Goal: Task Accomplishment & Management: Use online tool/utility

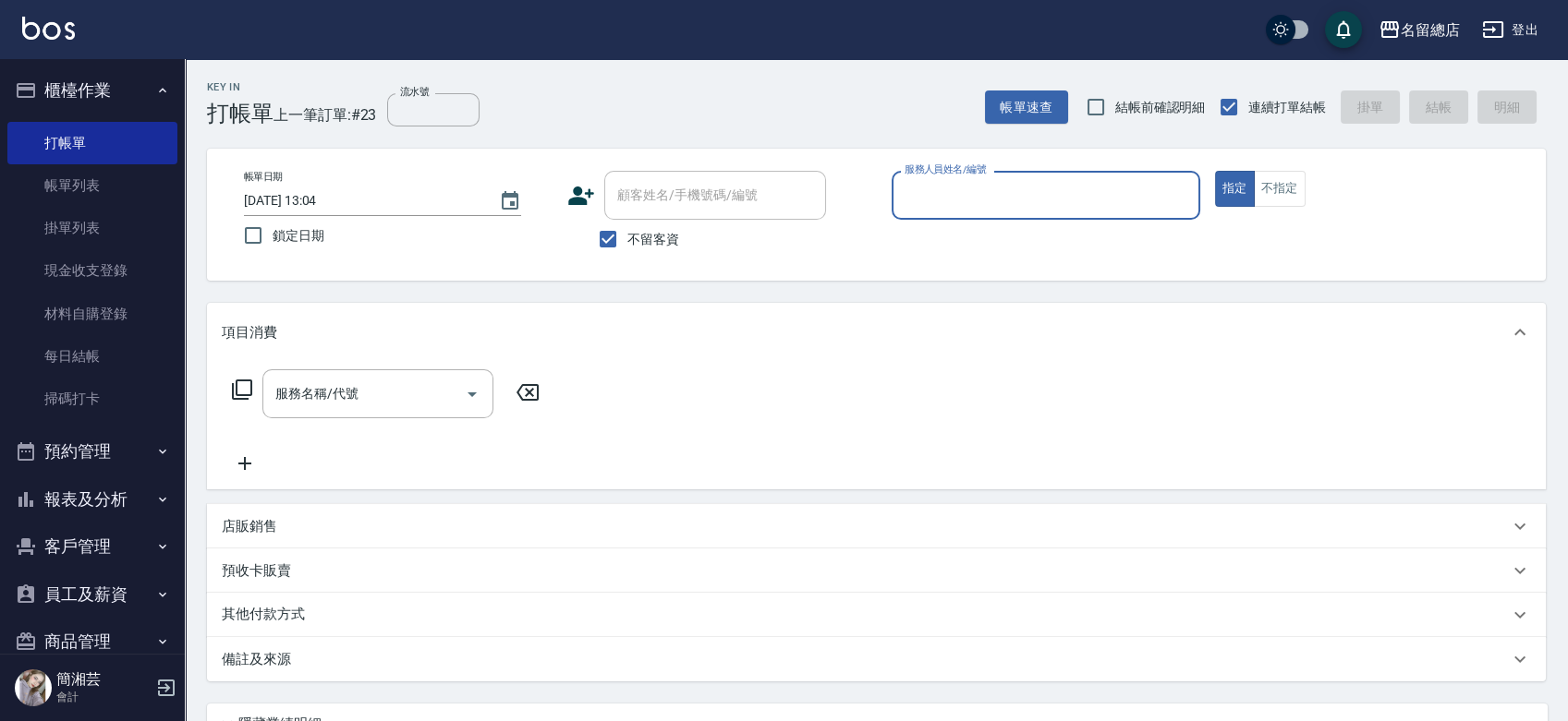
click at [97, 198] on link "帳單列表" at bounding box center [93, 186] width 170 height 43
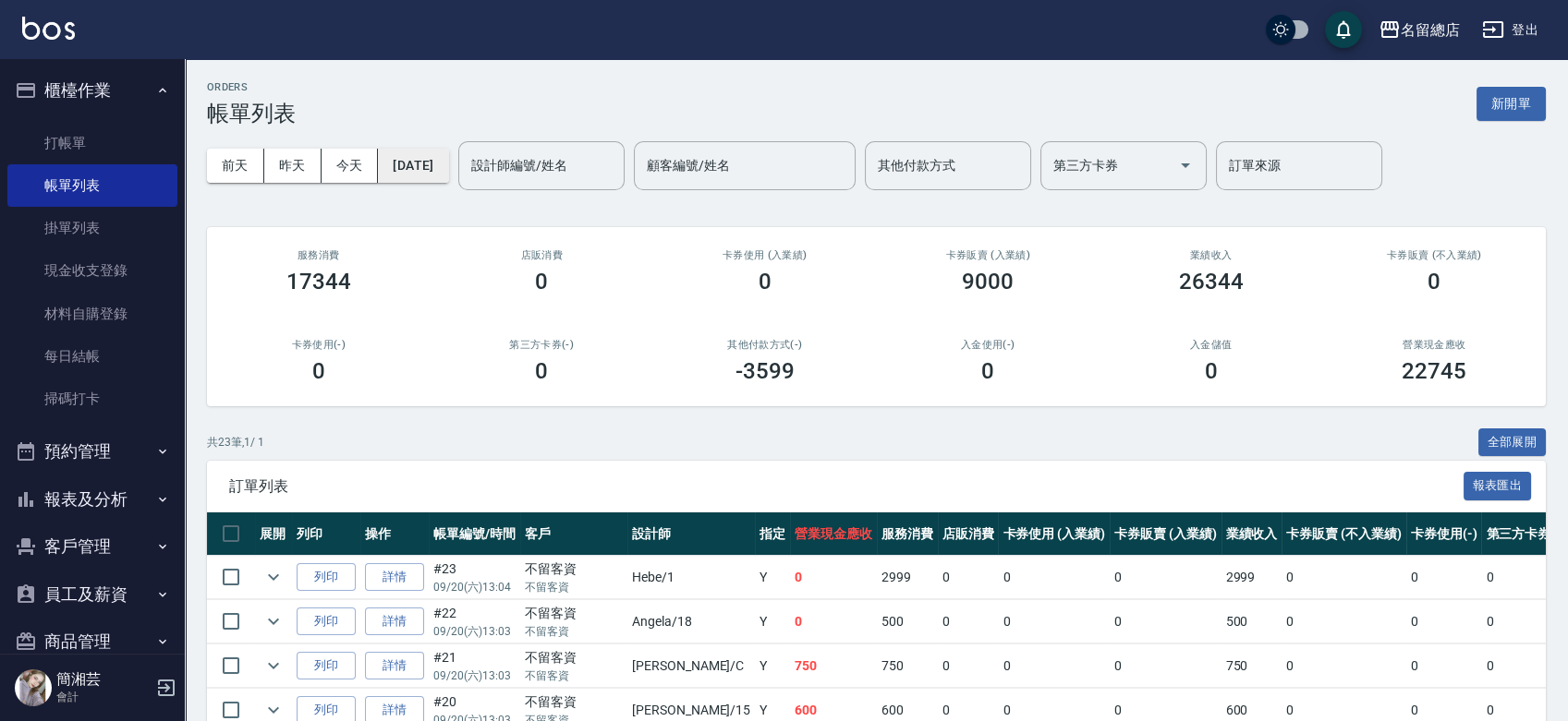
click at [448, 169] on button "[DATE]" at bounding box center [413, 166] width 70 height 34
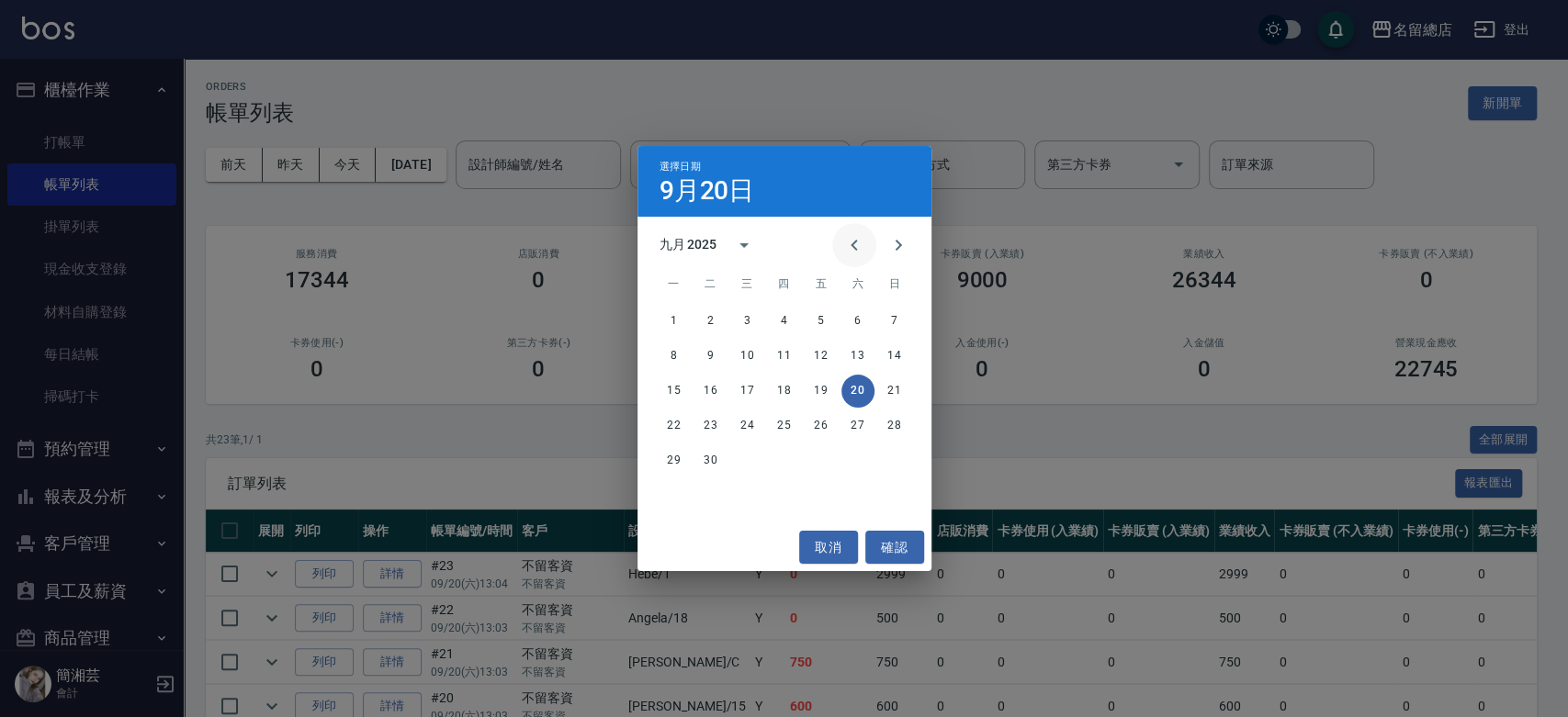
click at [851, 243] on icon "Previous month" at bounding box center [854, 245] width 22 height 22
click at [903, 344] on button "13" at bounding box center [894, 357] width 33 height 33
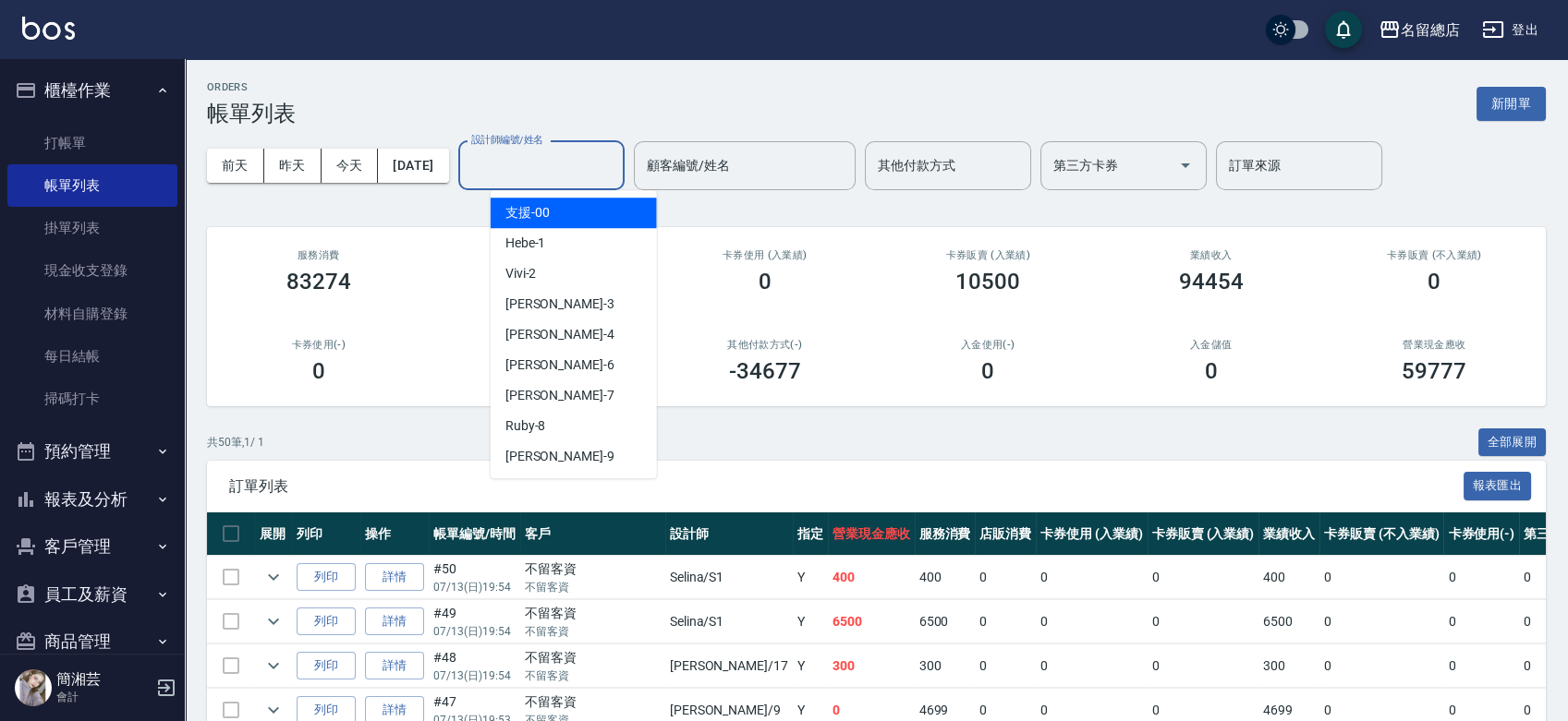
click at [605, 169] on input "設計師編號/姓名" at bounding box center [542, 166] width 150 height 32
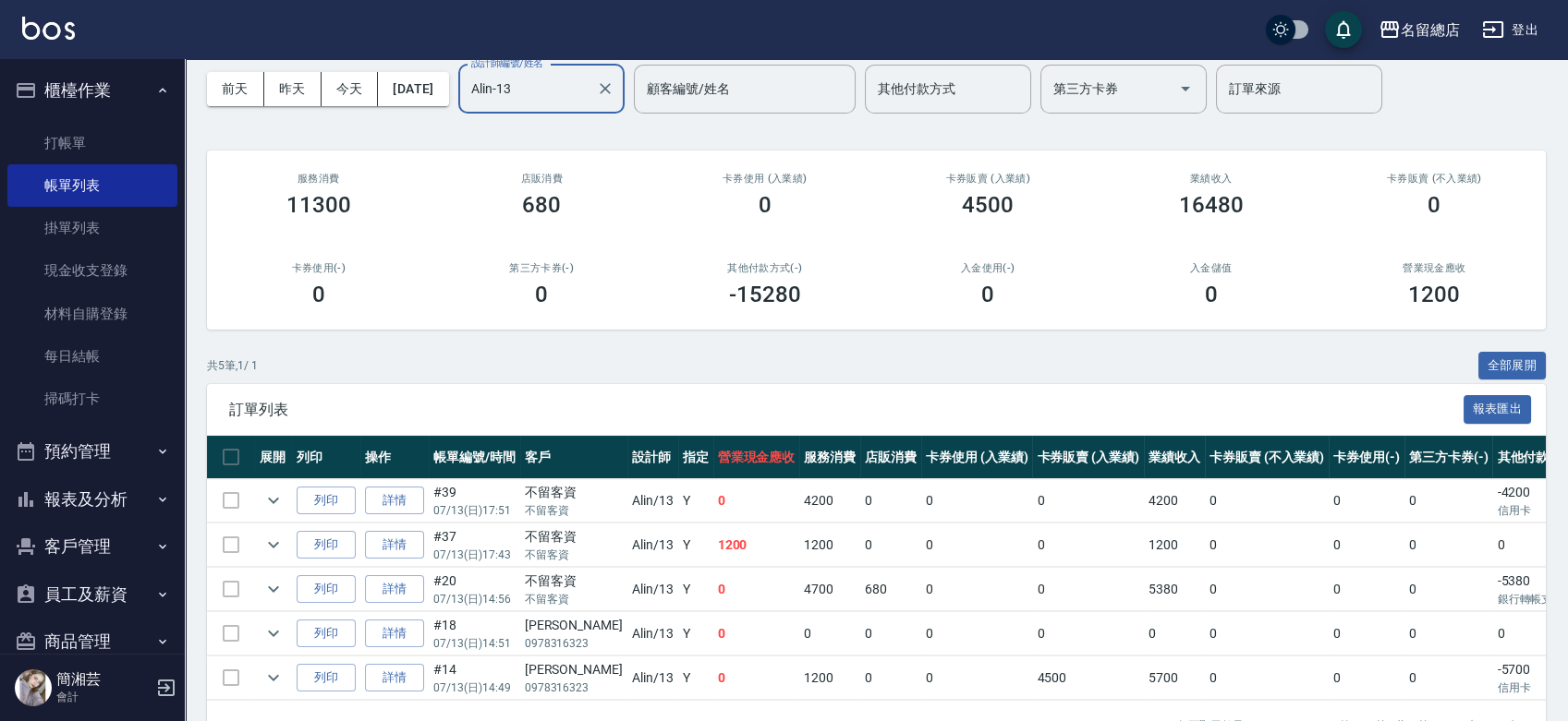
scroll to position [142, 0]
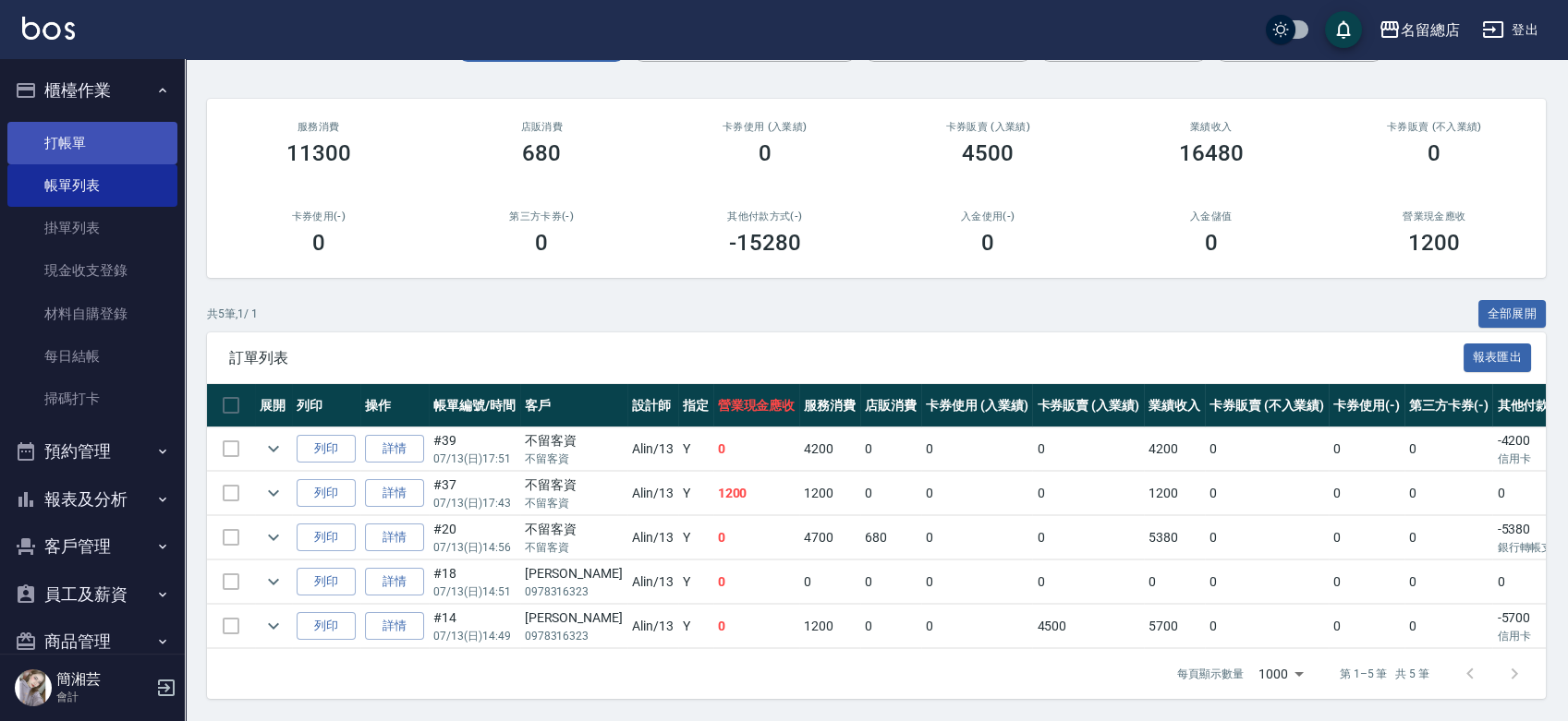
type input "Alin-13"
click at [109, 158] on link "打帳單" at bounding box center [93, 143] width 170 height 43
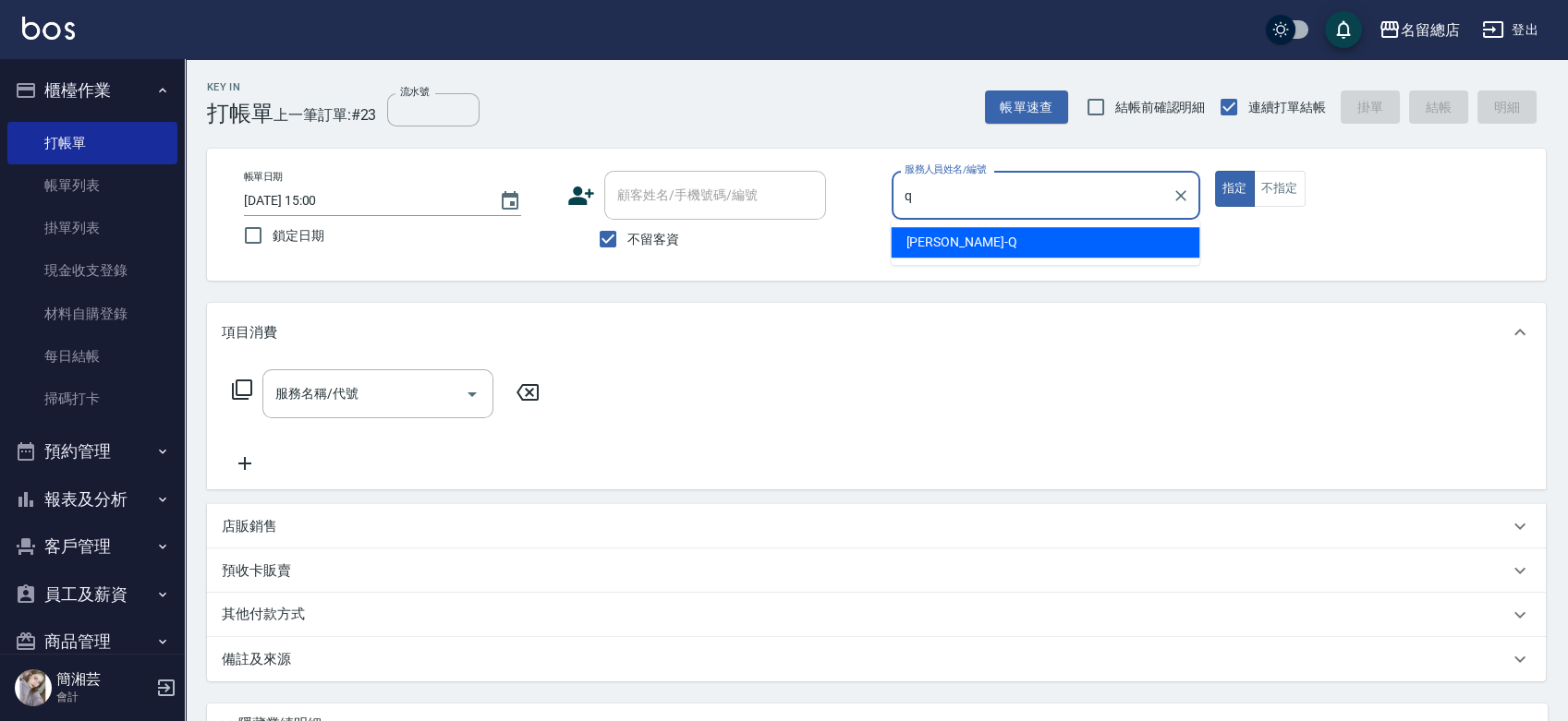
type input "[PERSON_NAME]"
type button "true"
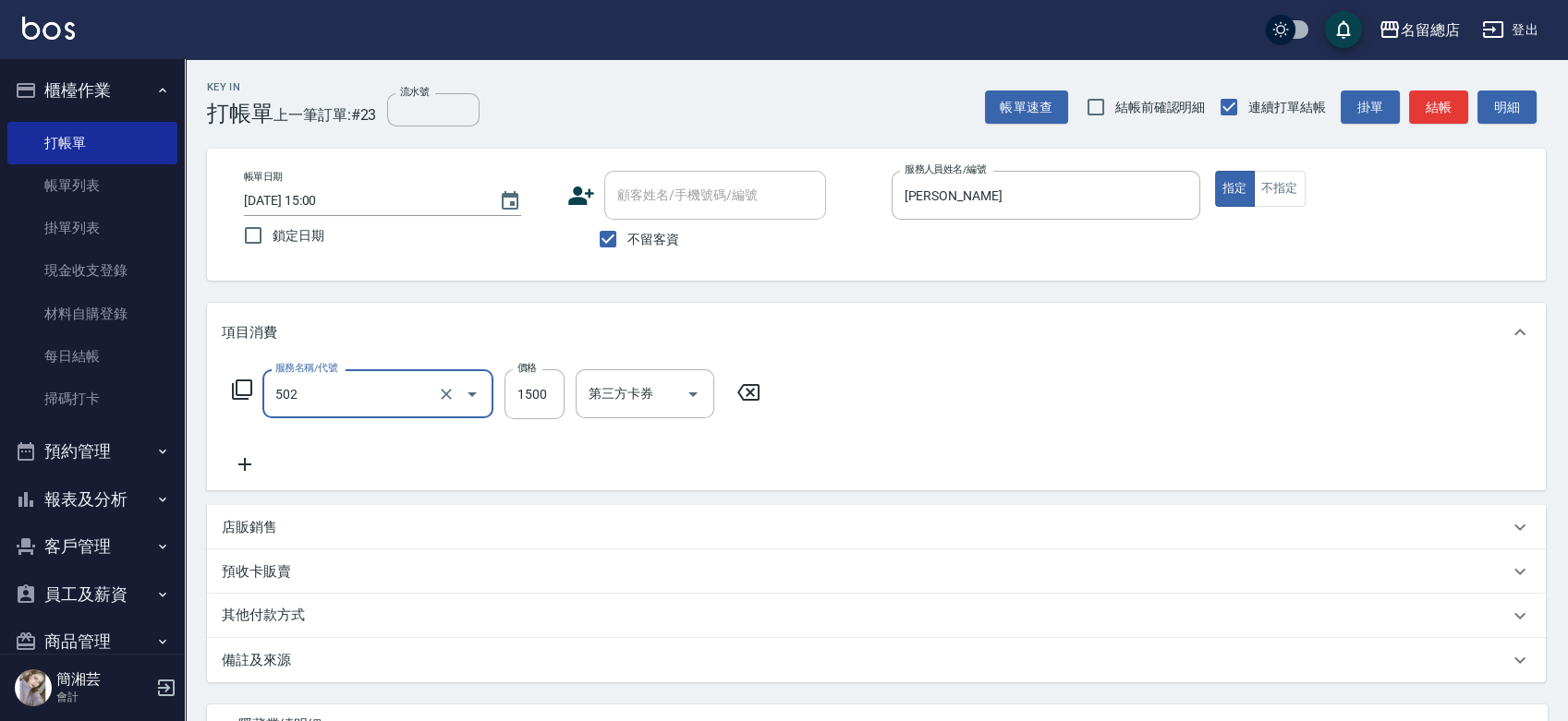
type input "染髮1500以上(502)"
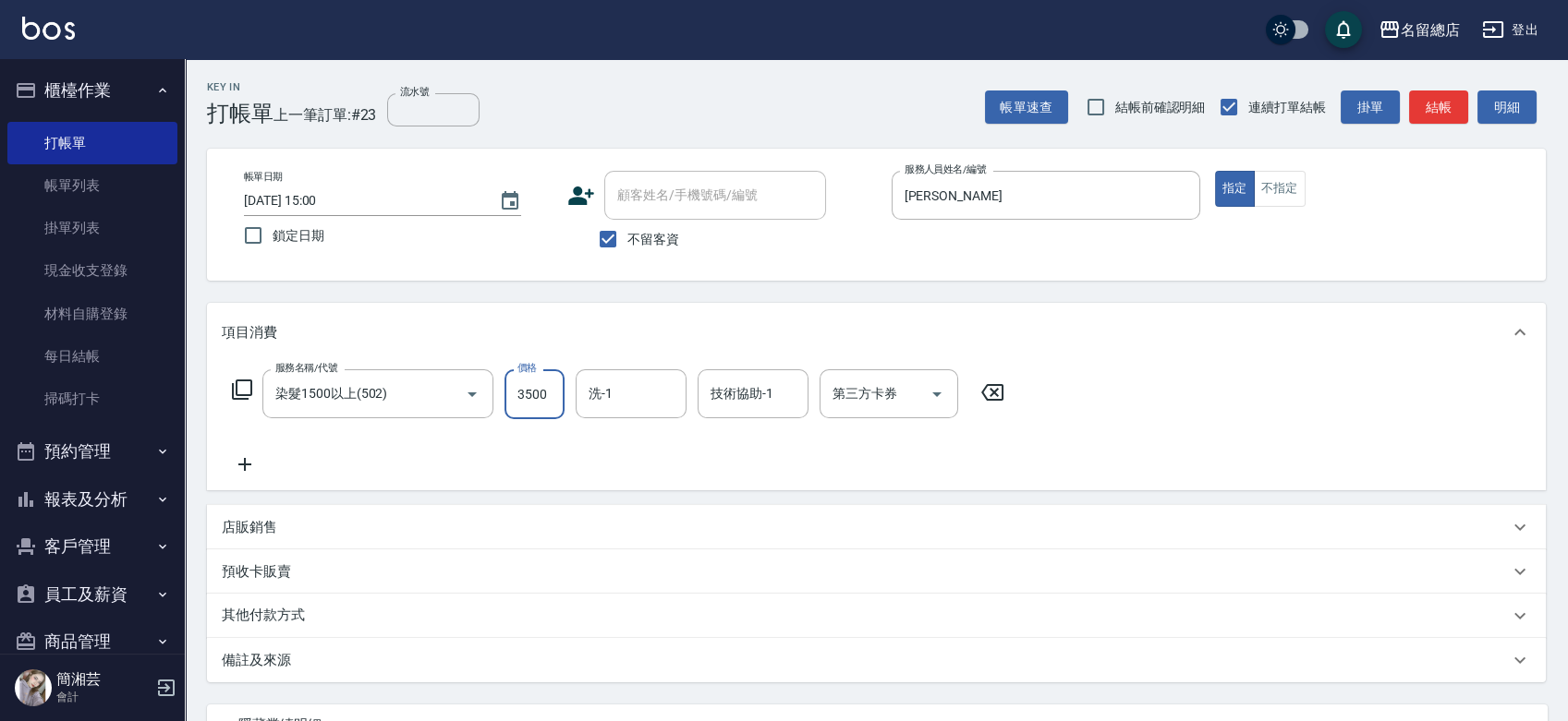
type input "3500"
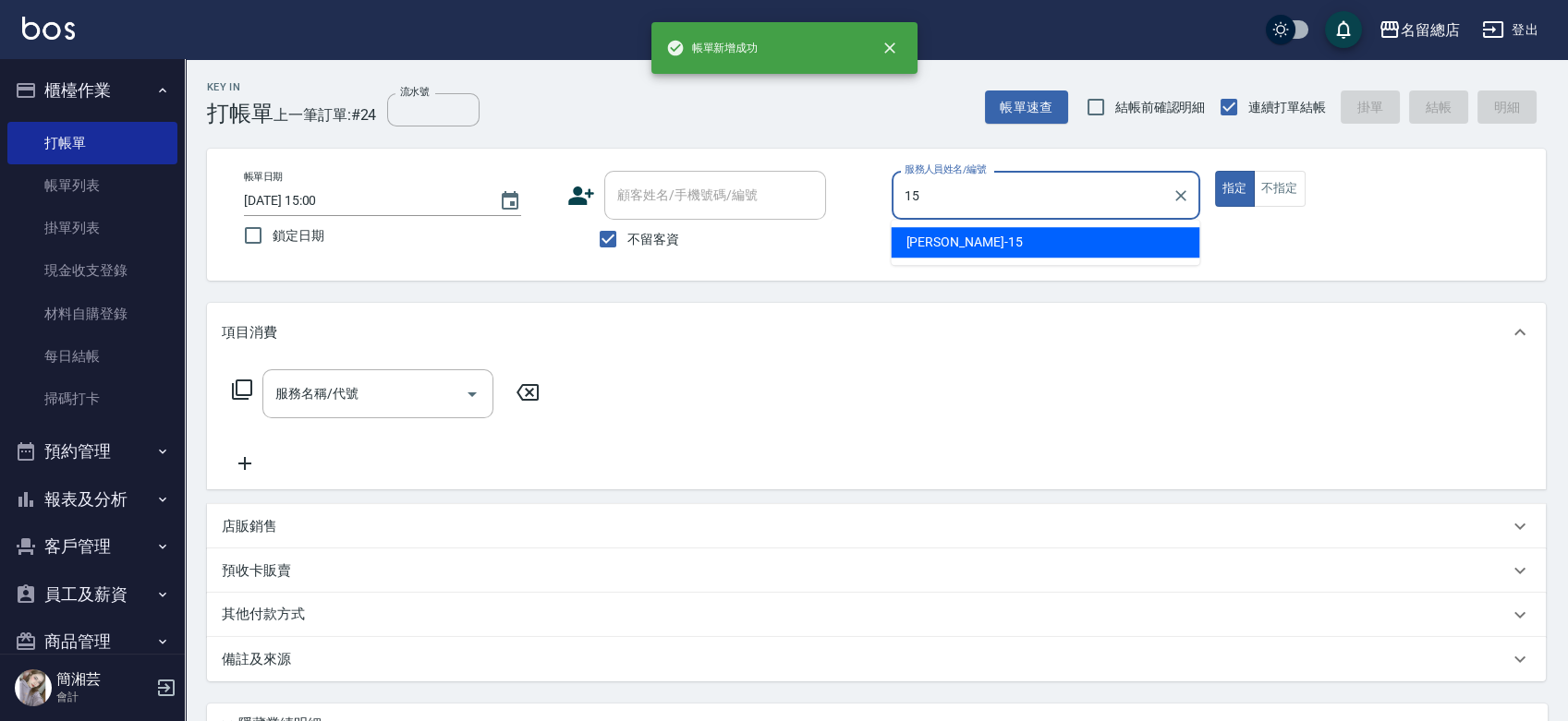
type input "[PERSON_NAME]-15"
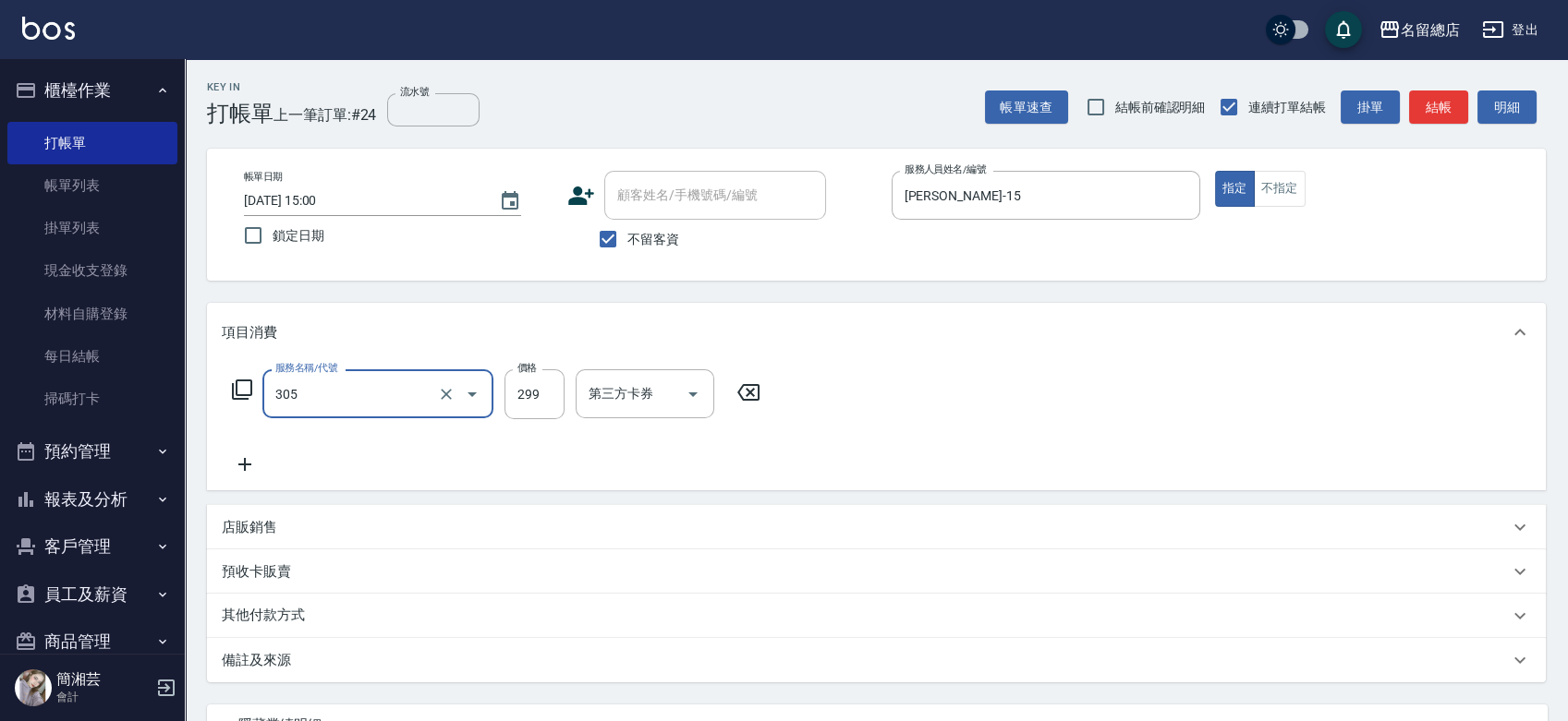
type input "剪髮(305)"
type input "300"
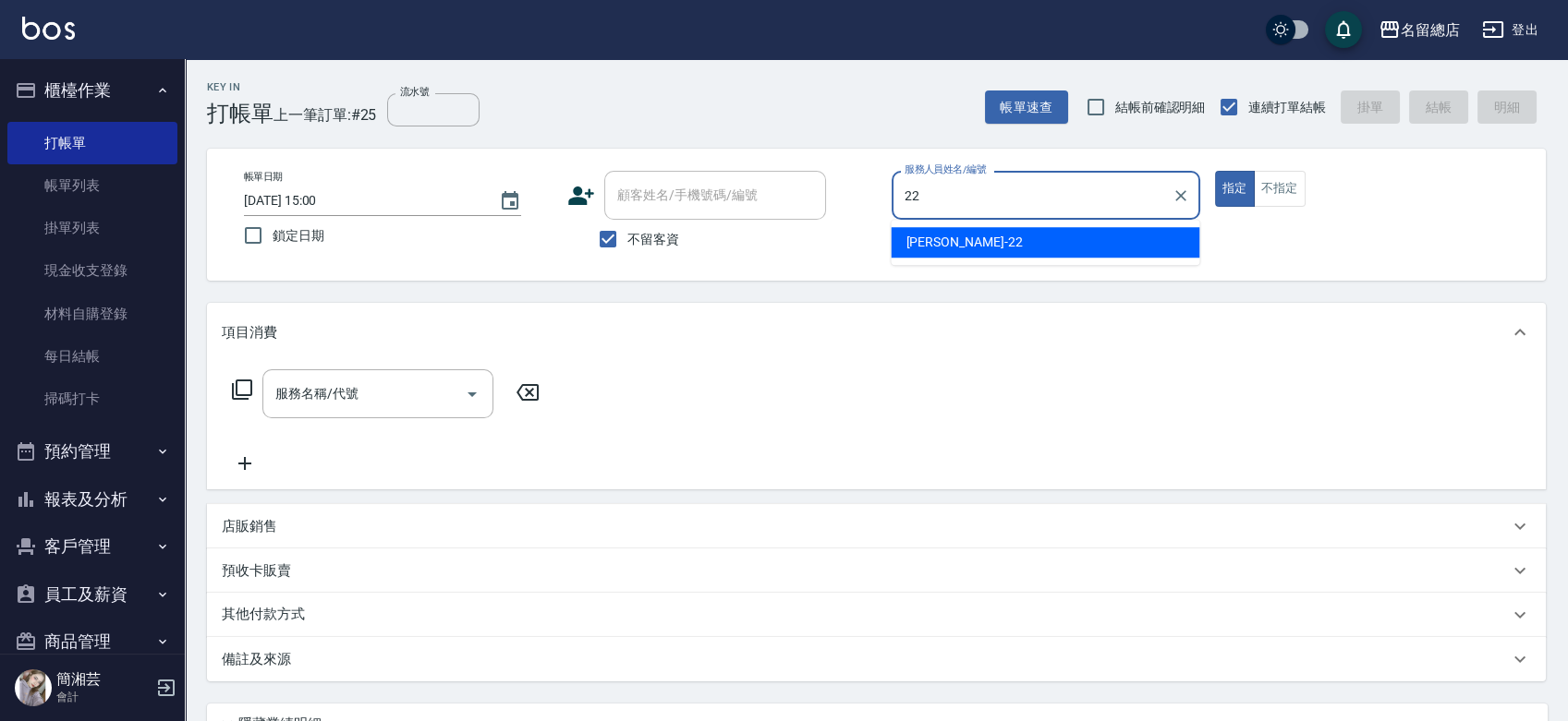
type input "Lydia-22"
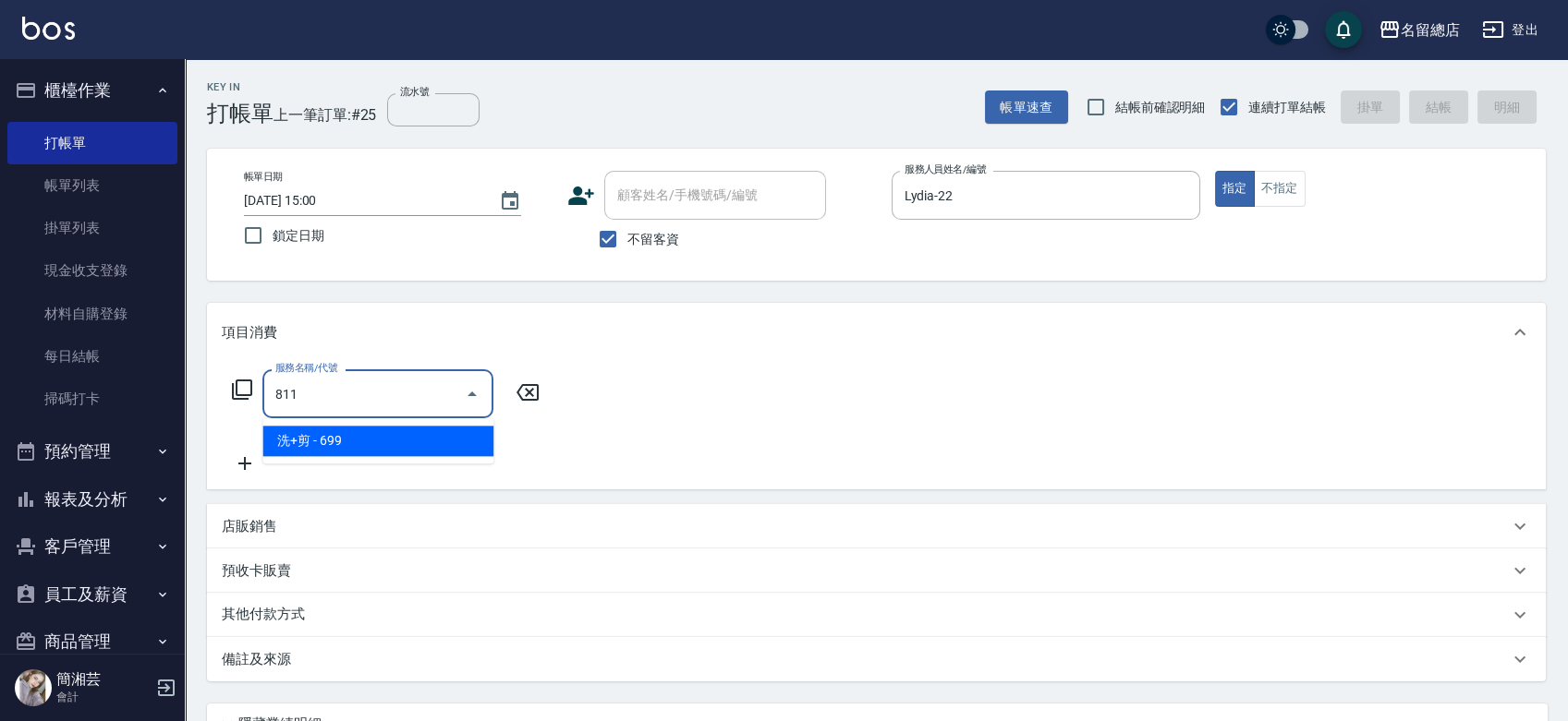
type input "洗+剪(811)"
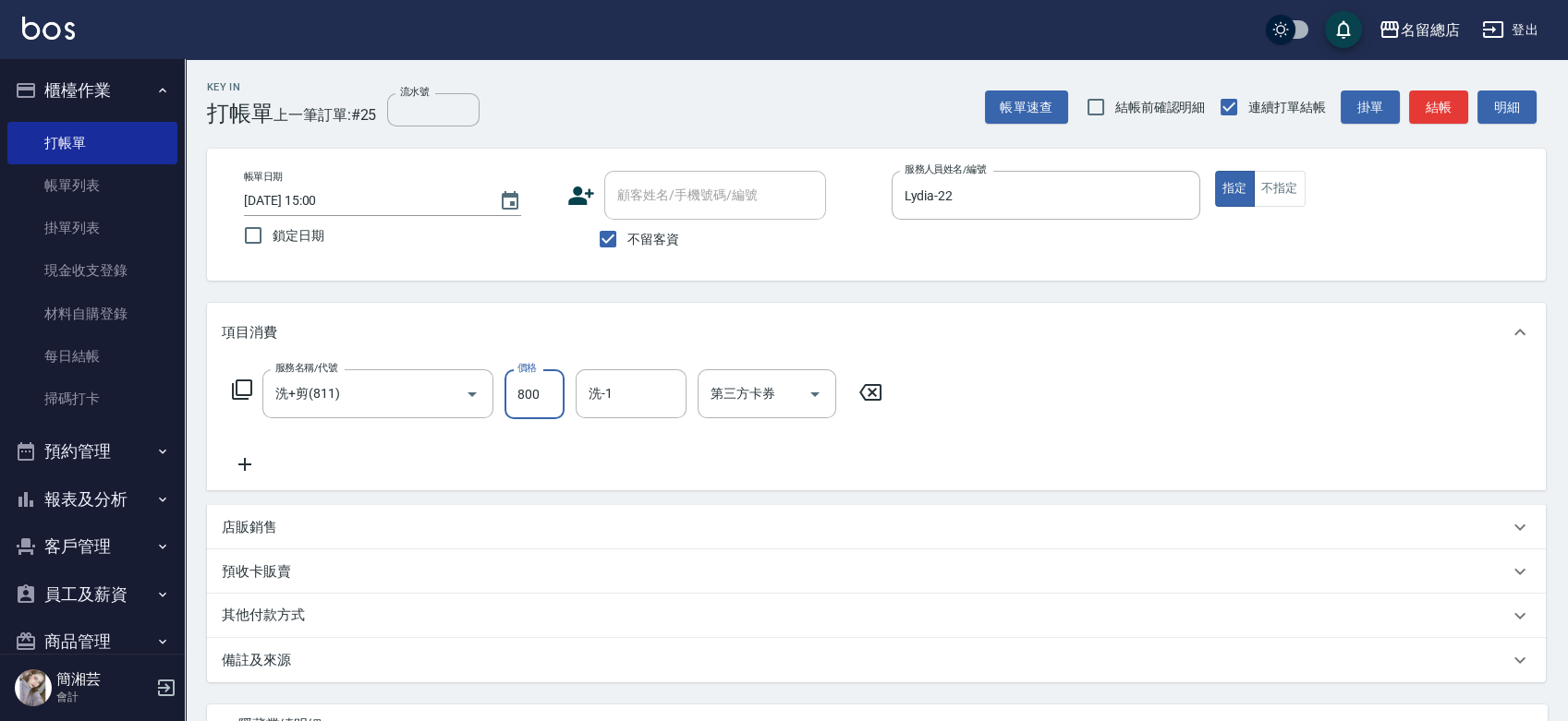
type input "800"
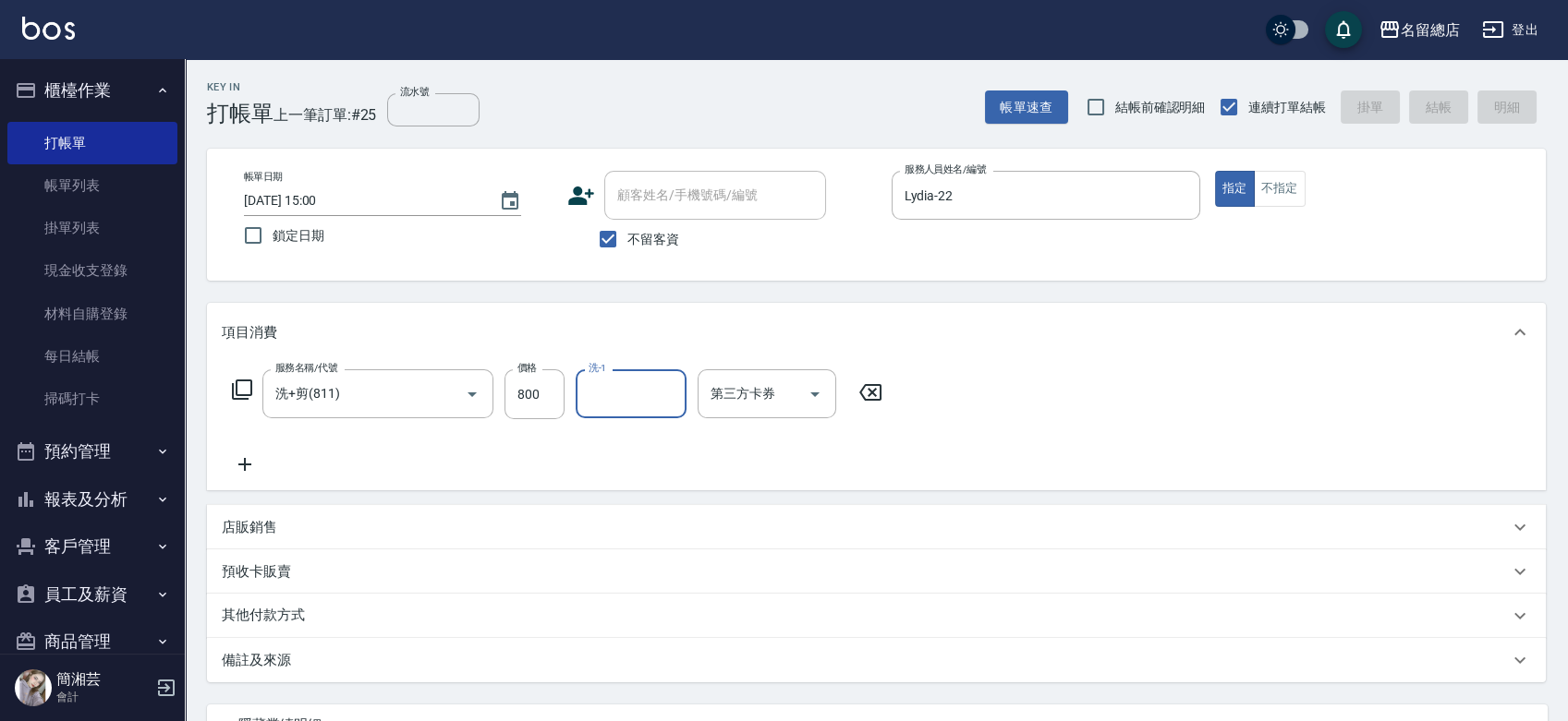
type input "[DATE] 15:01"
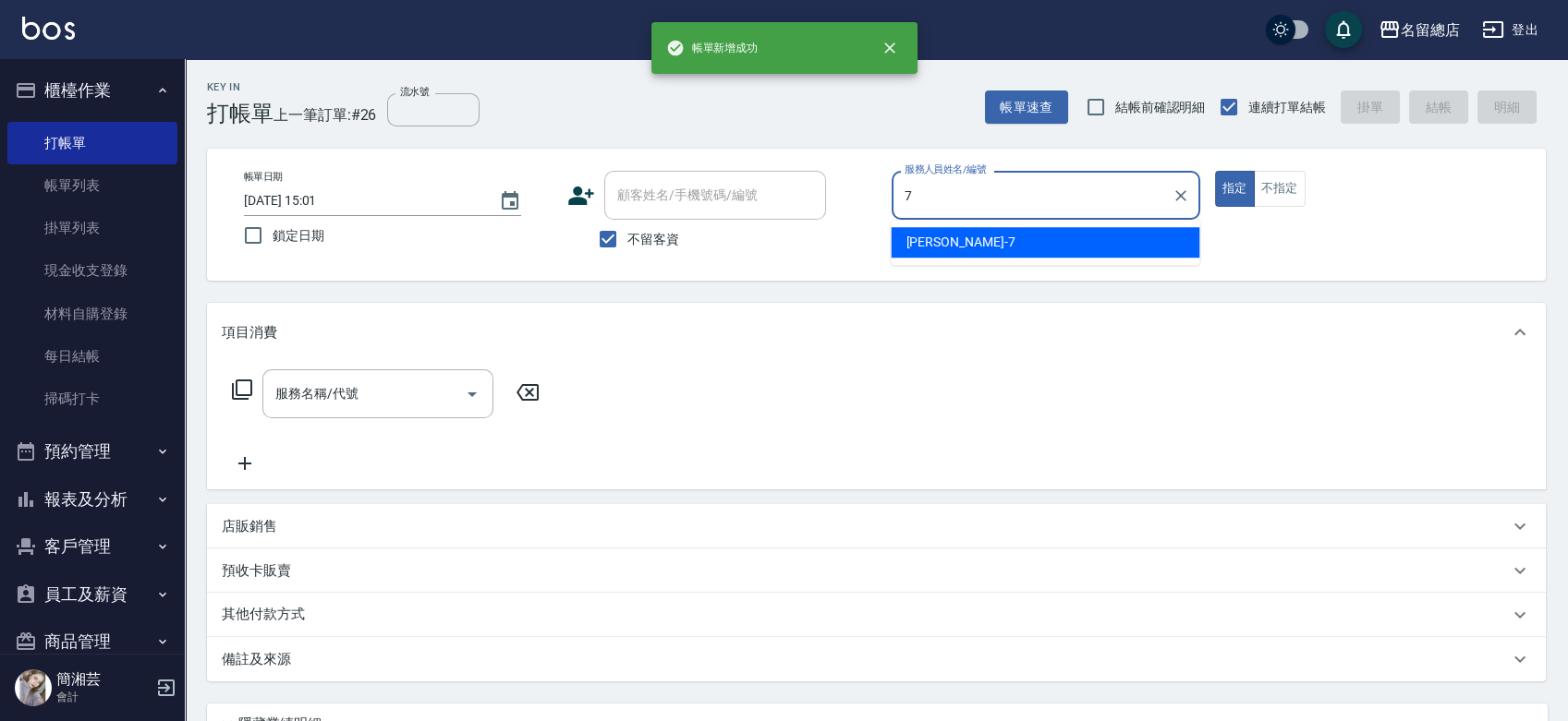
type input "Mick-7"
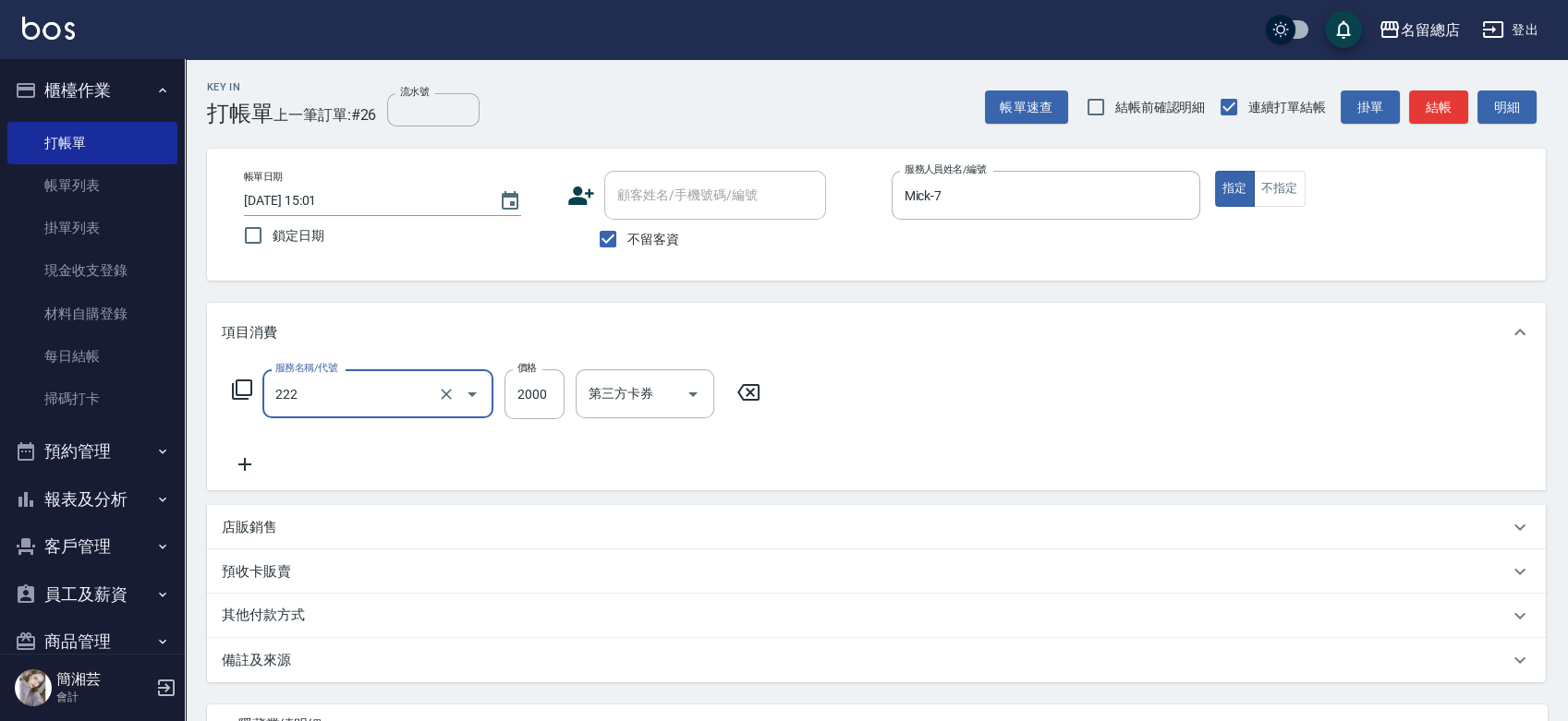
type input "燙髮2000以上(222)"
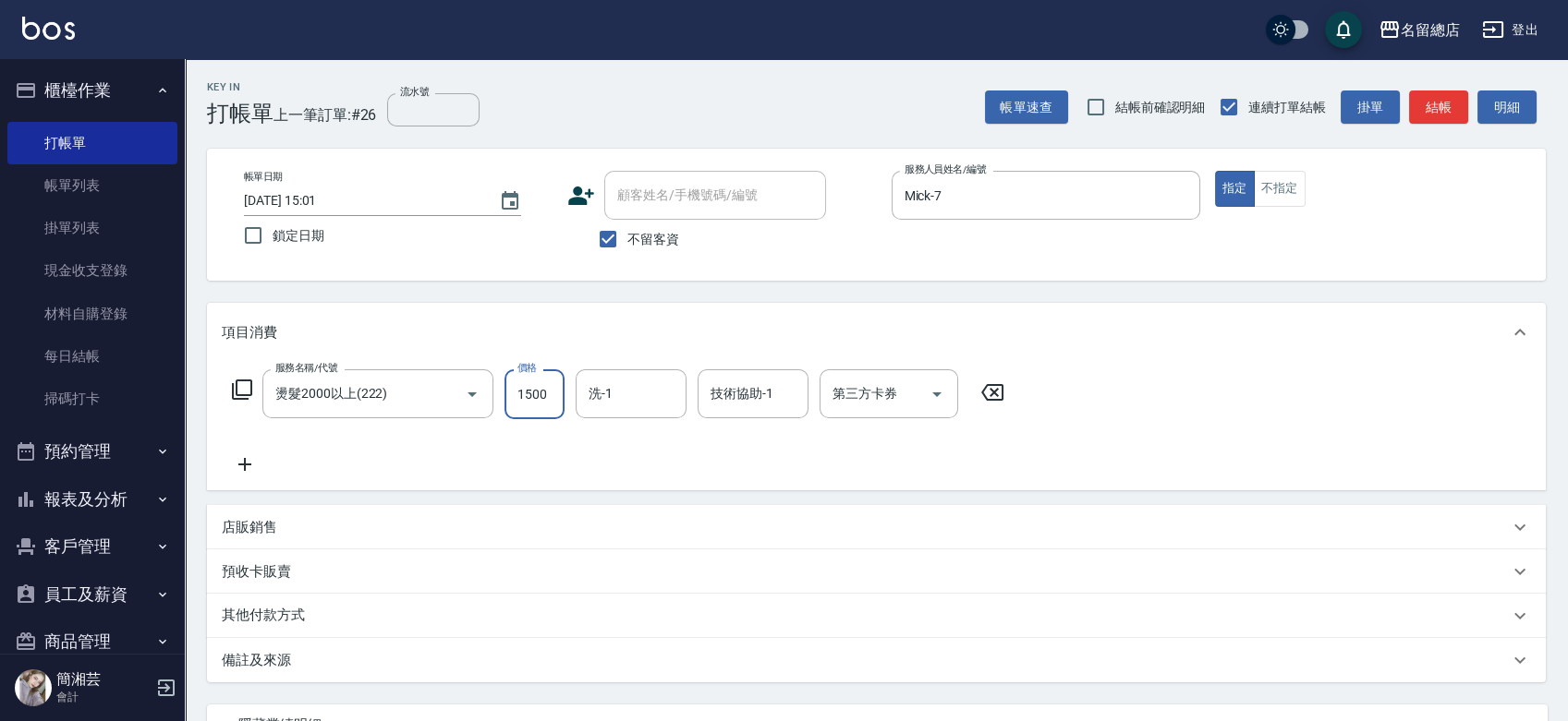
type input "1500"
type input "[PERSON_NAME]-34"
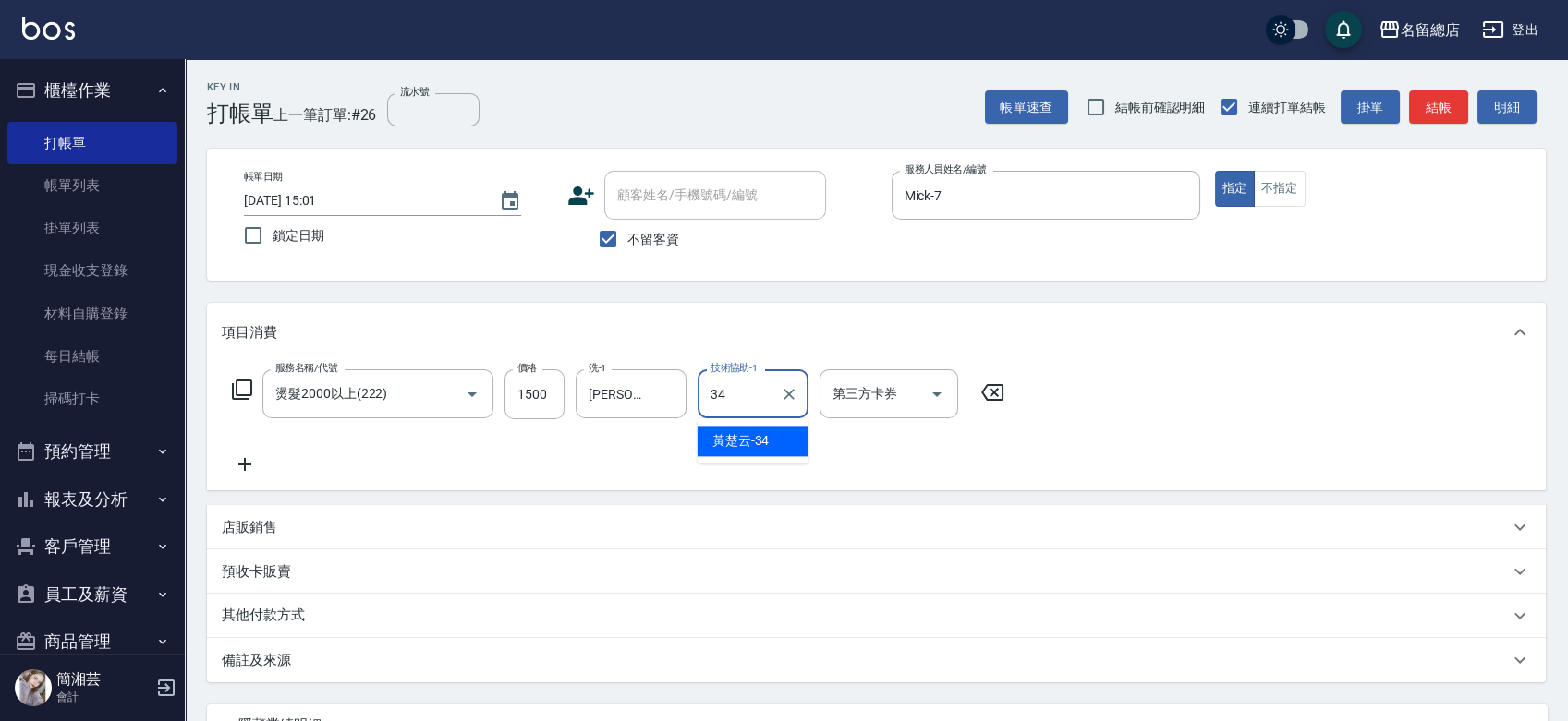
type input "[PERSON_NAME]-34"
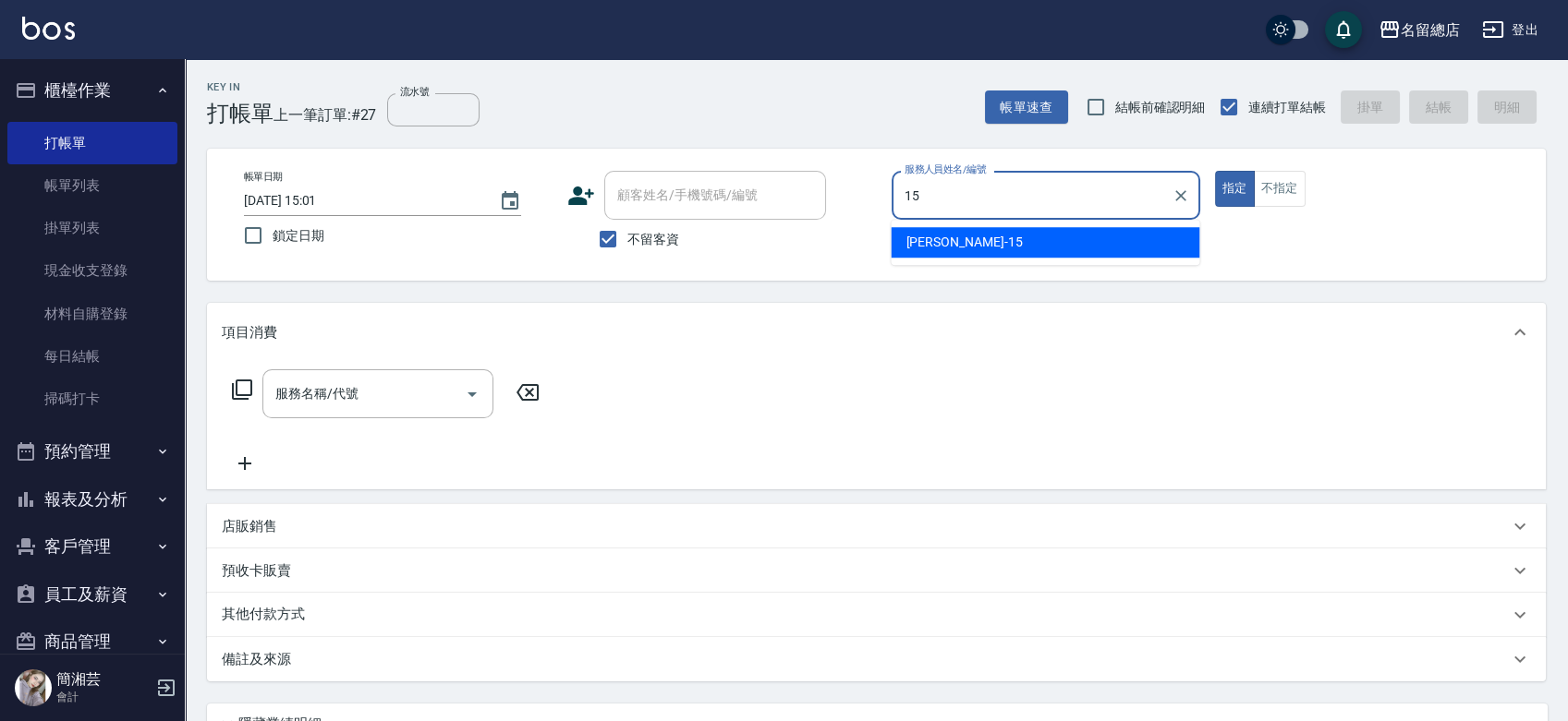
type input "[PERSON_NAME]-15"
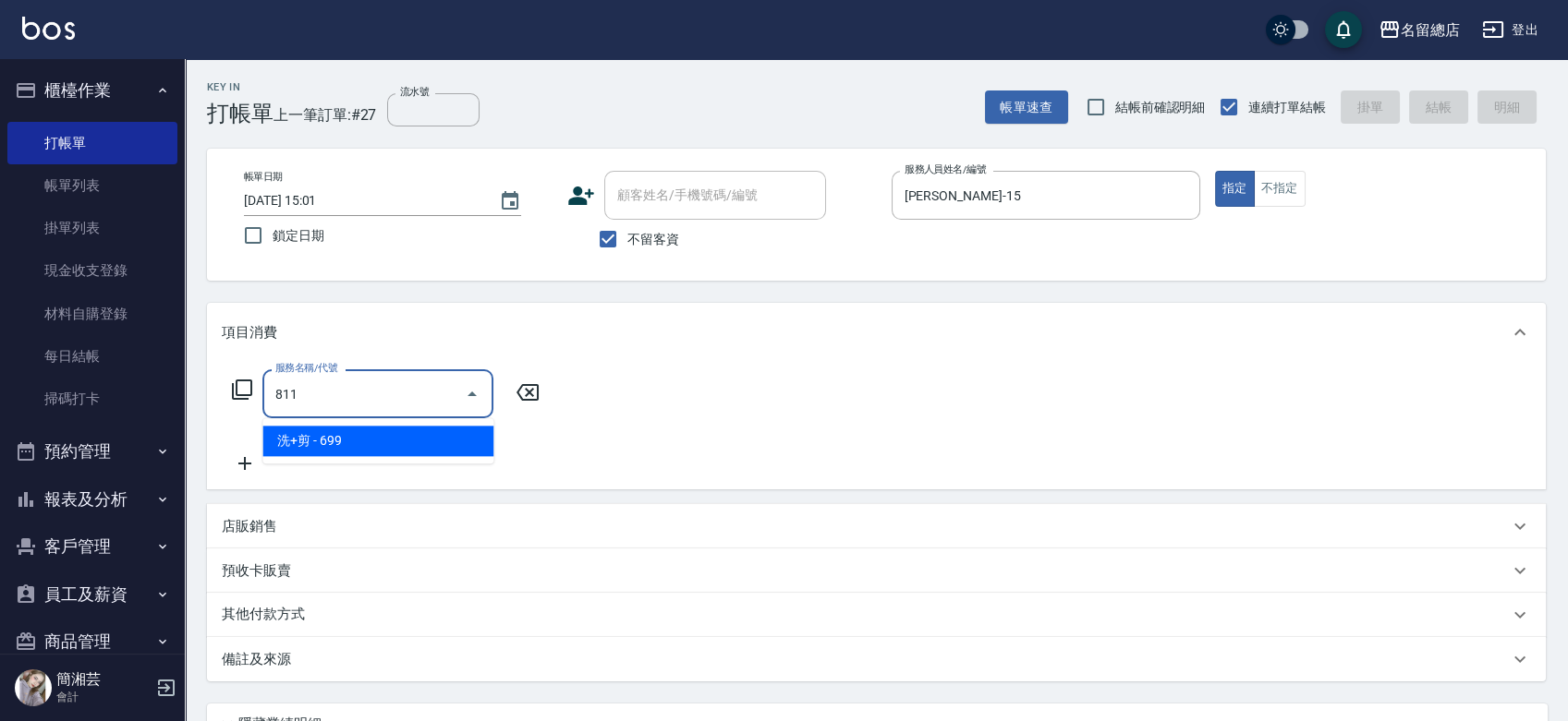
type input "洗+剪(811)"
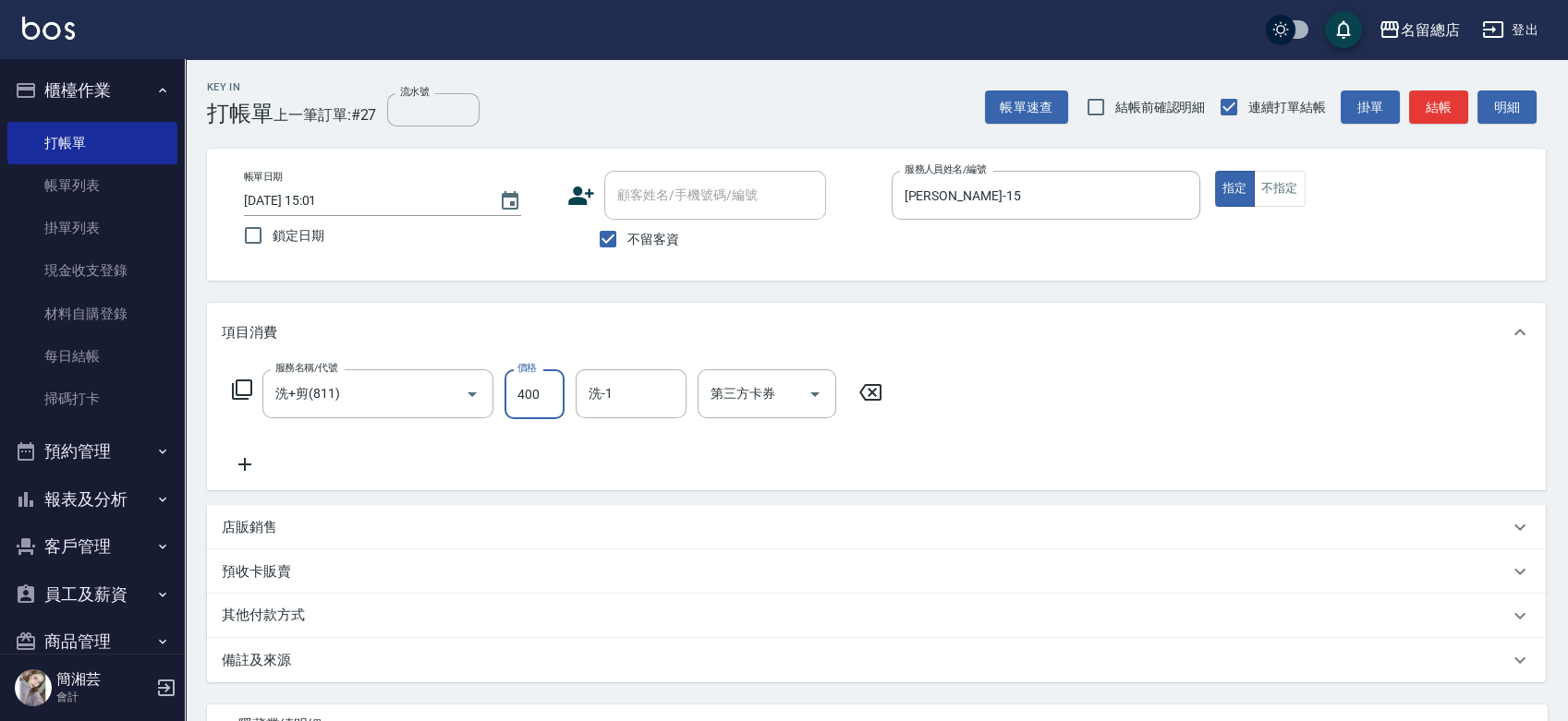
type input "400"
type input "[PERSON_NAME]-32"
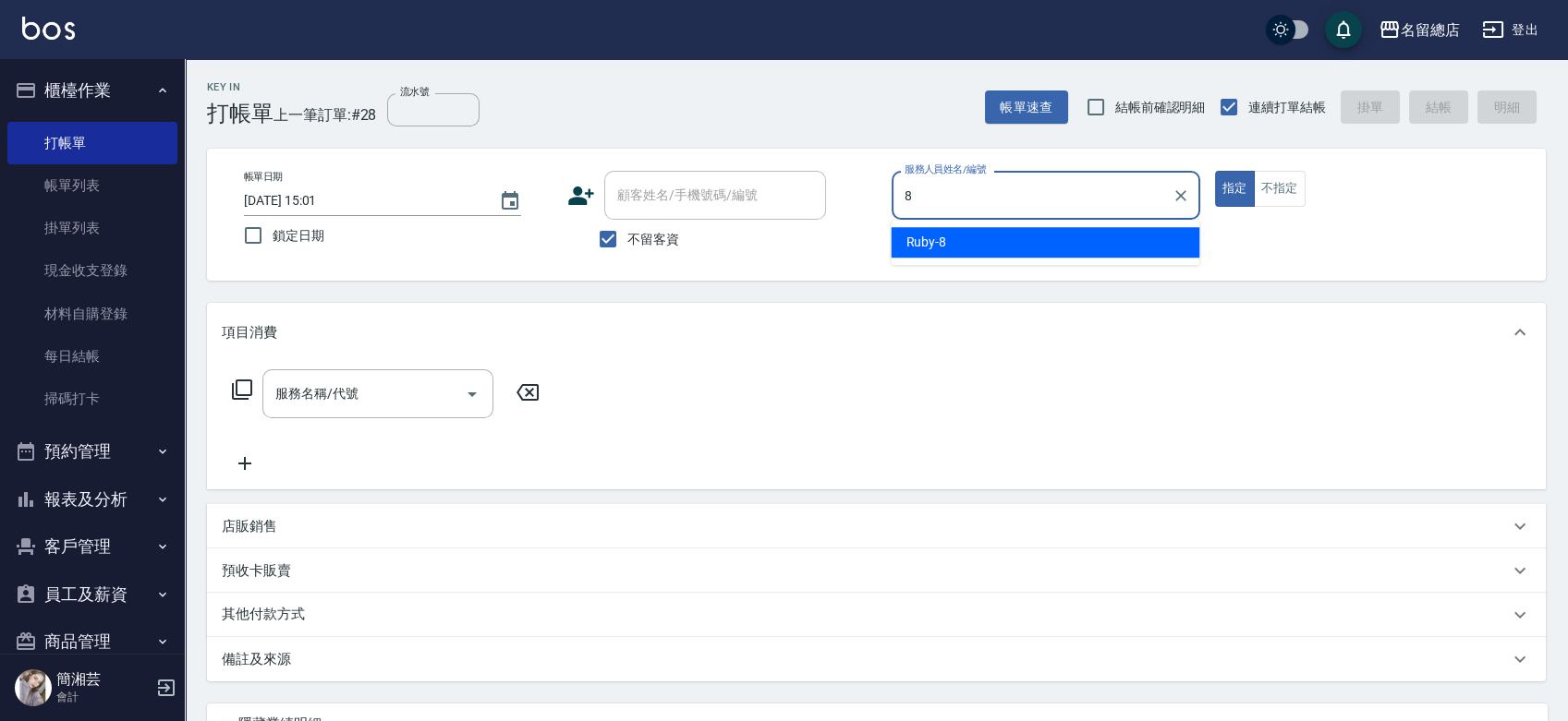
type input "Ruby-8"
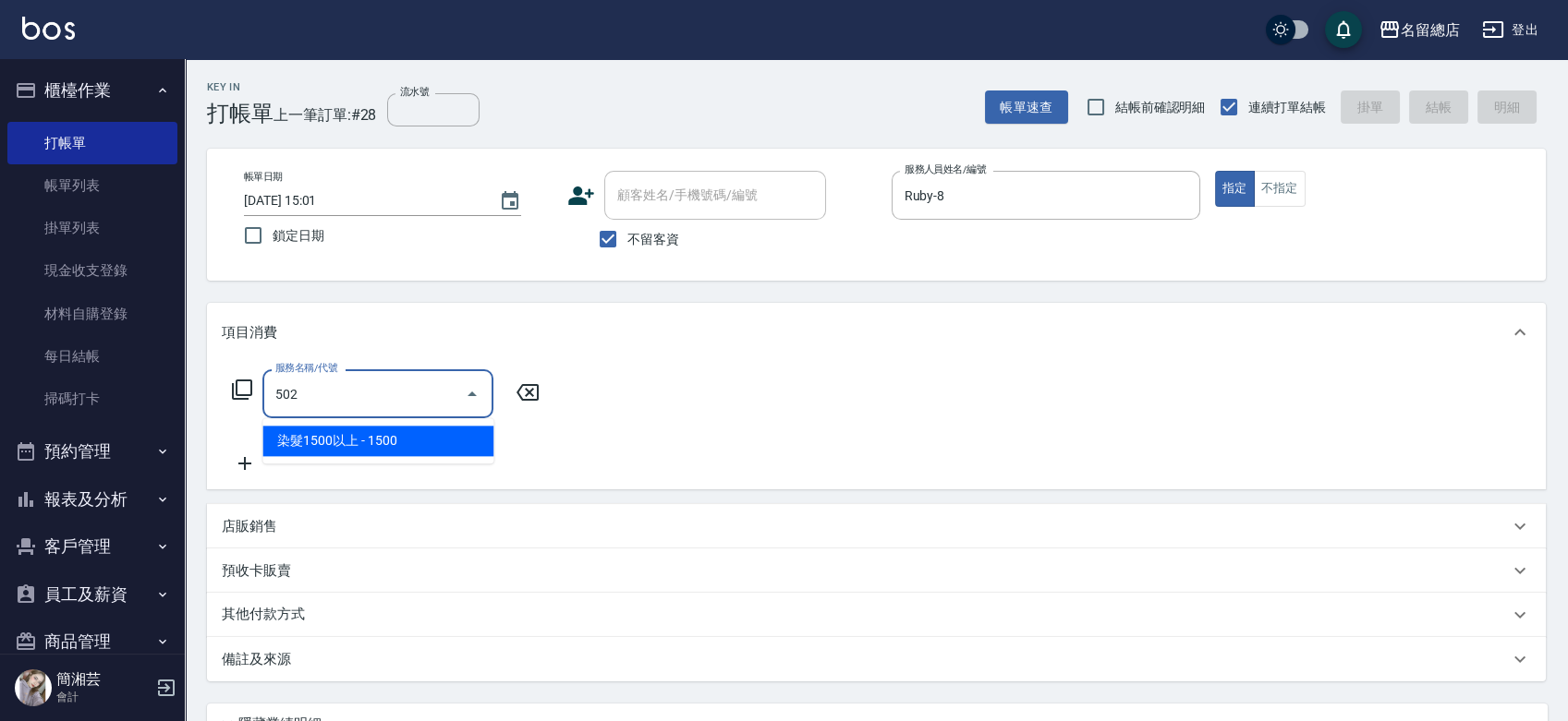
type input "染髮1500以上(502)"
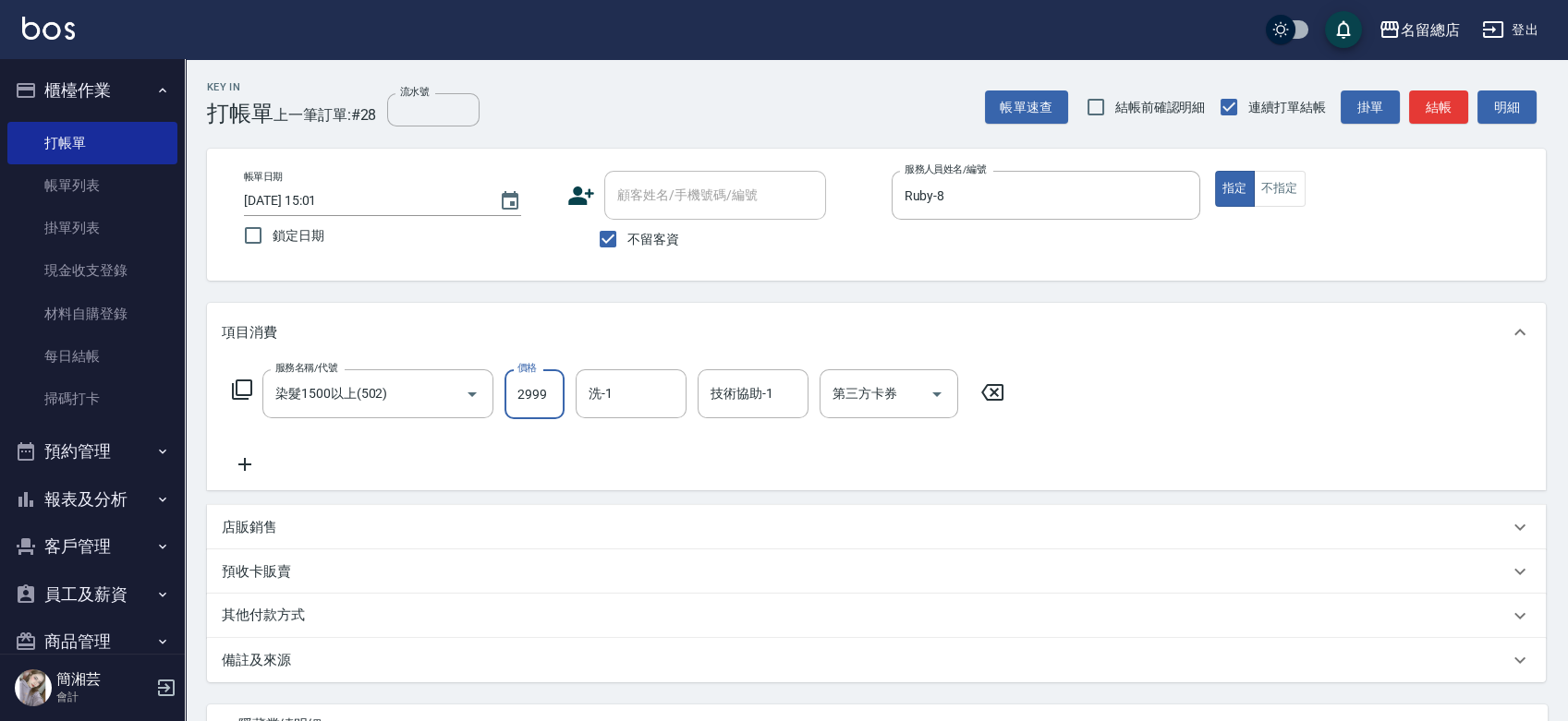
type input "2999"
click at [311, 618] on p "其他付款方式" at bounding box center [268, 616] width 93 height 20
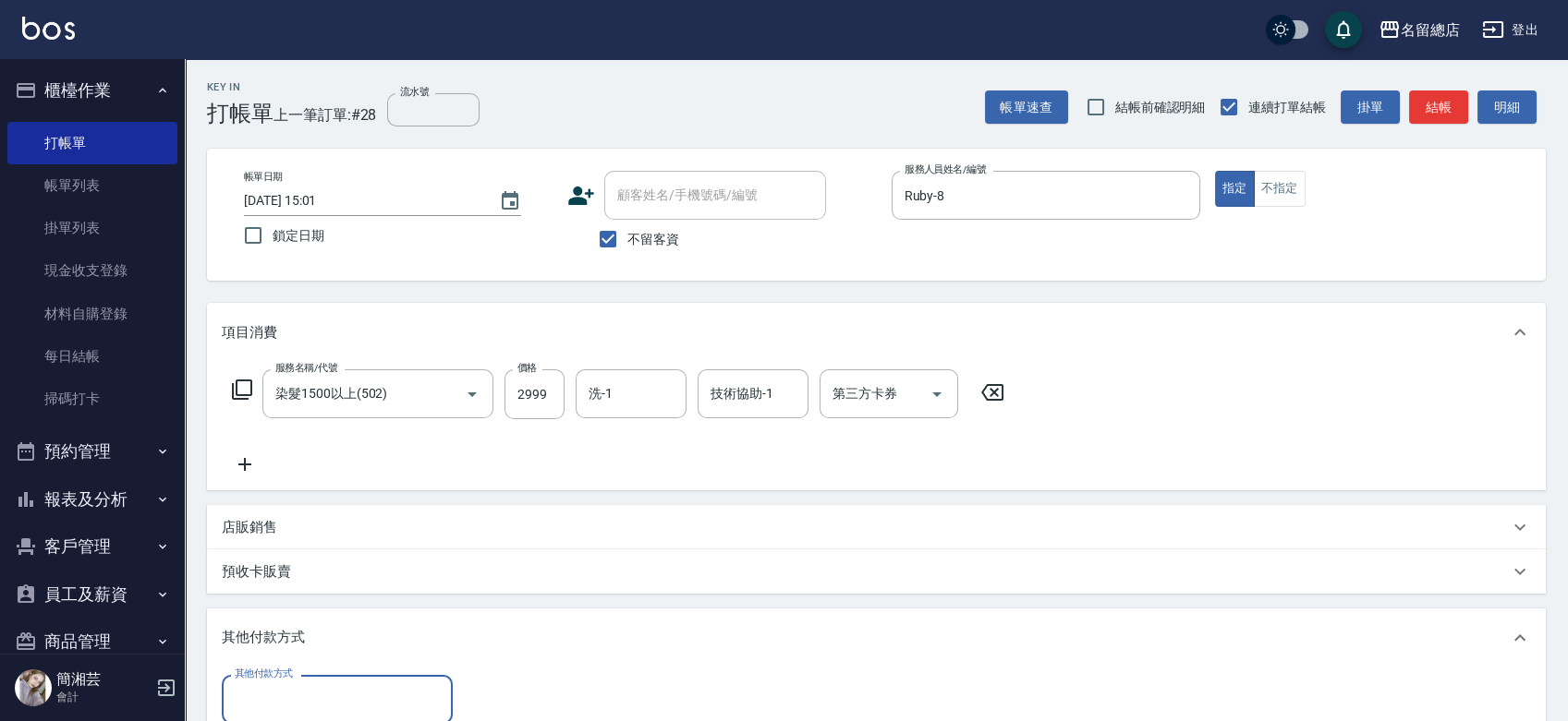
drag, startPoint x: 318, startPoint y: 701, endPoint x: 319, endPoint y: 691, distance: 10.0
click at [318, 701] on input "其他付款方式" at bounding box center [337, 700] width 214 height 32
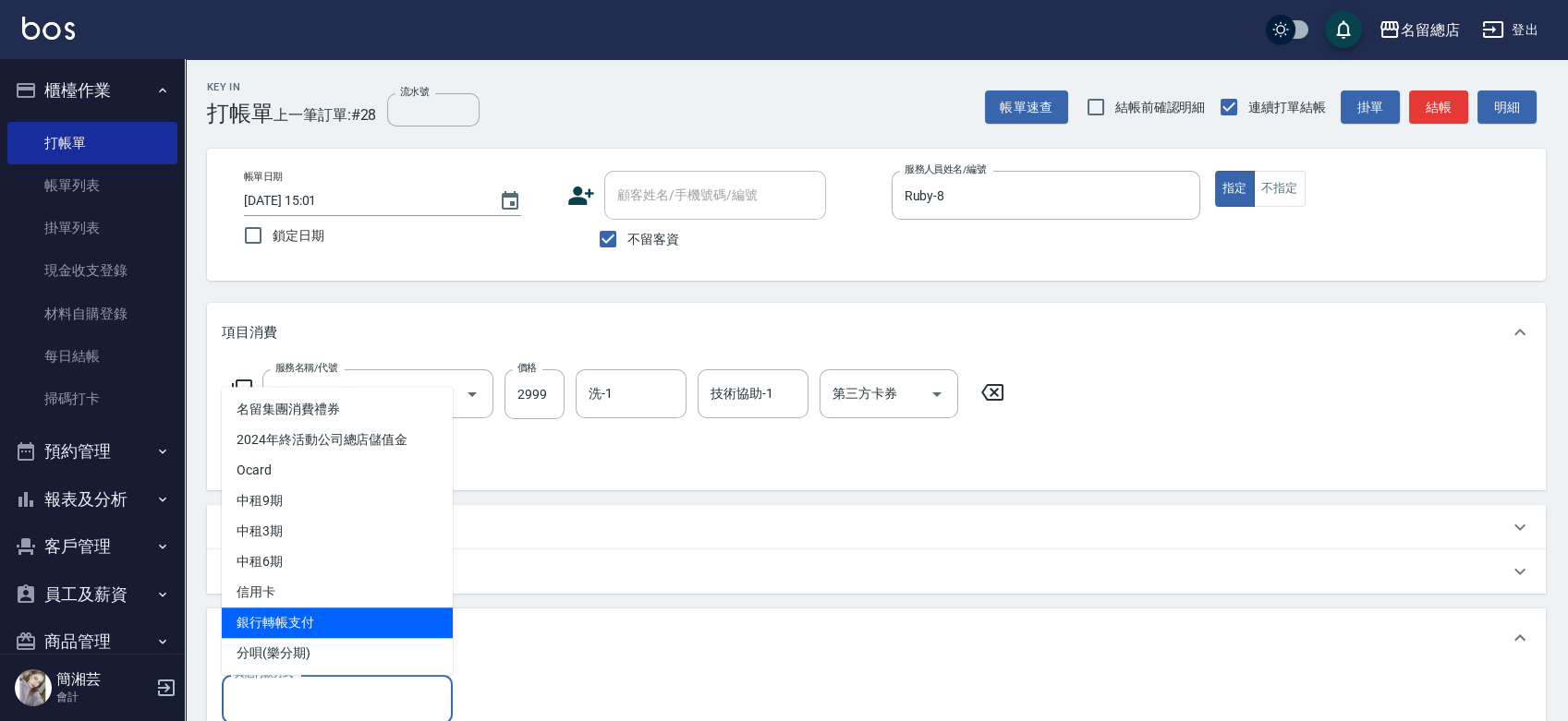
click at [306, 617] on span "銀行轉帳支付" at bounding box center [337, 623] width 231 height 30
type input "銀行轉帳支付"
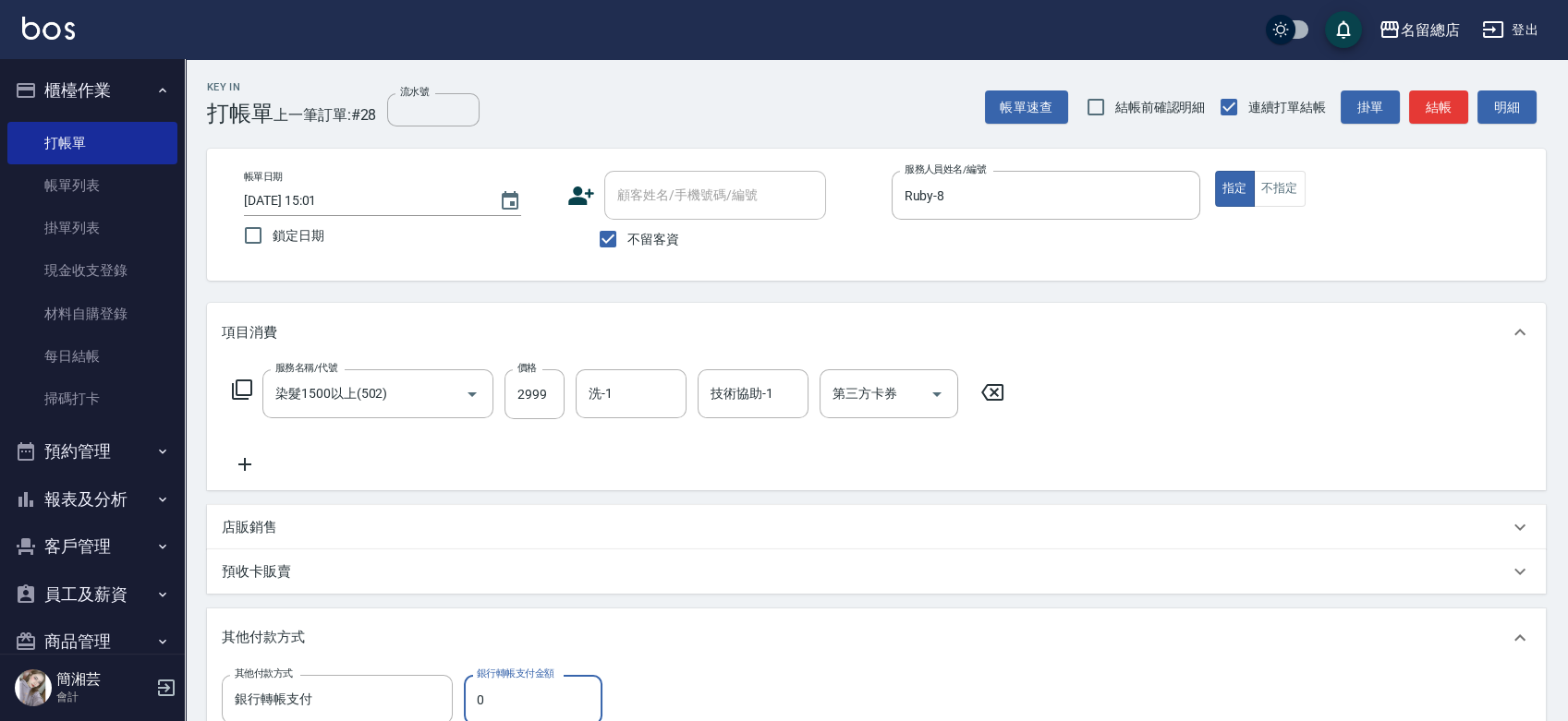
scroll to position [4, 0]
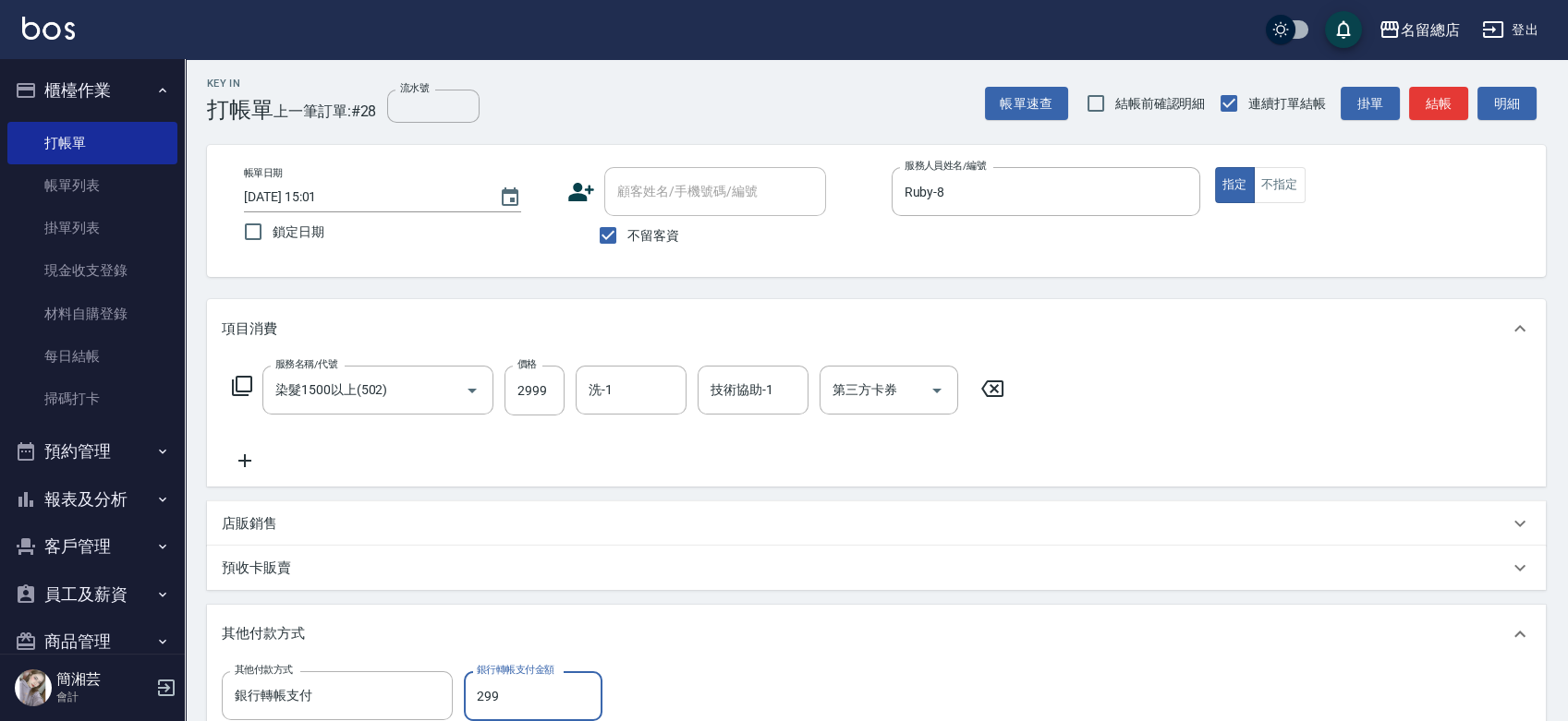
type input "2999"
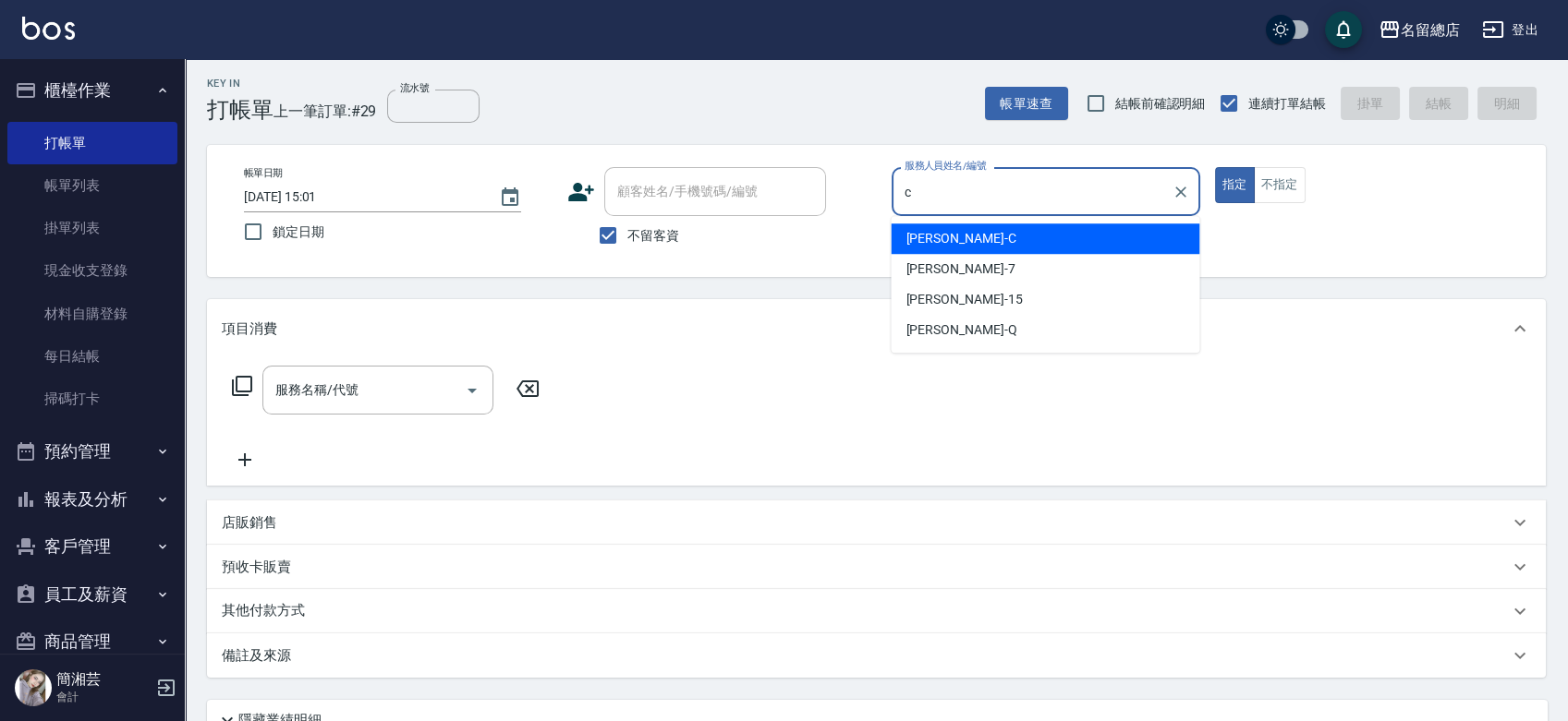
type input "麗花[PERSON_NAME]"
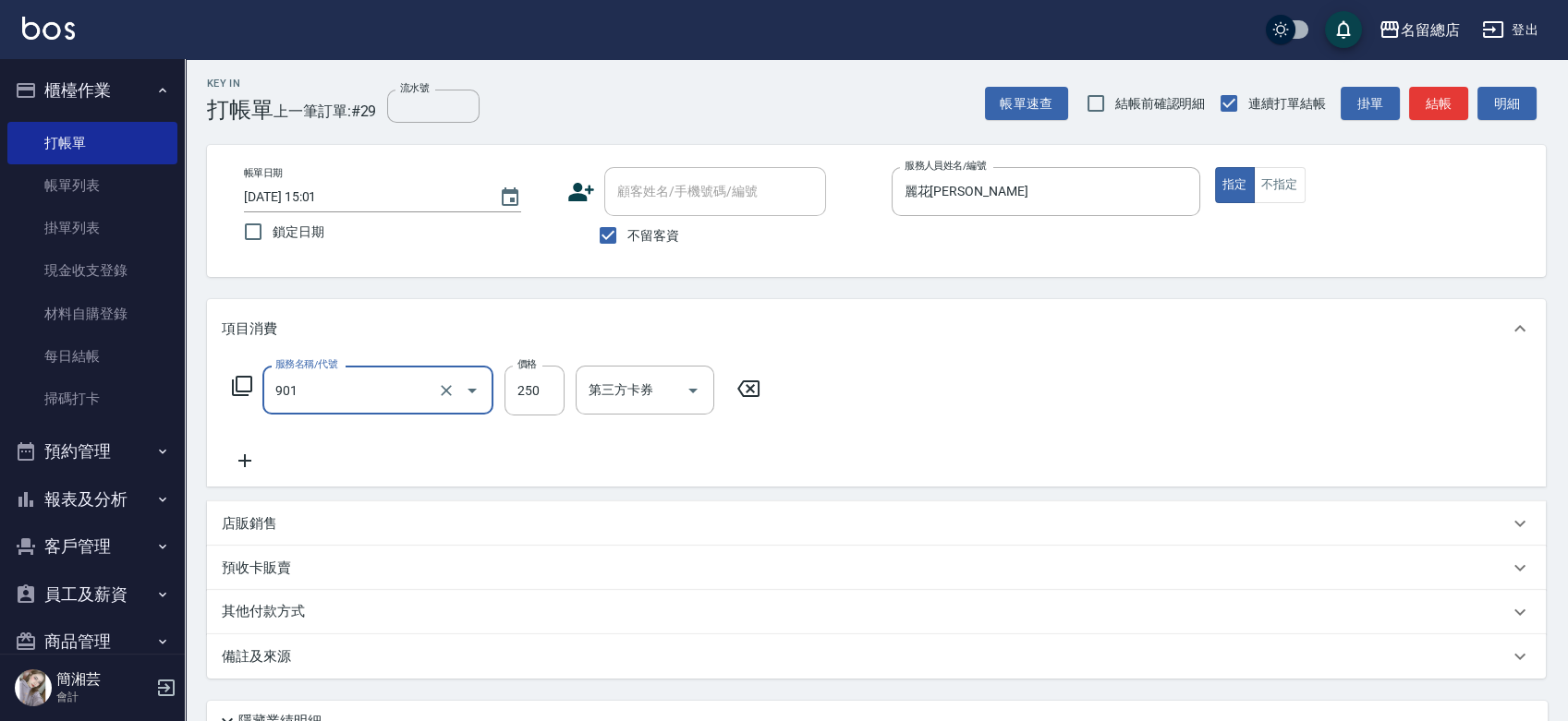
type input "手指甲女(901)"
type input "750"
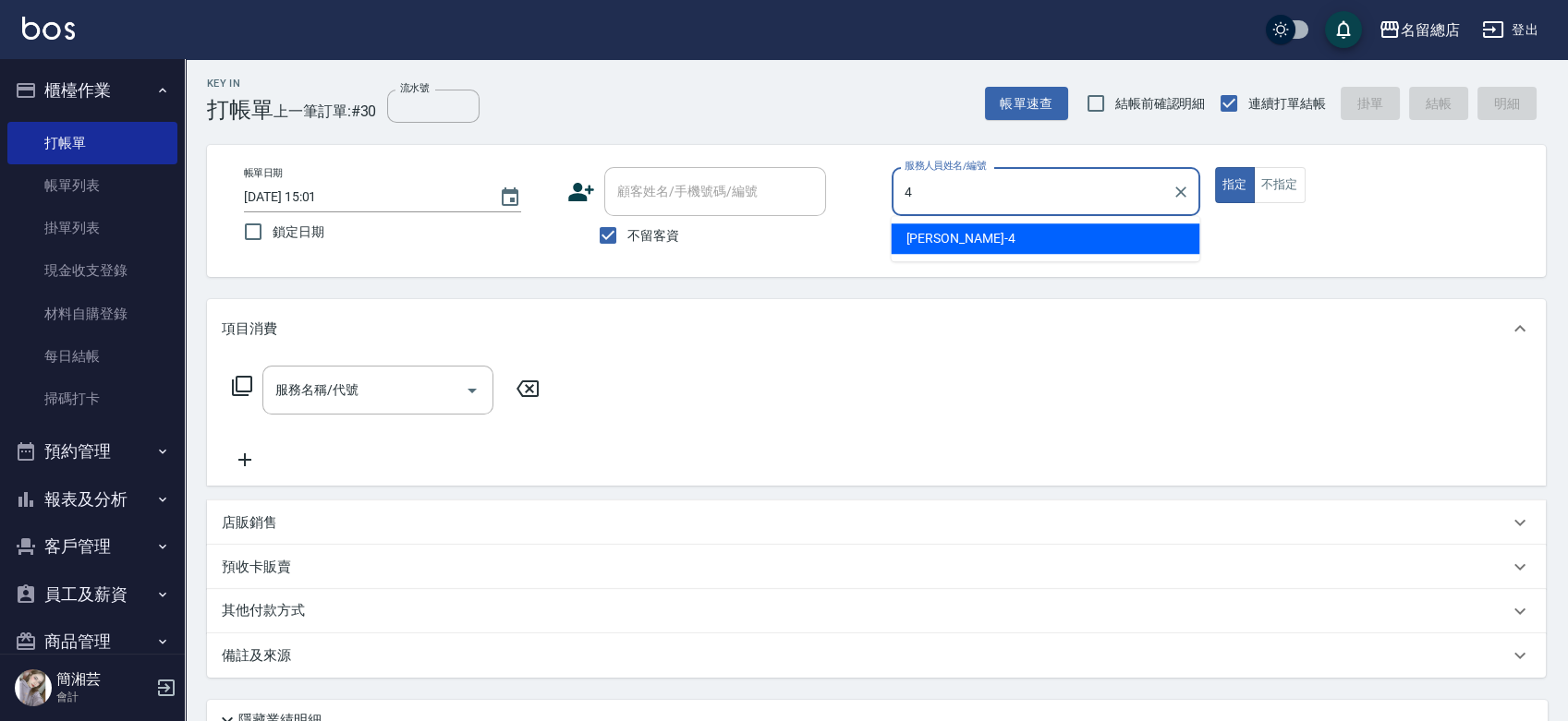
type input "[PERSON_NAME]-4"
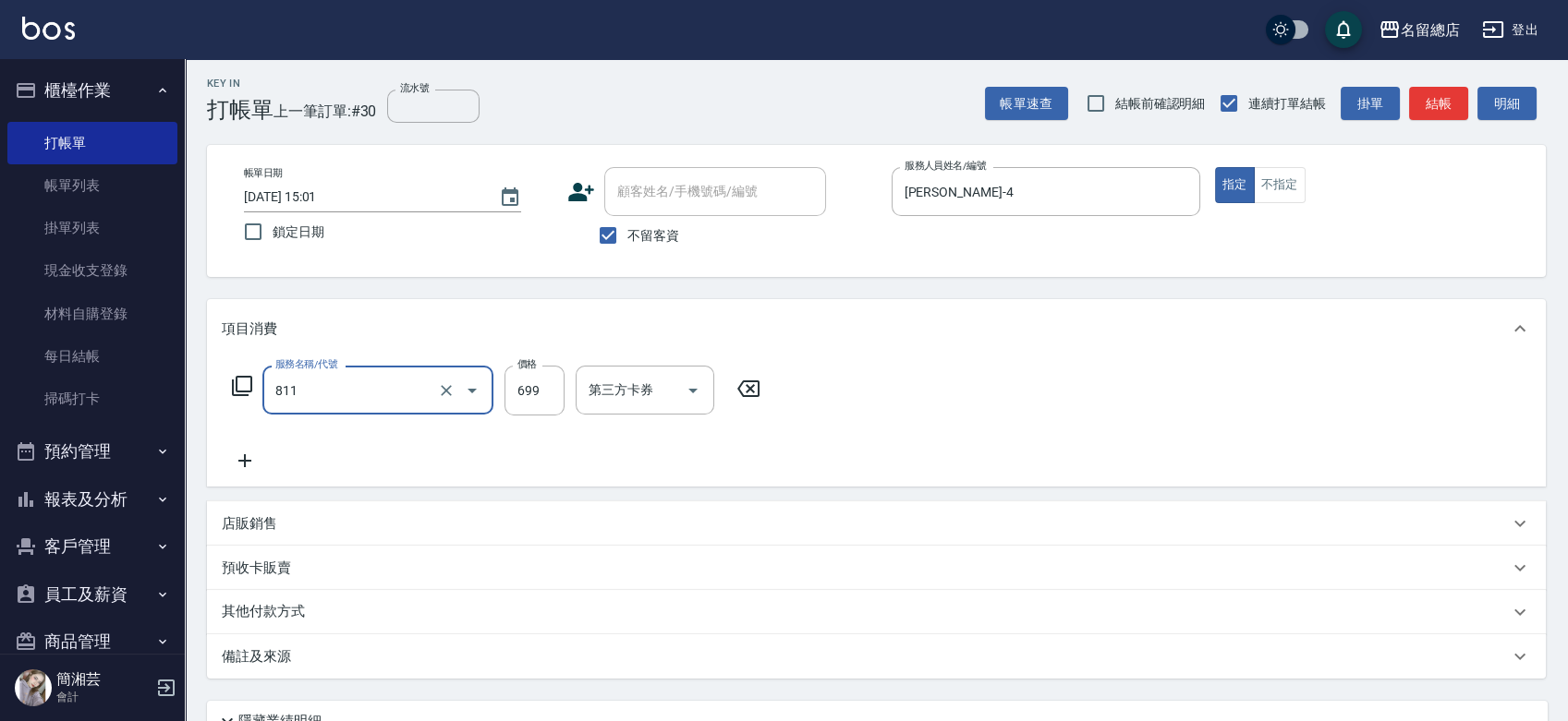
type input "洗+剪(811)"
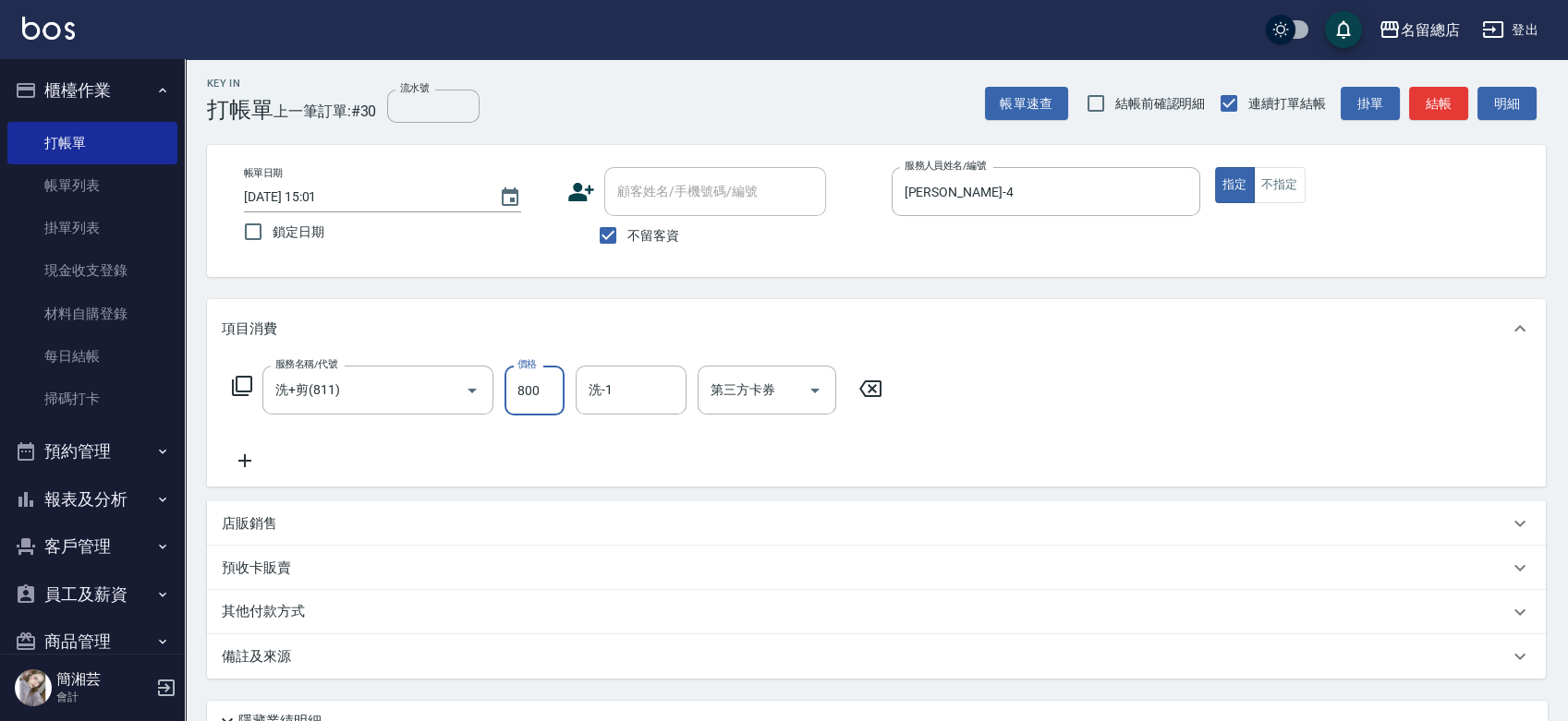
type input "800"
type input "[PERSON_NAME]-25"
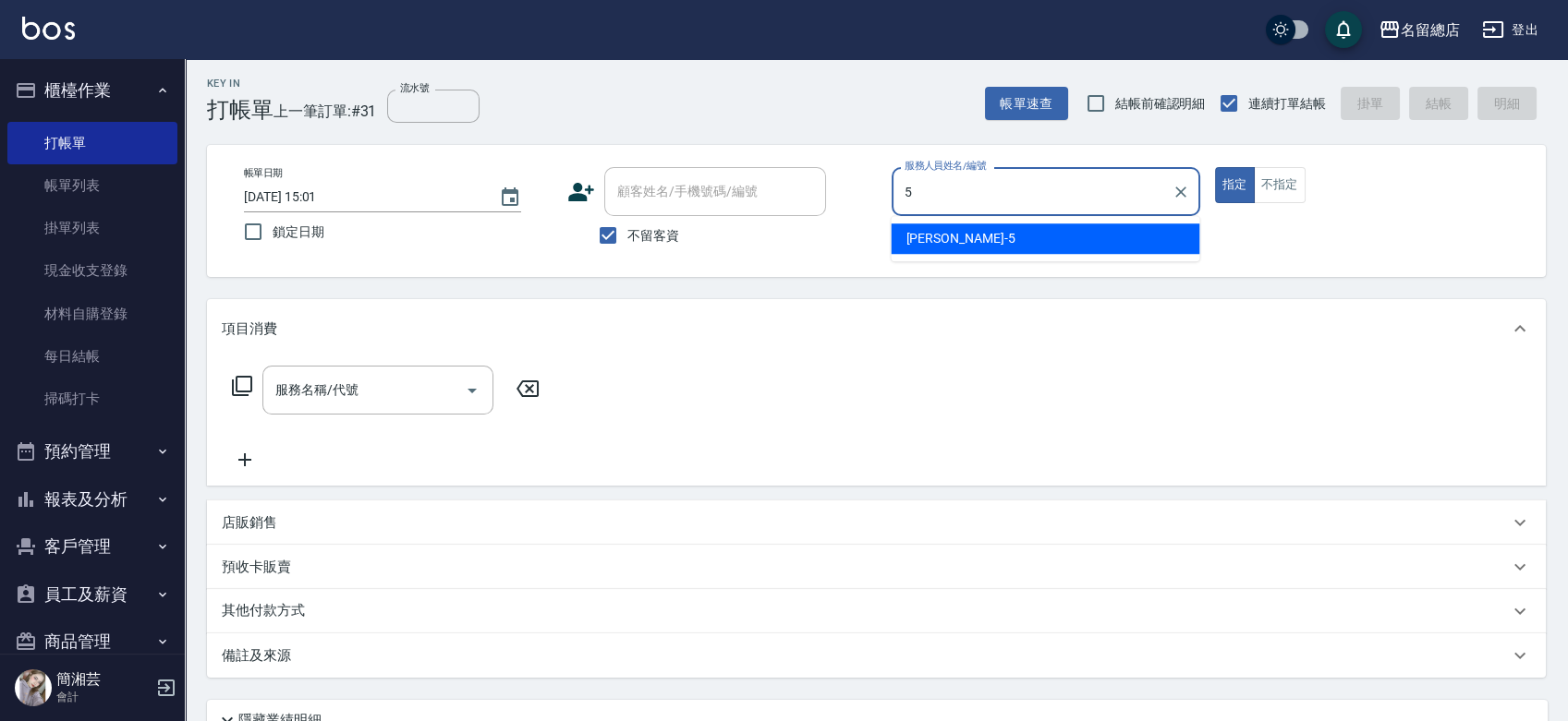
type input "[PERSON_NAME]-5"
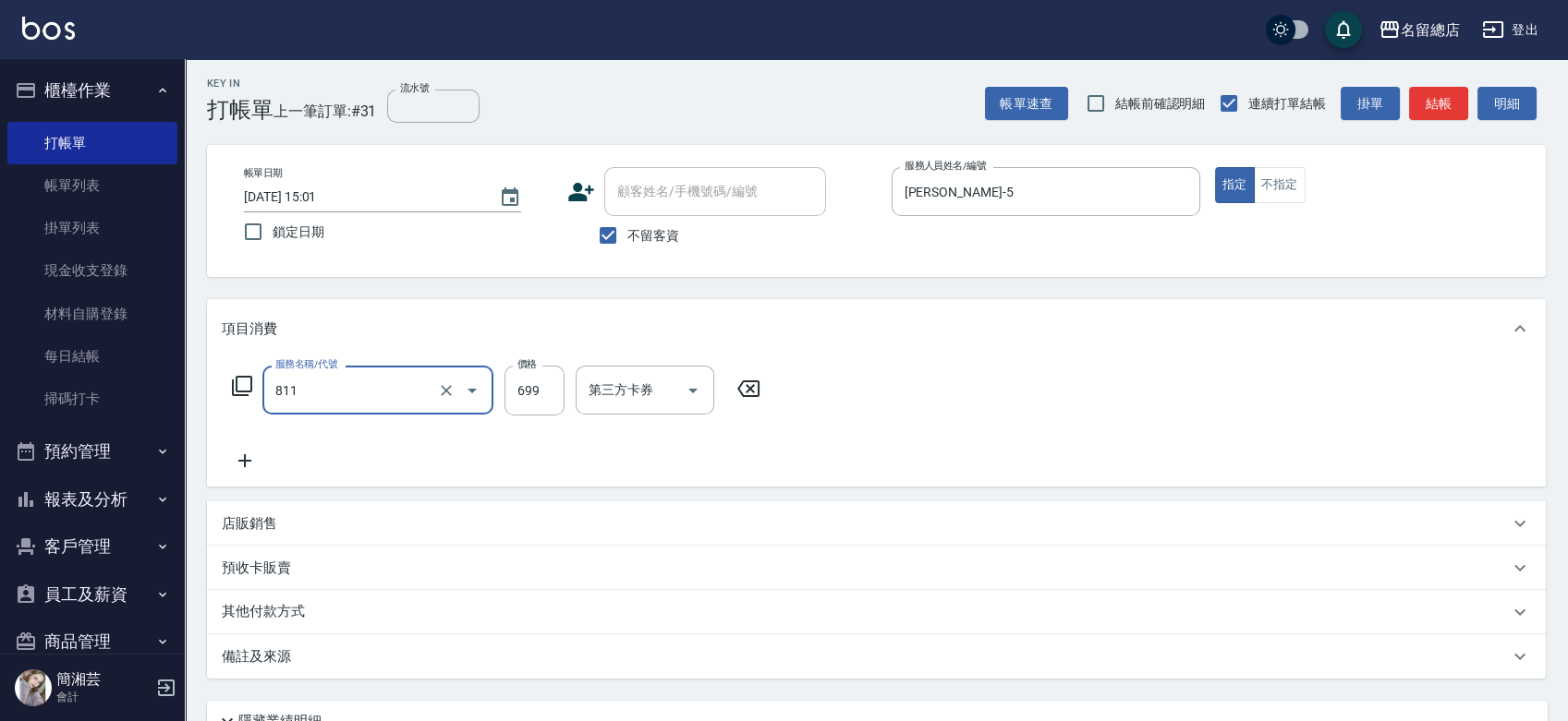
type input "洗+剪(811)"
type input "700"
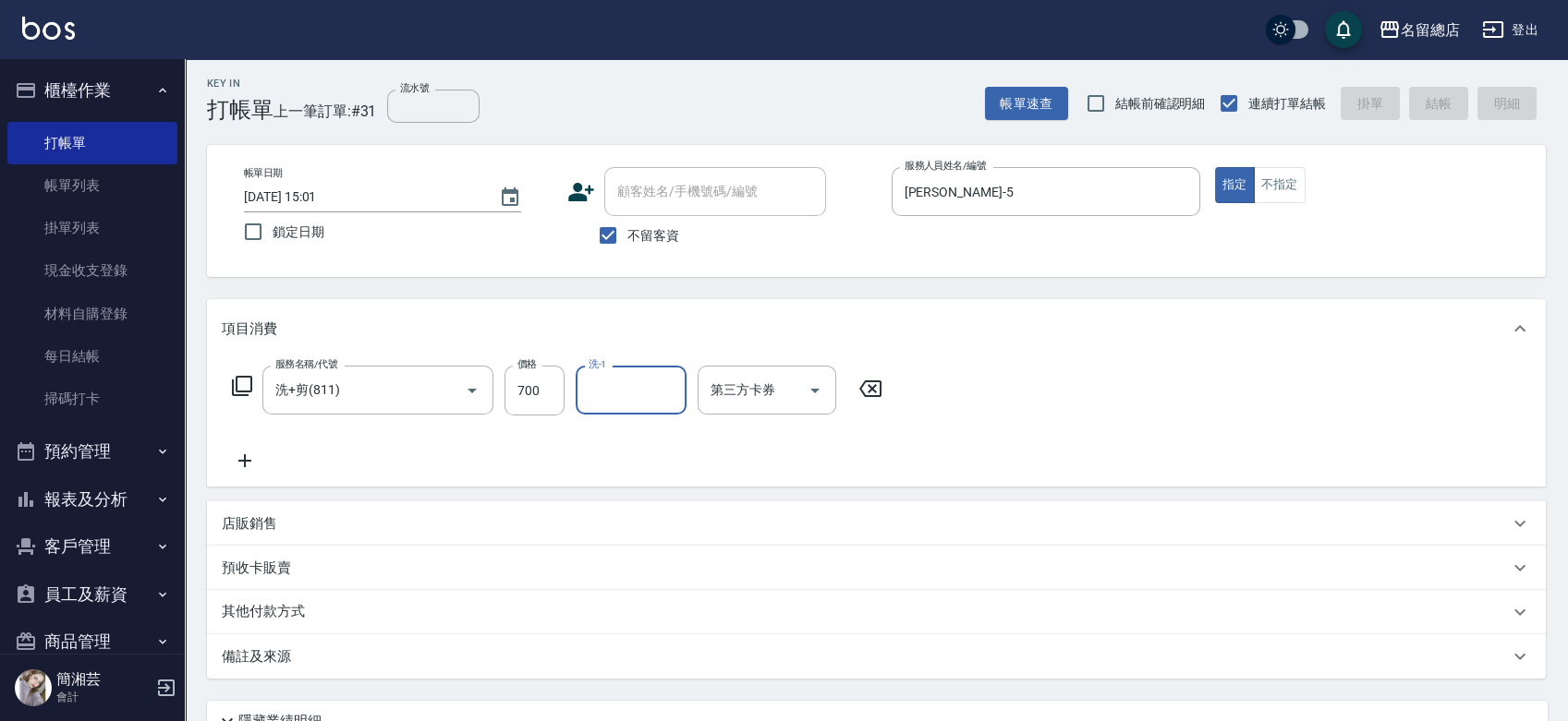
type input "[DATE] 15:02"
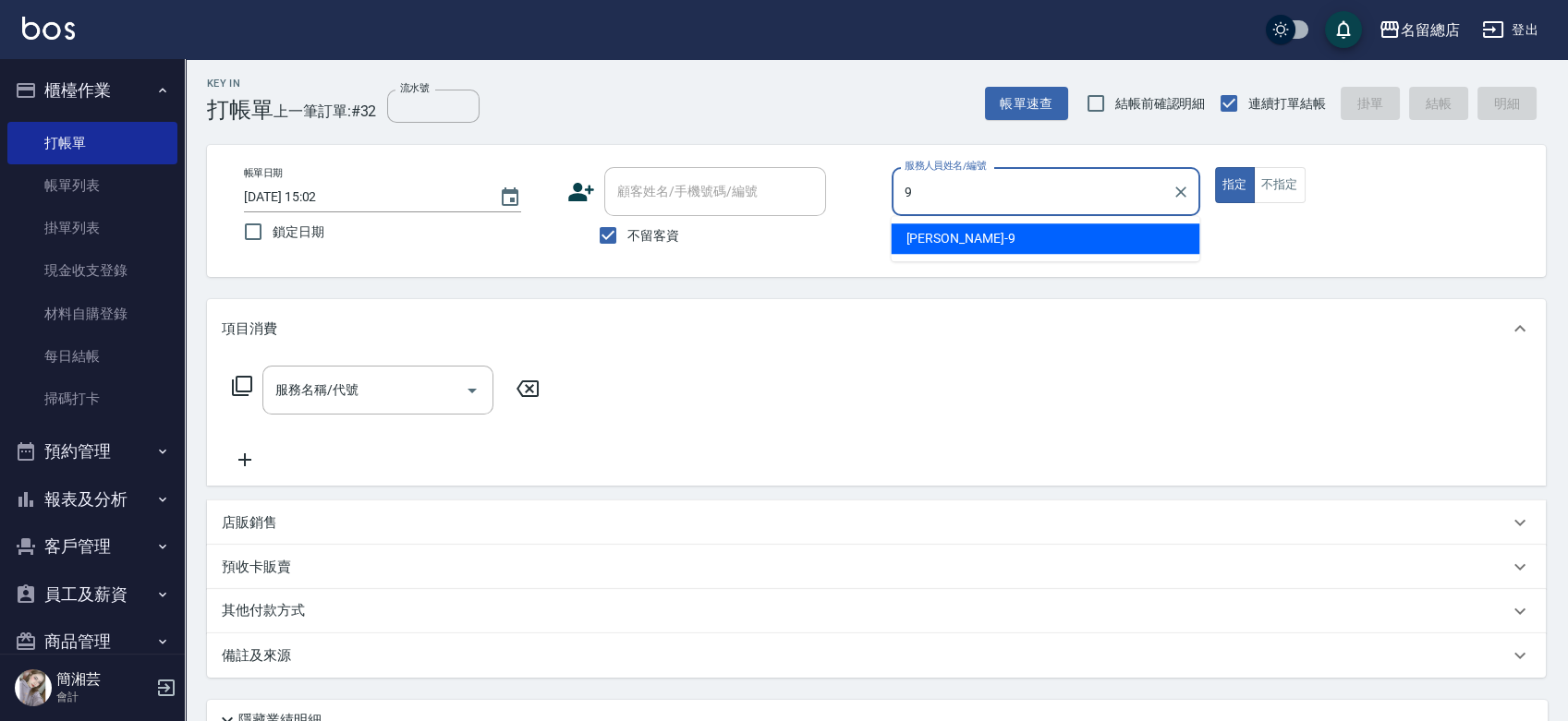
type input "[PERSON_NAME]-9"
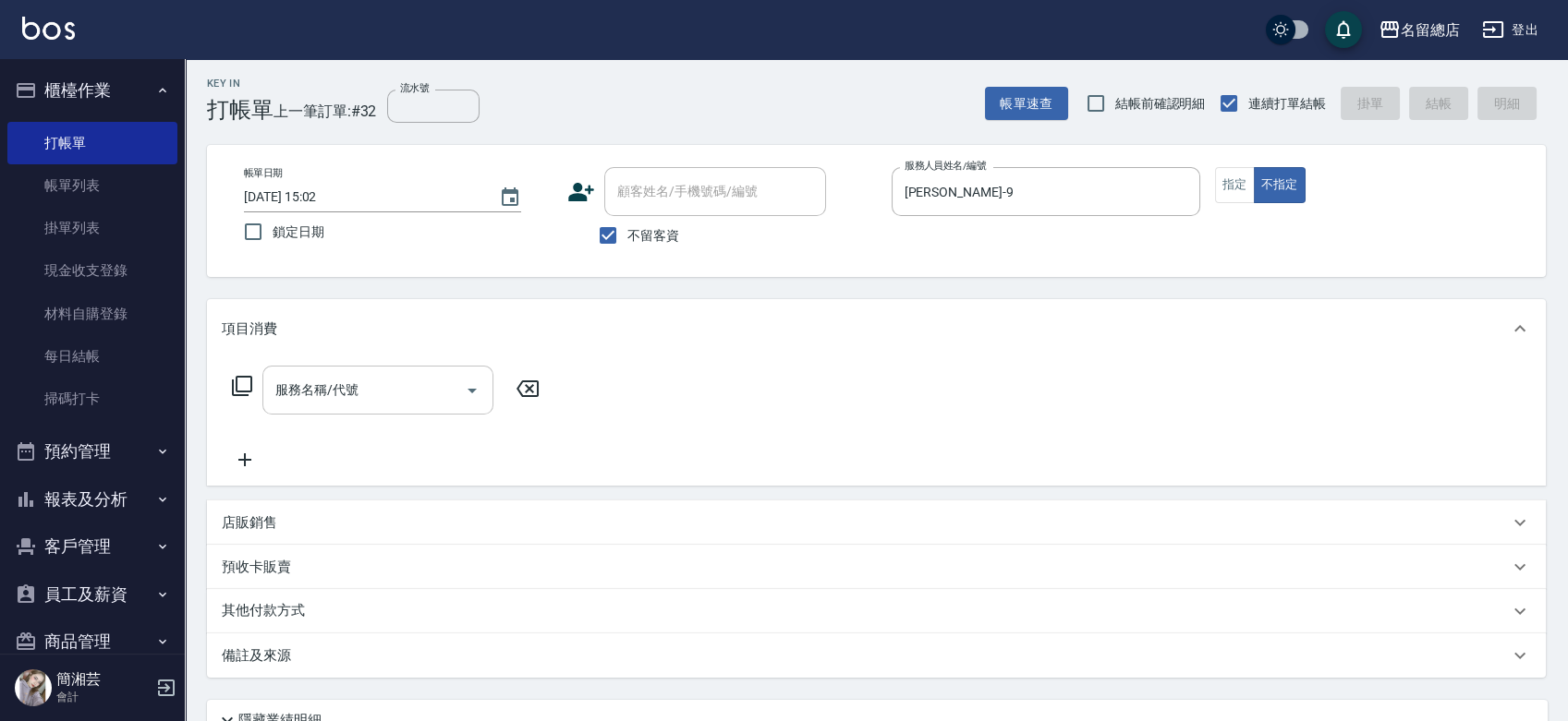
click at [416, 381] on input "服務名稱/代號" at bounding box center [363, 390] width 186 height 32
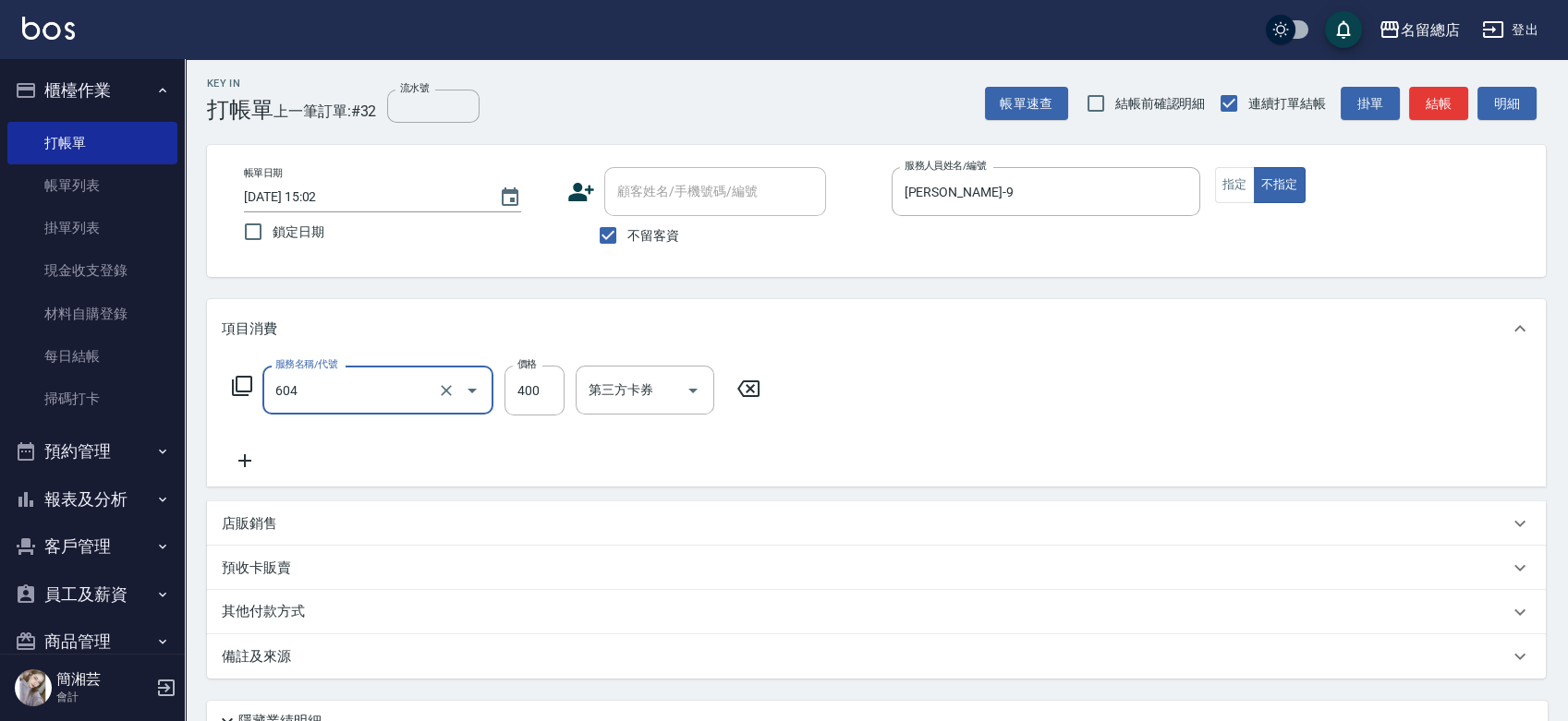
type input "健康洗髮(604)"
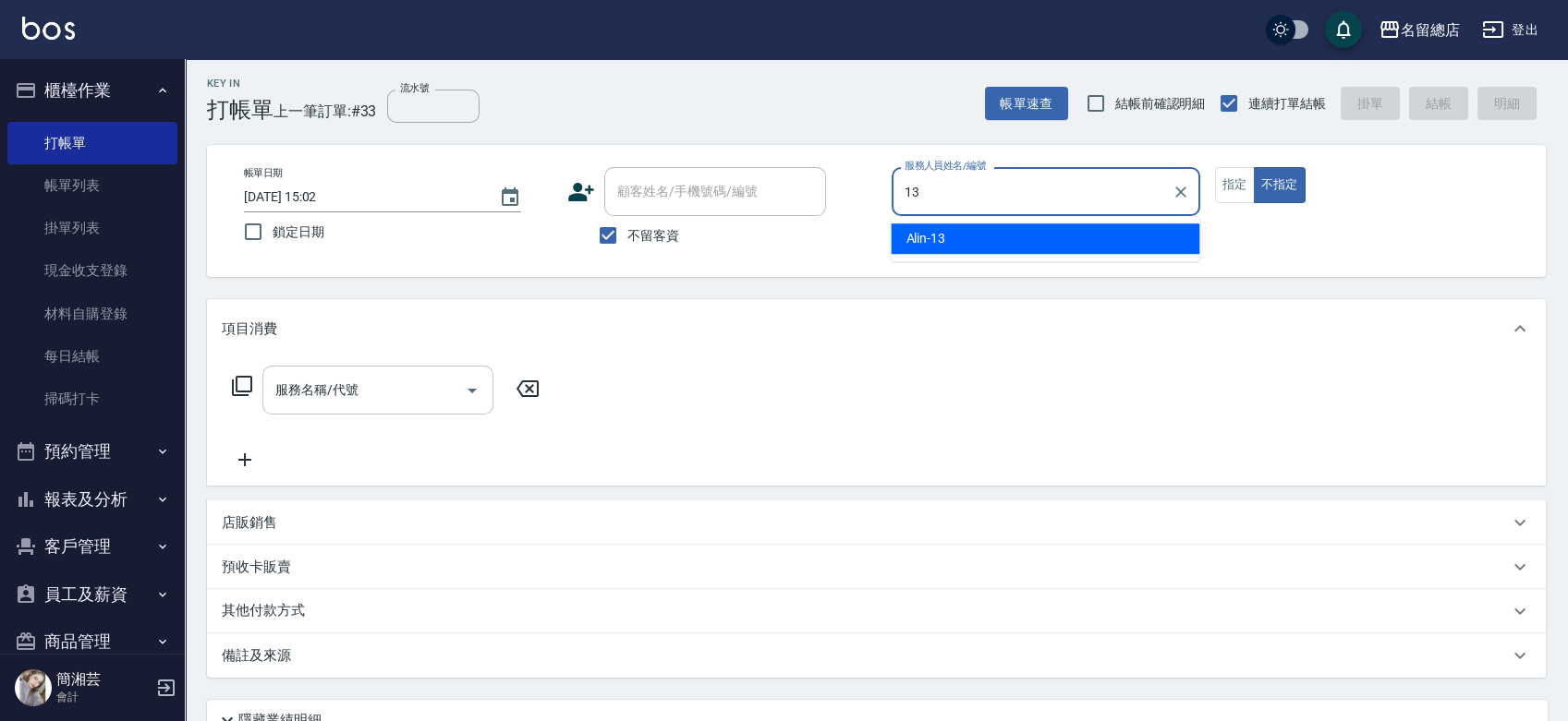
type input "Alin-13"
type button "false"
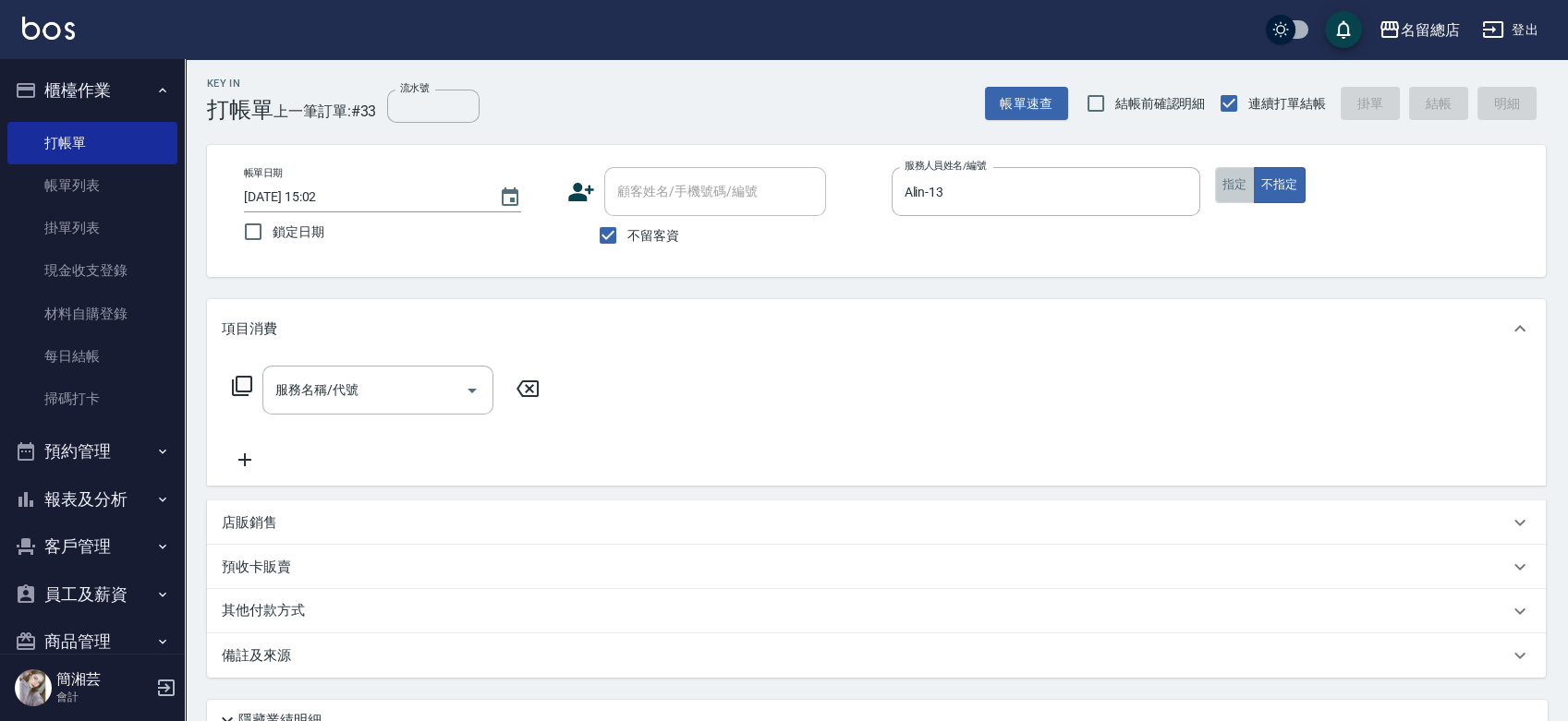
click at [1235, 183] on button "指定" at bounding box center [1235, 185] width 40 height 36
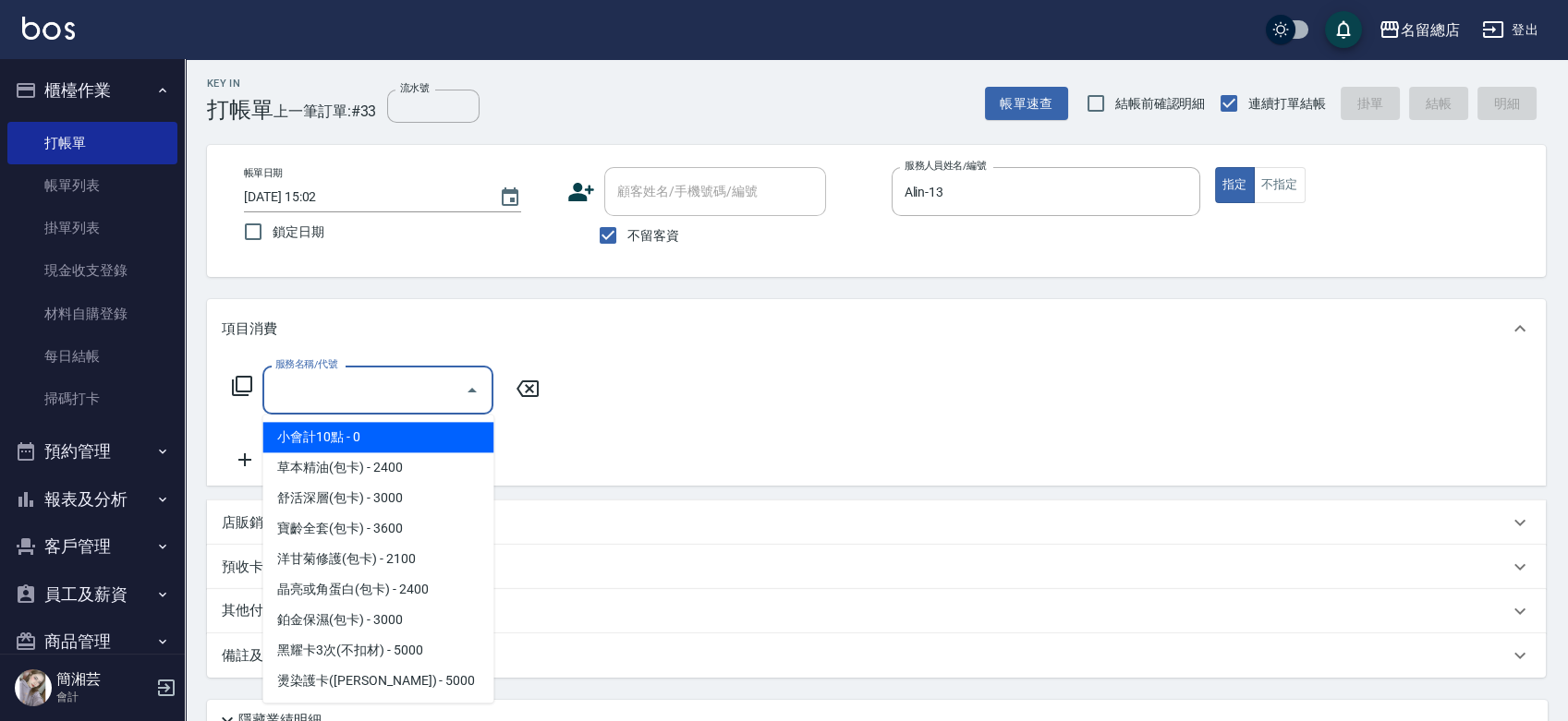
click at [392, 396] on input "服務名稱/代號" at bounding box center [363, 390] width 186 height 32
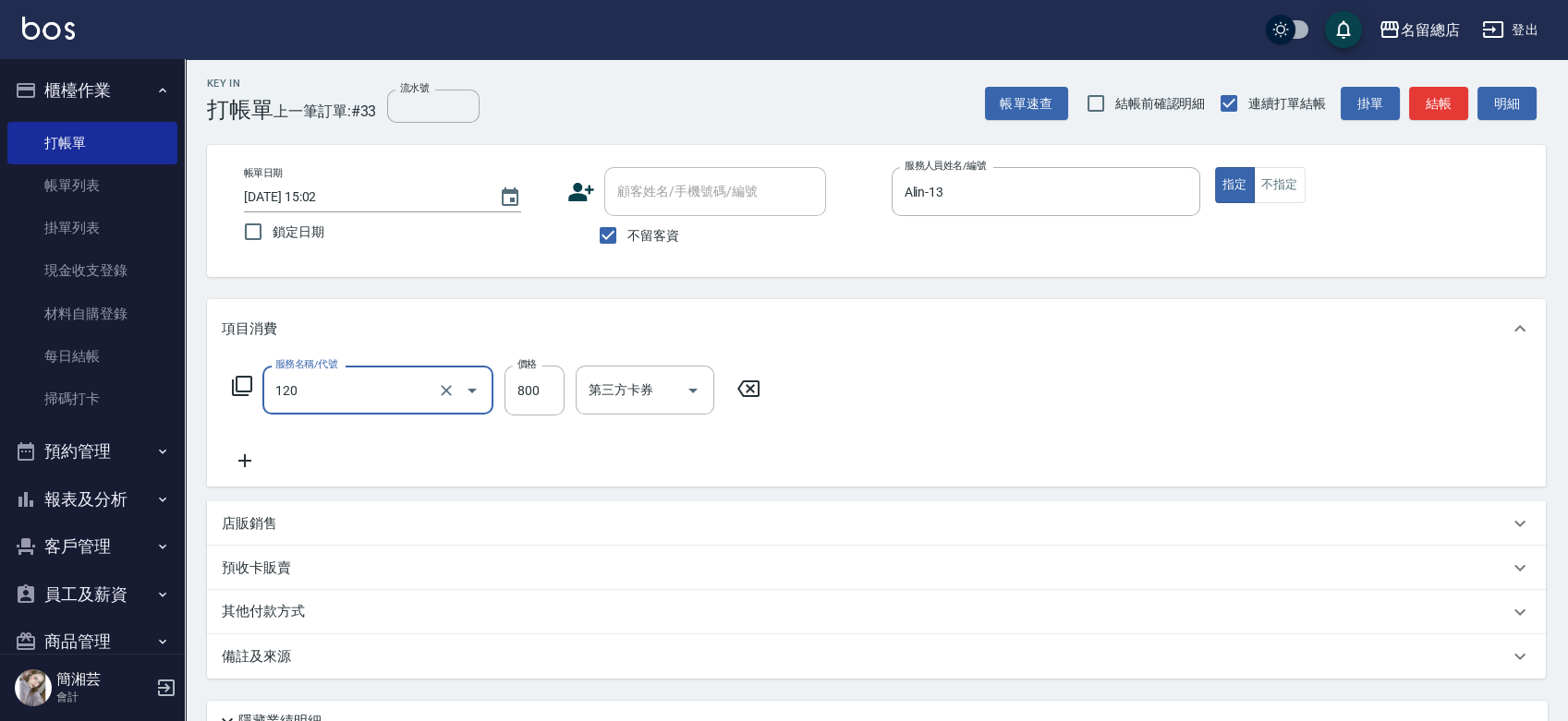
type input "自備頭皮(120)"
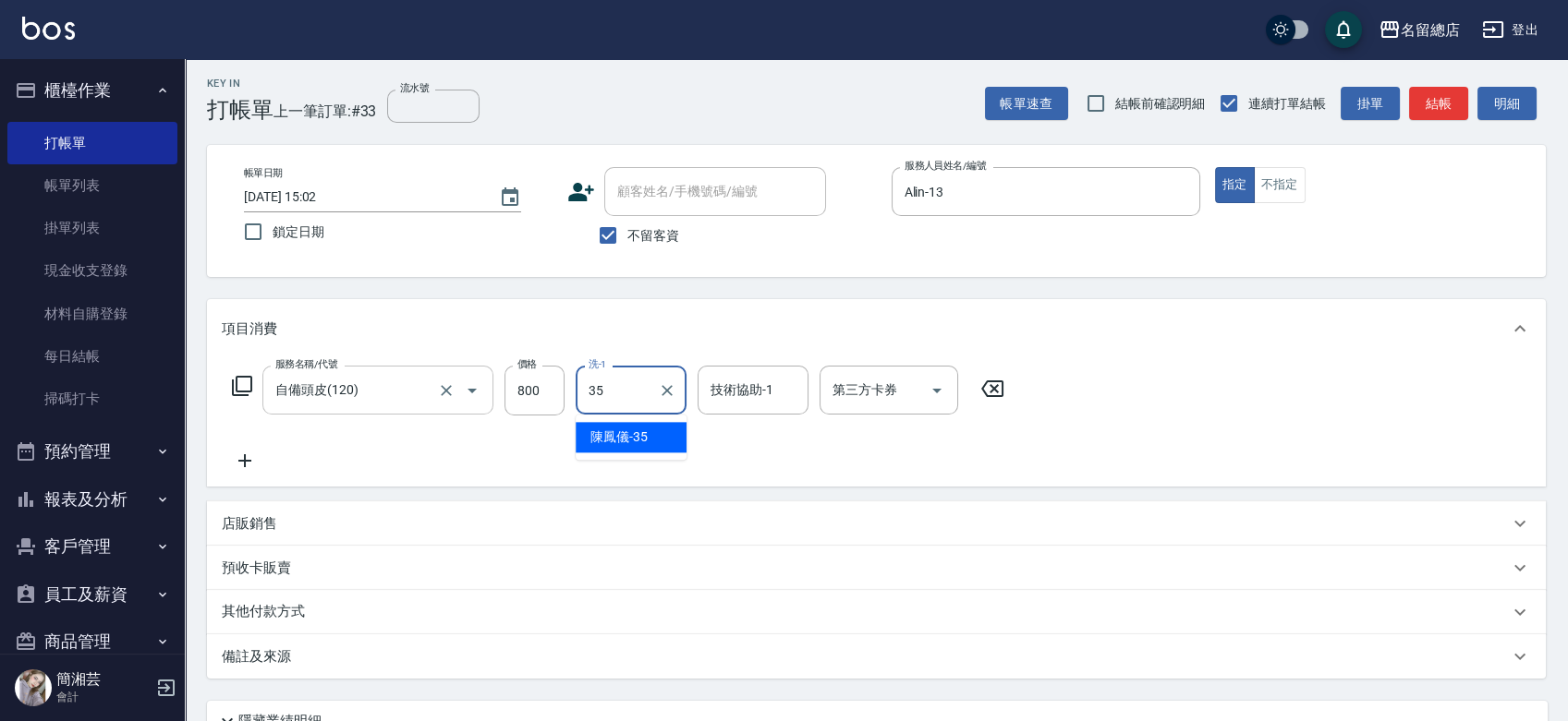
type input "[PERSON_NAME]-35"
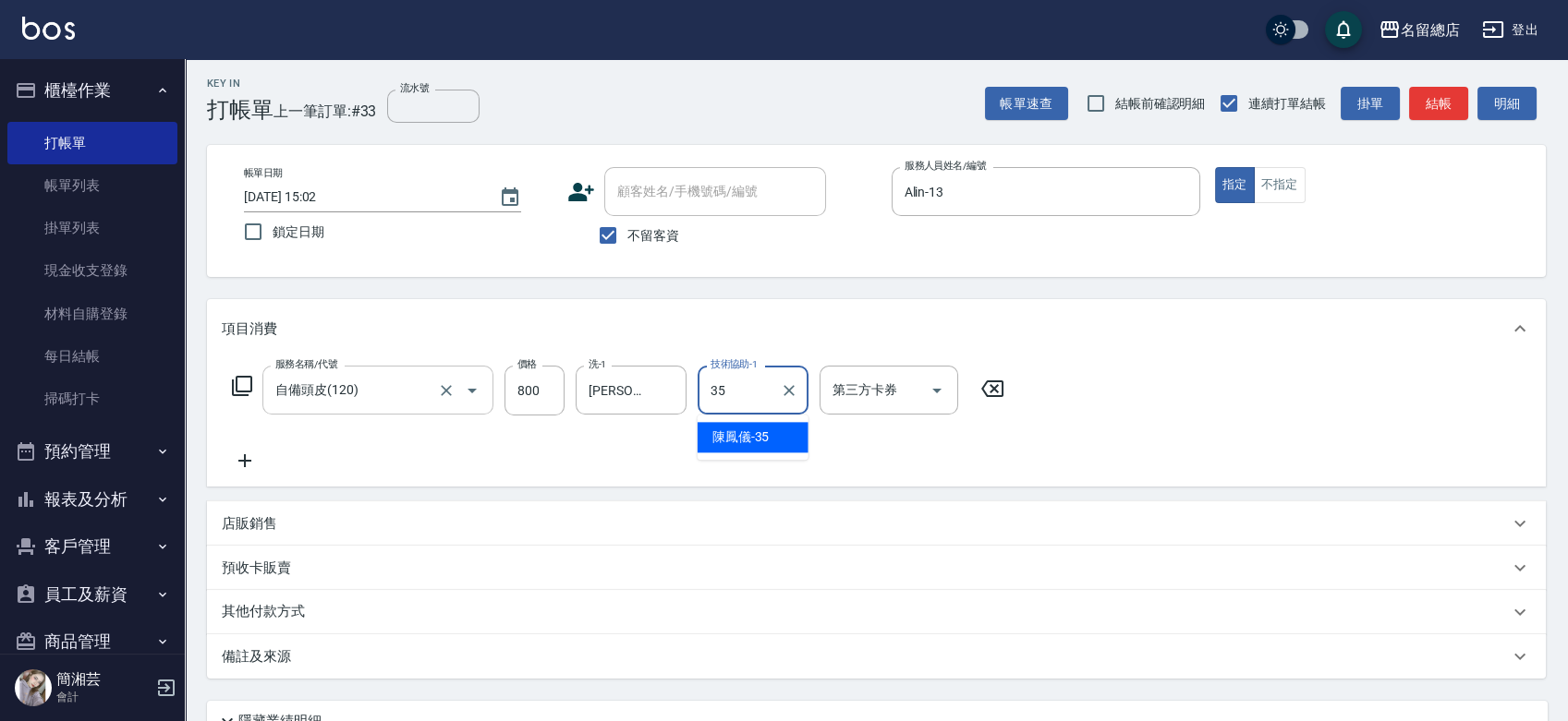
type input "[PERSON_NAME]-35"
click at [623, 235] on input "不留客資" at bounding box center [608, 236] width 39 height 39
checkbox input "false"
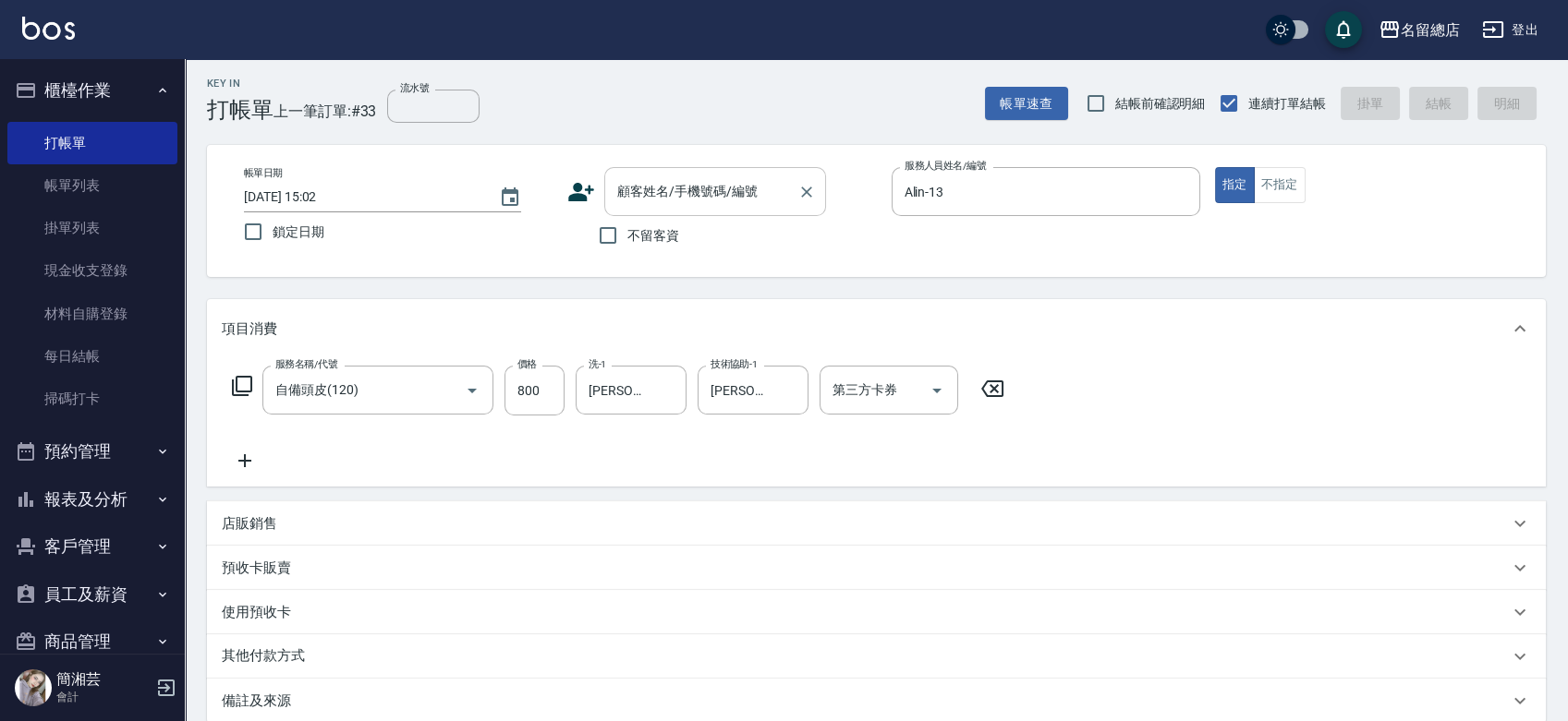
click at [641, 181] on div "顧客姓名/手機號碼/編號 顧客姓名/手機號碼/編號" at bounding box center [715, 192] width 222 height 49
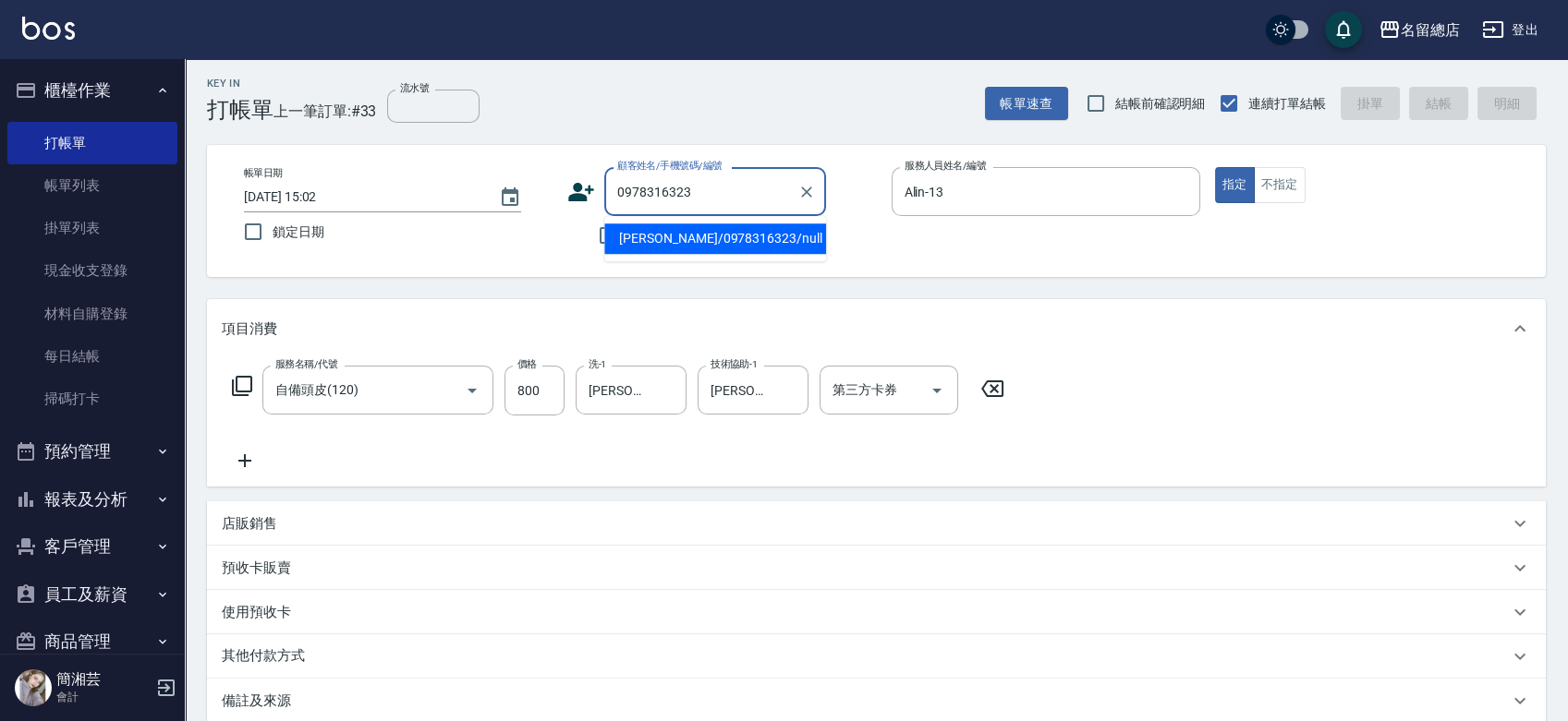
type input "[PERSON_NAME]/0978316323/null"
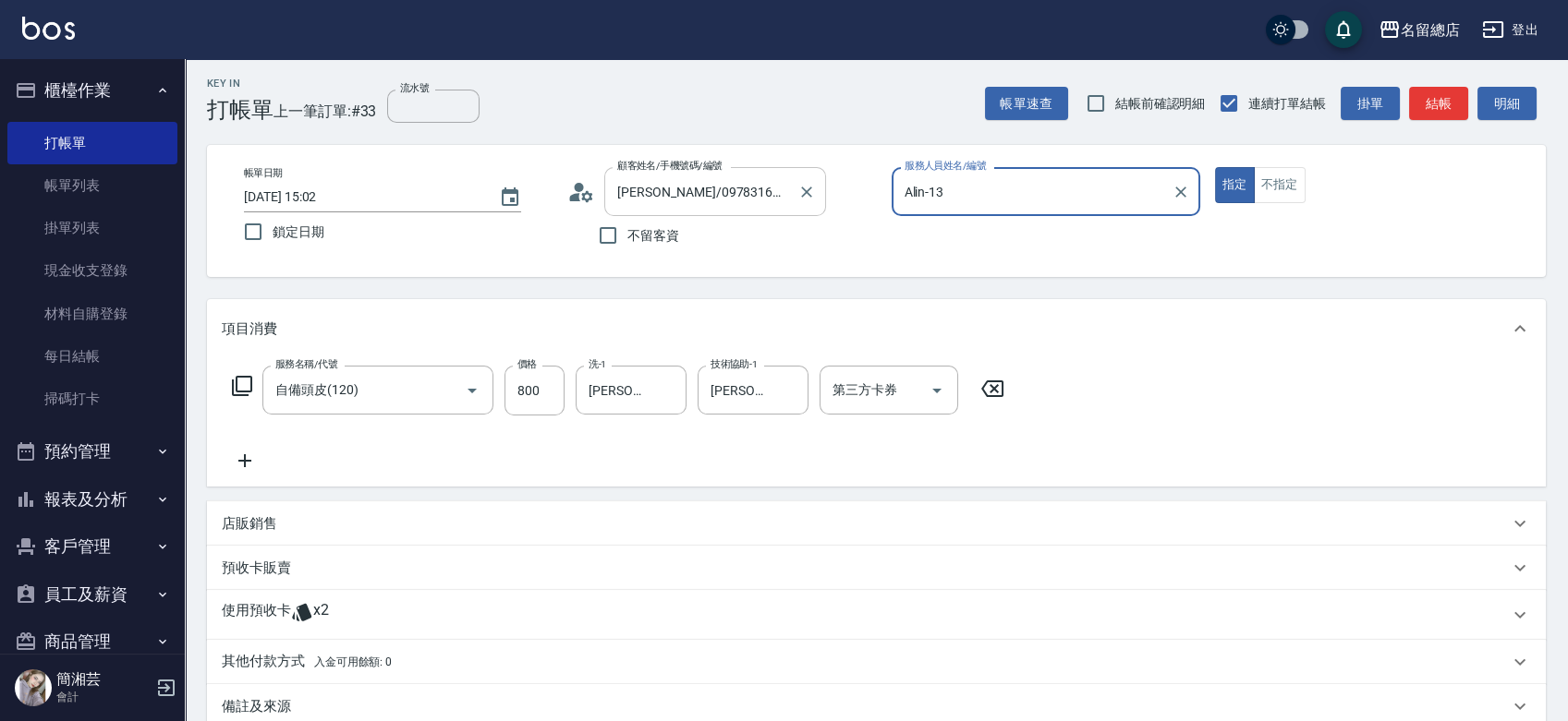
click at [1215, 168] on button "指定" at bounding box center [1235, 185] width 40 height 36
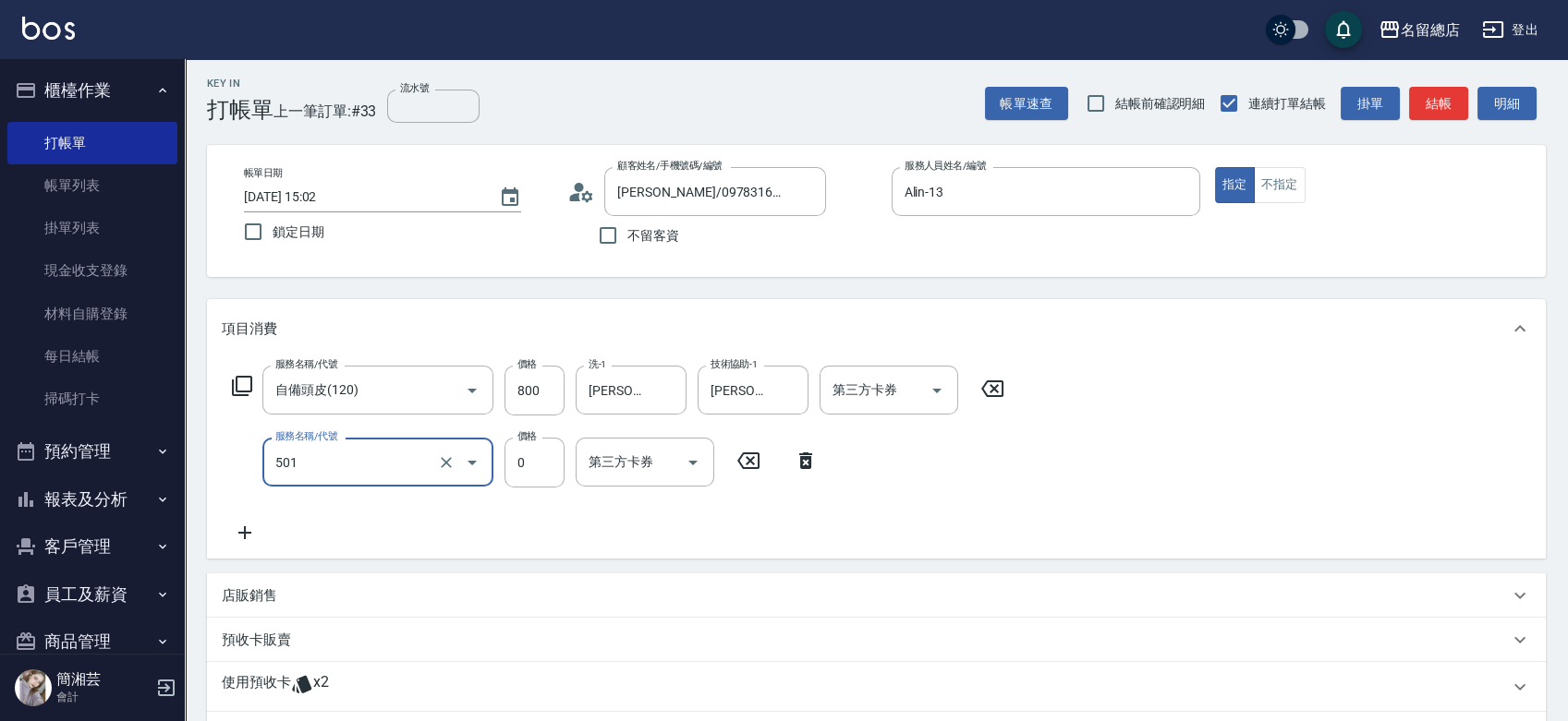
type input "2段蓋卡1300以上(501)"
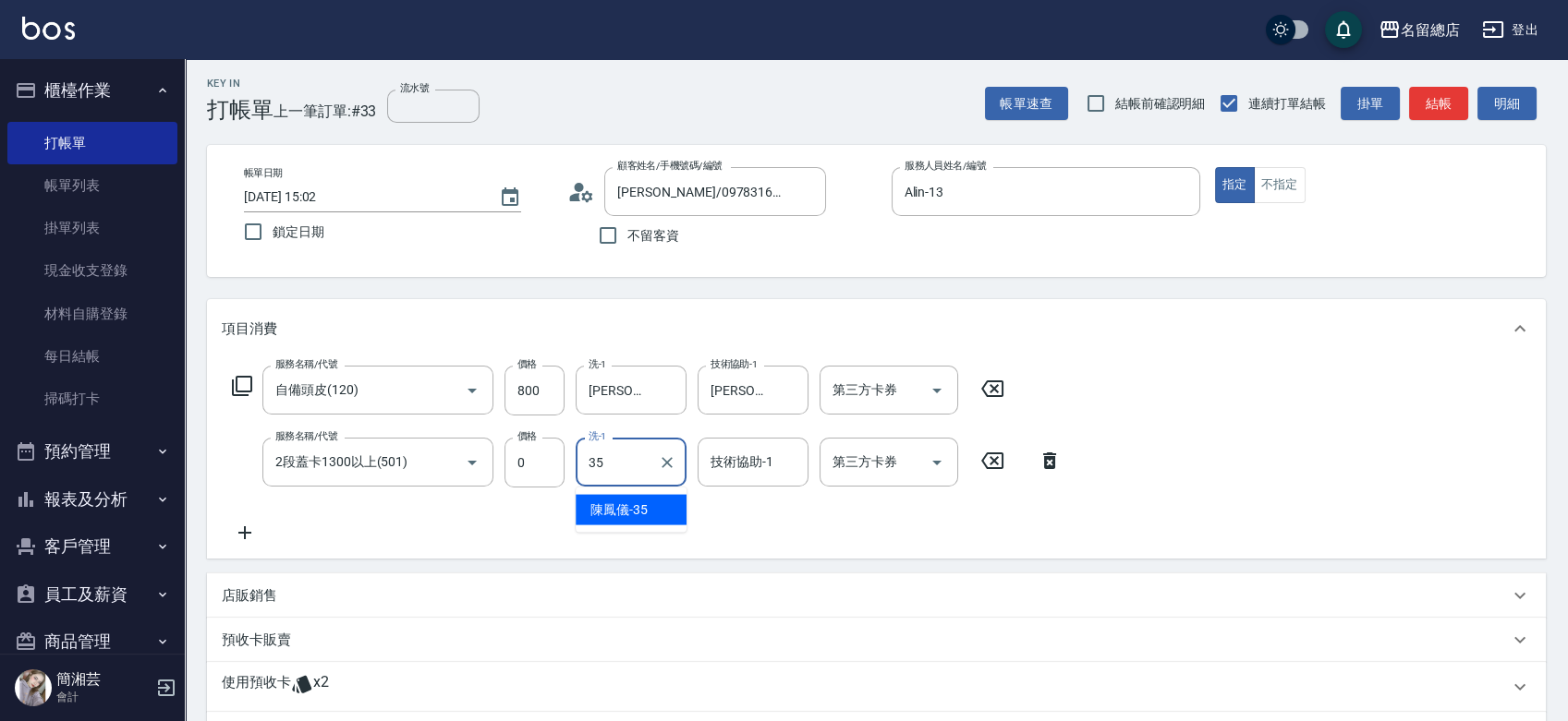
type input "[PERSON_NAME]-35"
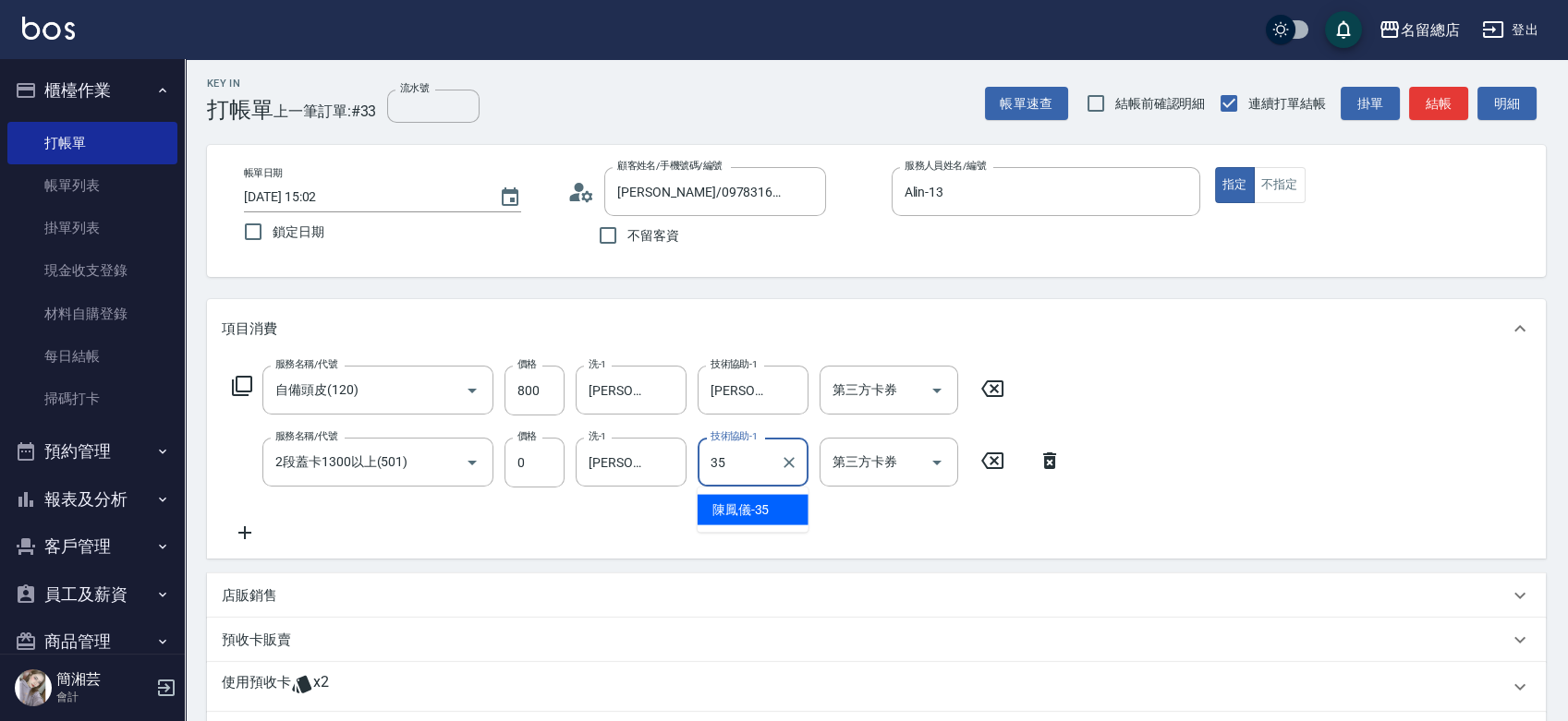
type input "[PERSON_NAME]-35"
click at [348, 697] on div "使用預收卡 x2" at bounding box center [865, 687] width 1287 height 27
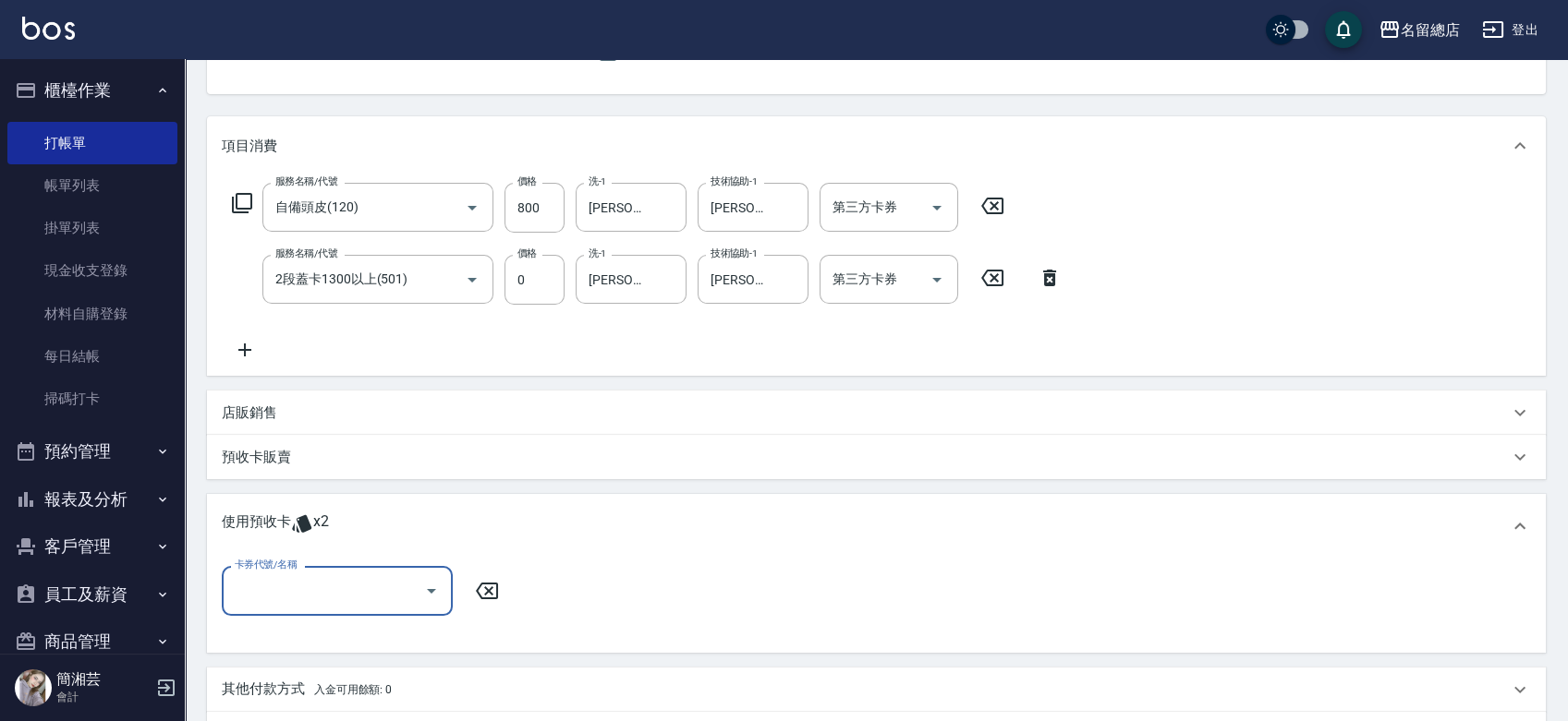
scroll to position [209, 0]
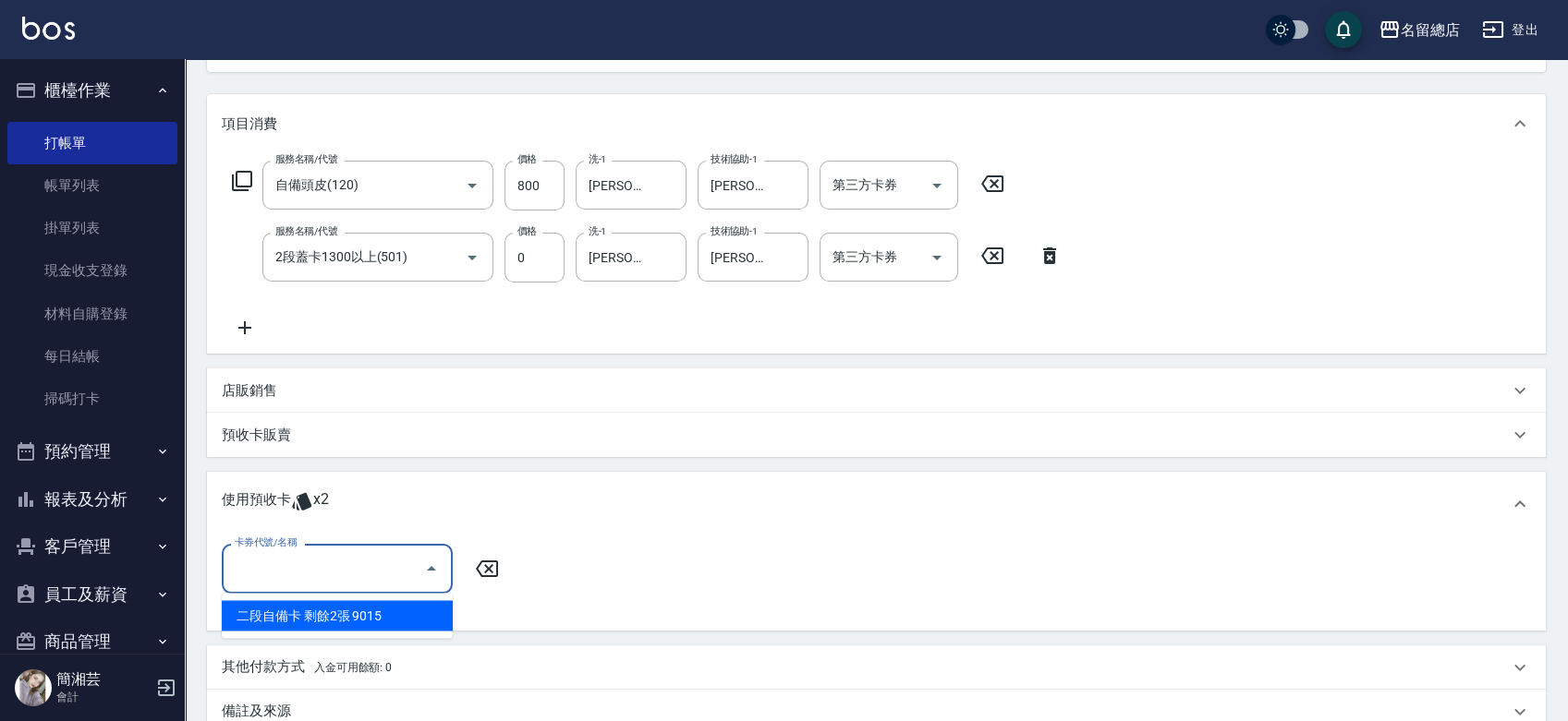
click at [364, 571] on input "卡券代號/名稱" at bounding box center [323, 568] width 186 height 32
click at [374, 604] on div "二段自備卡 剩餘2張 9015" at bounding box center [337, 615] width 231 height 30
type input "二段自備卡 9015"
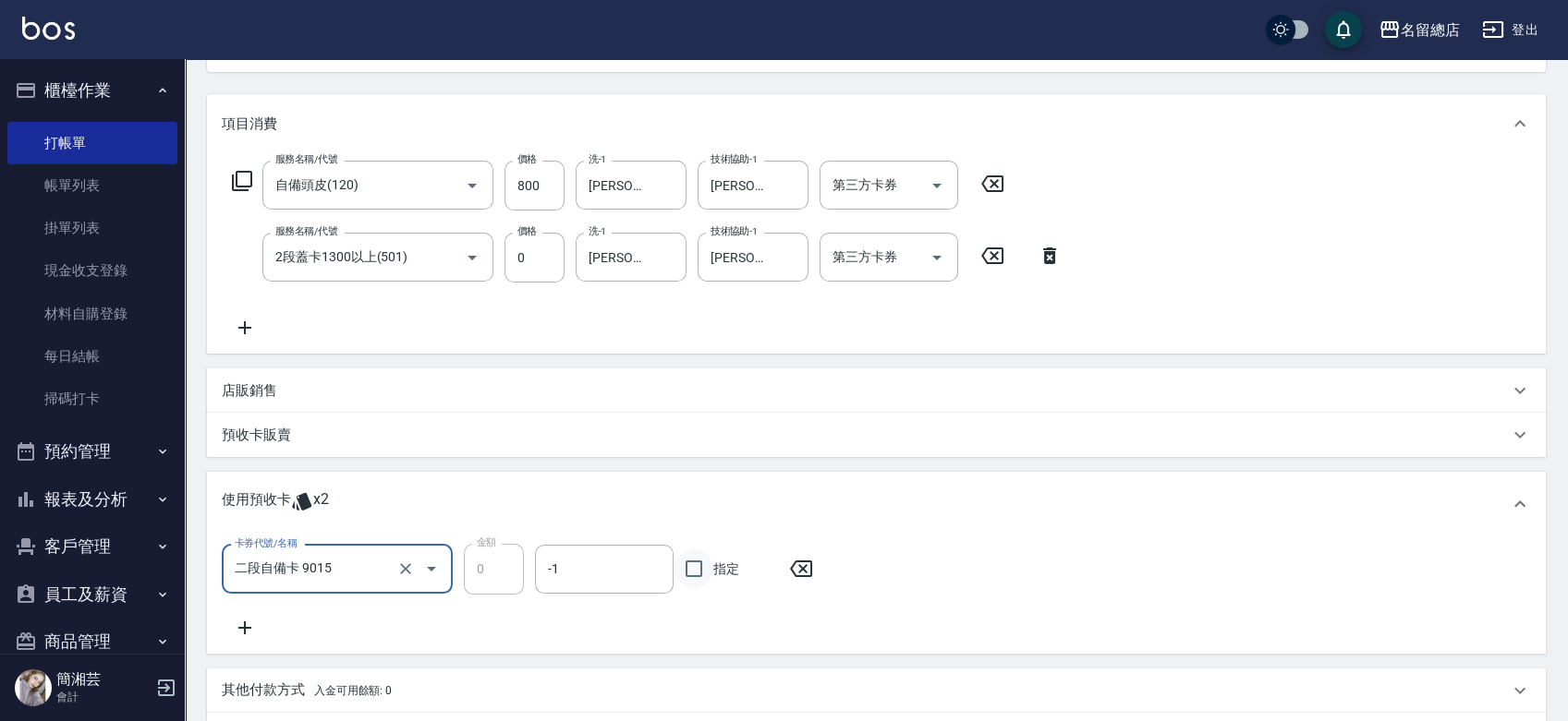
click at [702, 570] on input "指定" at bounding box center [694, 569] width 39 height 39
checkbox input "true"
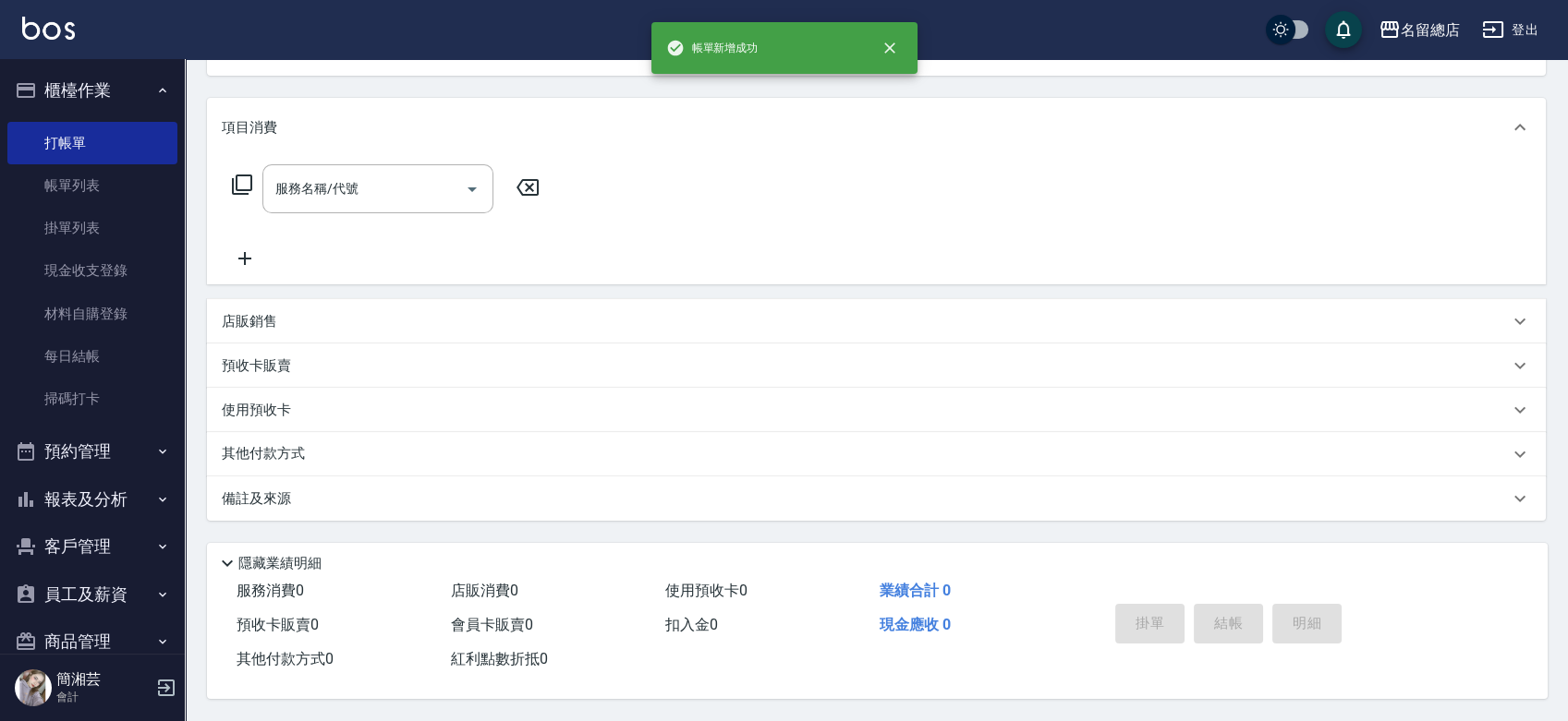
scroll to position [178, 0]
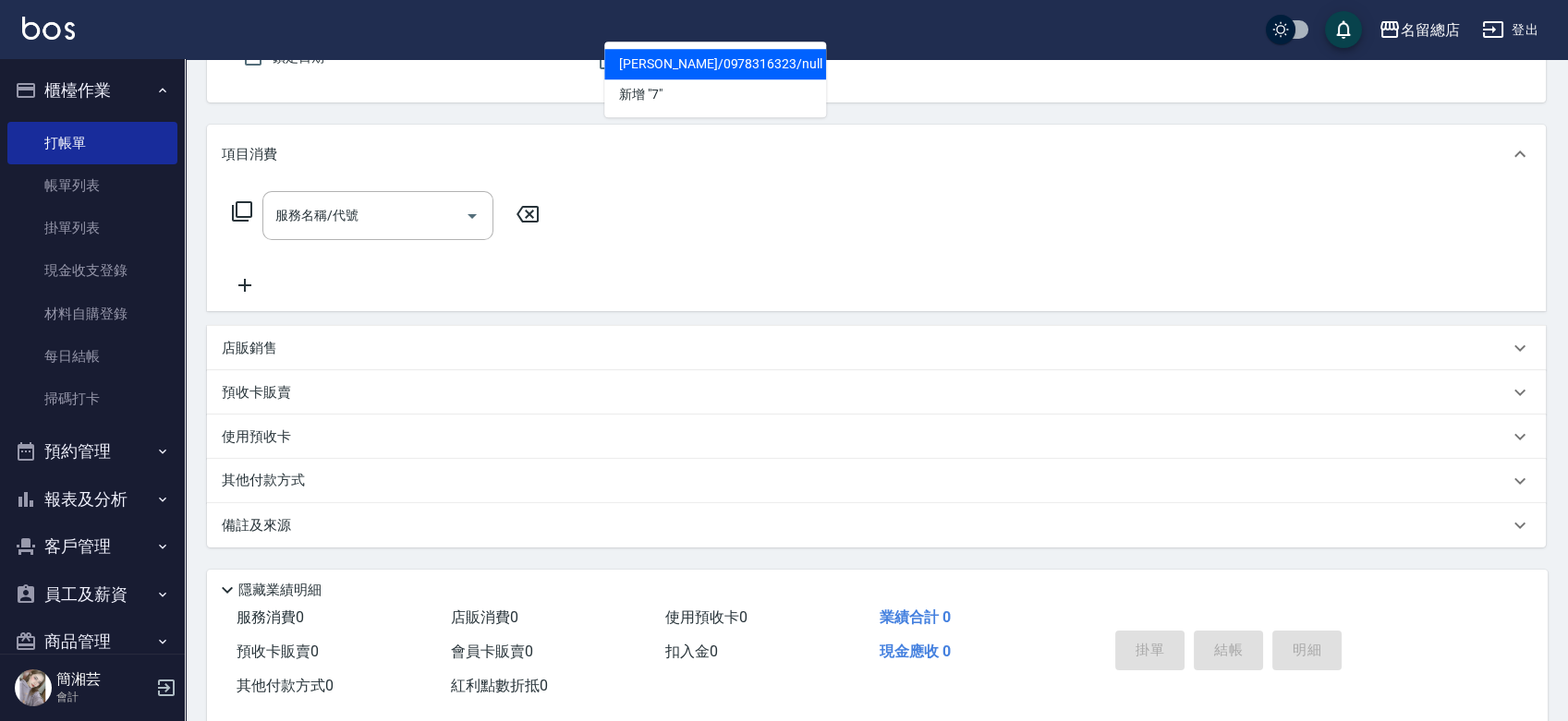
type input "[PERSON_NAME]/0978316323/null"
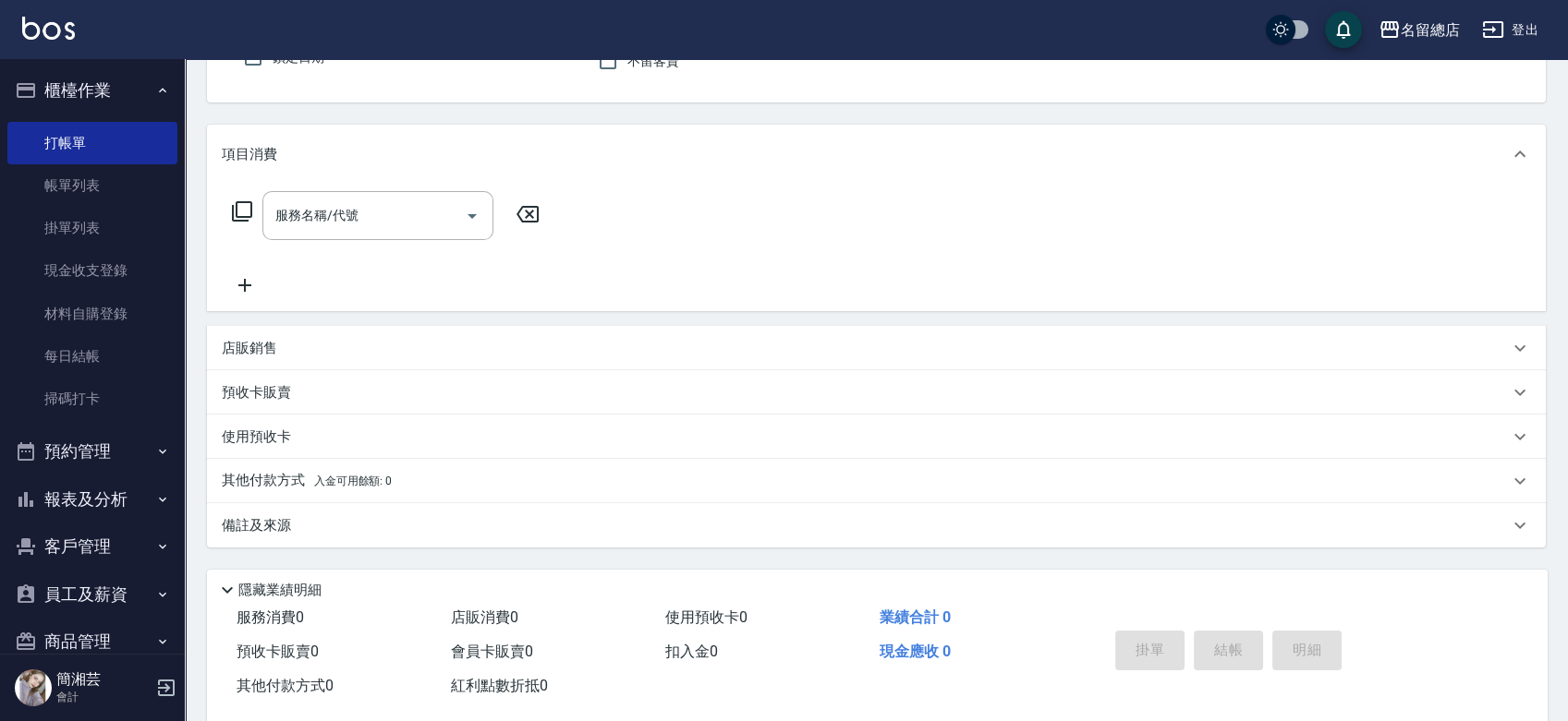
click at [1215, 0] on button "指定" at bounding box center [1235, 10] width 40 height 36
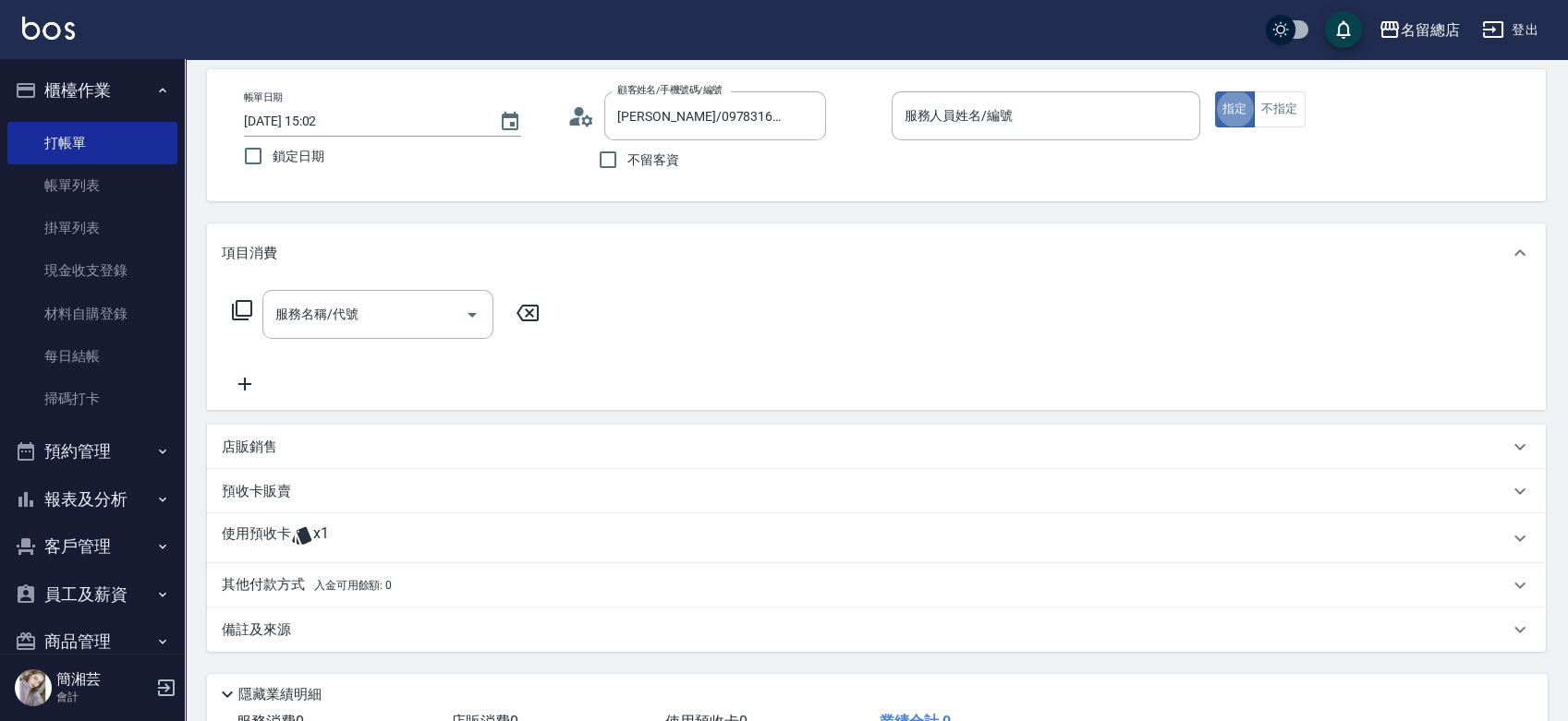
scroll to position [0, 0]
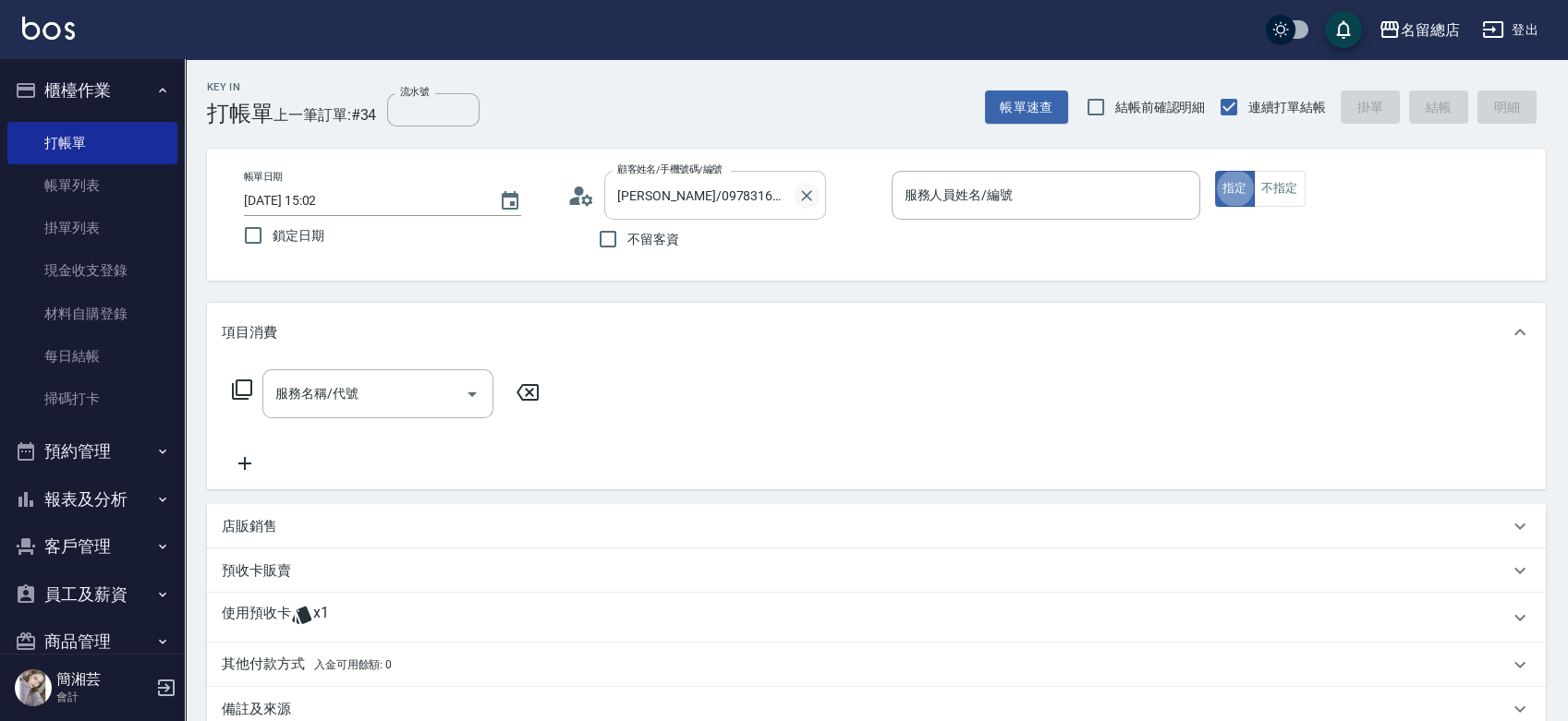
click at [807, 192] on icon "Clear" at bounding box center [806, 195] width 19 height 19
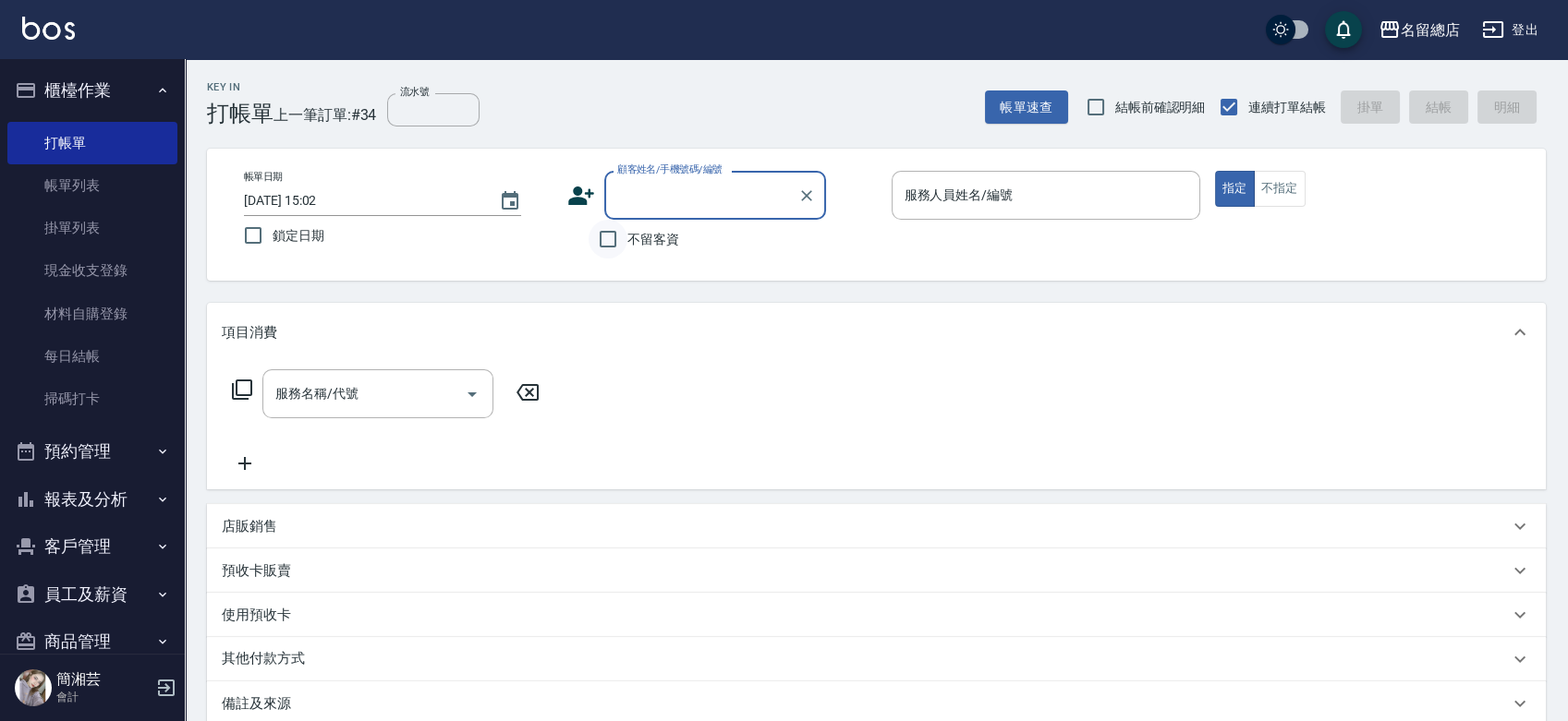
click at [601, 242] on input "不留客資" at bounding box center [608, 240] width 39 height 39
checkbox input "true"
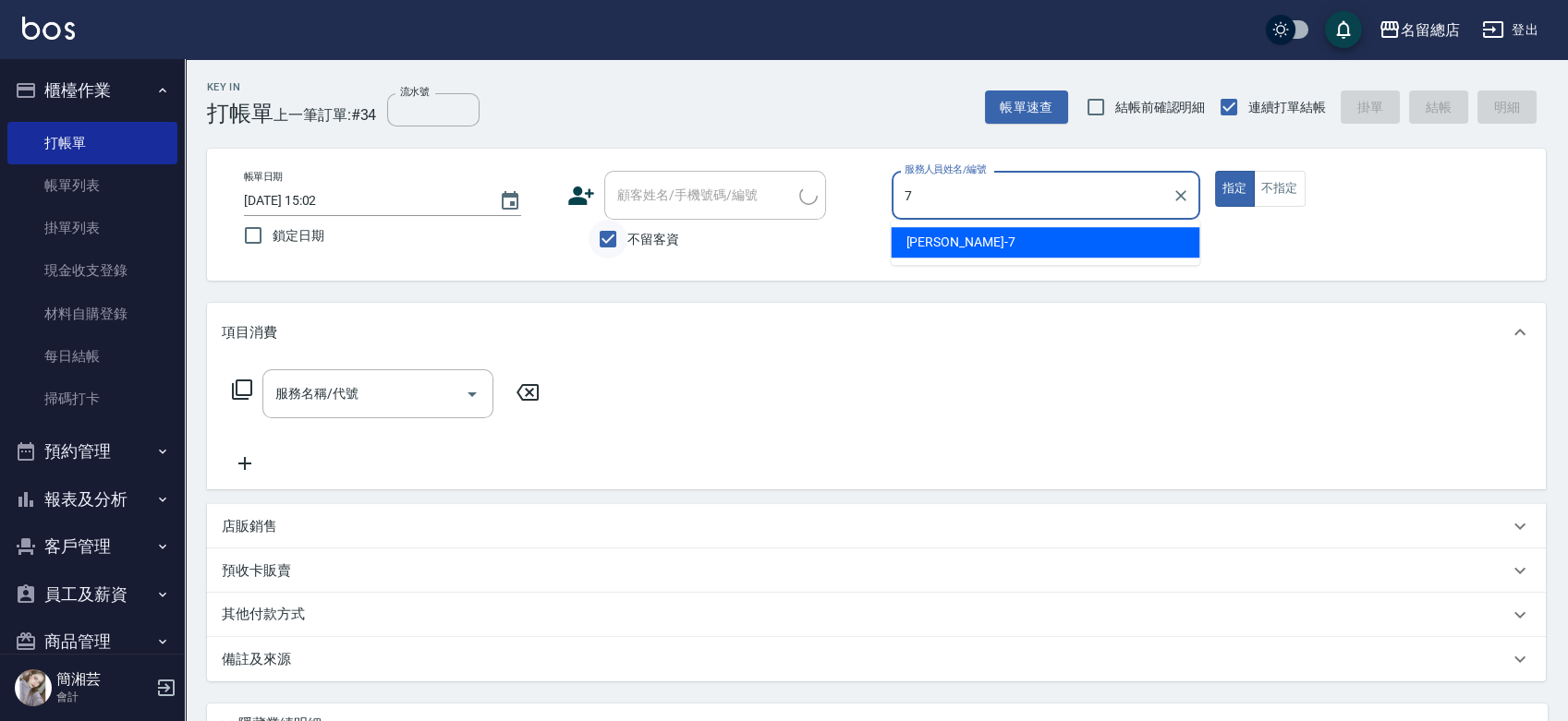
type input "Mick-7"
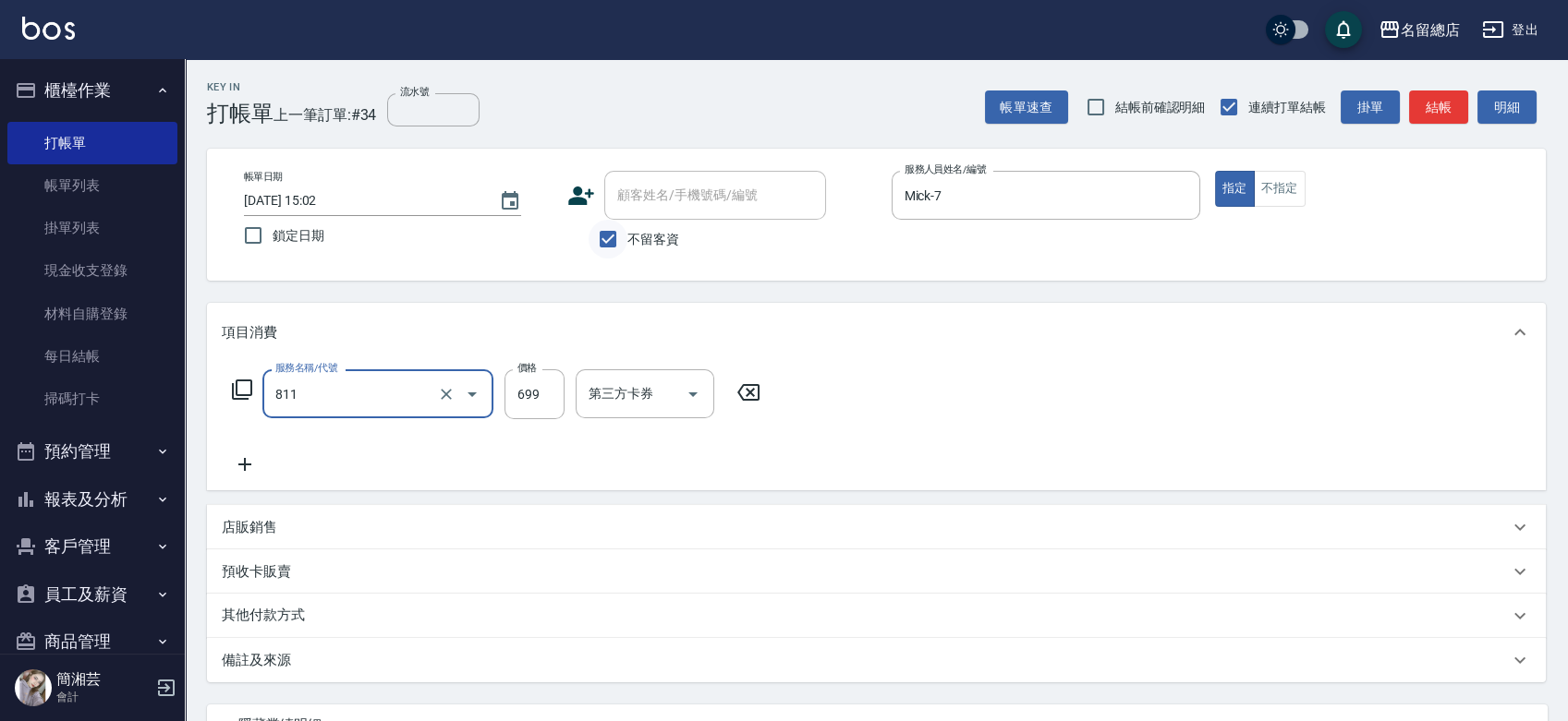
type input "洗+剪(811)"
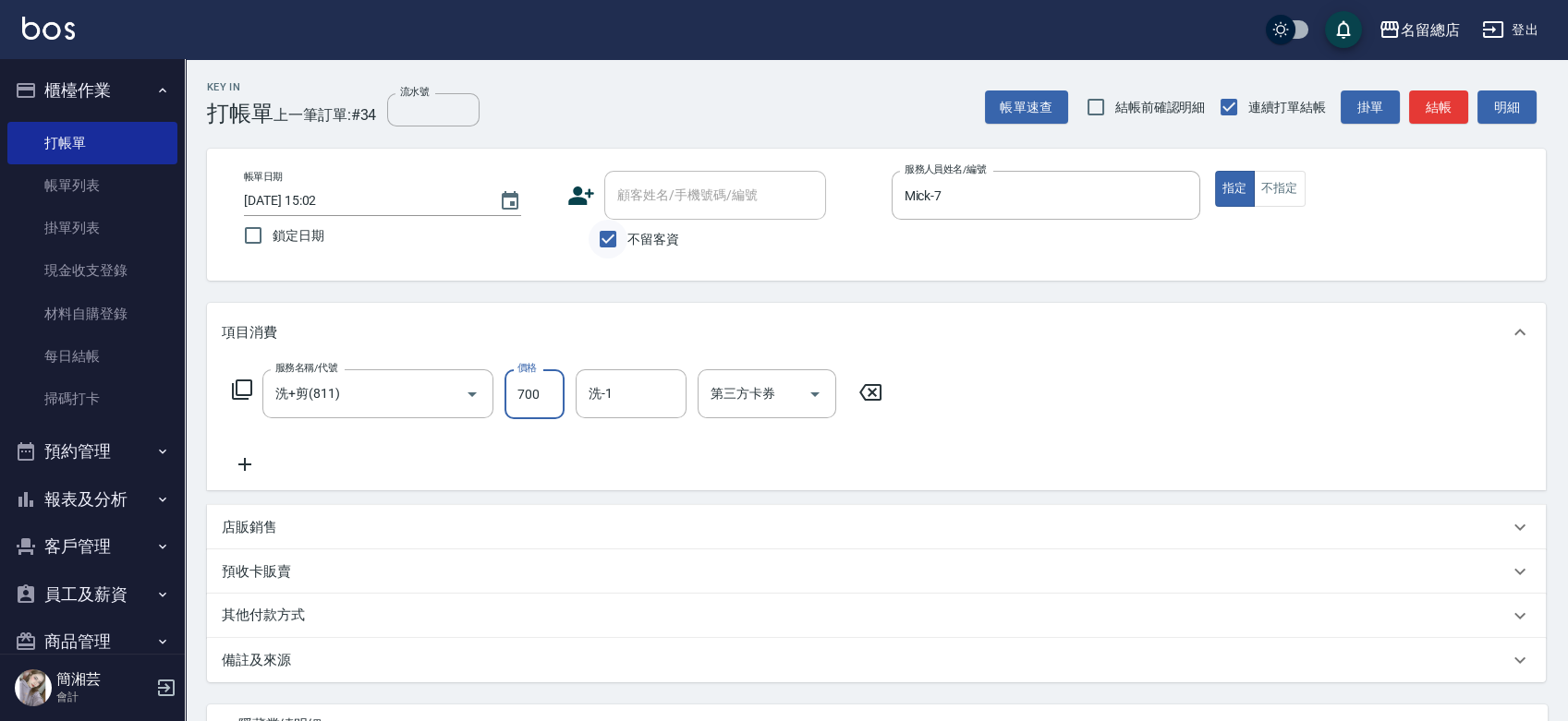
type input "700"
type input "[PERSON_NAME]-43"
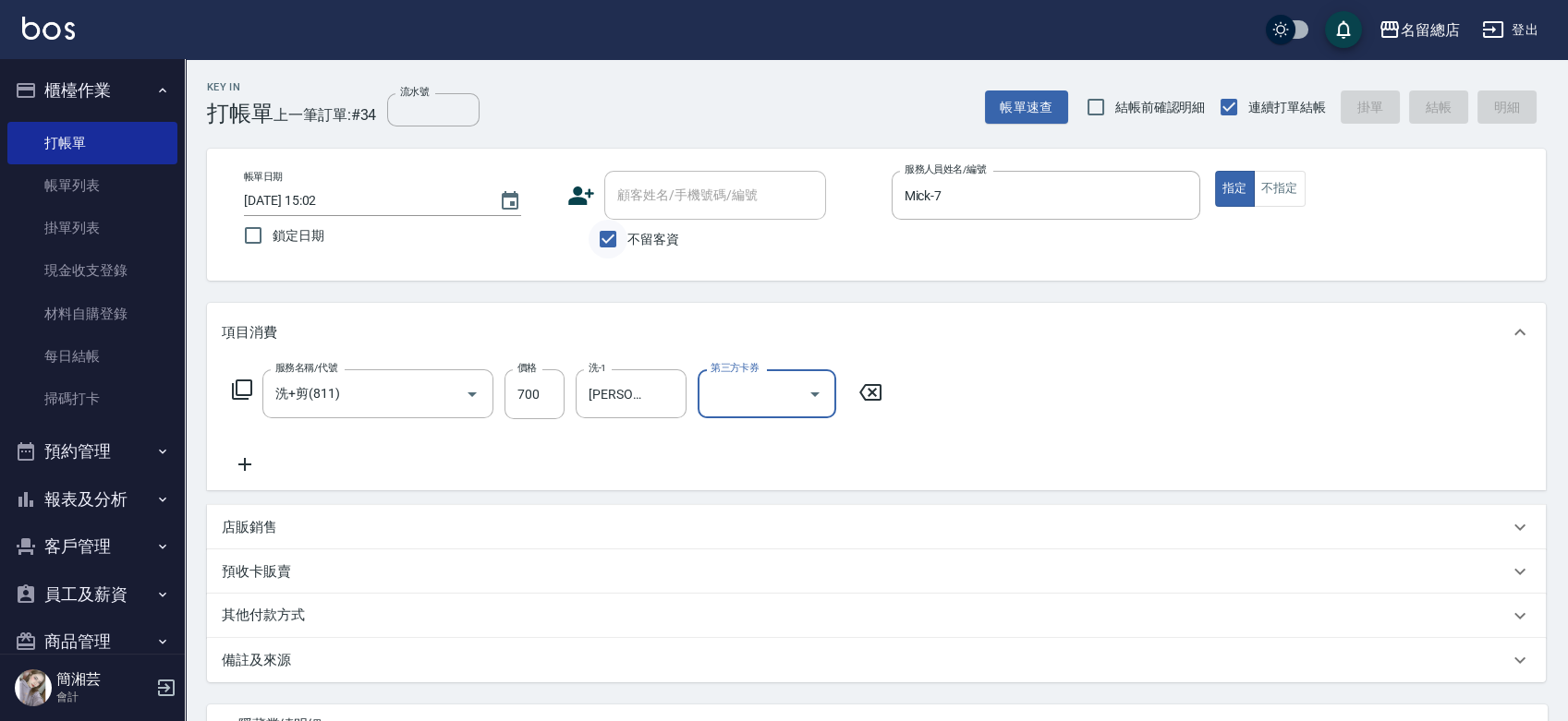
type input "[DATE] 15:03"
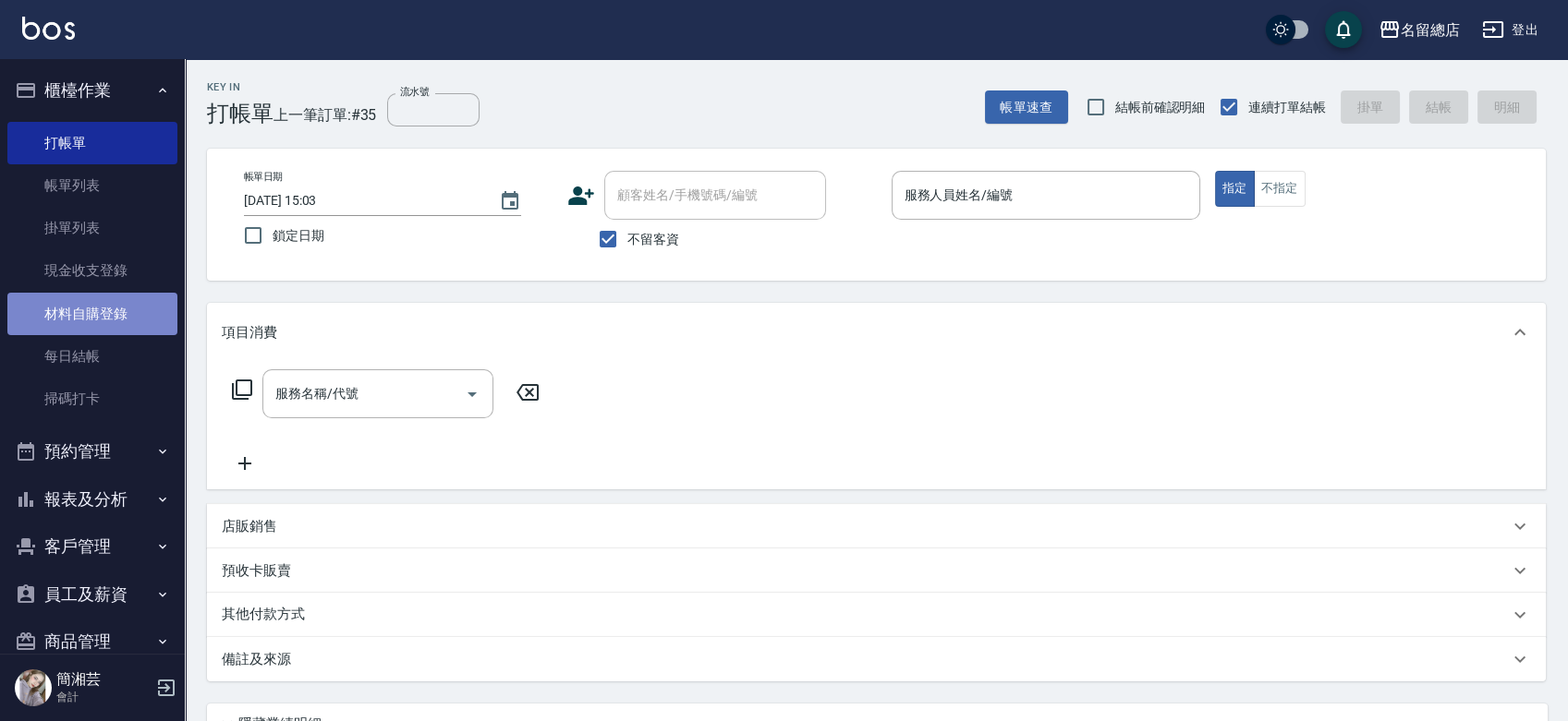
click at [119, 297] on link "材料自購登錄" at bounding box center [93, 315] width 170 height 43
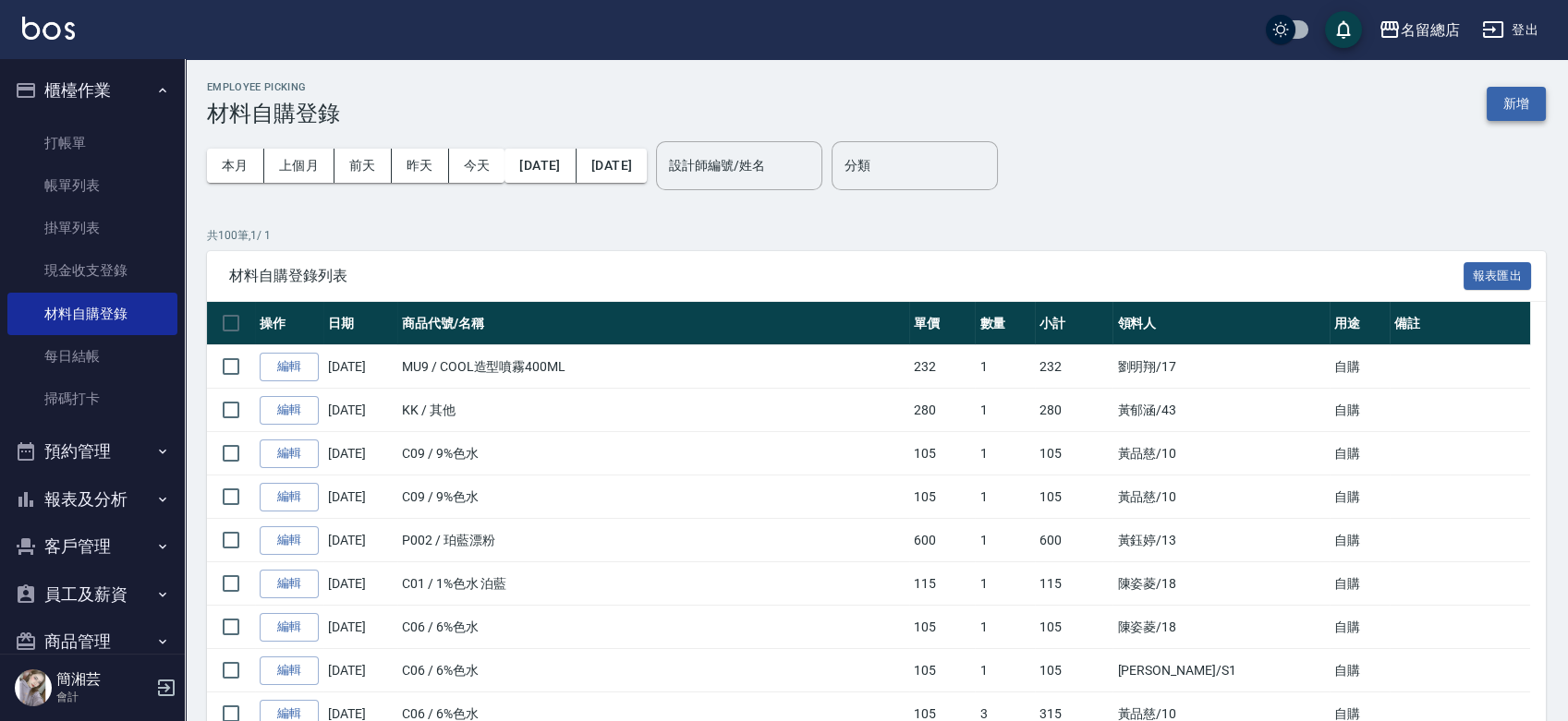
click at [1523, 106] on button "新增" at bounding box center [1515, 103] width 59 height 34
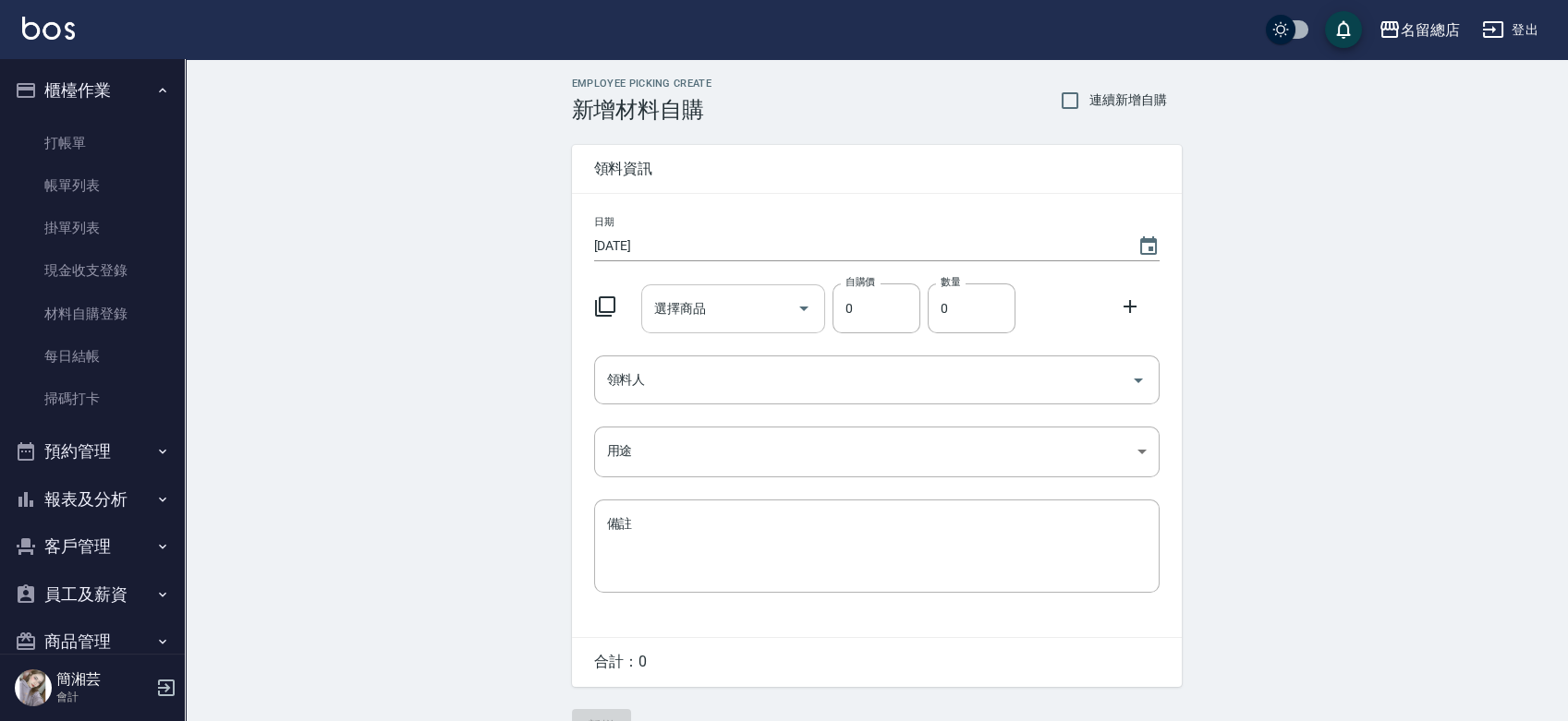
click at [765, 302] on input "選擇商品" at bounding box center [718, 309] width 139 height 32
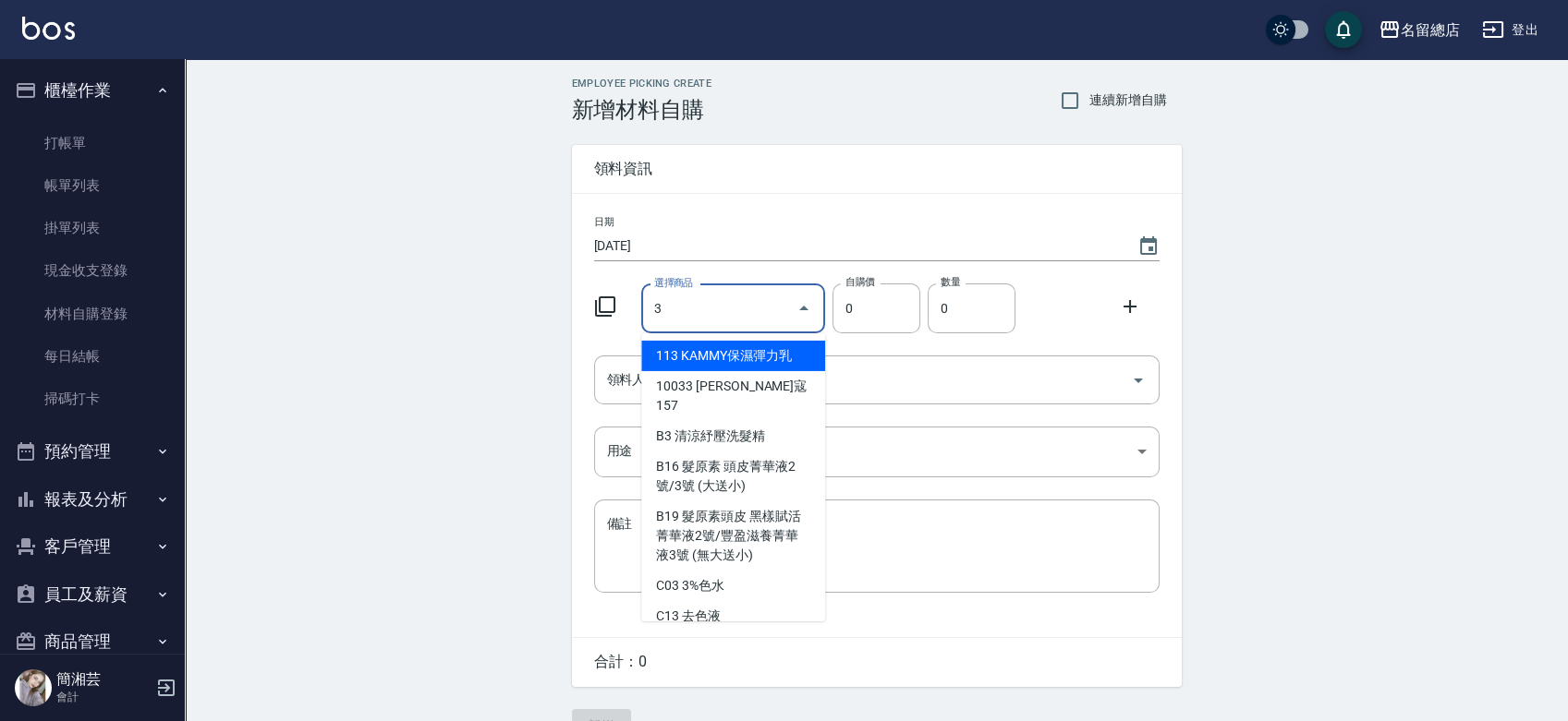
type input "3%色水"
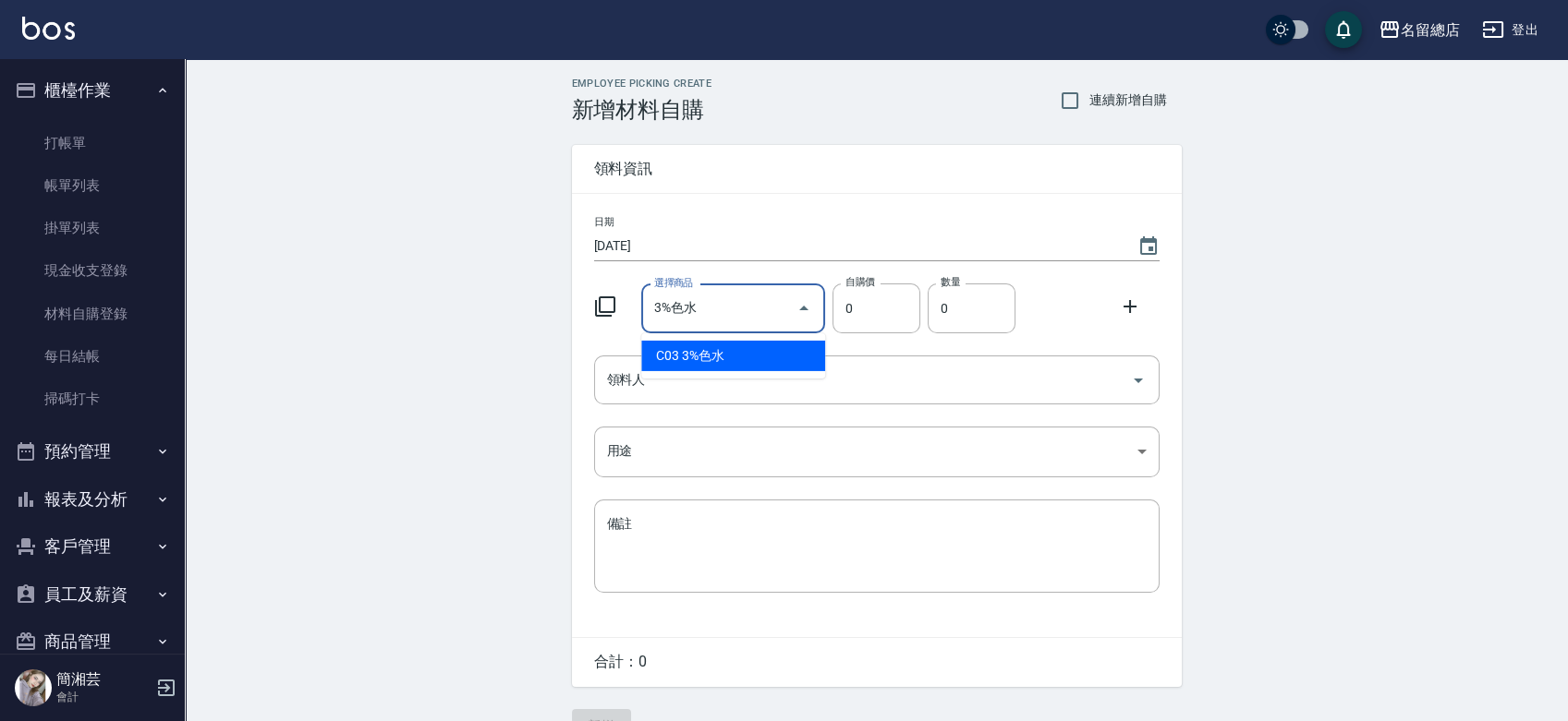
click at [769, 342] on li "C03 3%色水" at bounding box center [733, 356] width 184 height 30
type input "105"
type input "1"
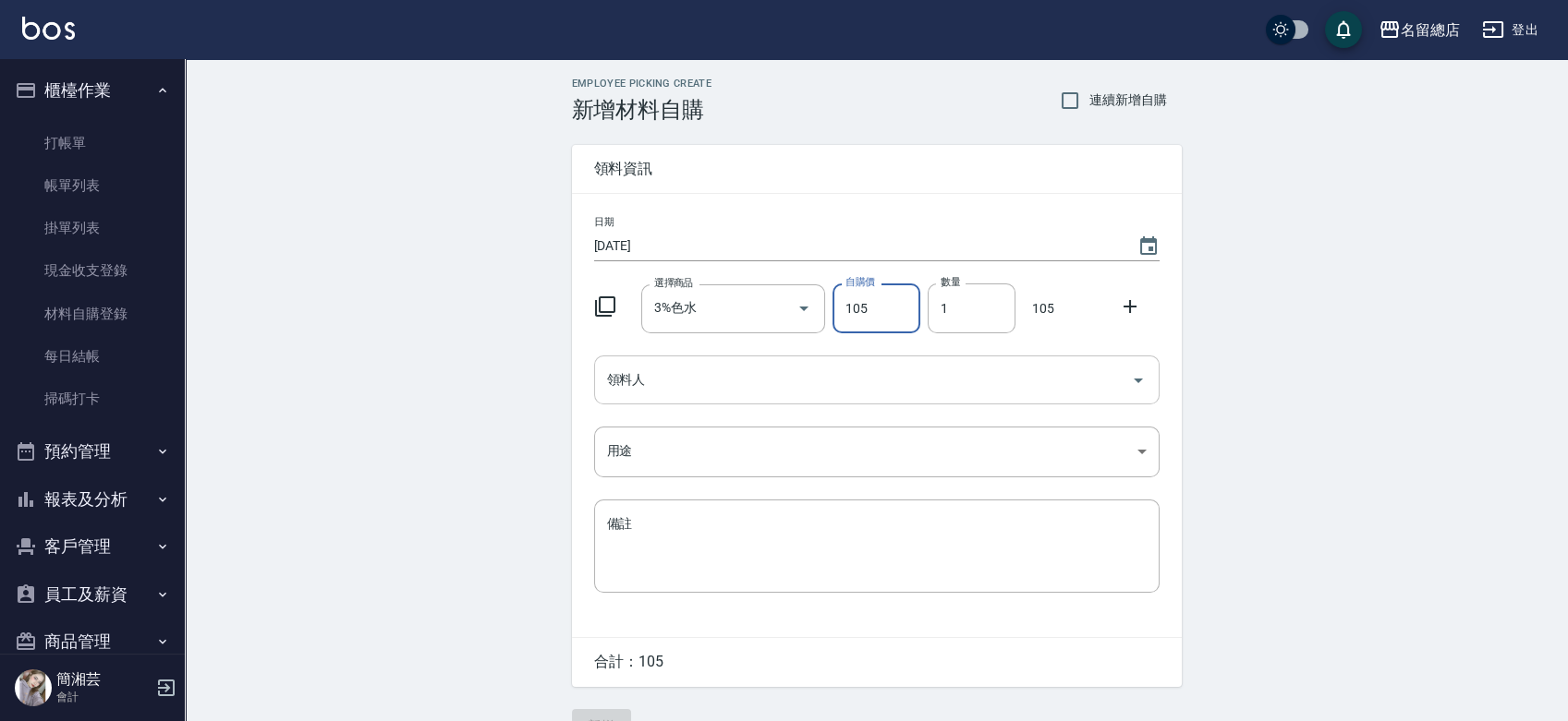
click at [728, 391] on input "領料人" at bounding box center [862, 380] width 521 height 32
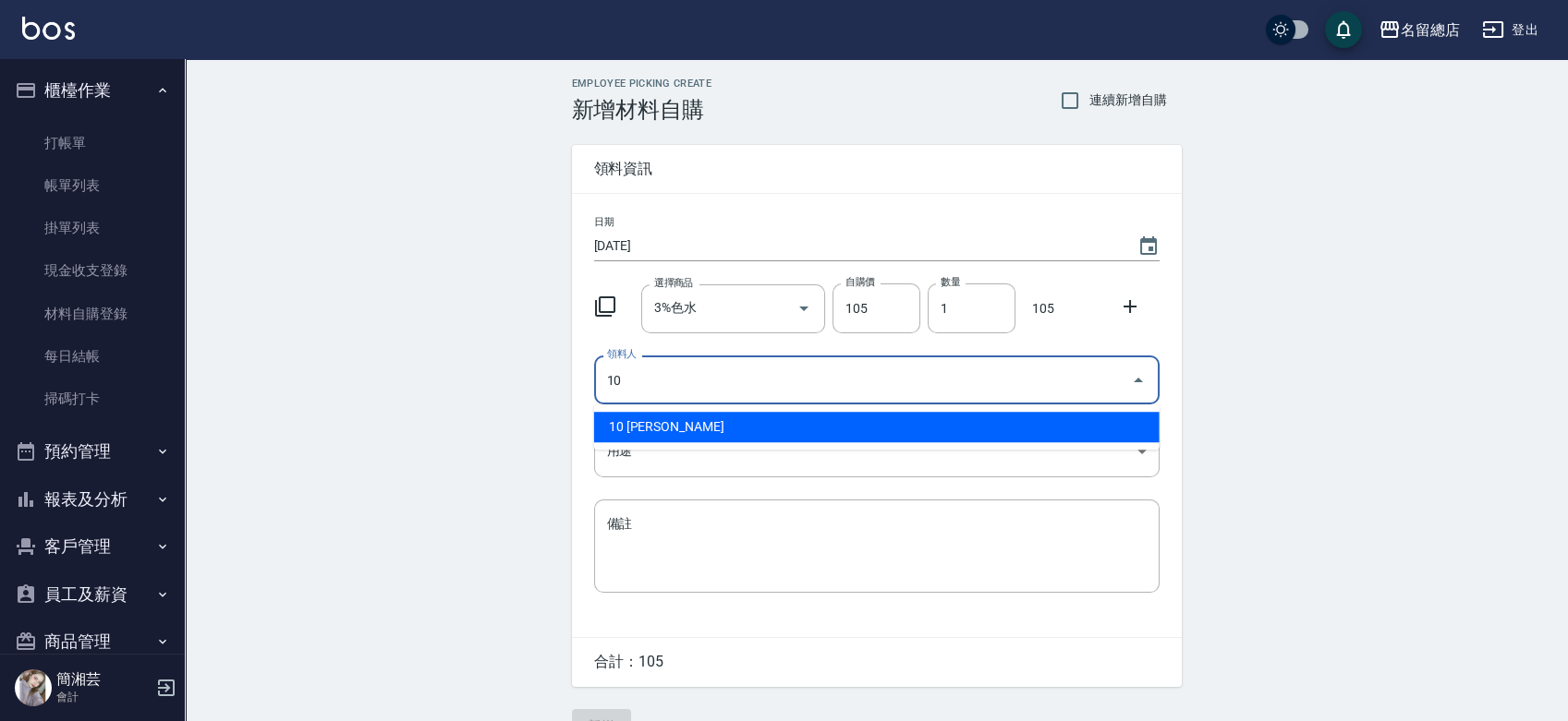
type input "10 [PERSON_NAME]"
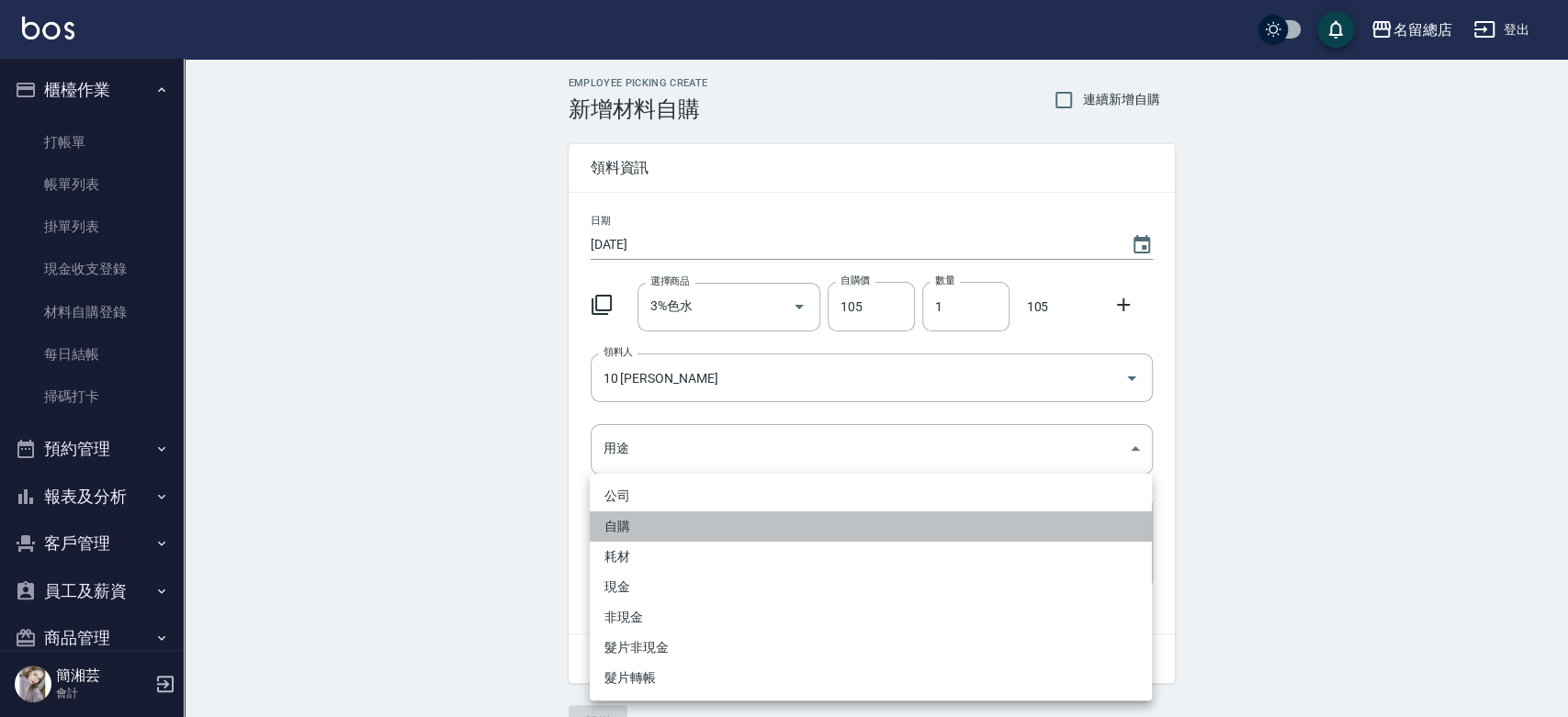
click at [636, 516] on li "自購" at bounding box center [871, 526] width 562 height 30
type input "自購"
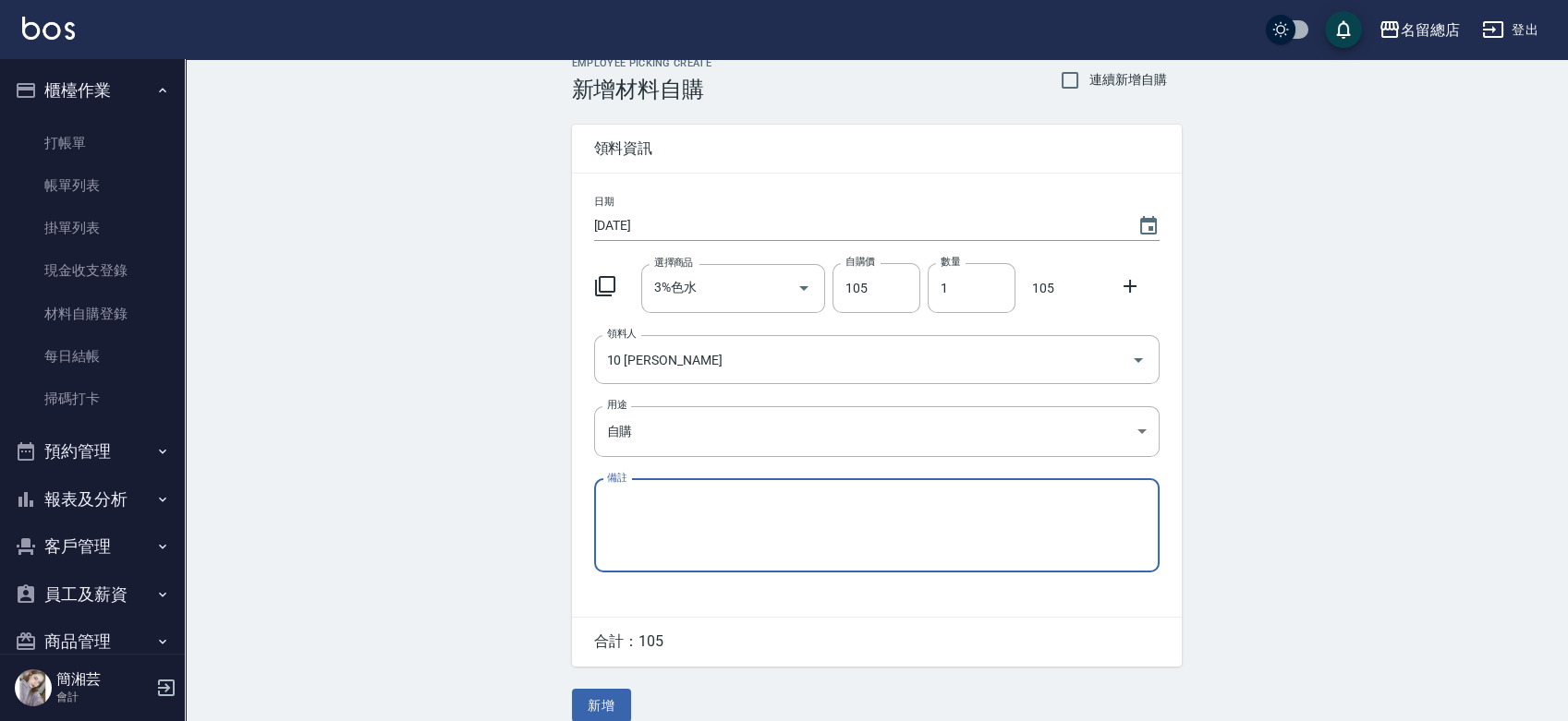
scroll to position [41, 0]
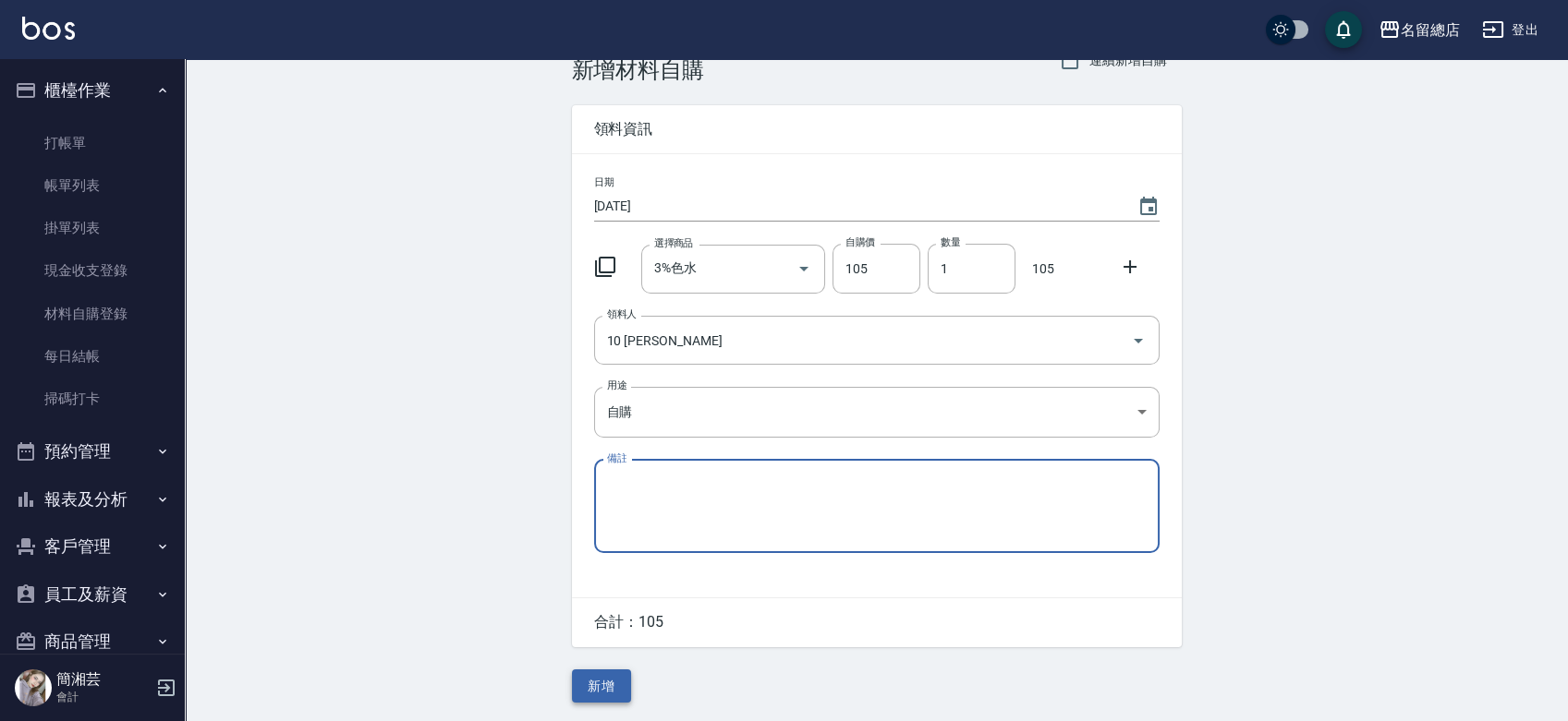
click at [593, 686] on button "新增" at bounding box center [601, 686] width 59 height 34
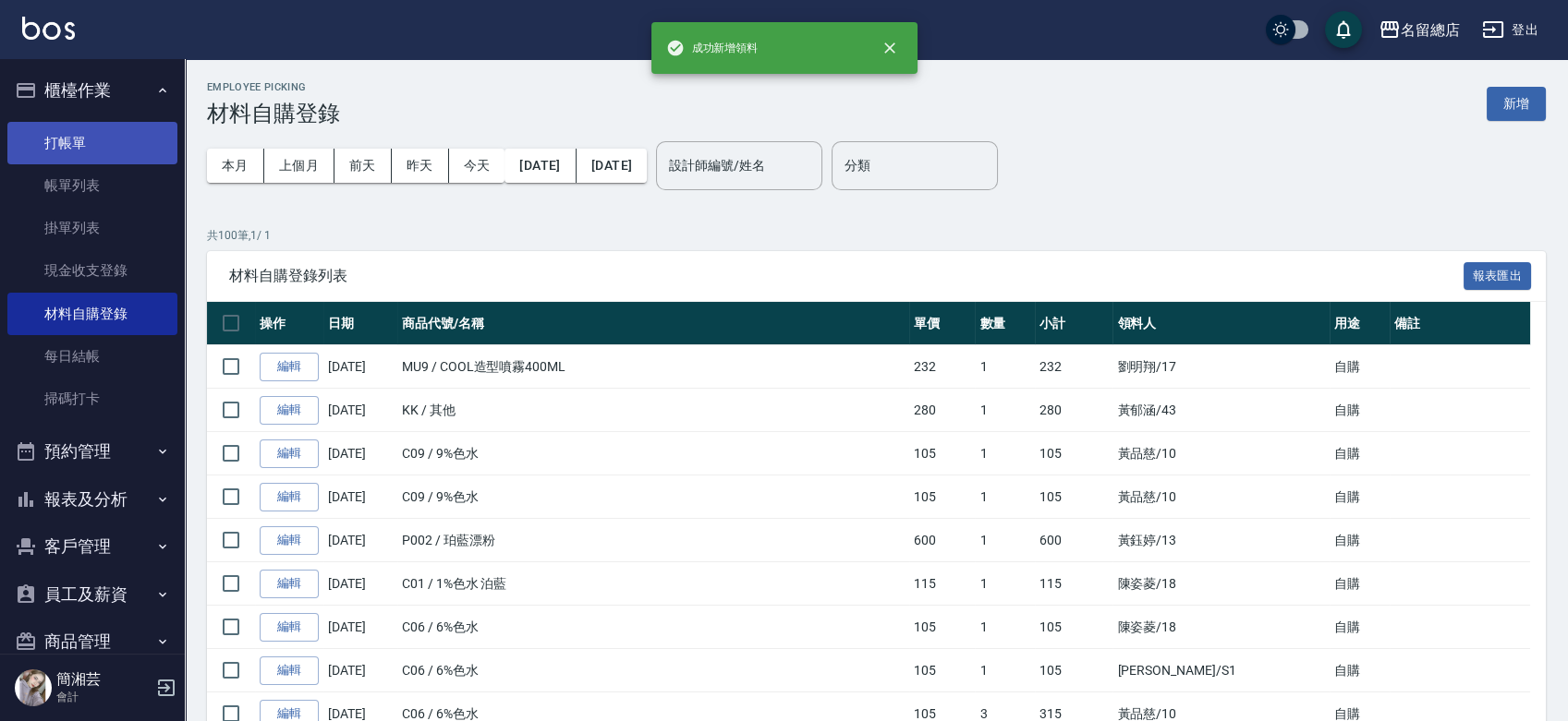
click at [142, 135] on link "打帳單" at bounding box center [93, 143] width 170 height 43
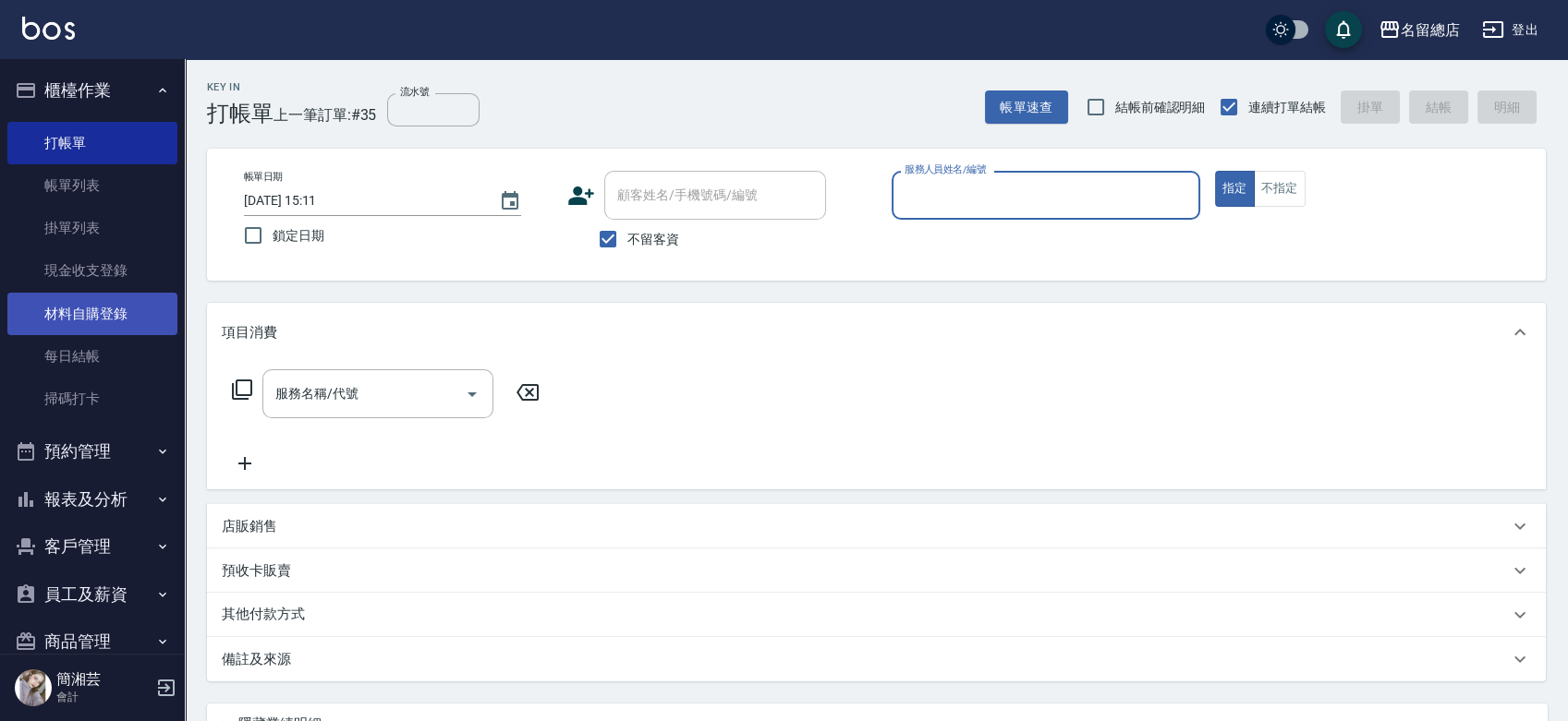
click at [97, 317] on link "材料自購登錄" at bounding box center [93, 315] width 170 height 43
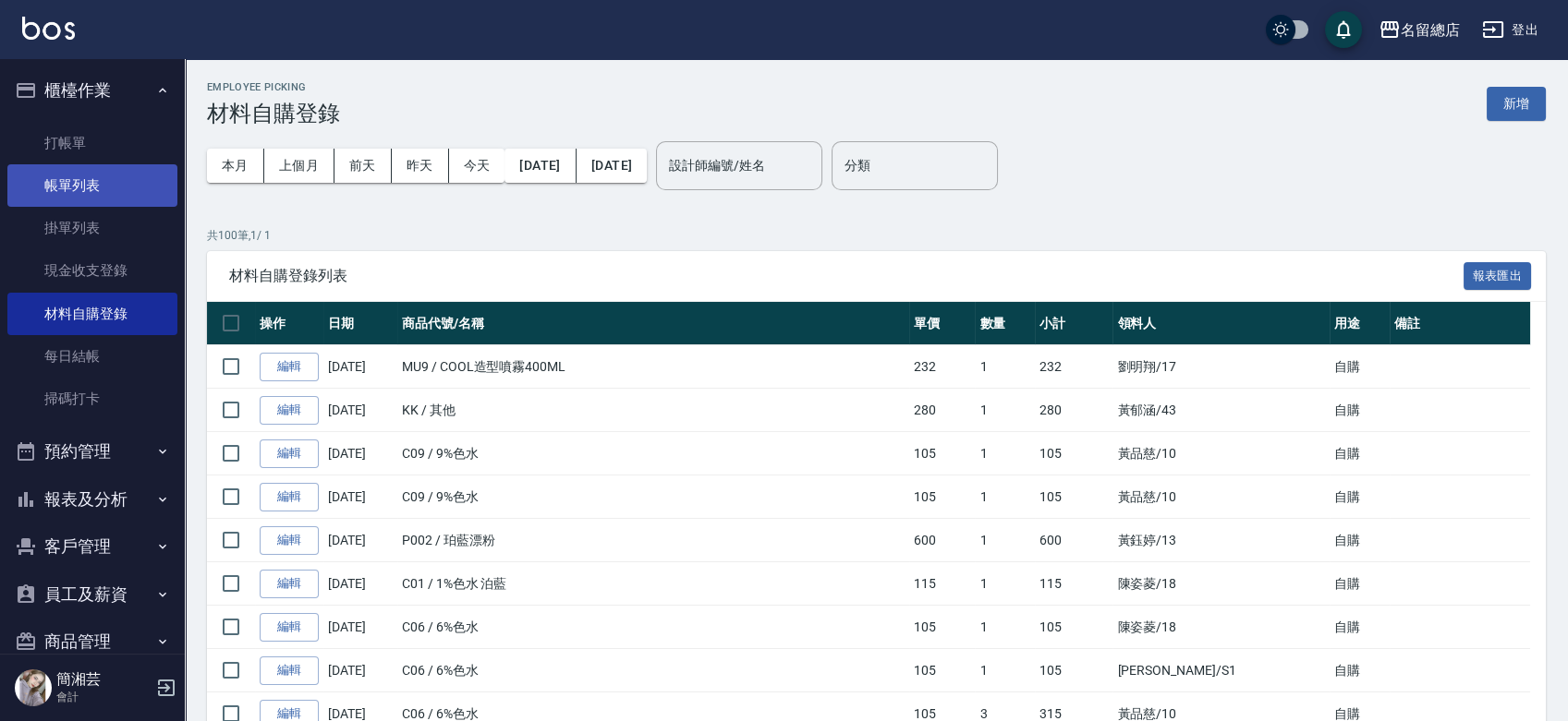
click at [80, 184] on link "帳單列表" at bounding box center [93, 186] width 170 height 43
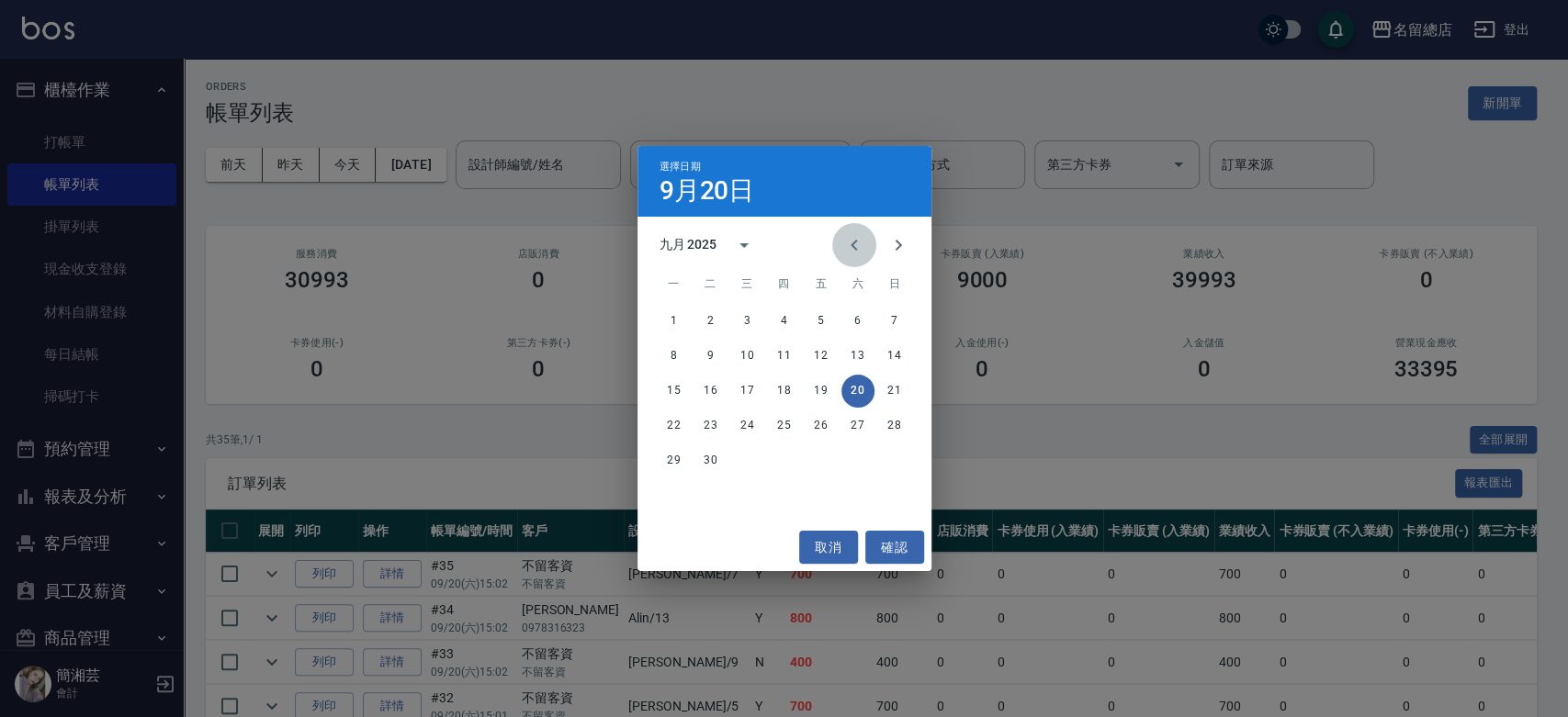
click at [850, 244] on icon "Previous month" at bounding box center [854, 245] width 22 height 22
click at [848, 243] on icon "Previous month" at bounding box center [854, 245] width 22 height 22
click at [859, 392] on button "19" at bounding box center [858, 391] width 33 height 33
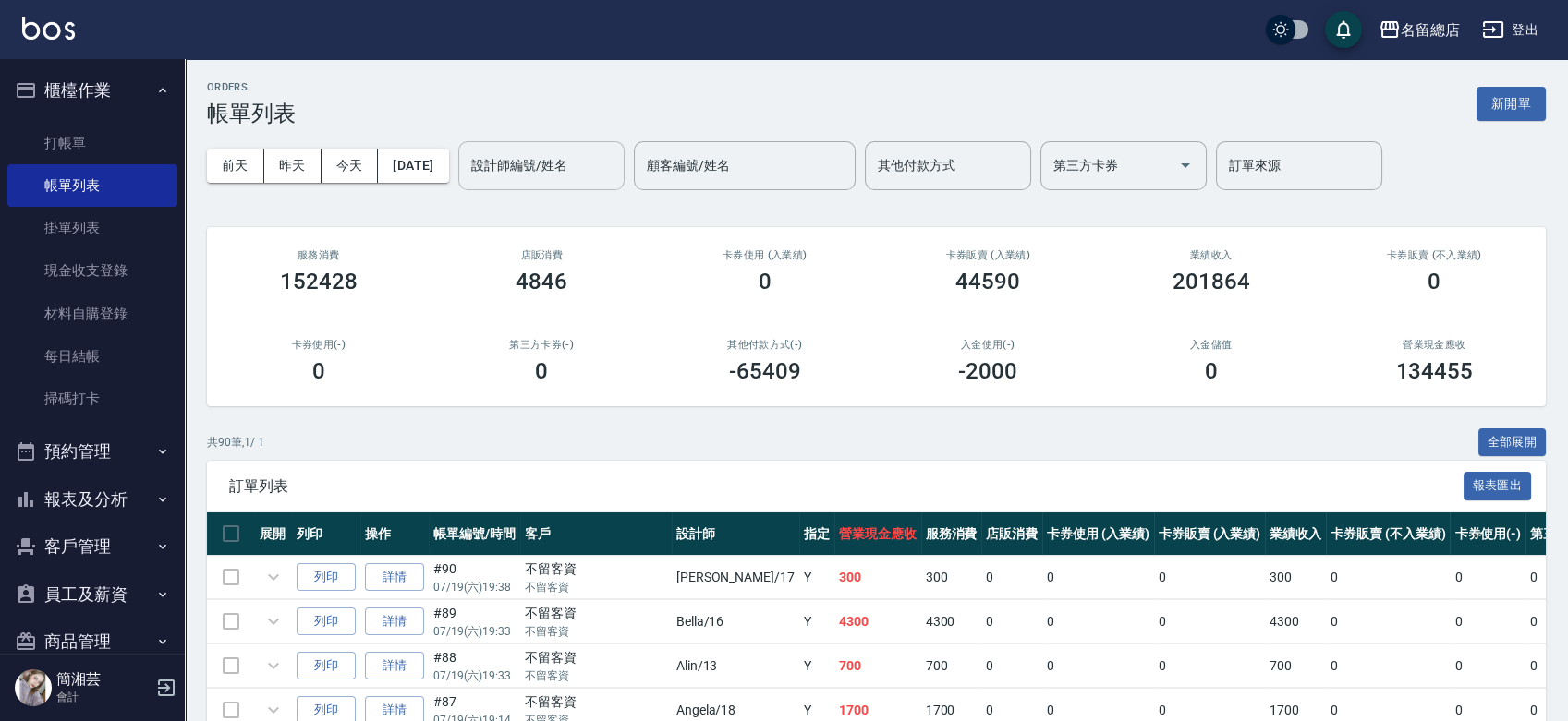
click at [555, 169] on div "設計師編號/姓名 設計師編號/姓名" at bounding box center [541, 166] width 167 height 49
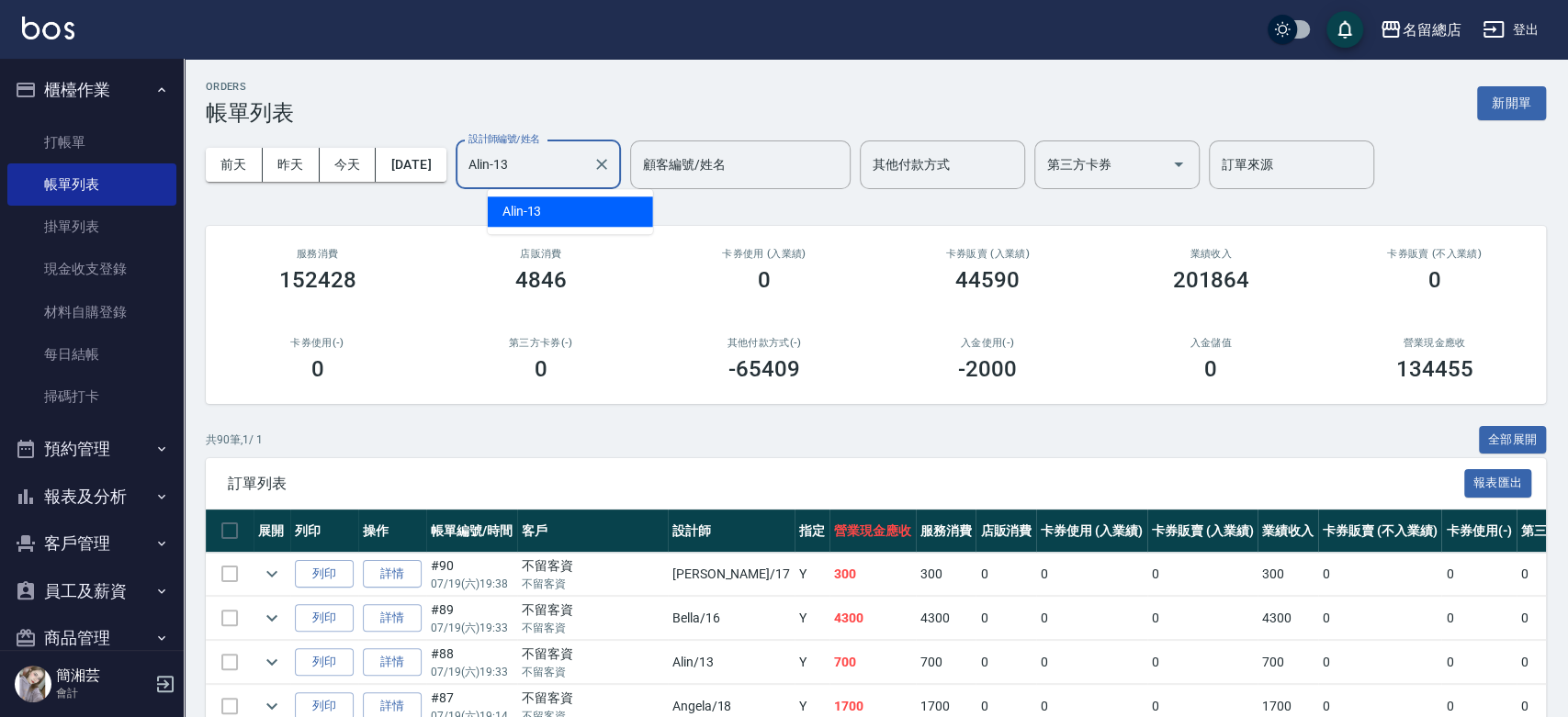
type input "Alin-13"
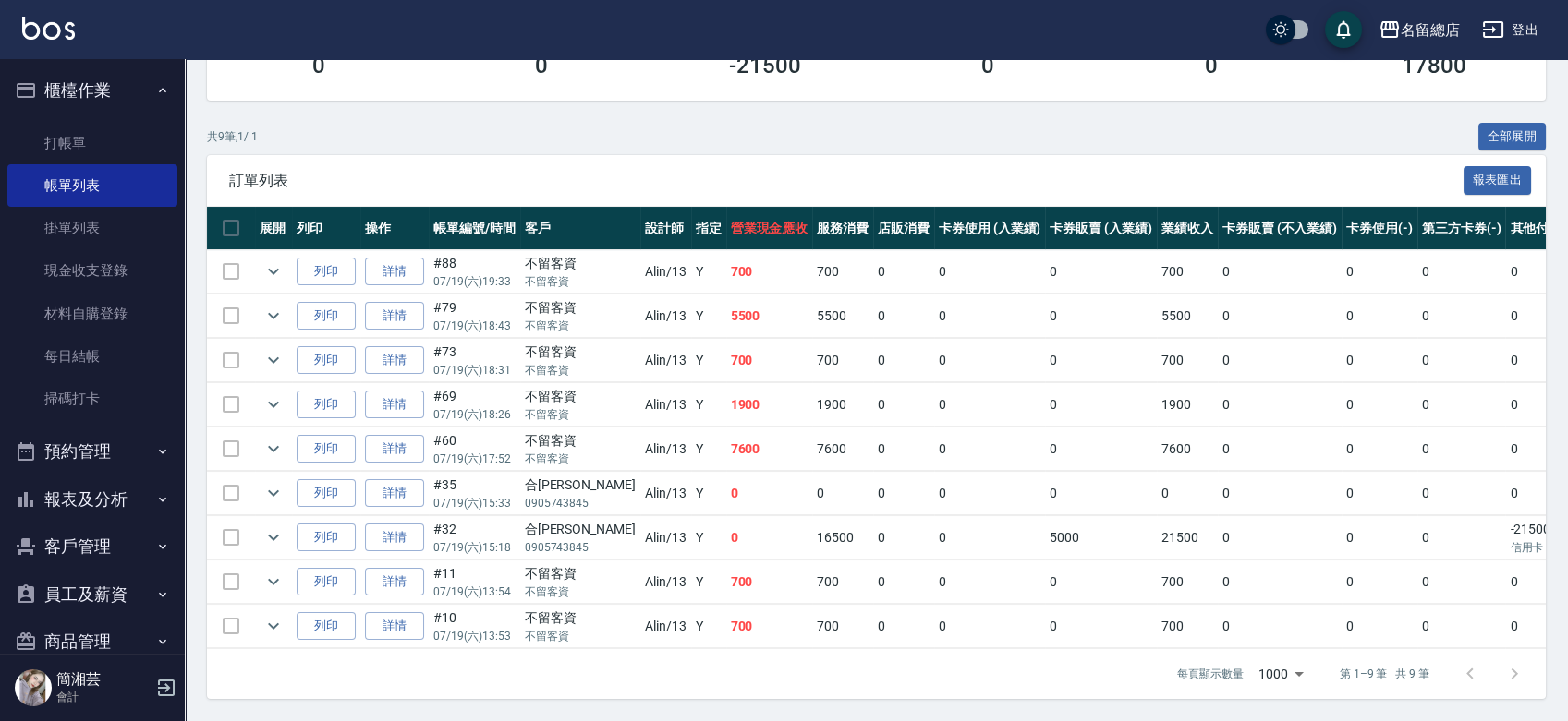
scroll to position [319, 0]
click at [137, 119] on ul "打帳單 帳單列表 掛單列表 現金收支登錄 材料自購登錄 每日結帳 掃碼打卡" at bounding box center [93, 272] width 170 height 314
click at [133, 133] on link "打帳單" at bounding box center [93, 143] width 170 height 43
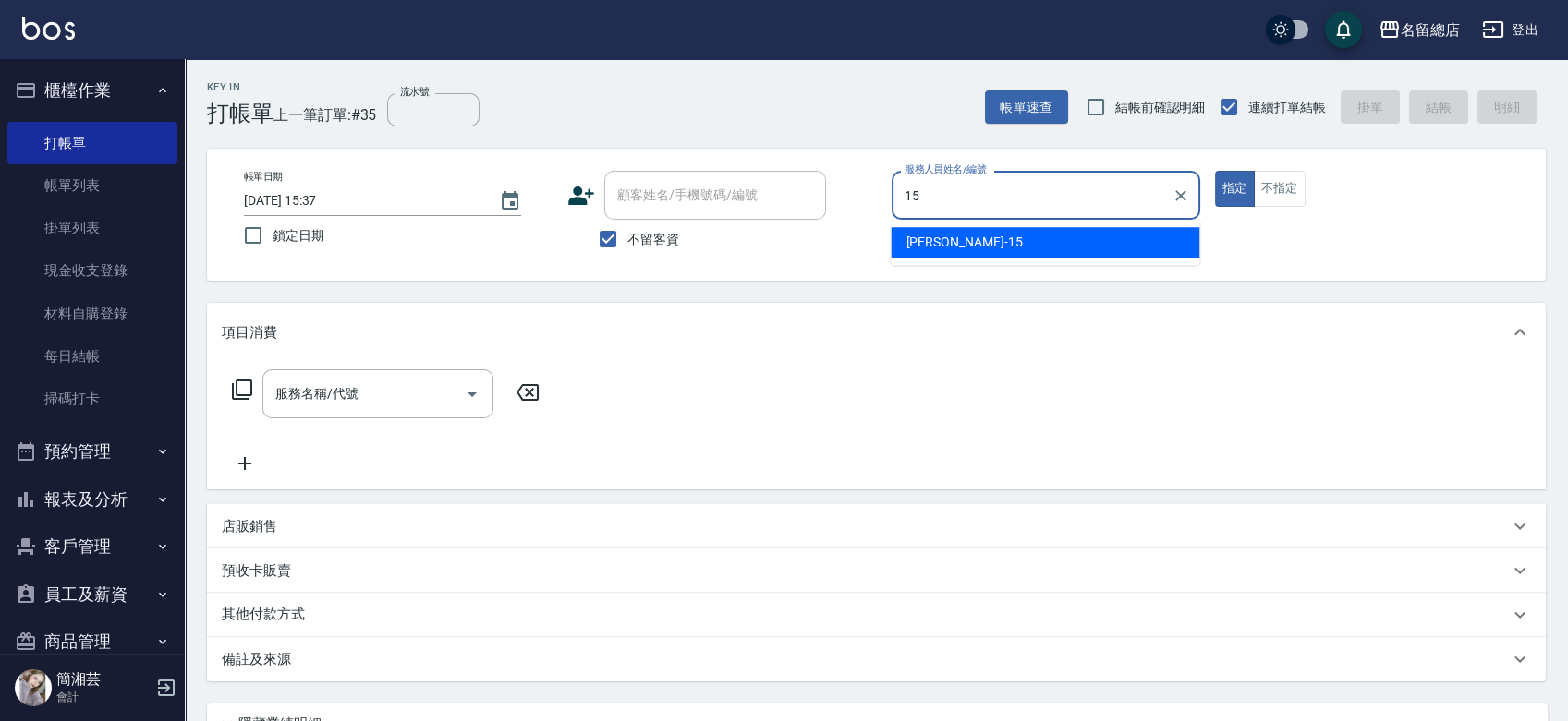
type input "[PERSON_NAME]-15"
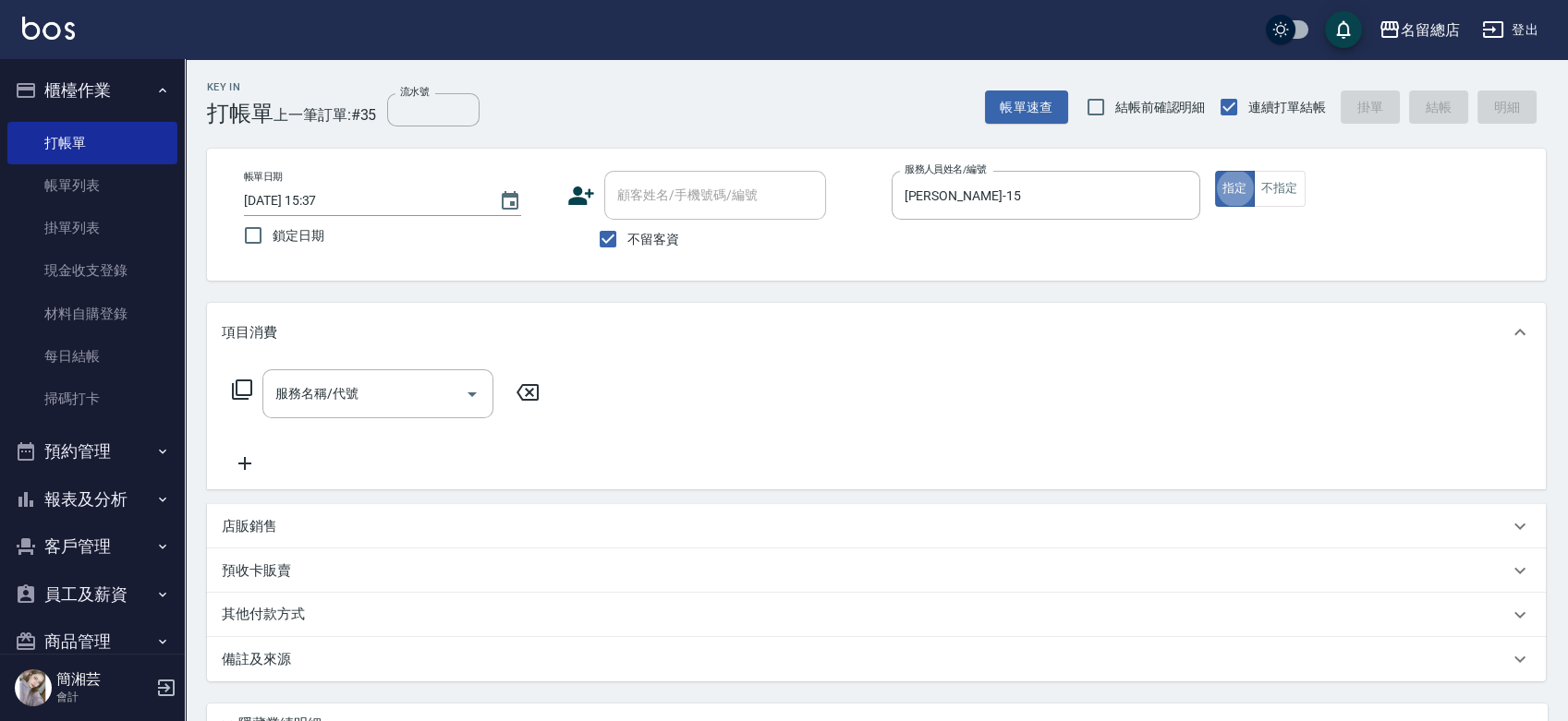
type button "true"
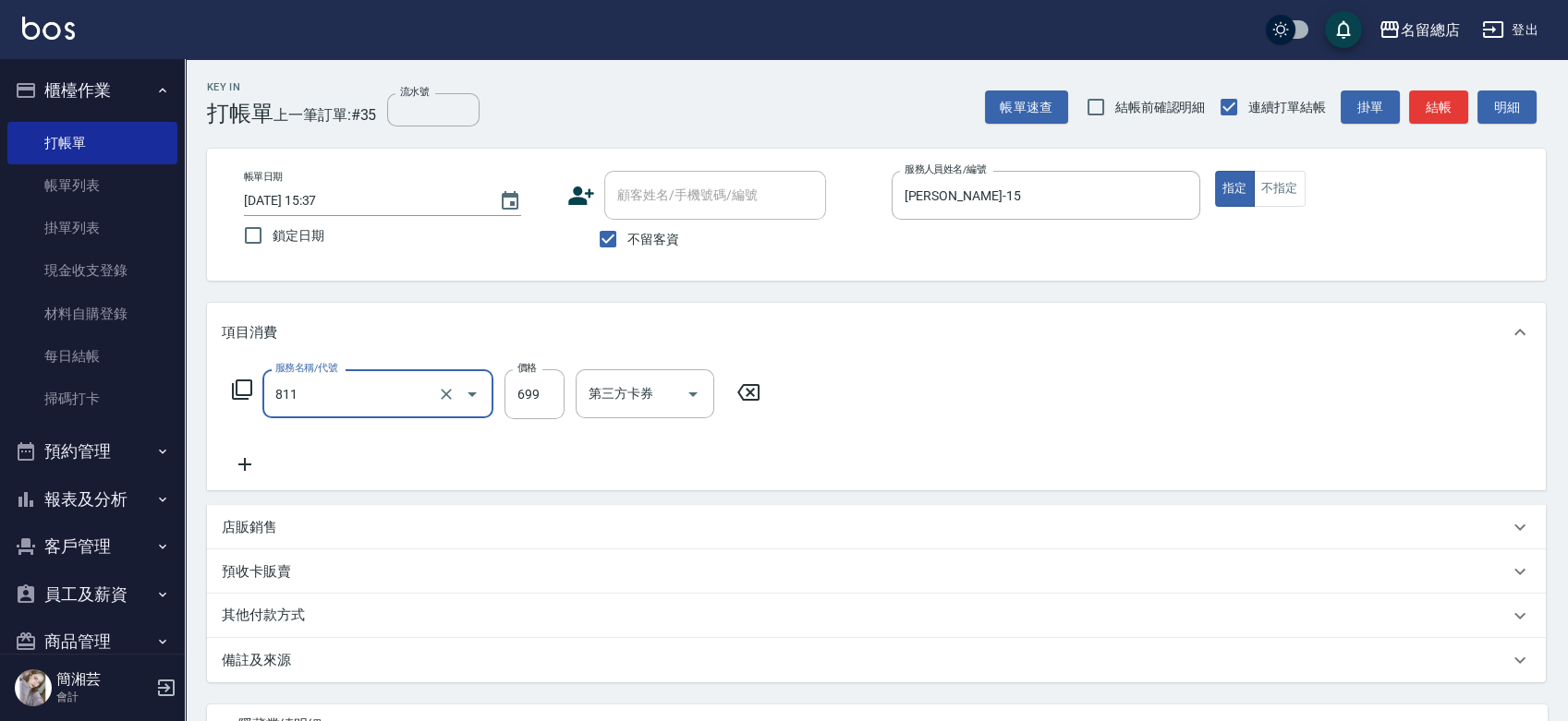
type input "洗+剪(811)"
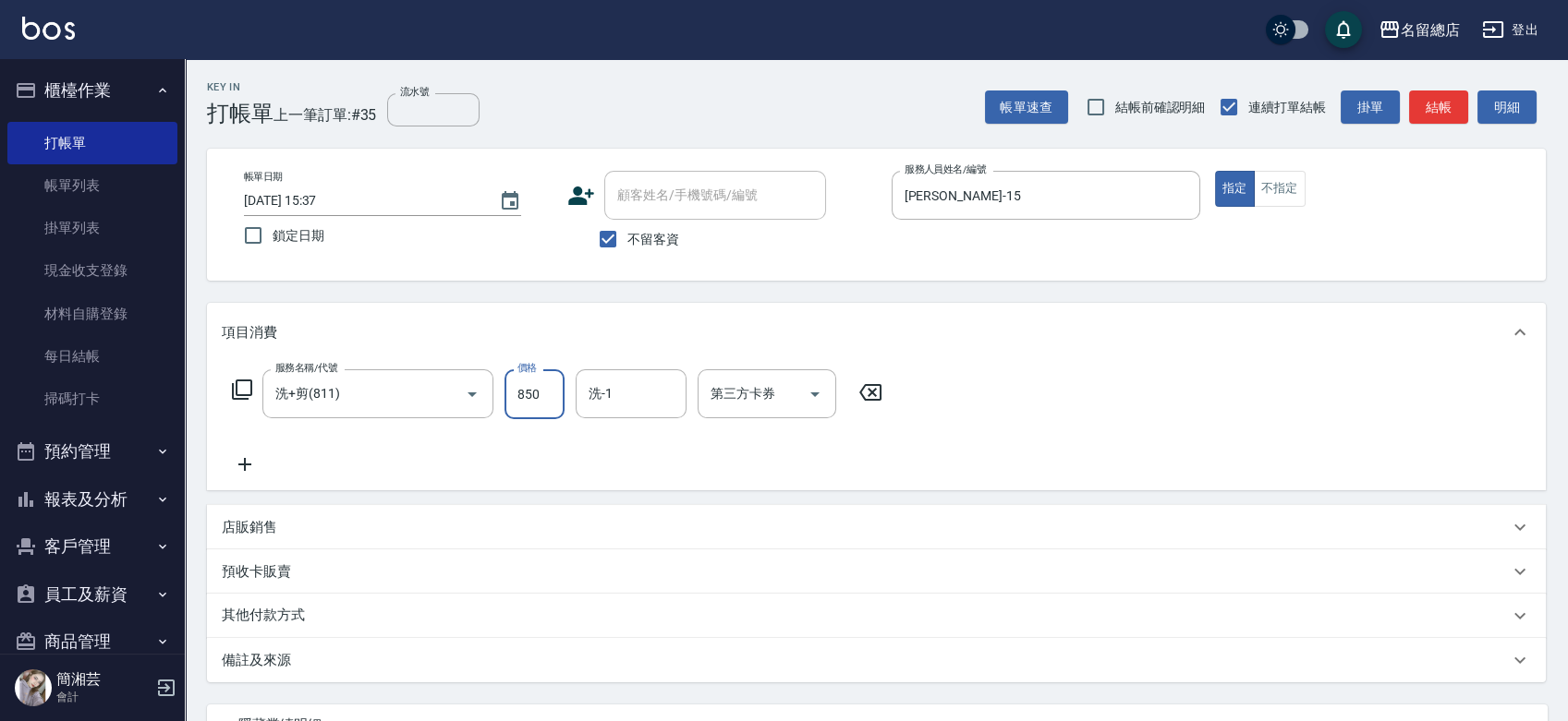
type input "850"
type input "[PERSON_NAME]-32"
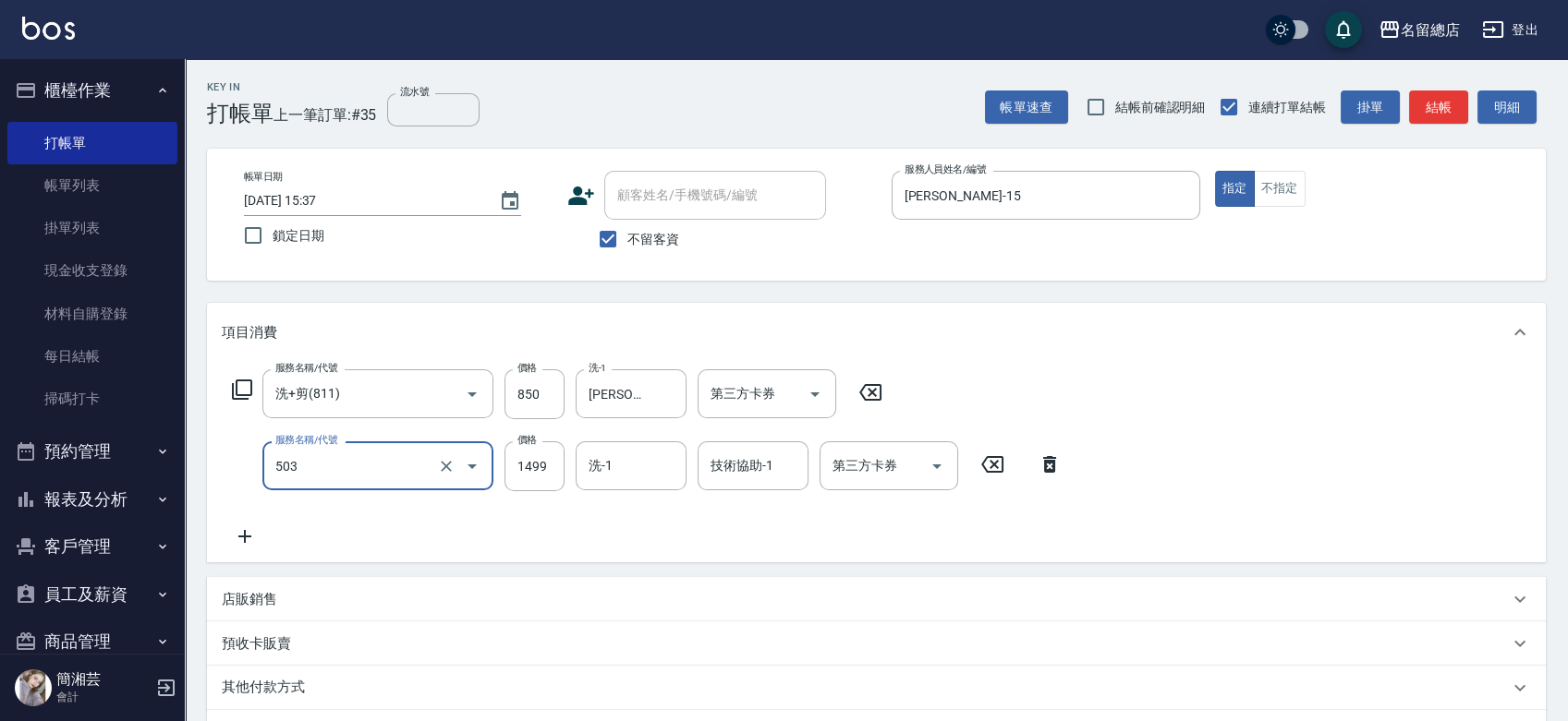
type input "染髮1000~1499(503)"
type input "1100"
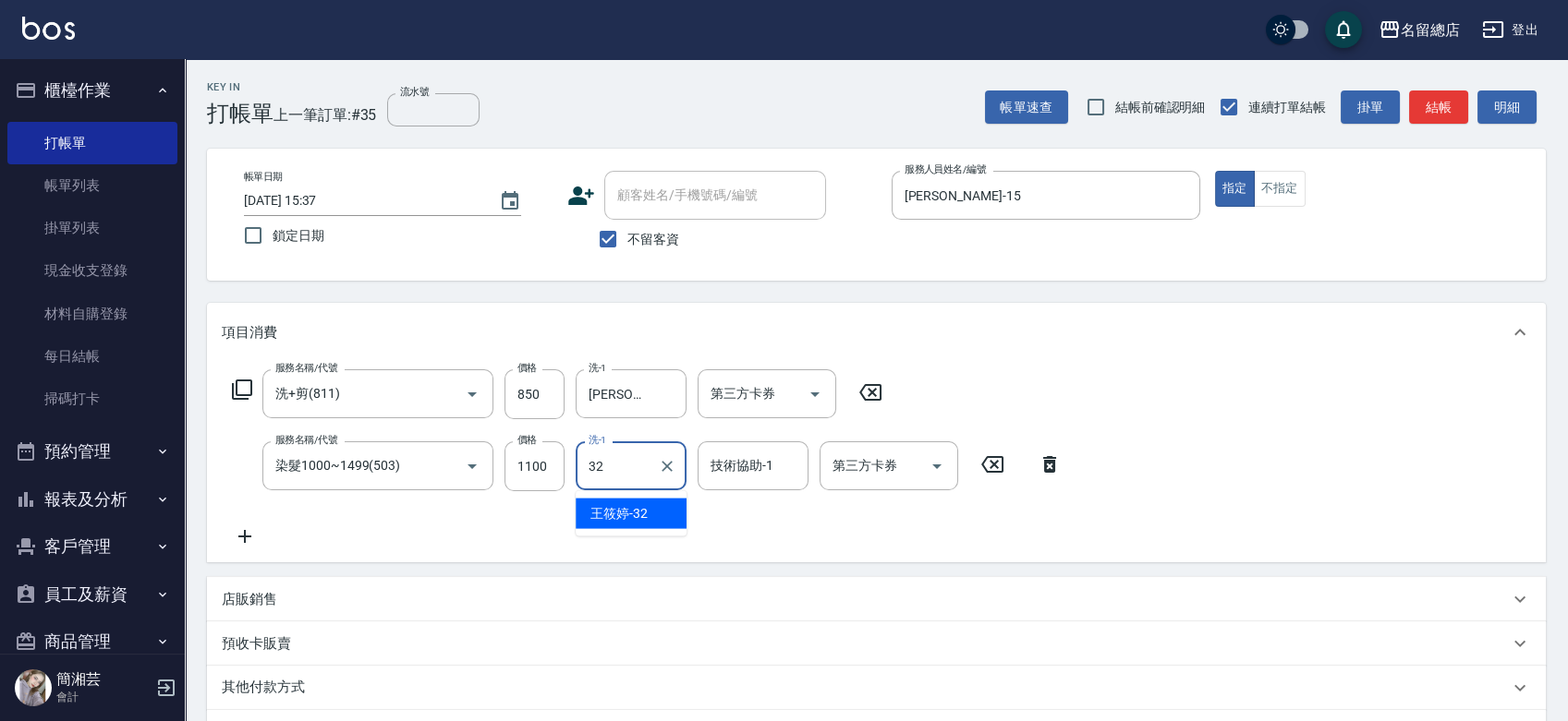
type input "[PERSON_NAME]-32"
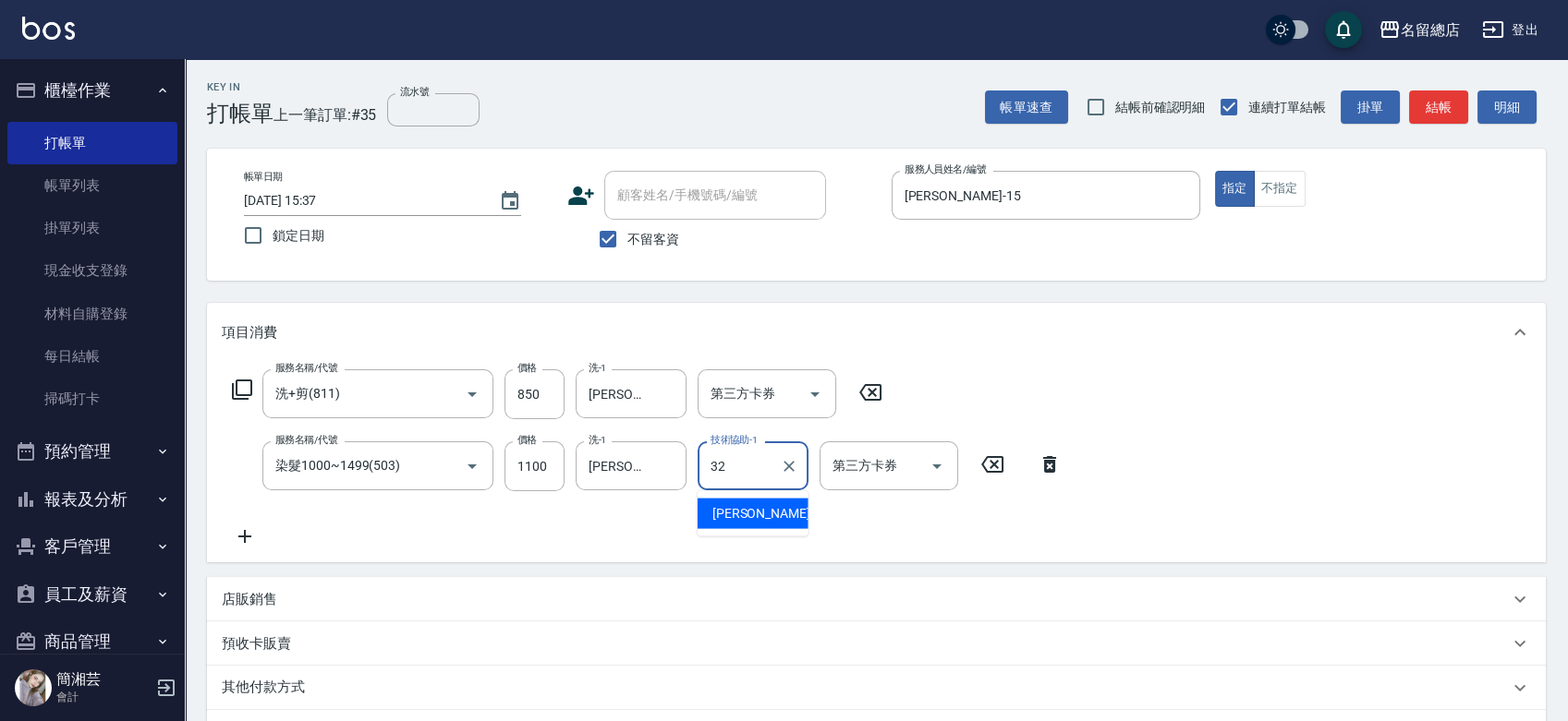
type input "[PERSON_NAME]-32"
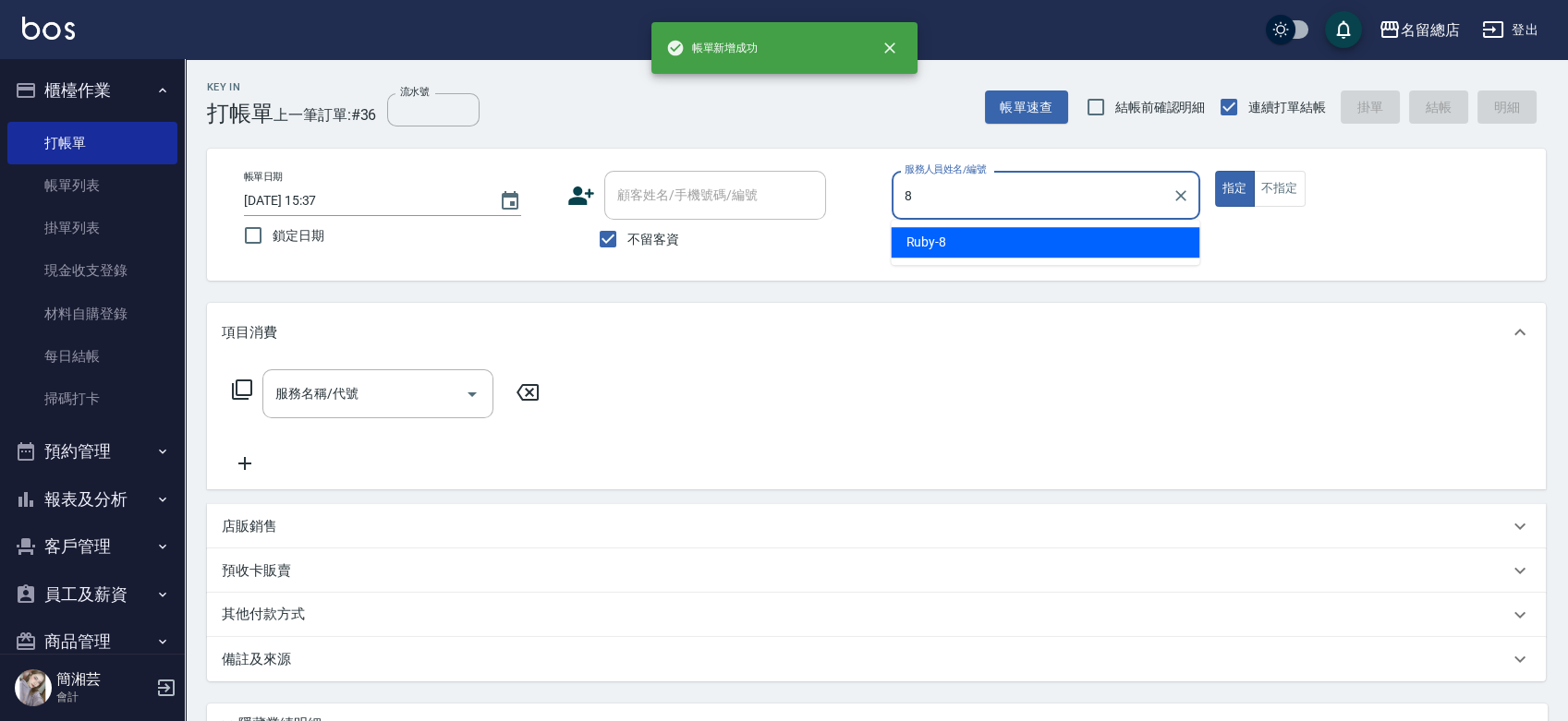
type input "Ruby-8"
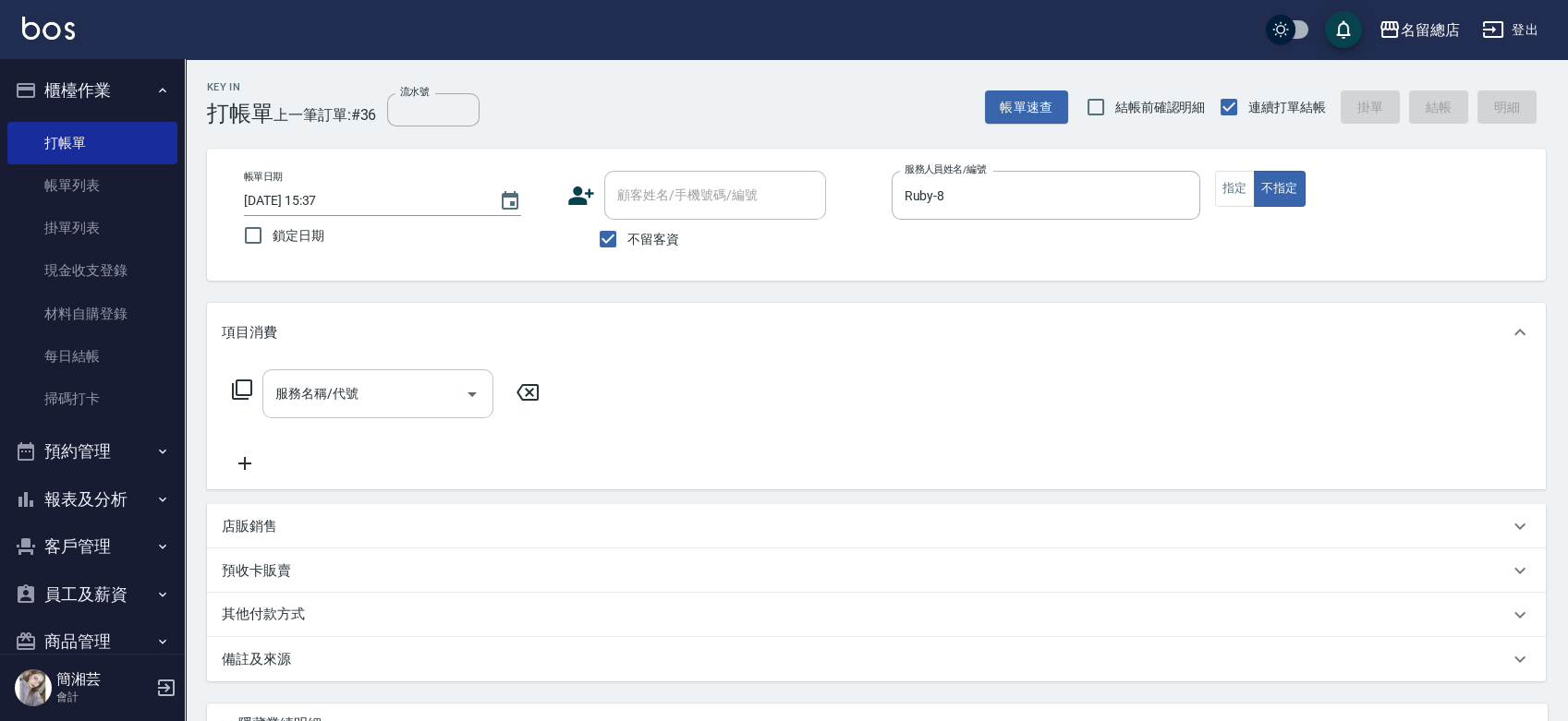
click at [402, 396] on input "服務名稱/代號" at bounding box center [363, 394] width 186 height 32
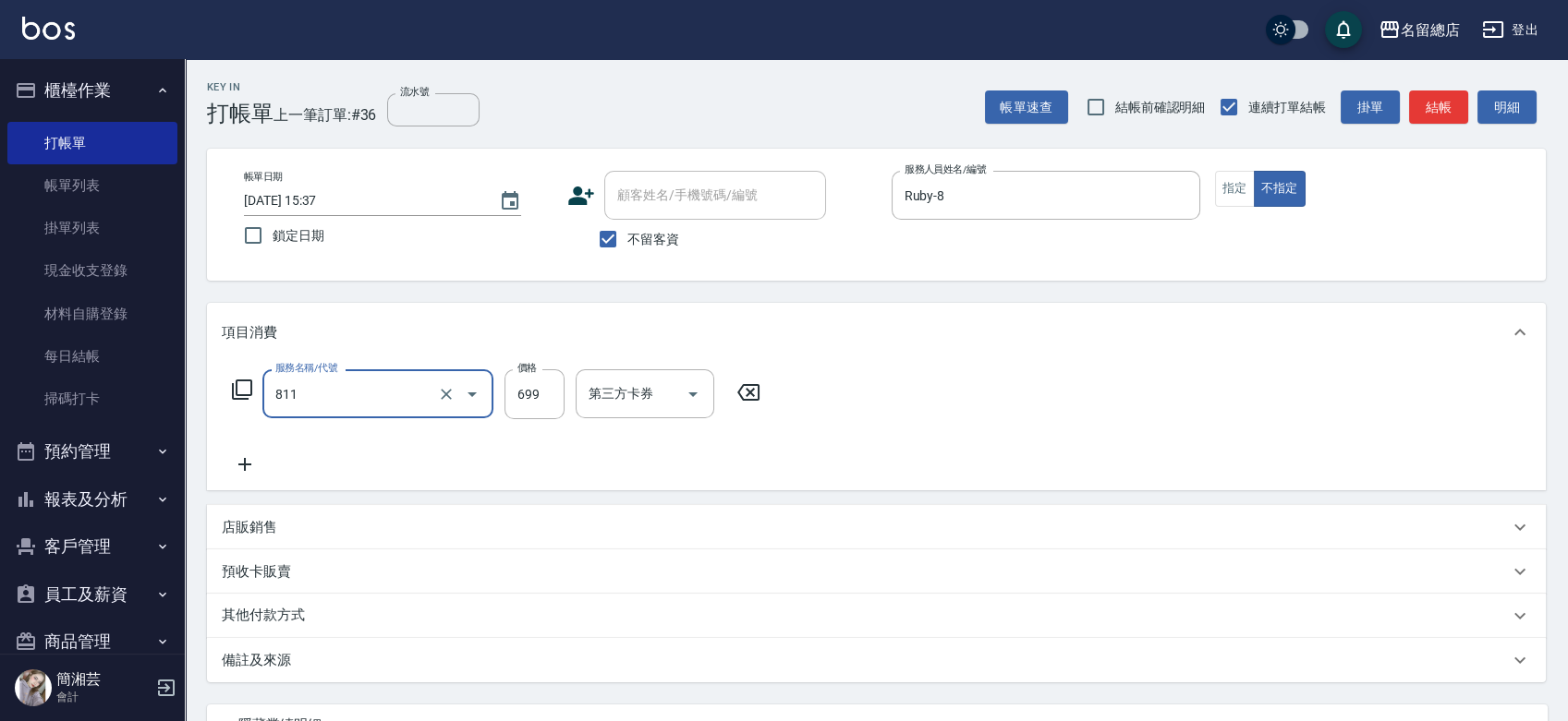
type input "洗+剪(811)"
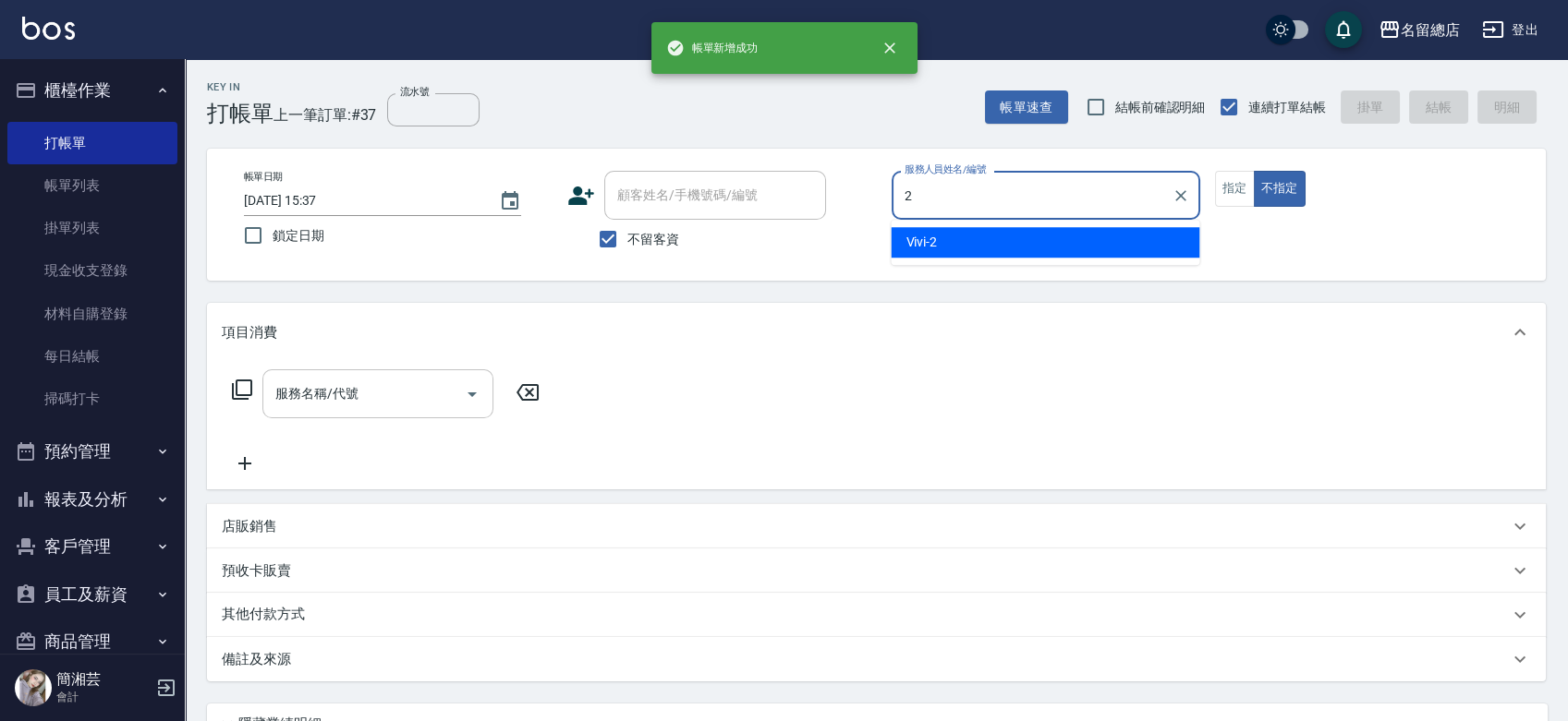
type input "Vivi-2"
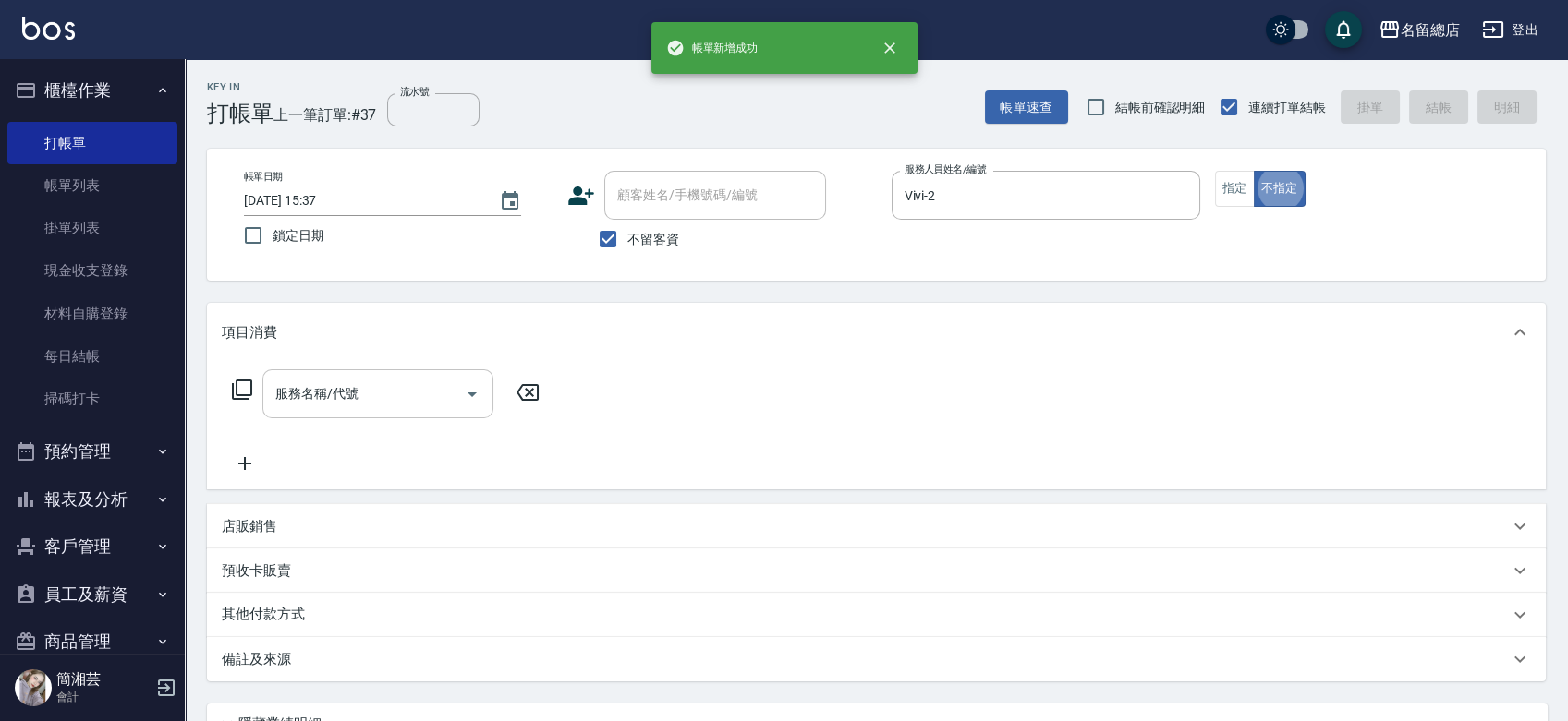
type button "false"
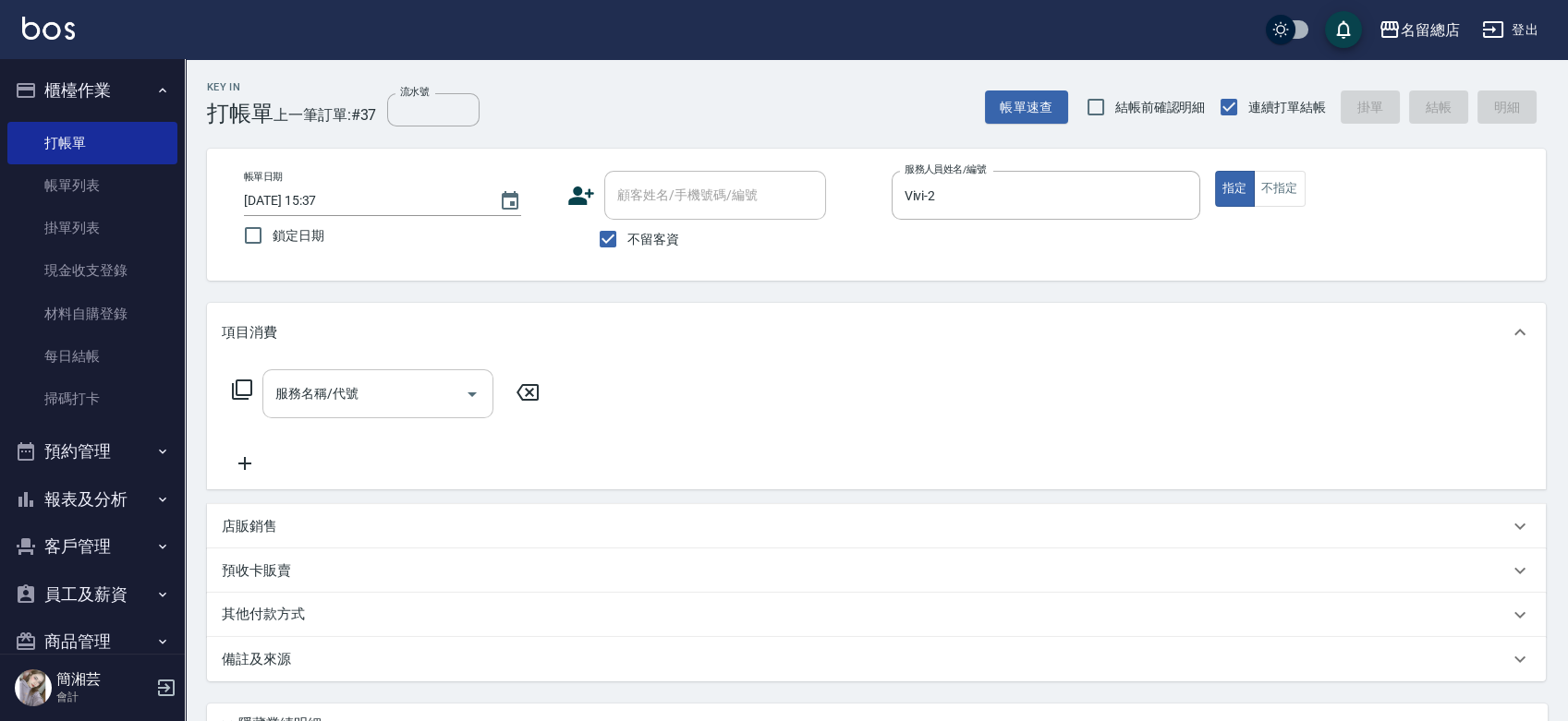
click at [350, 375] on div "服務名稱/代號" at bounding box center [377, 394] width 231 height 49
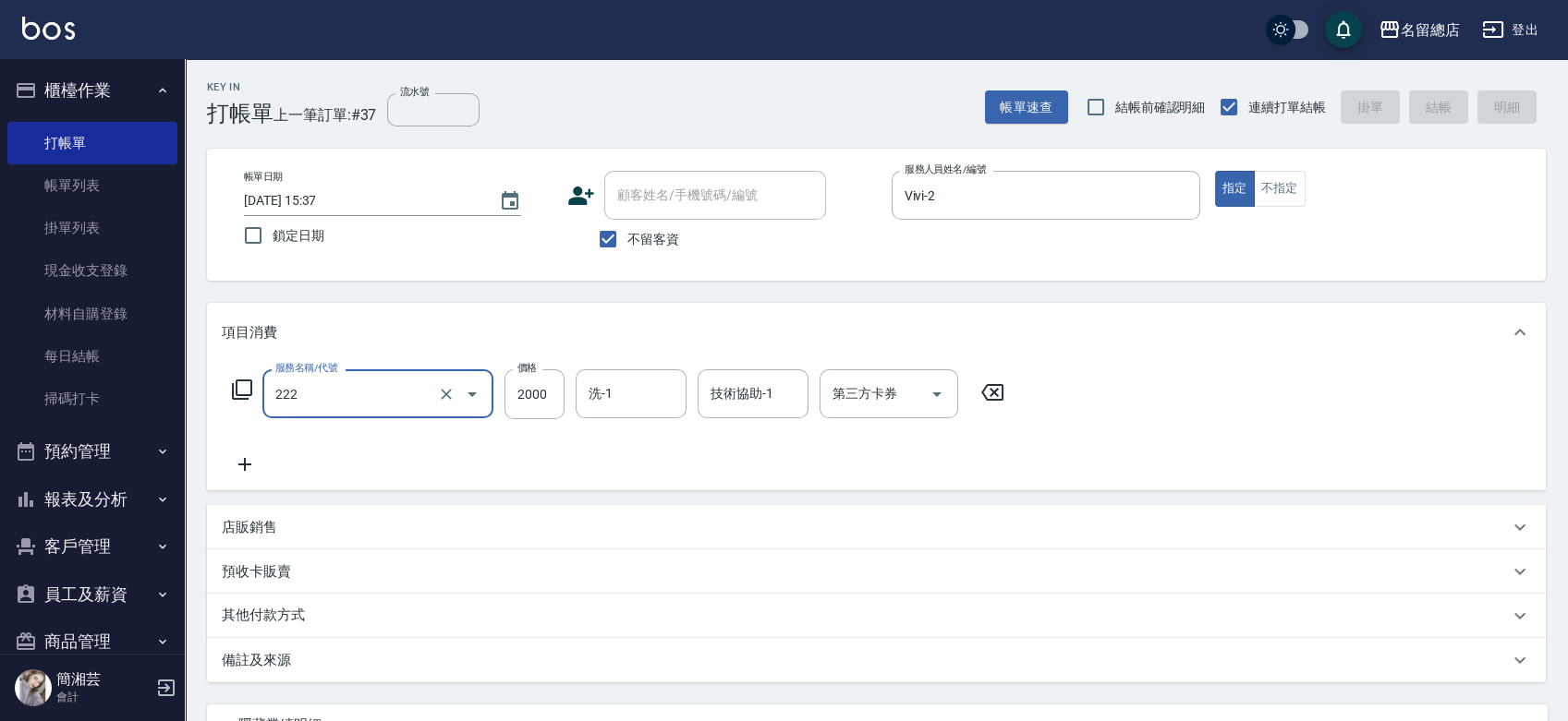
type input "222"
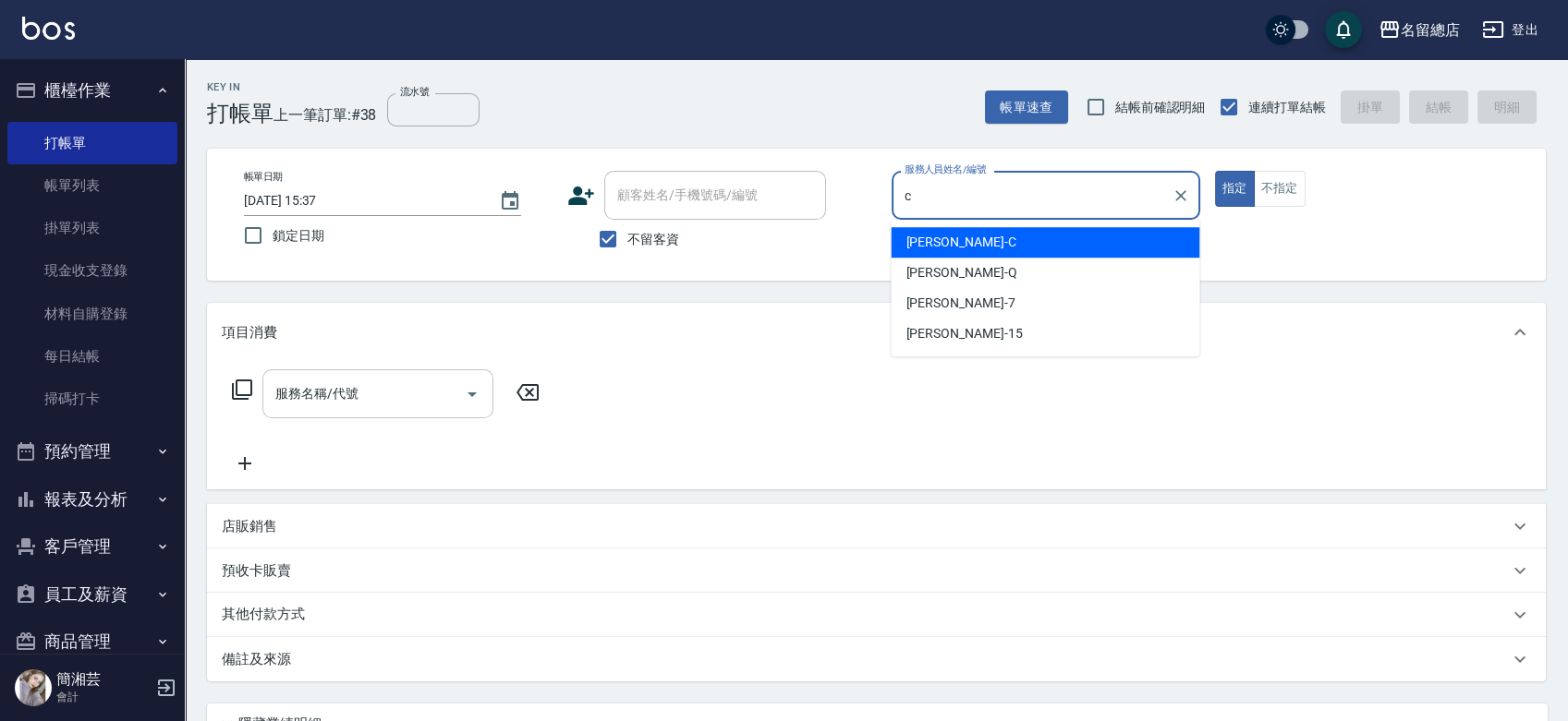
type input "麗花[PERSON_NAME]"
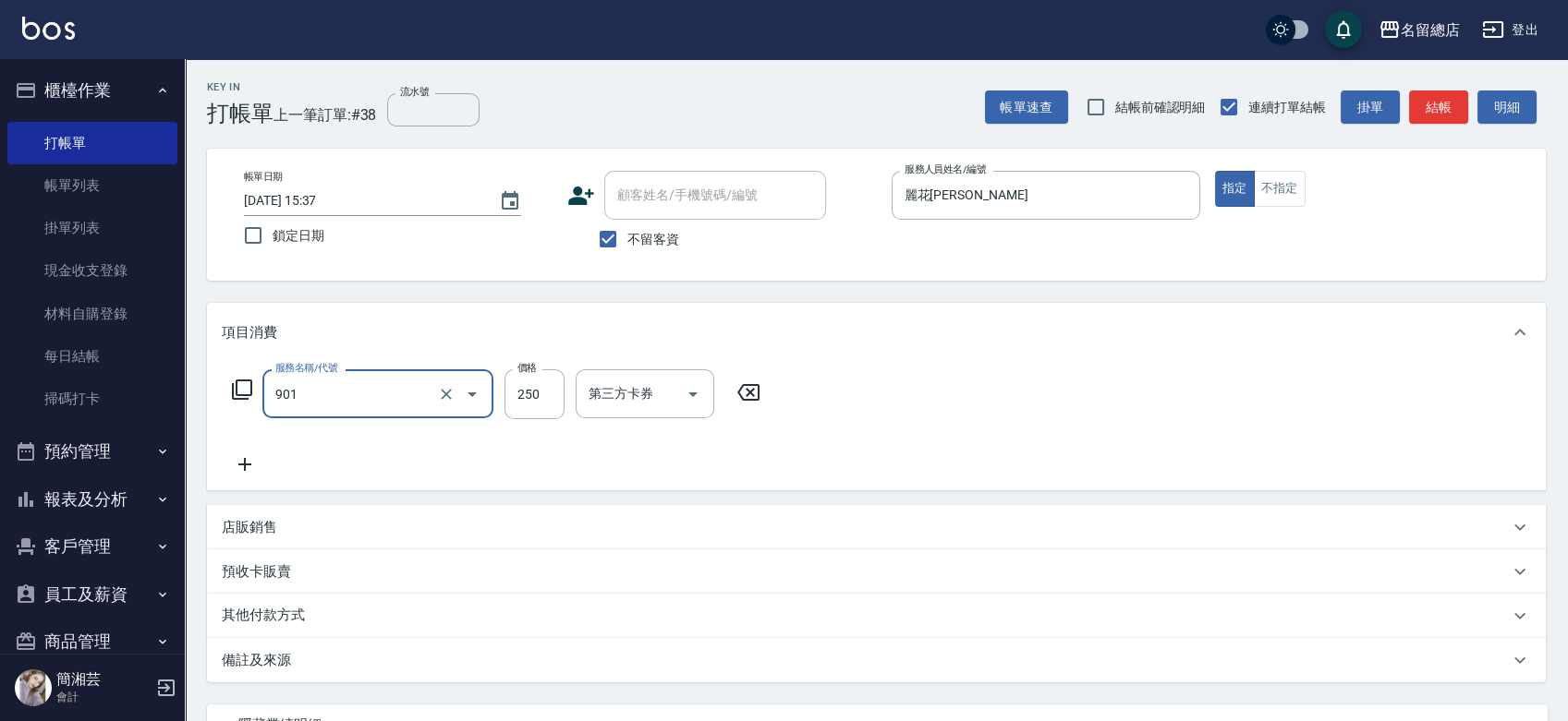
type input "手指甲女(901)"
type input "300"
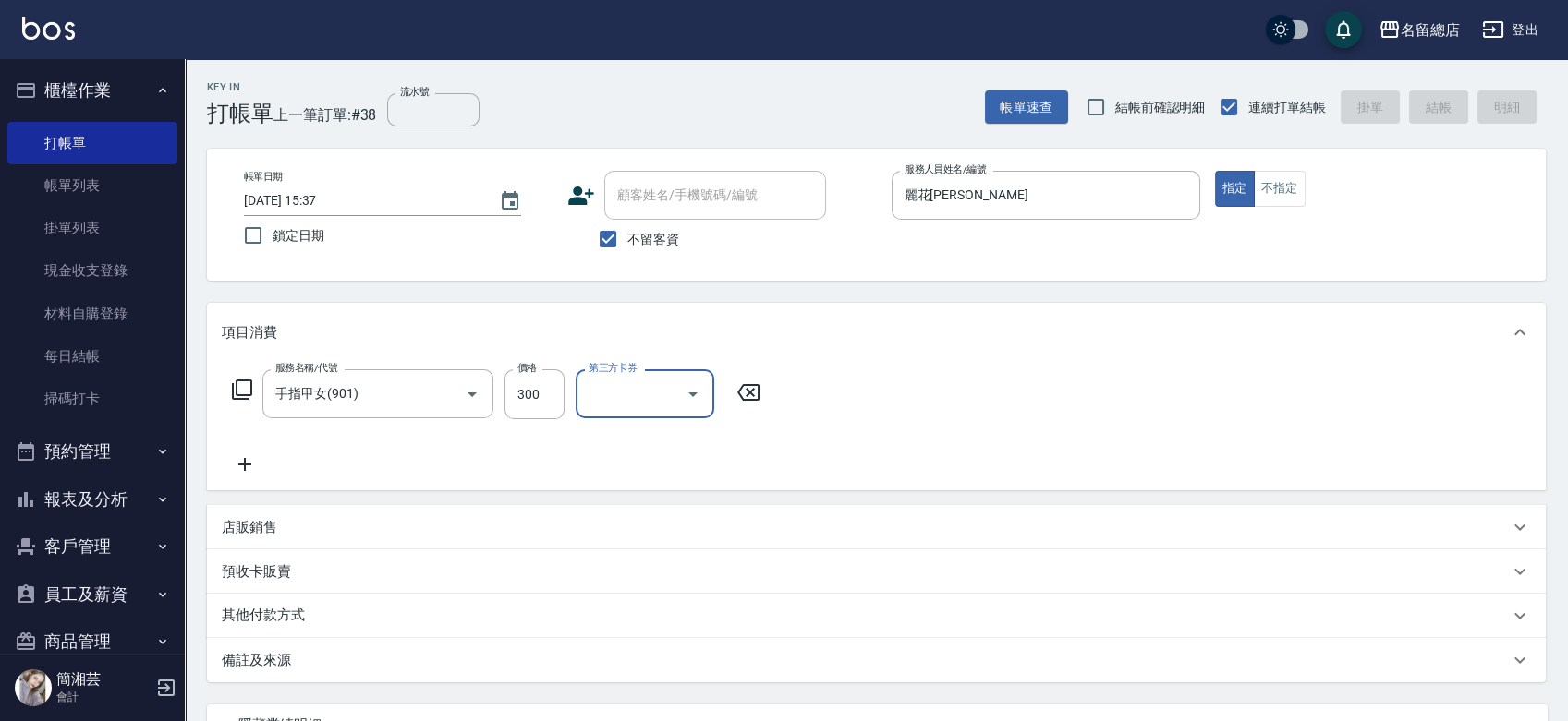
type input "[DATE] 15:38"
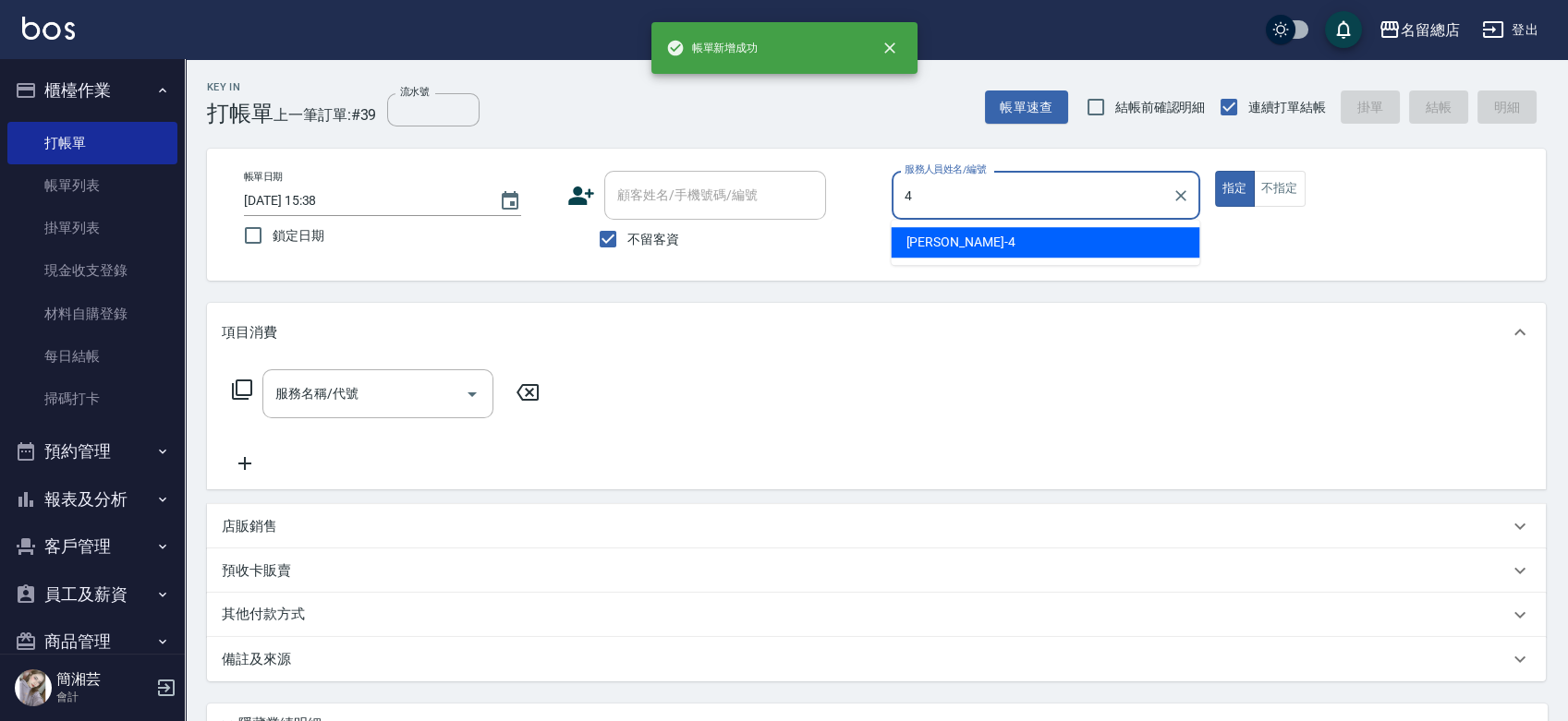
type input "[PERSON_NAME]-4"
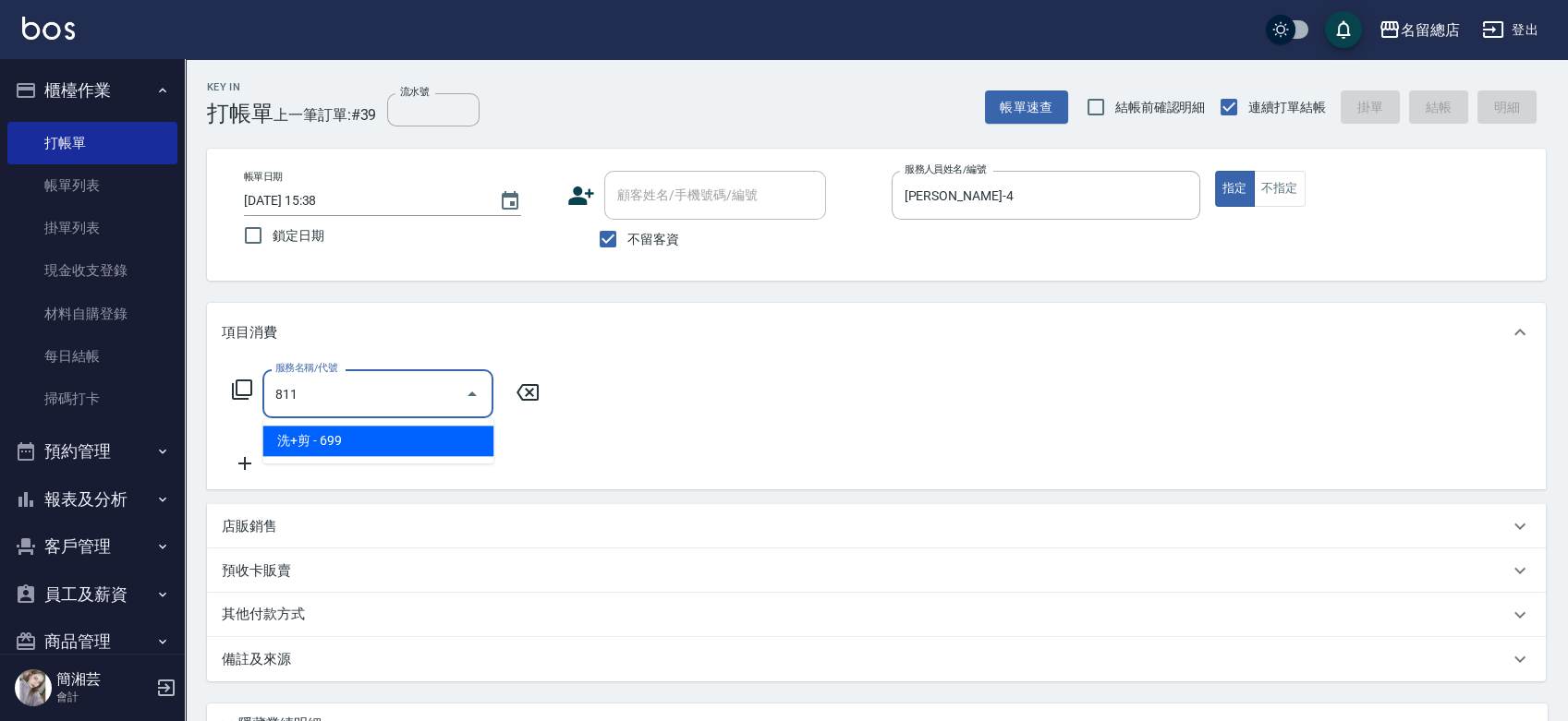
type input "洗+剪(811)"
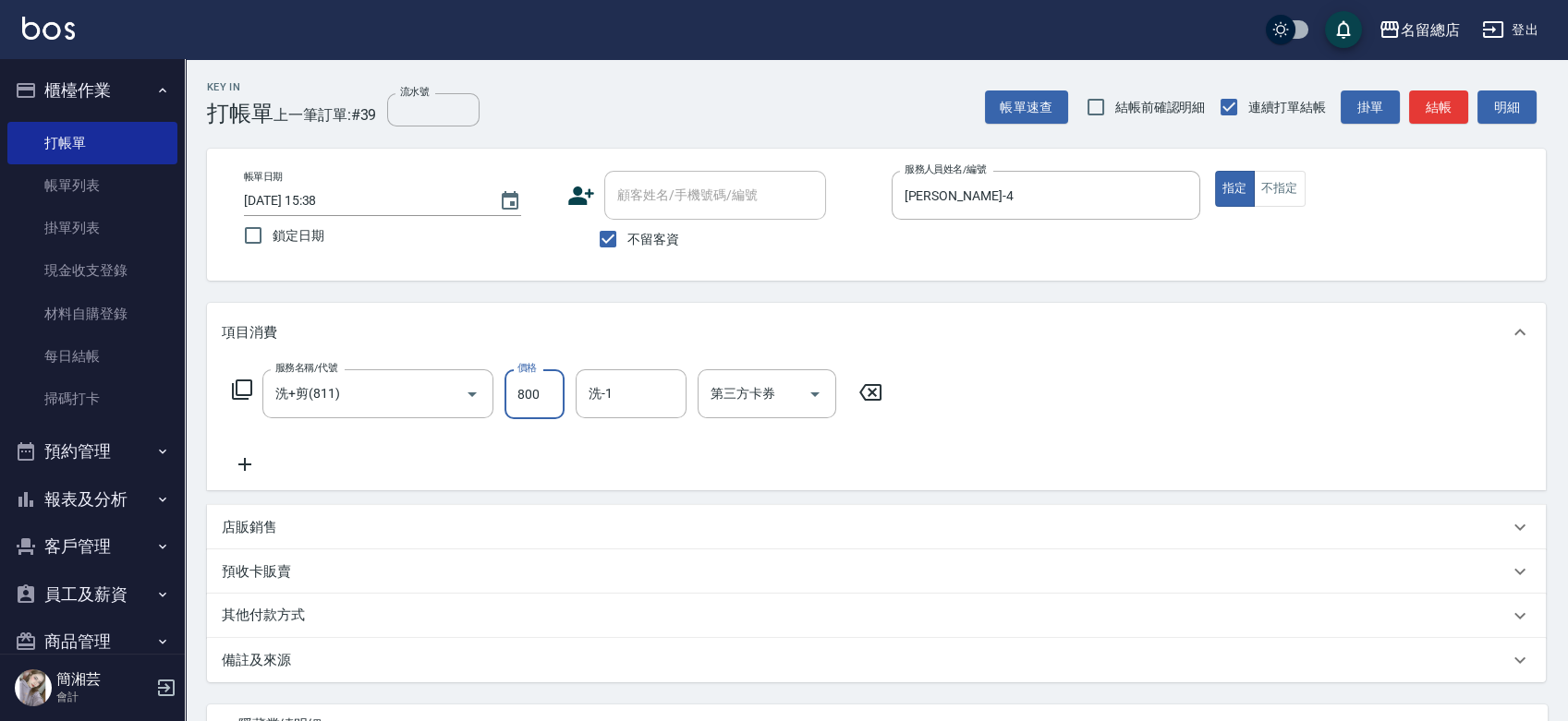
type input "800"
type input "[PERSON_NAME]-27"
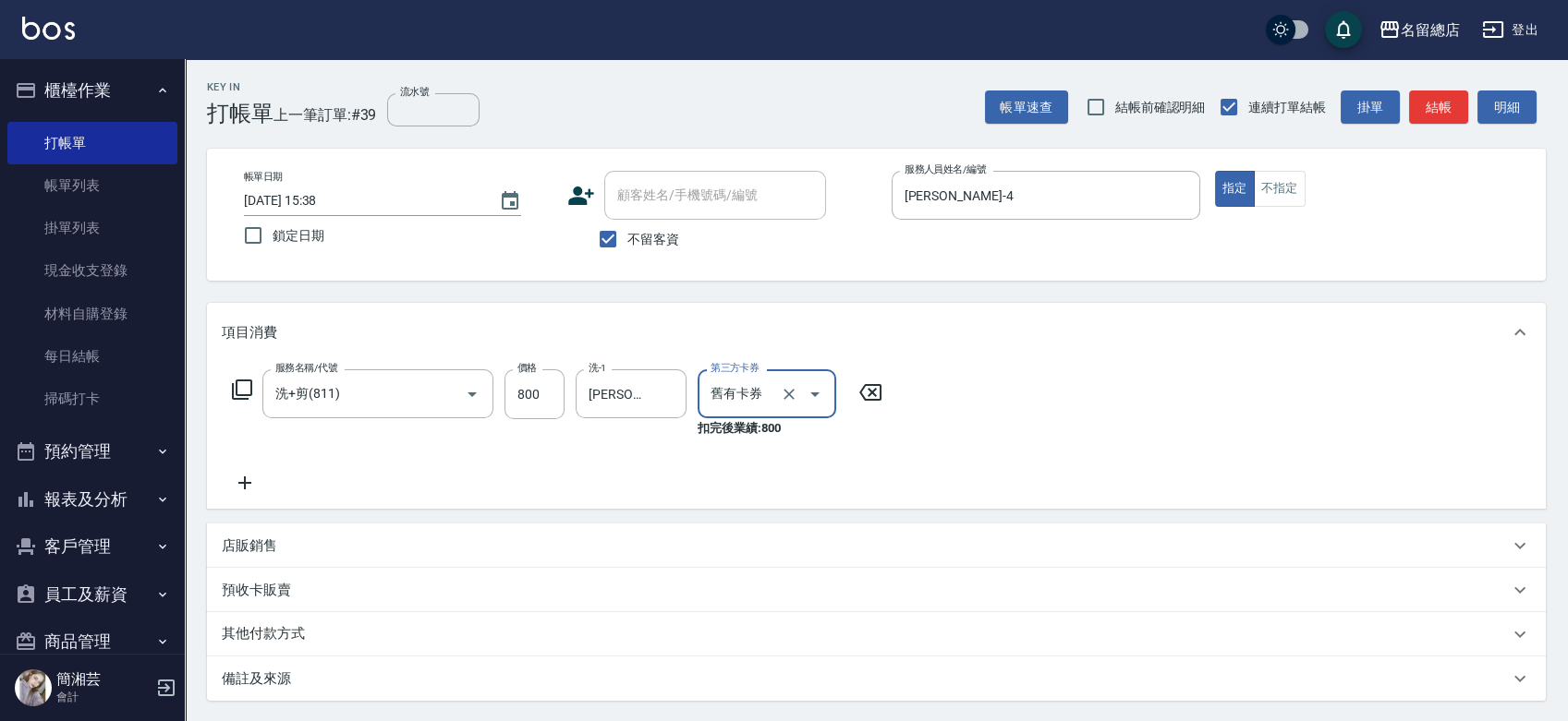
type input "舊有卡券"
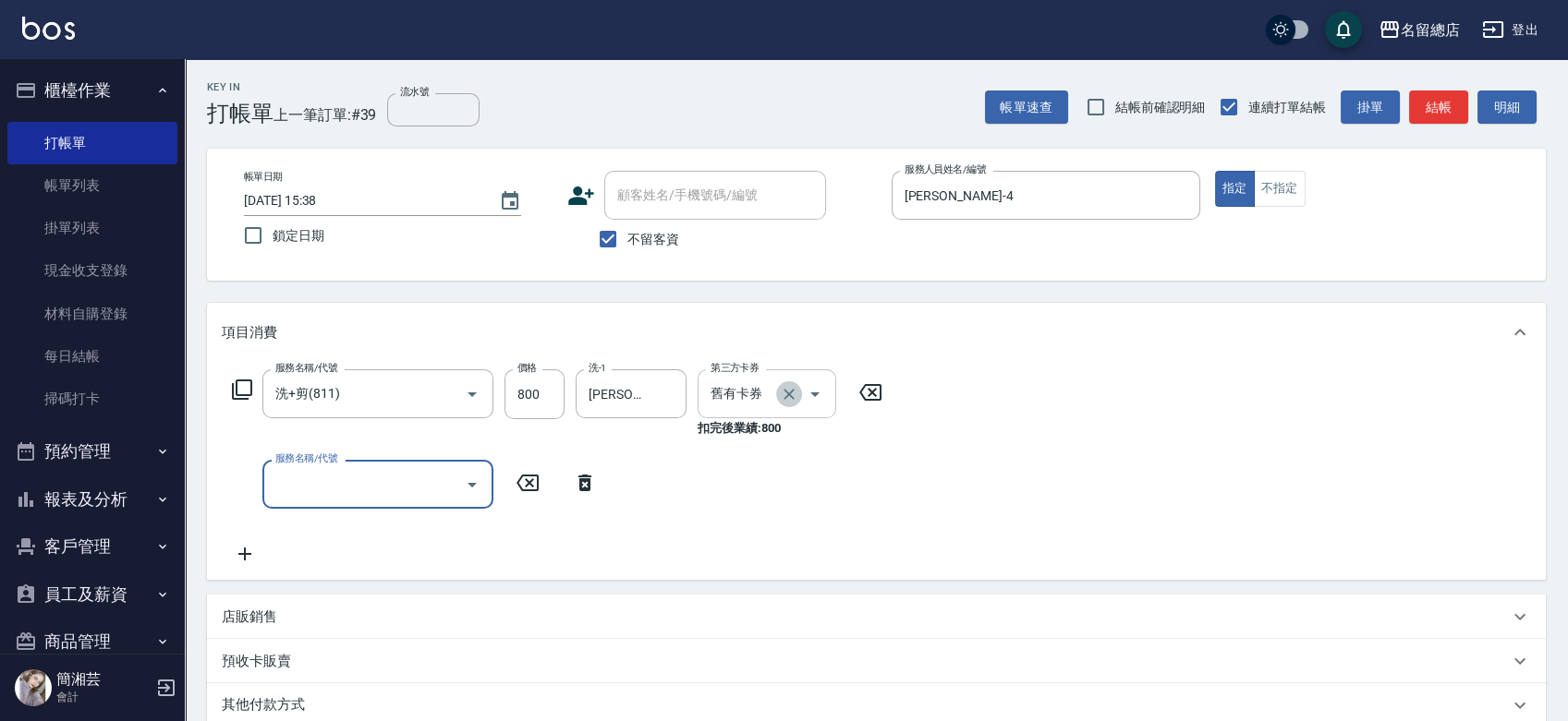
click at [790, 387] on icon "Clear" at bounding box center [788, 394] width 19 height 19
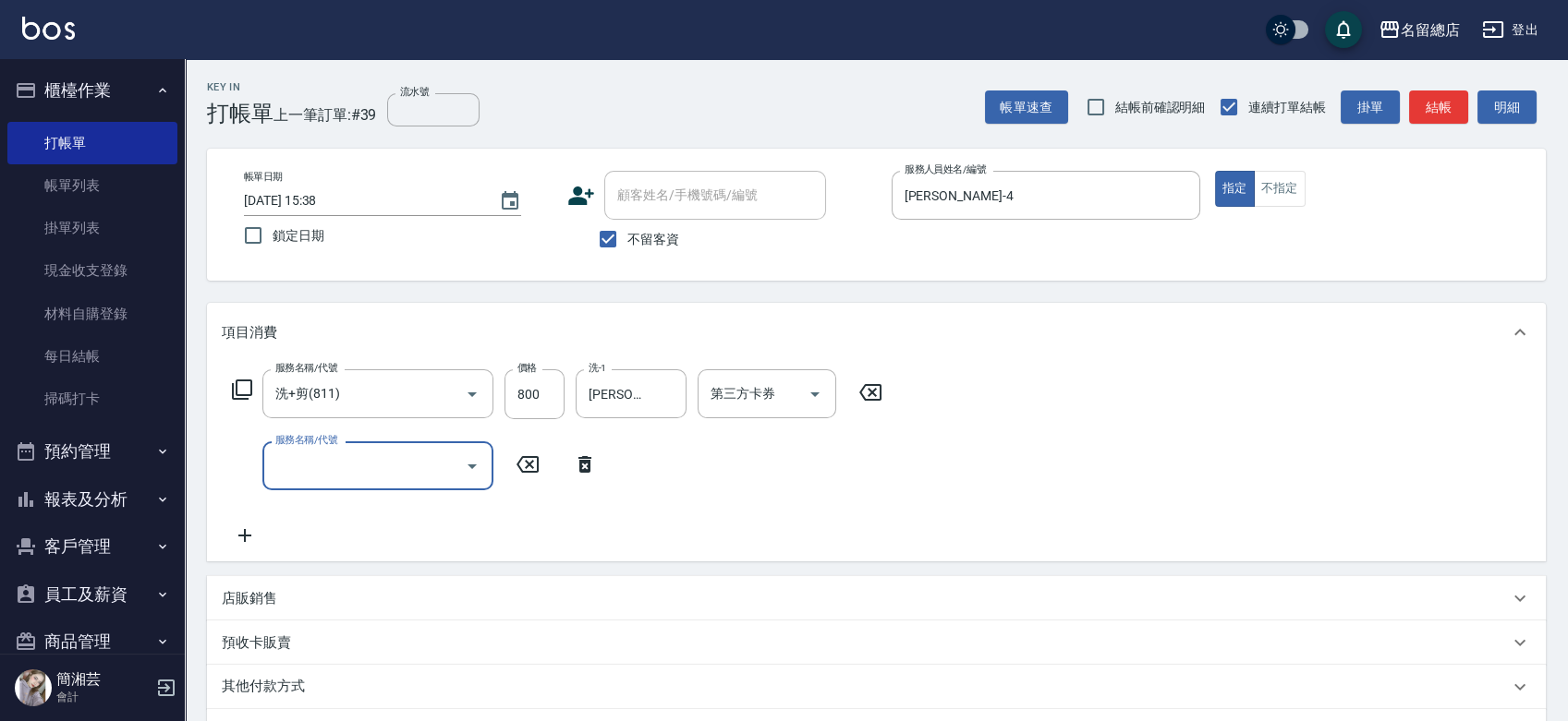
click at [343, 458] on input "服務名稱/代號" at bounding box center [363, 466] width 186 height 32
type input "染髮1500以上(502)"
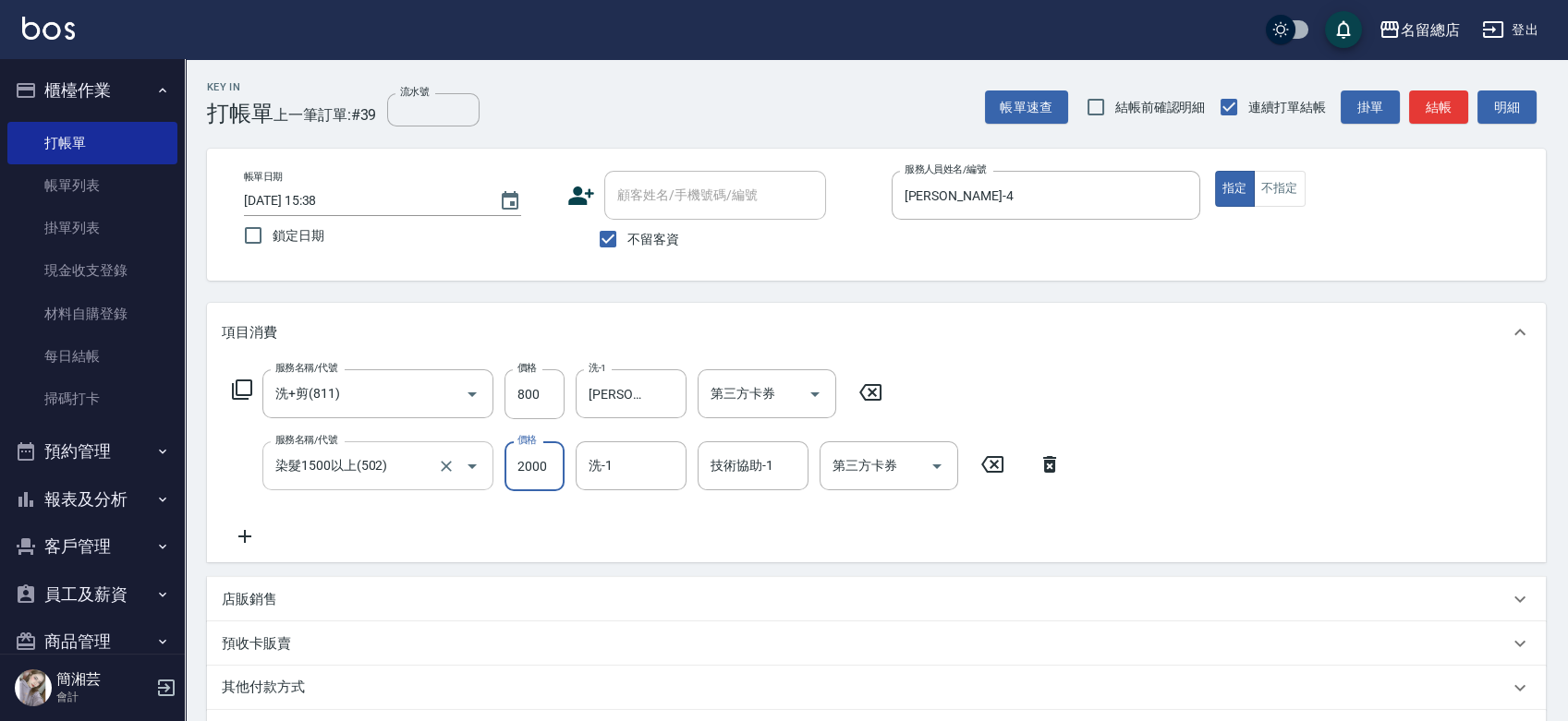
type input "2000"
type input "[PERSON_NAME]-25"
type input "[PERSON_NAME]-27"
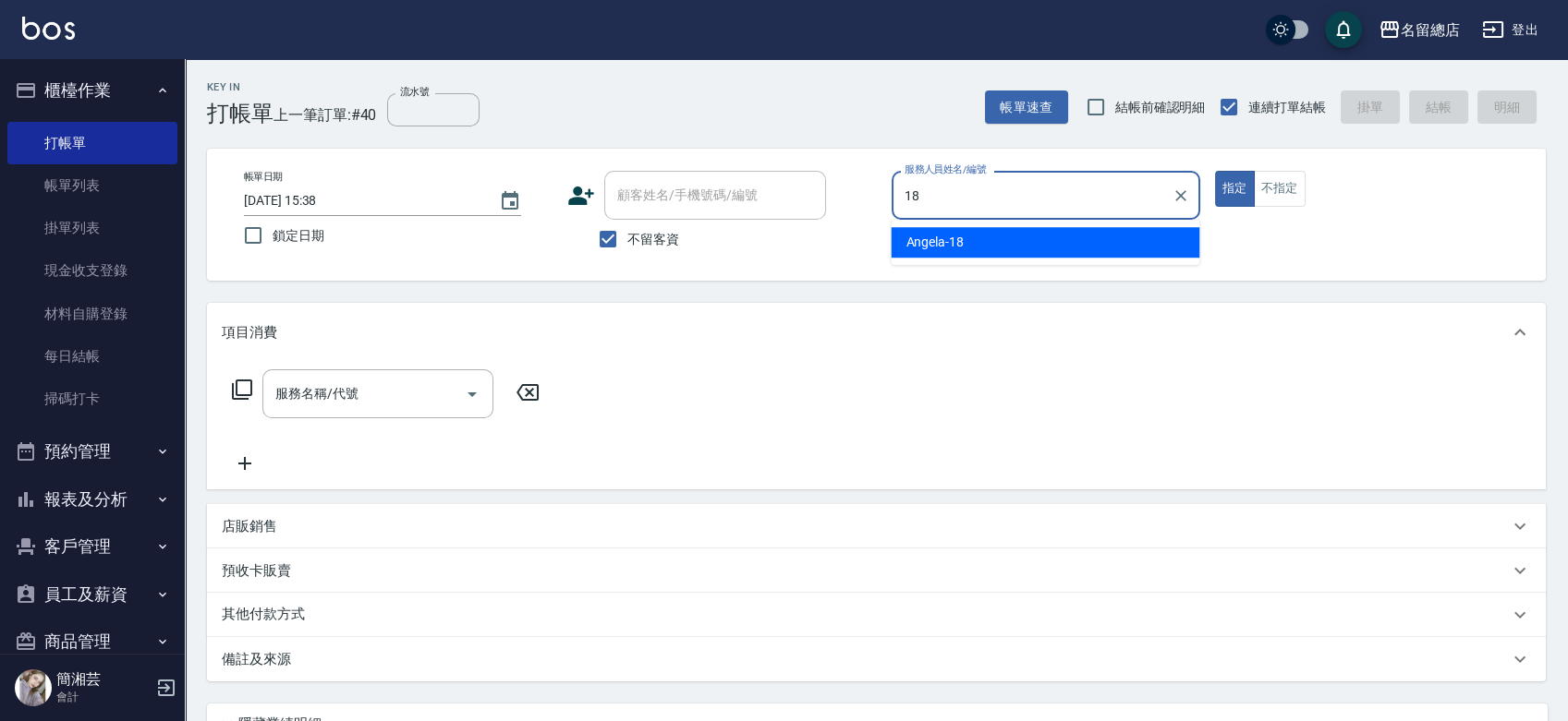
type input "[PERSON_NAME]-18"
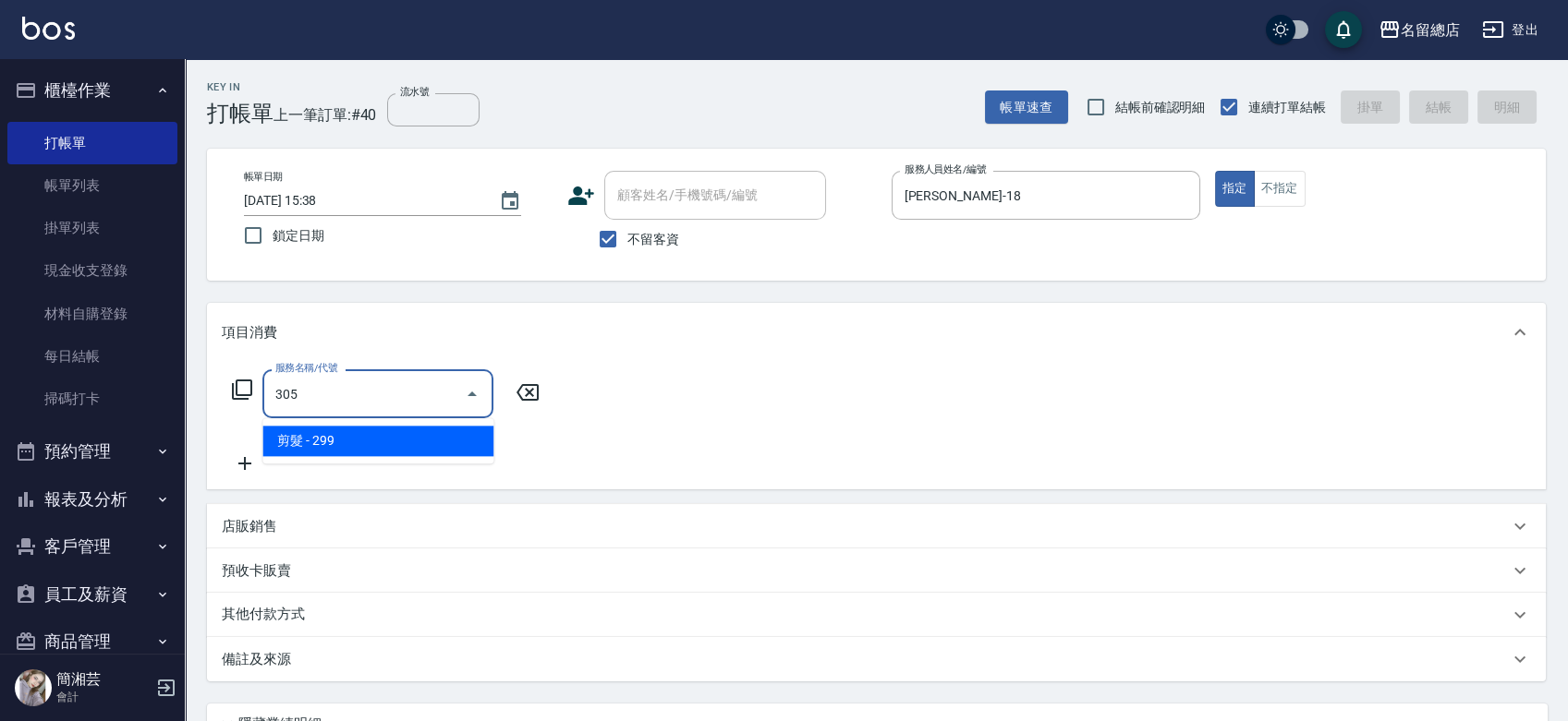
type input "剪髮(305)"
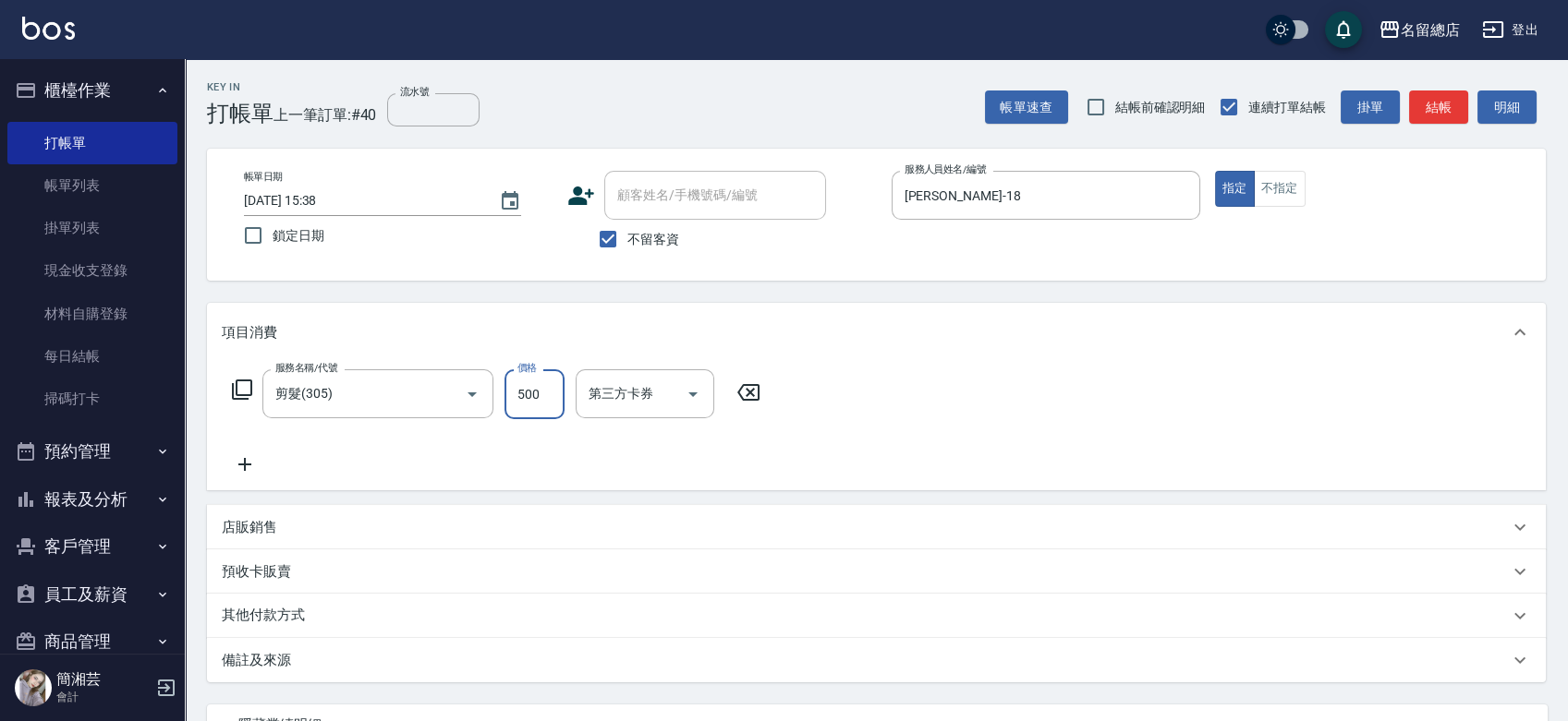
type input "500"
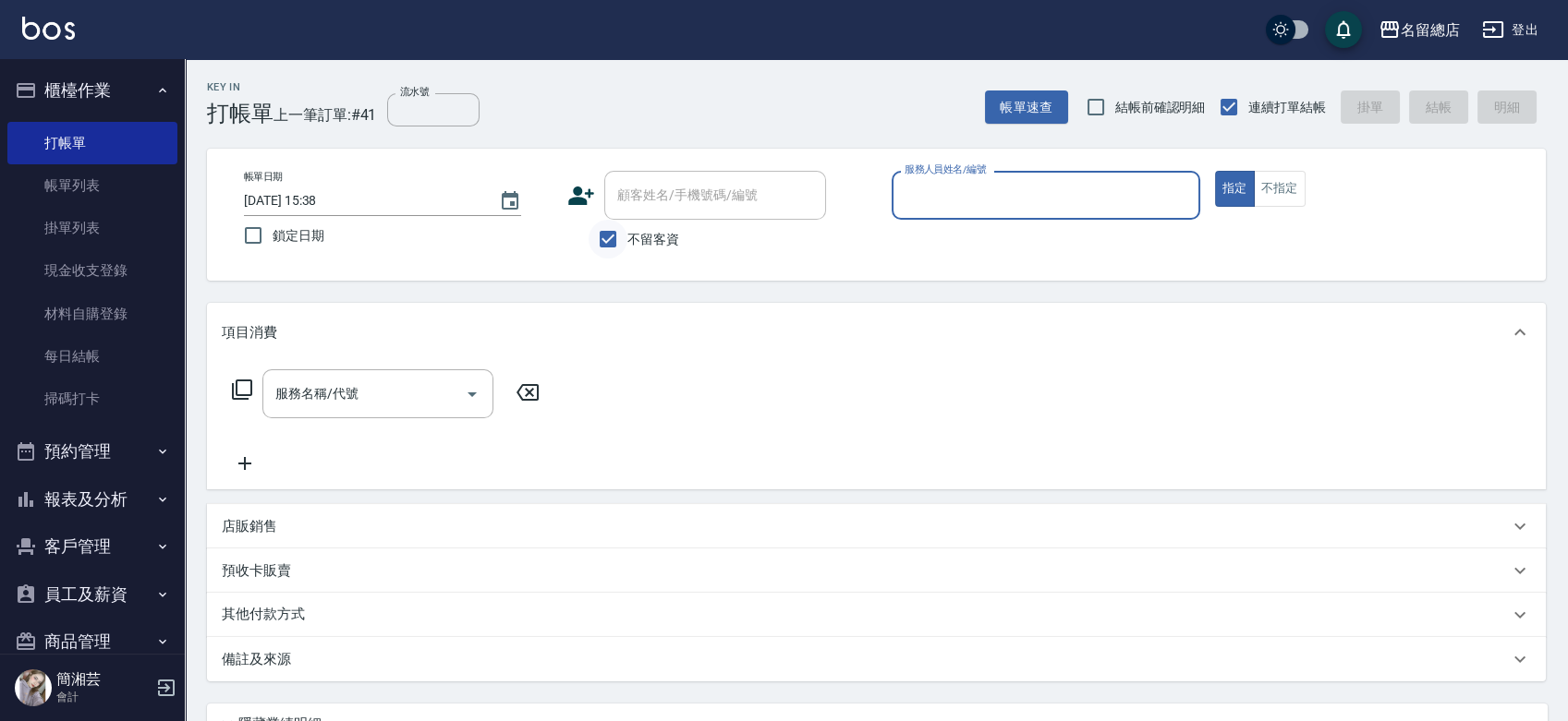
click at [613, 233] on input "不留客資" at bounding box center [608, 240] width 39 height 39
checkbox input "false"
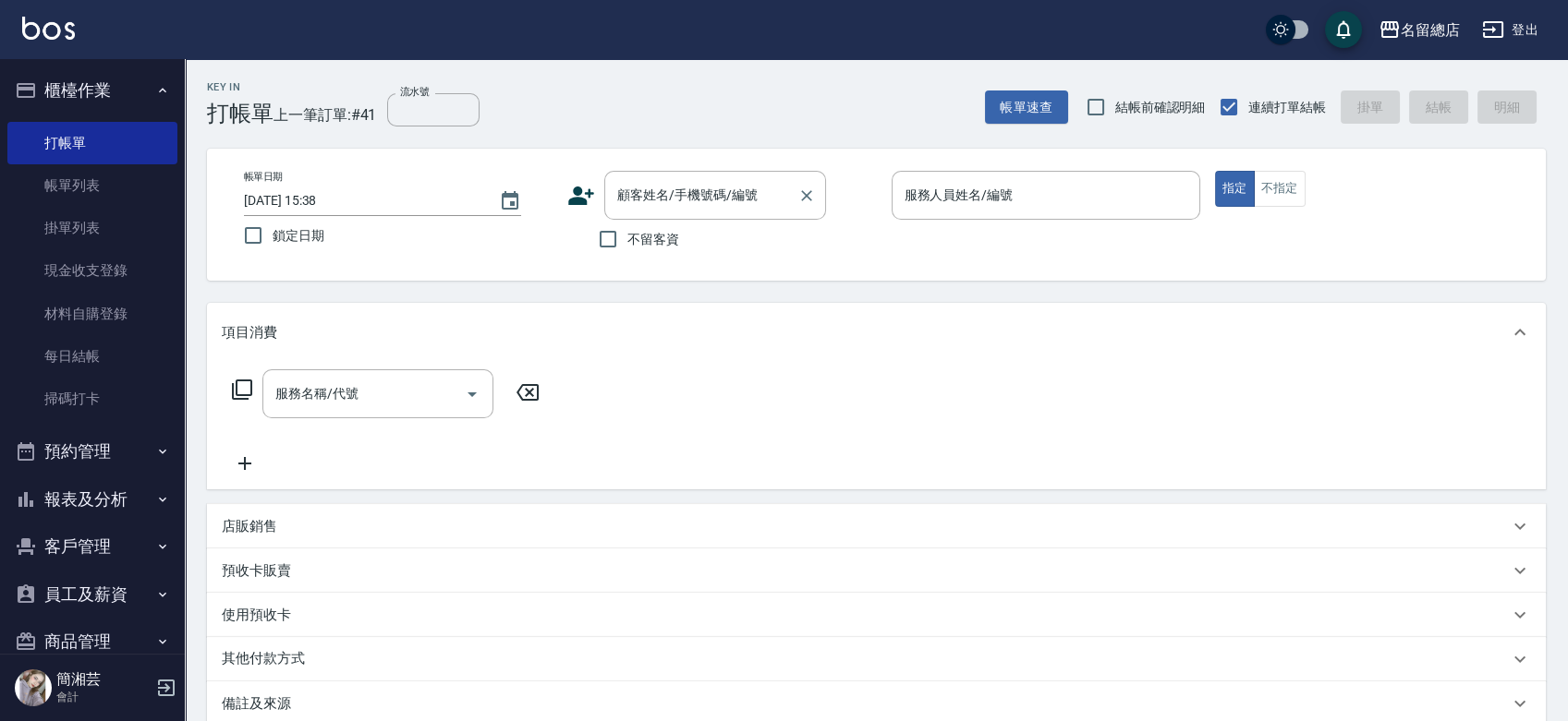
click at [652, 175] on div "顧客姓名/手機號碼/編號" at bounding box center [715, 195] width 222 height 49
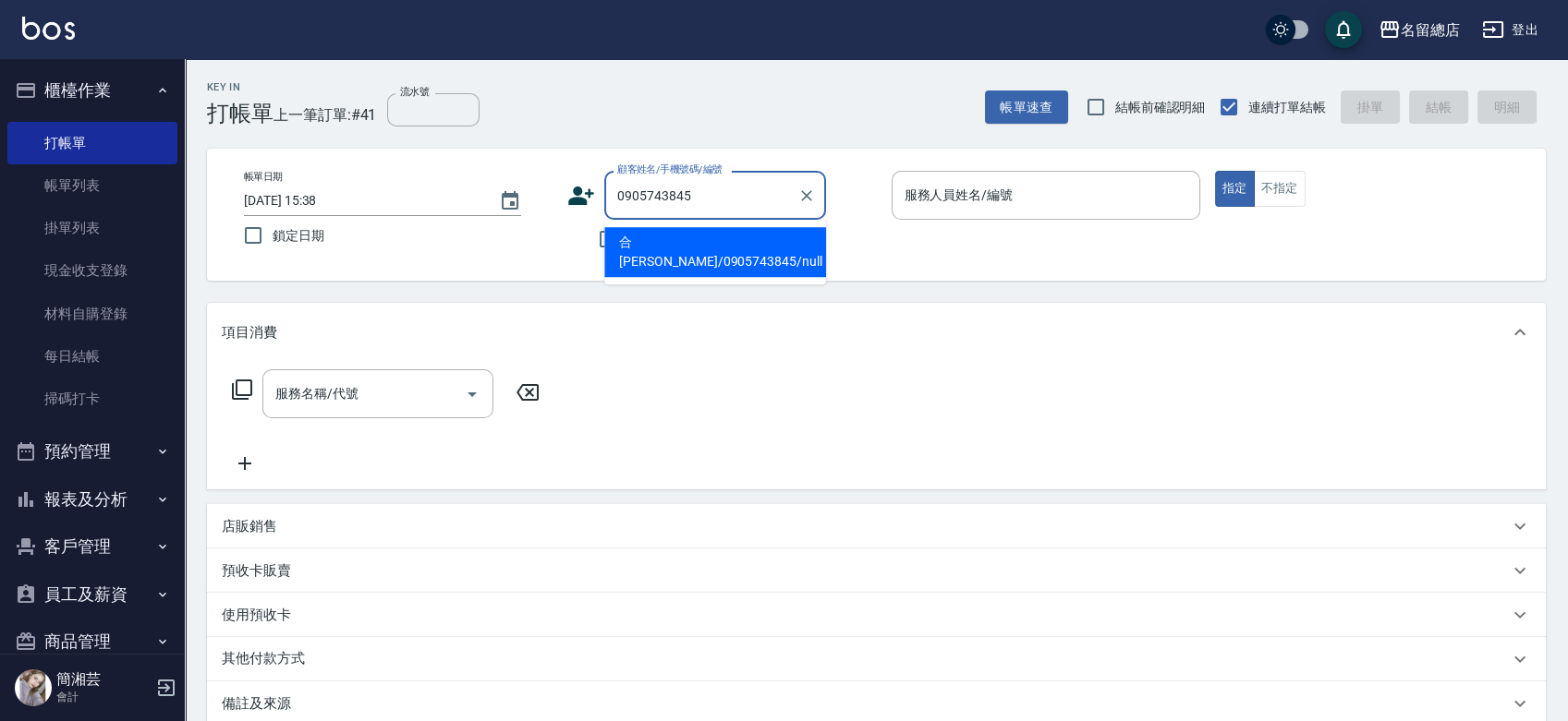
type input "合[PERSON_NAME]/0905743845/null"
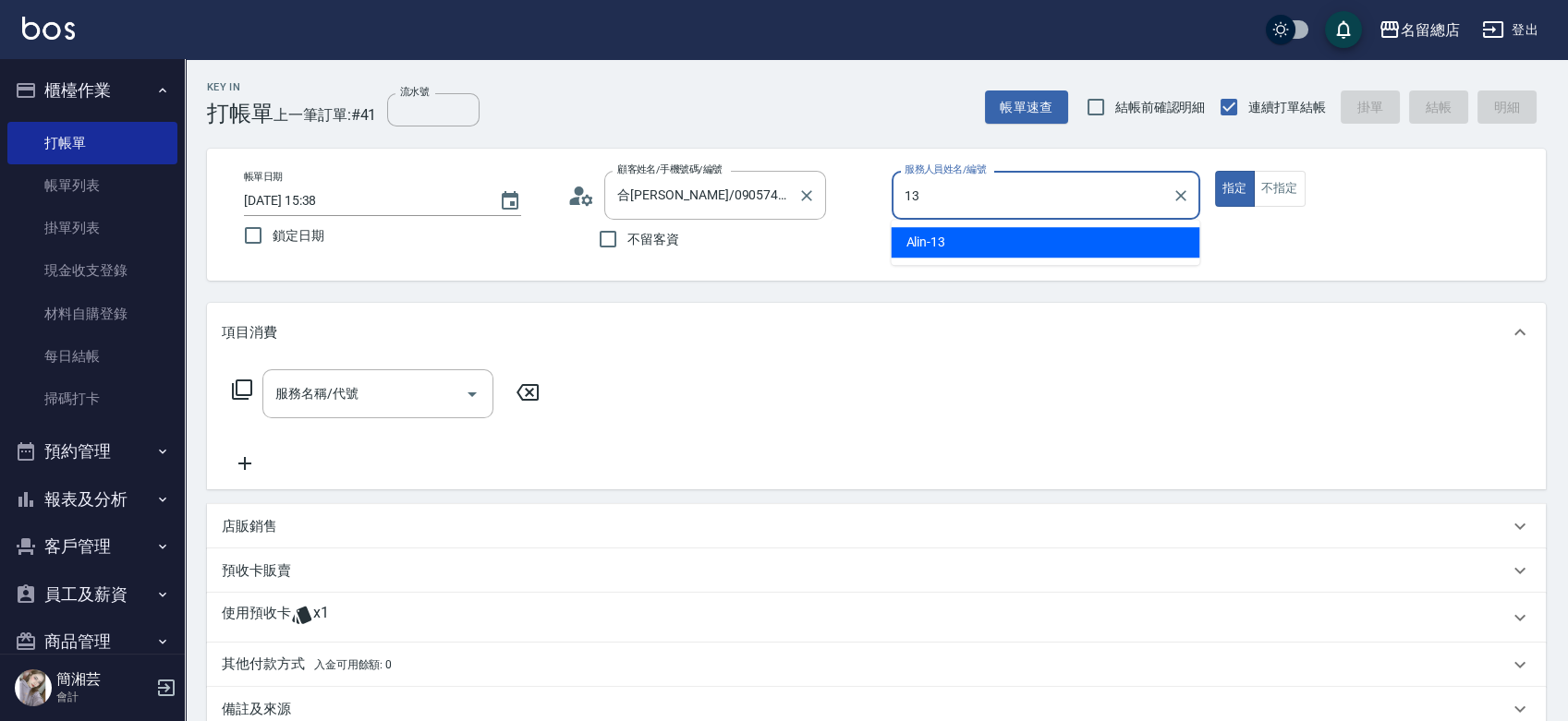
type input "Alin-13"
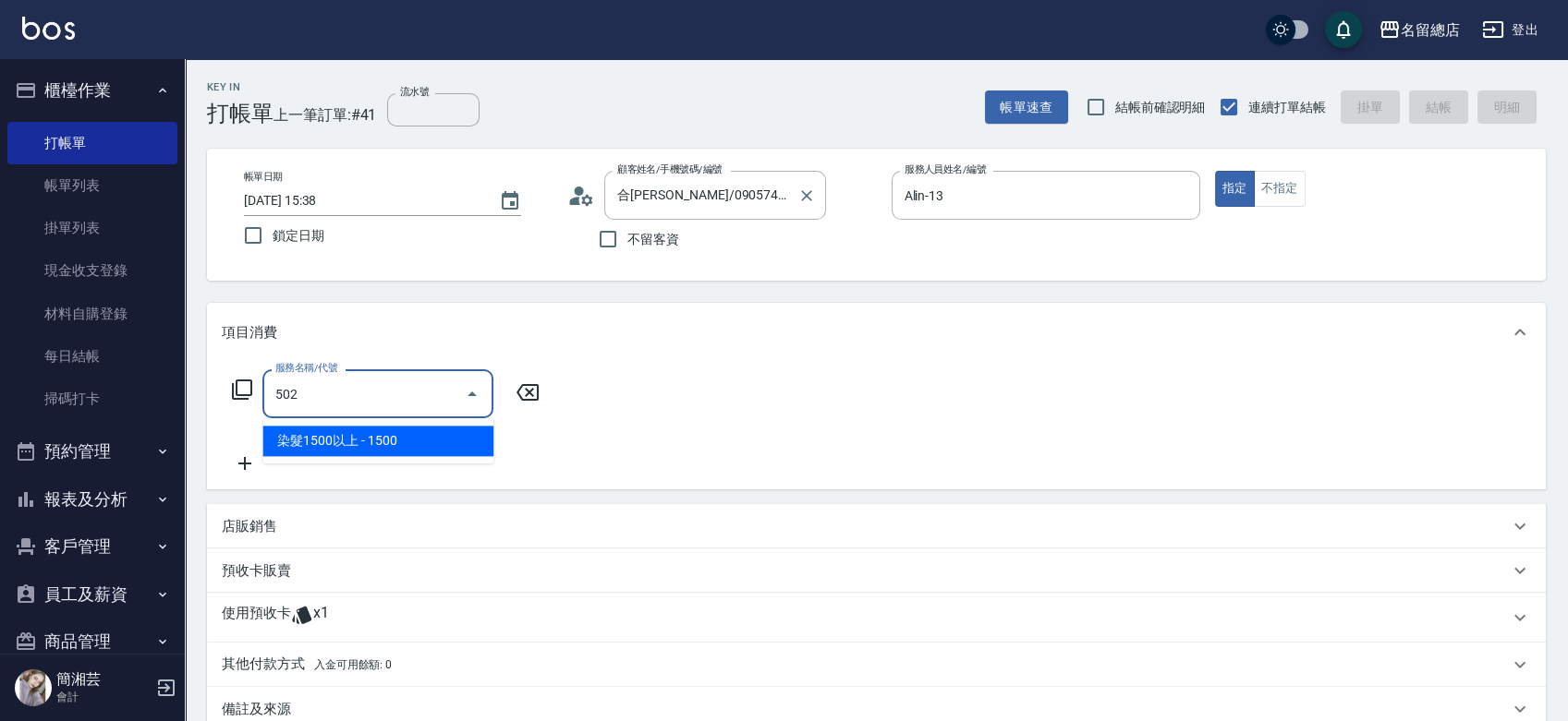
type input "染髮1500以上(502)"
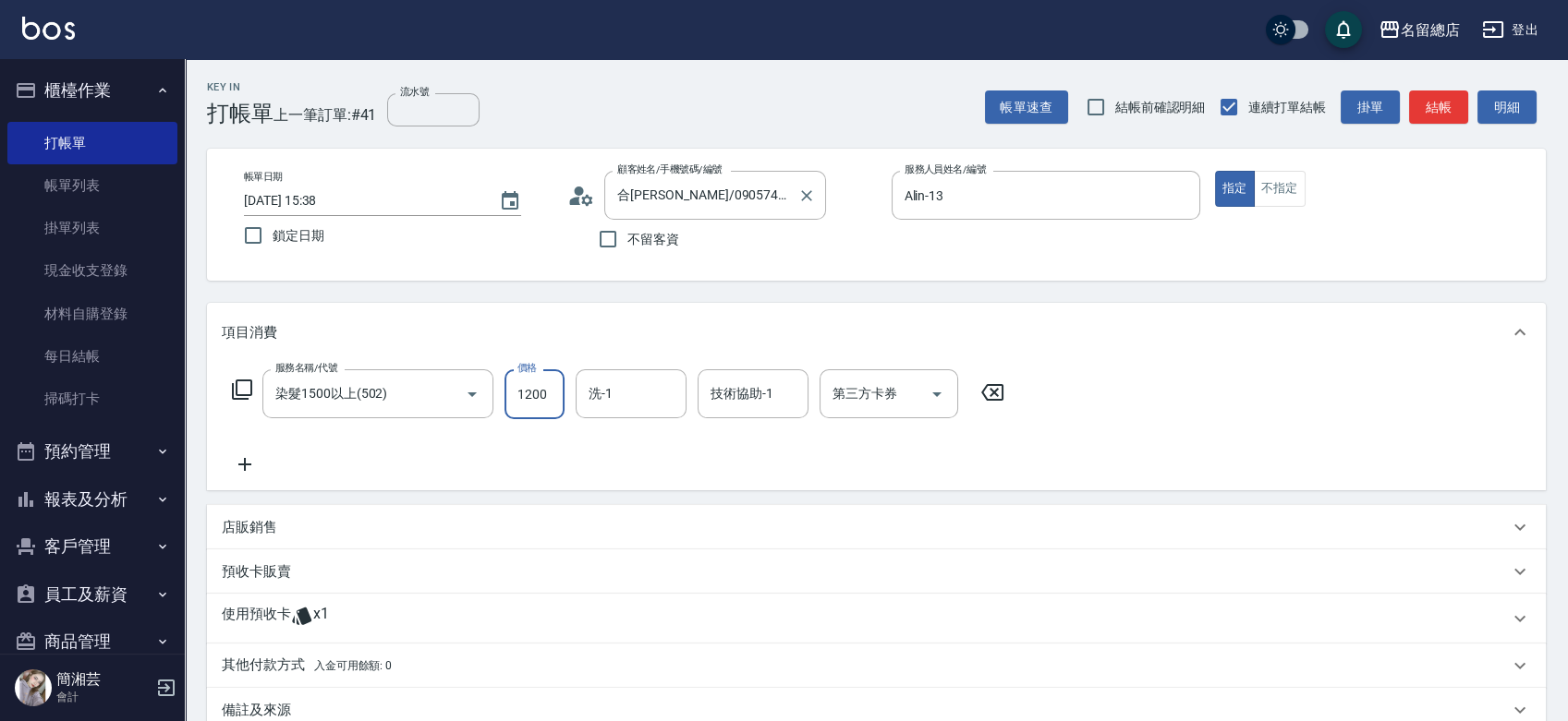
type input "1200"
type input "[PERSON_NAME]-35"
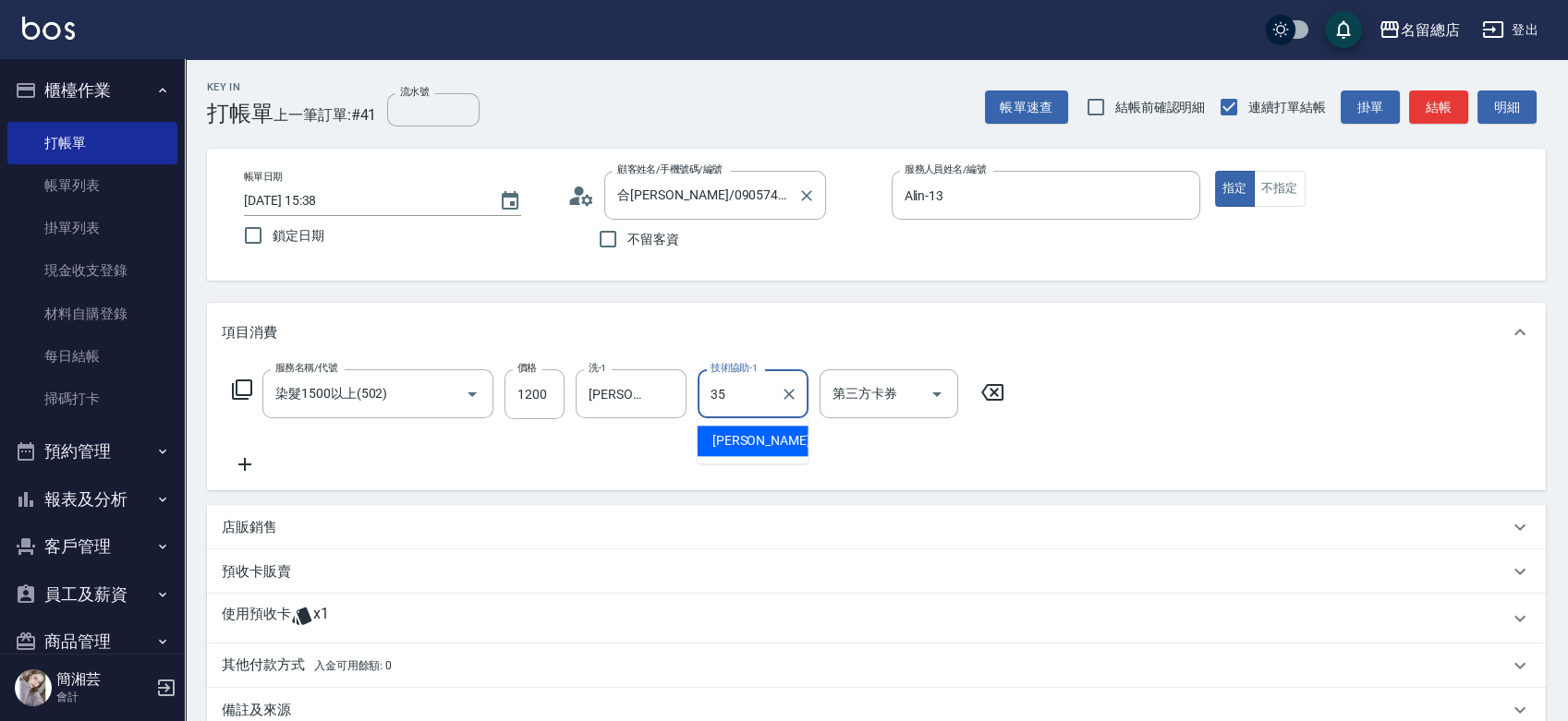
type input "[PERSON_NAME]-35"
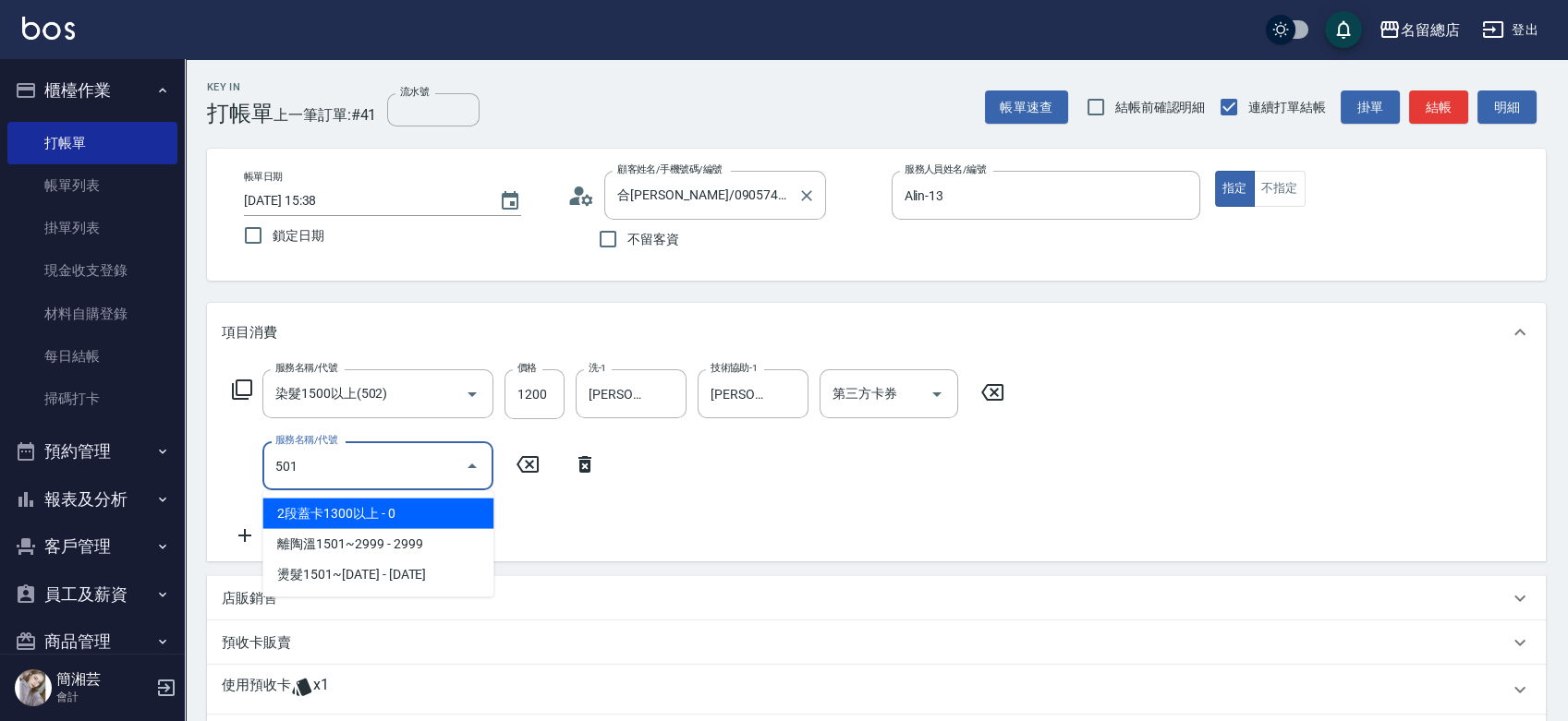
type input "2段蓋卡1300以上(501)"
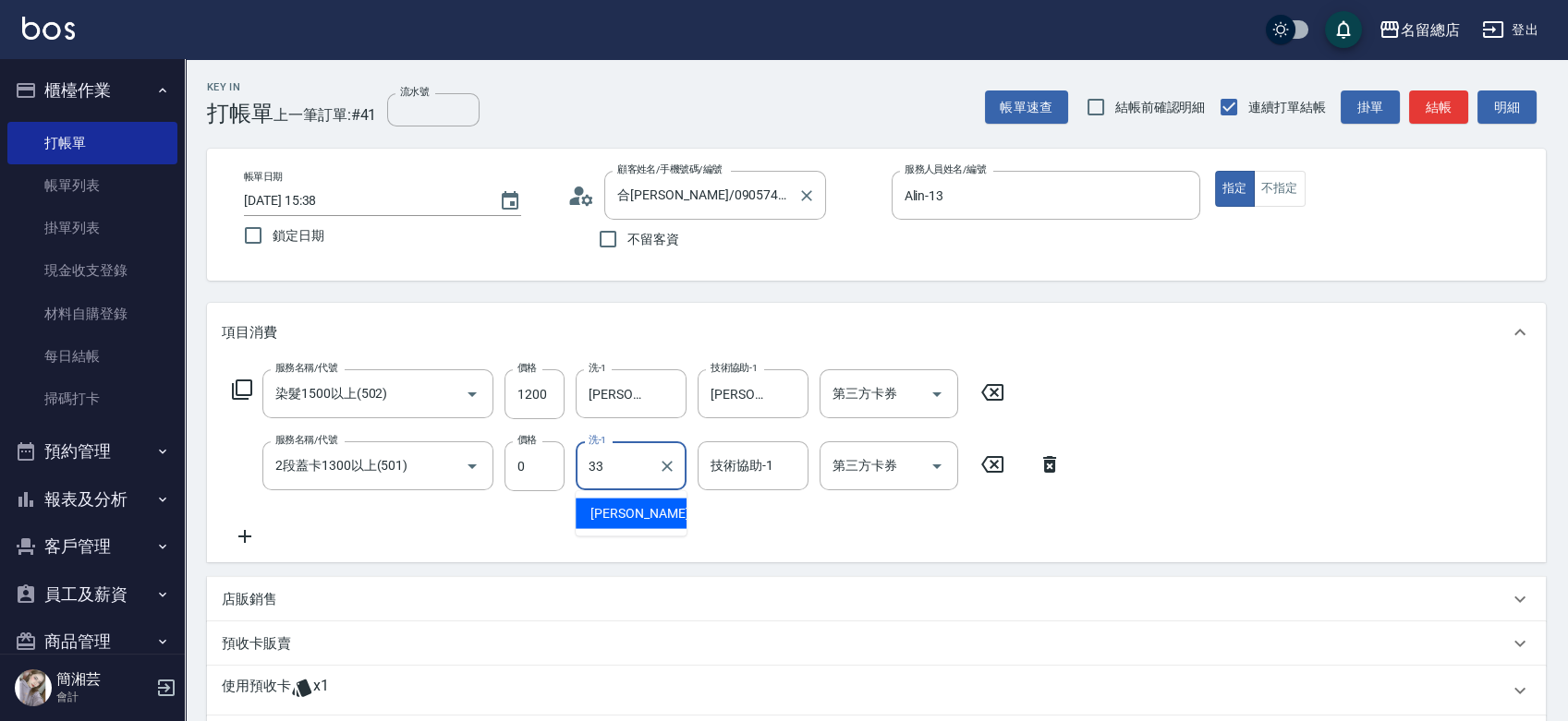
type input "[PERSON_NAME]-33"
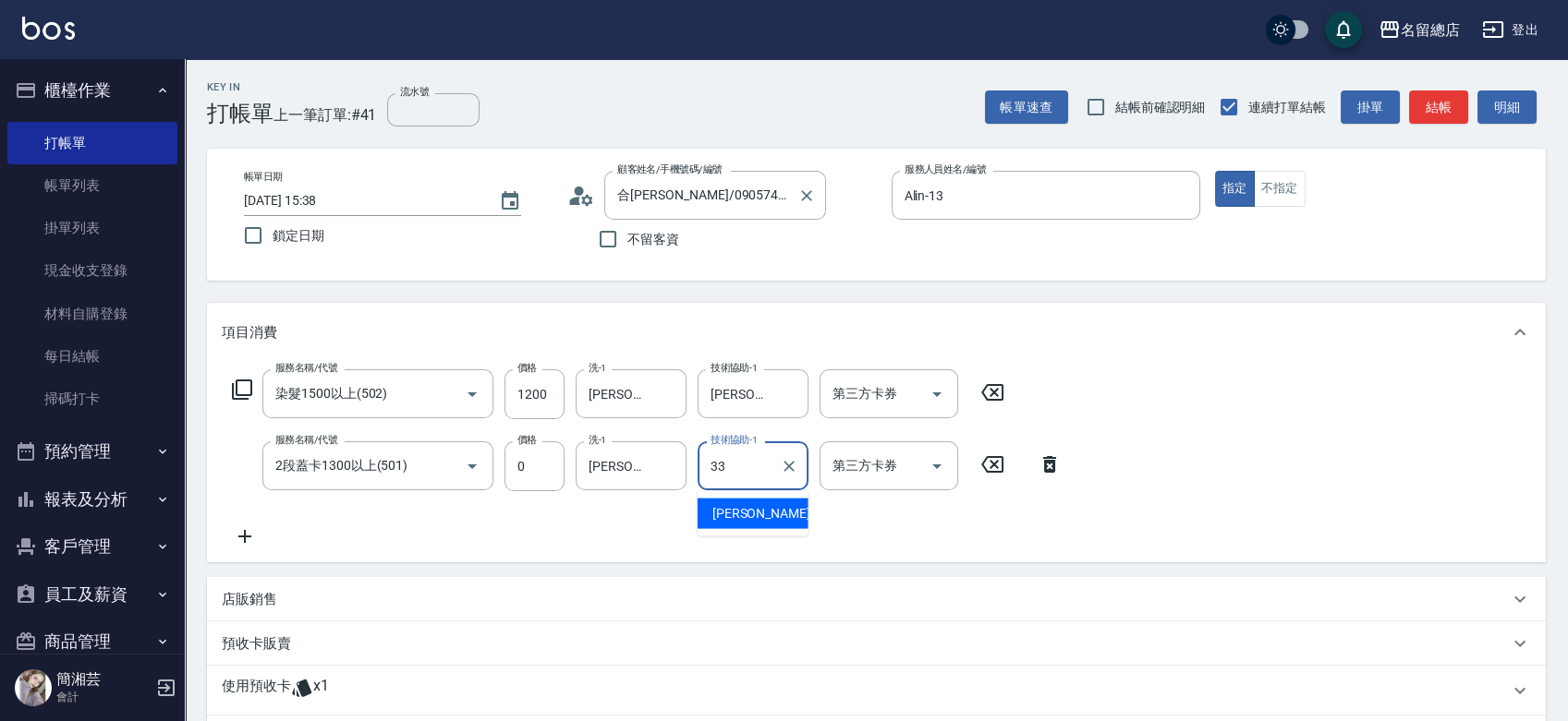
type input "[PERSON_NAME]-33"
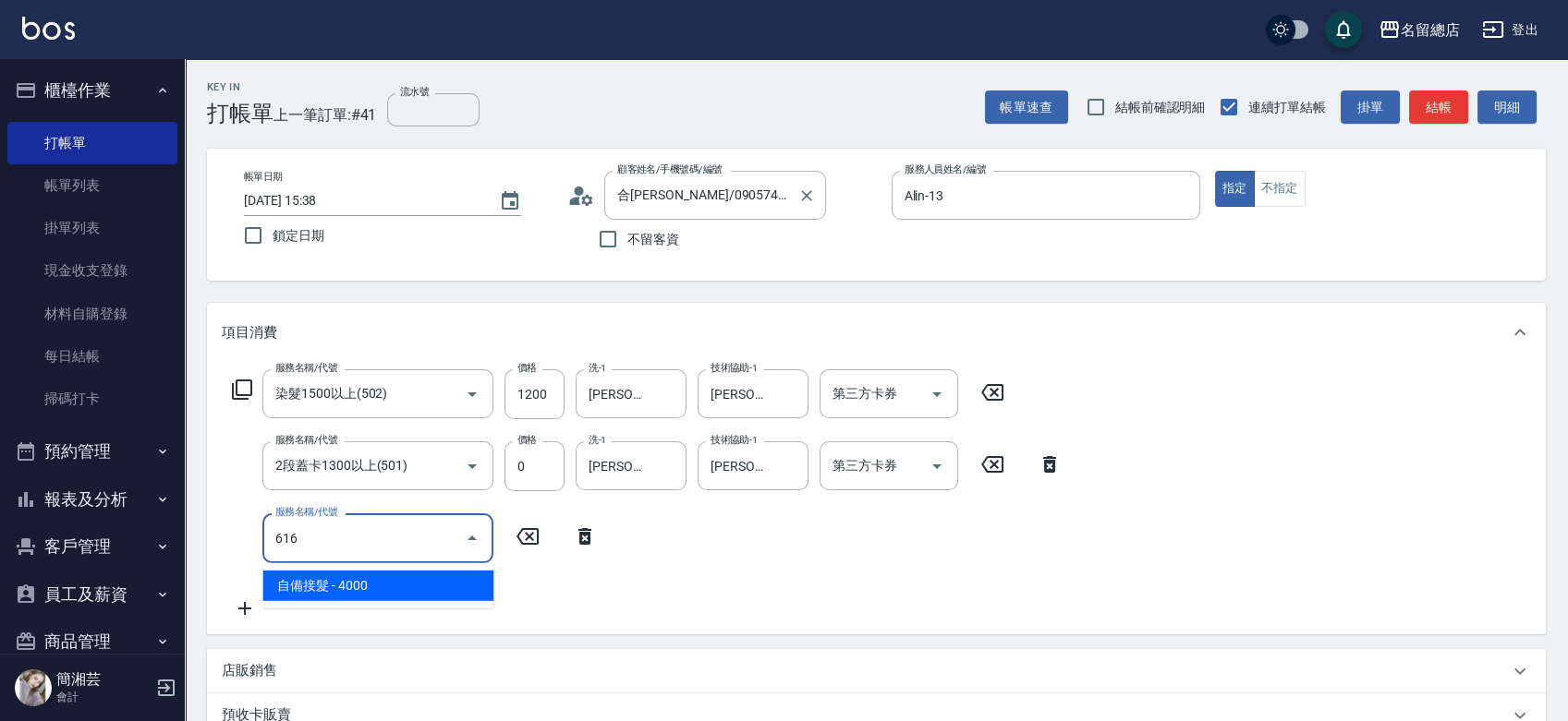
type input "自備接髮(616)"
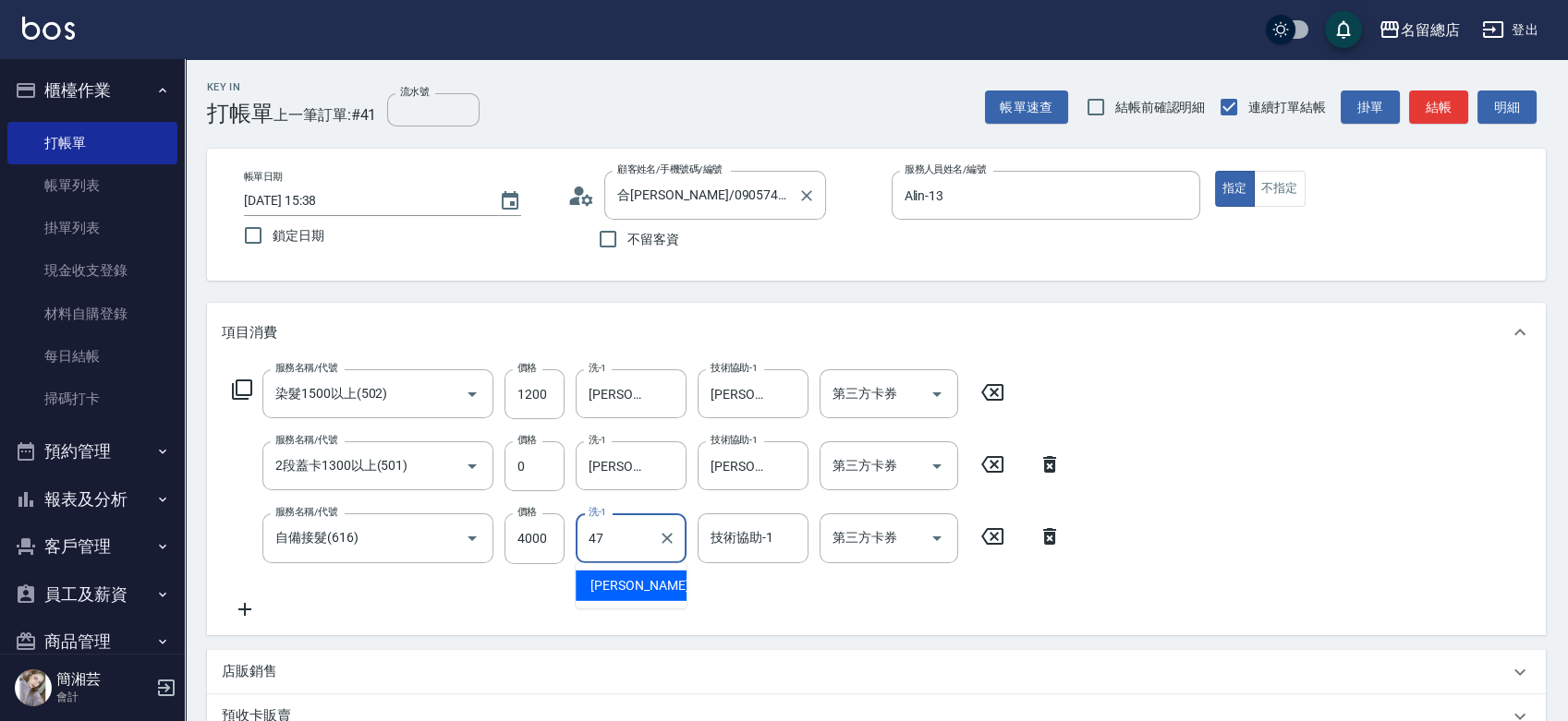
type input "[PERSON_NAME]-47"
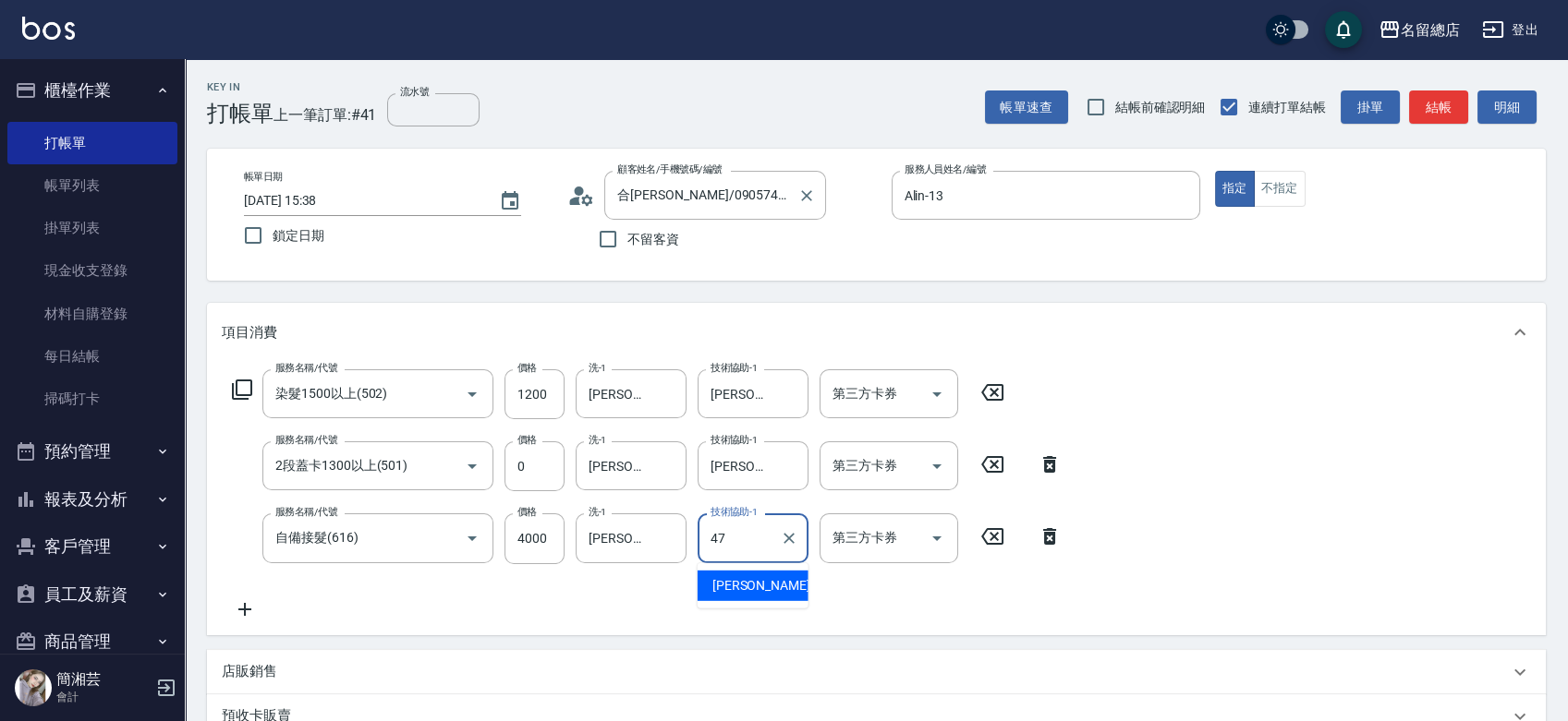
type input "[PERSON_NAME]-47"
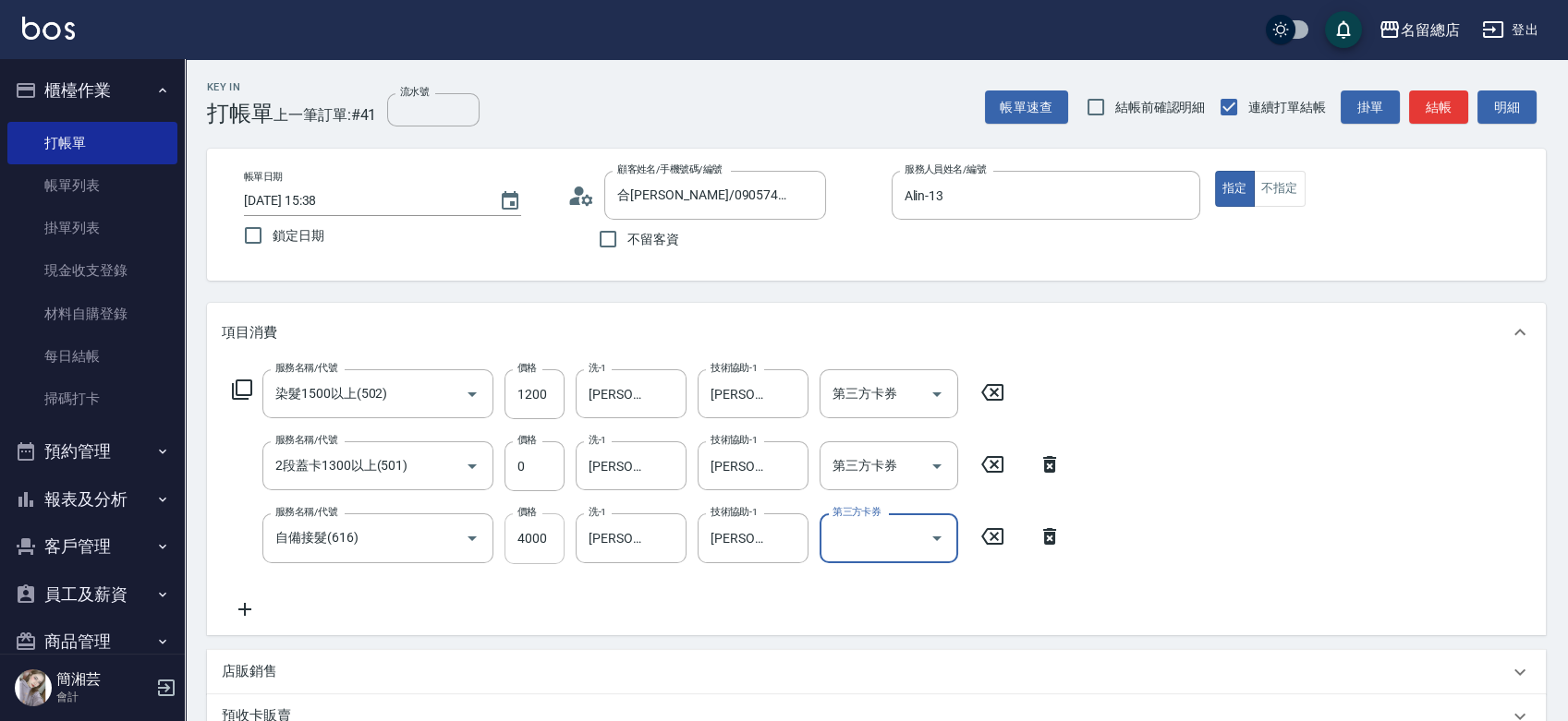
click at [554, 552] on input "4000" at bounding box center [535, 538] width 60 height 50
type input "4500"
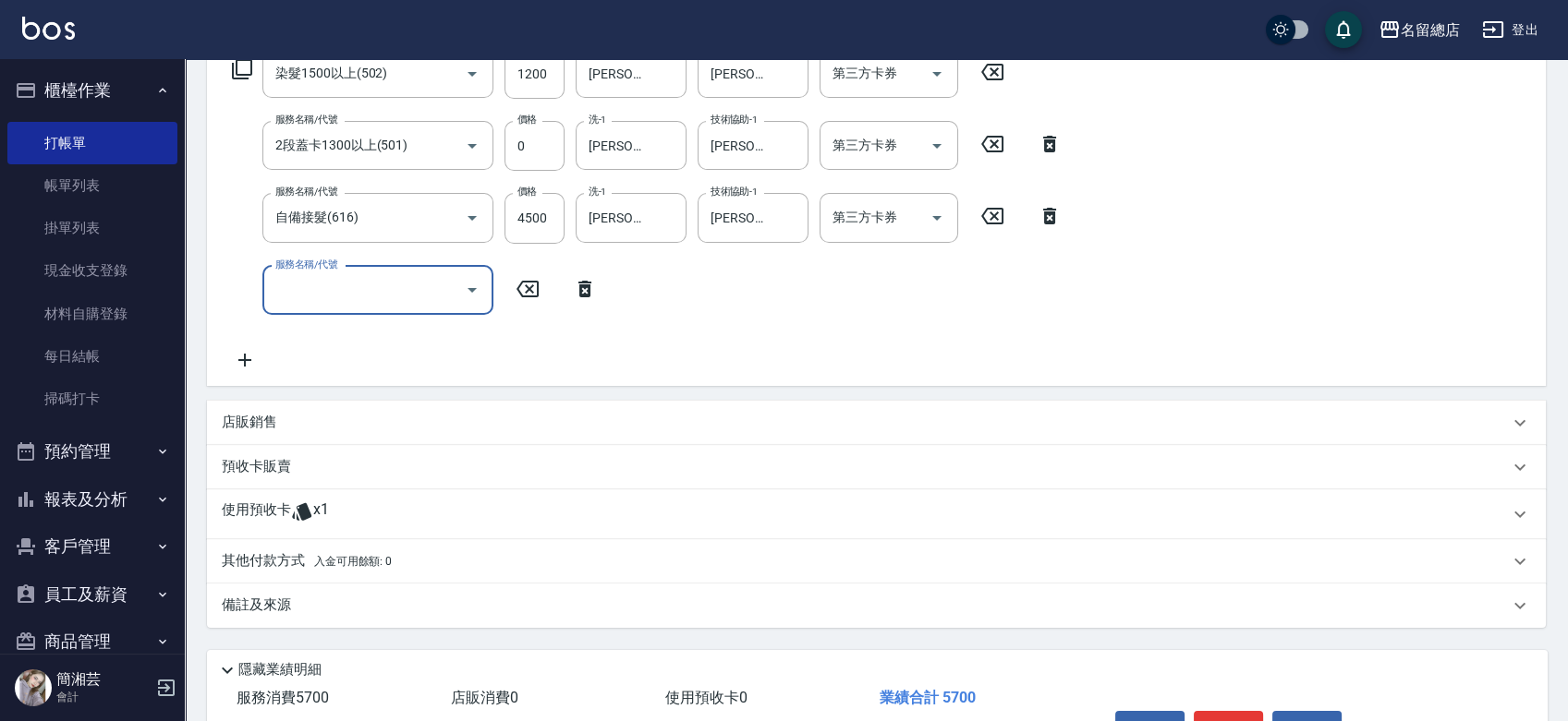
scroll to position [410, 0]
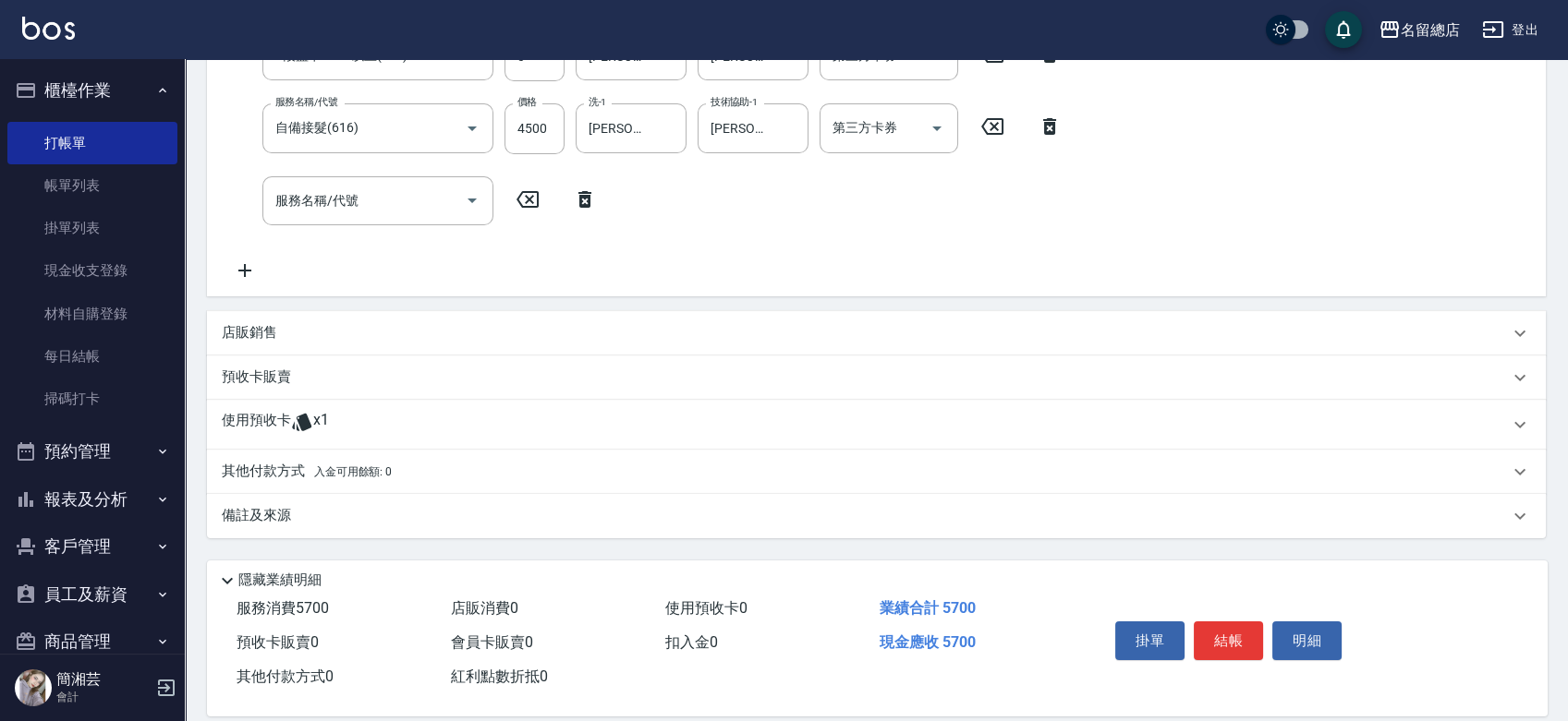
click at [287, 432] on p "使用預收卡" at bounding box center [256, 425] width 69 height 27
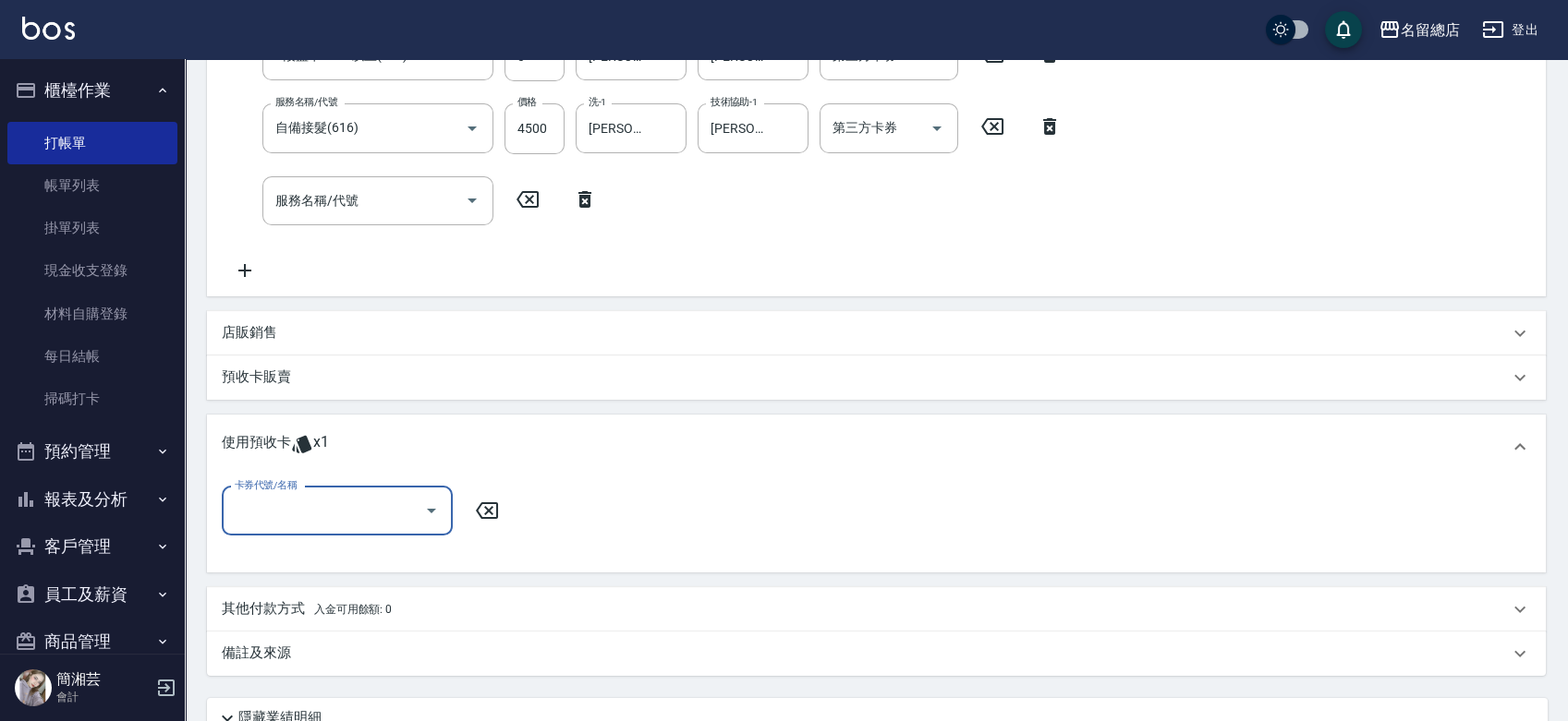
scroll to position [0, 0]
click at [282, 523] on input "卡券代號/名稱" at bounding box center [323, 511] width 186 height 32
drag, startPoint x: 311, startPoint y: 550, endPoint x: 451, endPoint y: 540, distance: 140.4
click at [312, 550] on div "二段自備卡 剩餘1張 9037" at bounding box center [337, 557] width 231 height 30
type input "二段自備卡 9037"
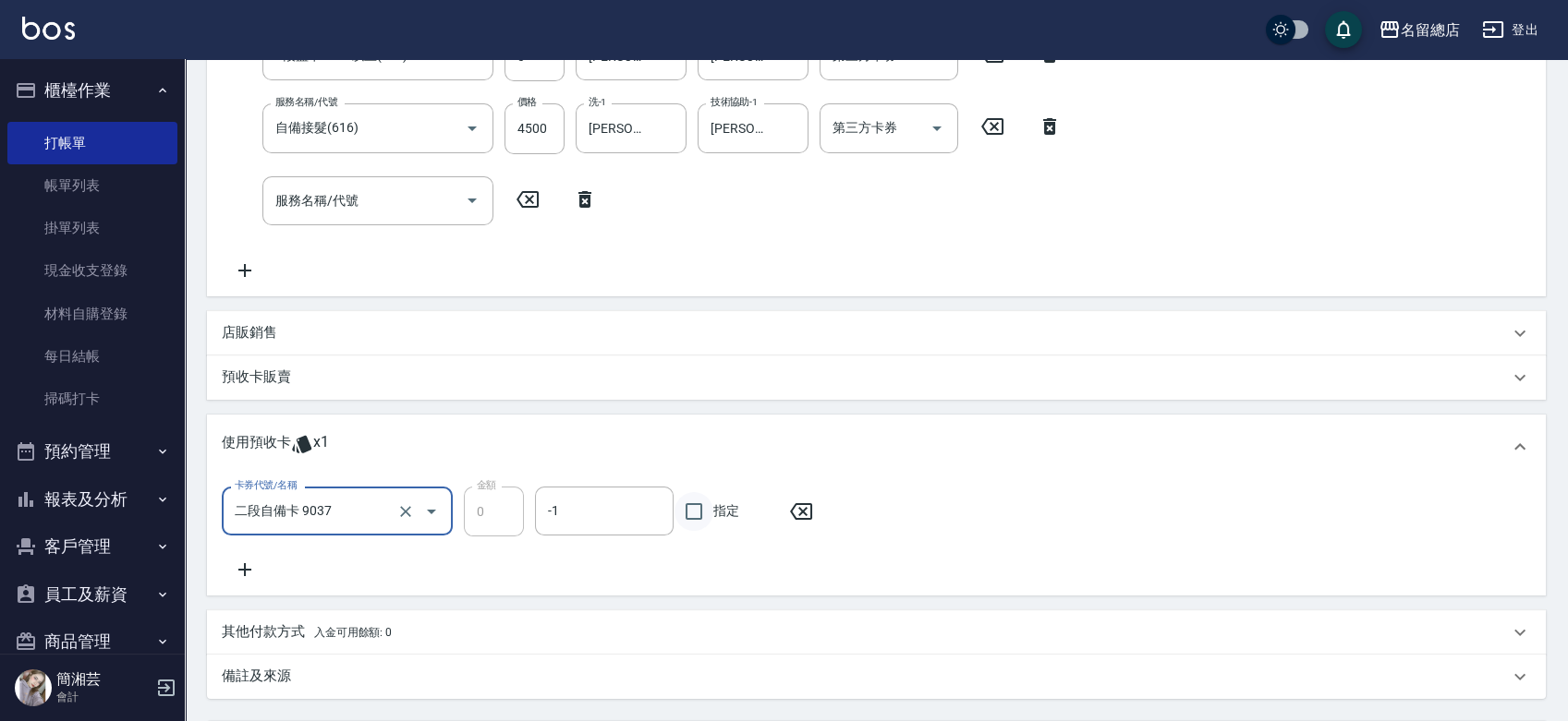
click at [702, 506] on input "指定" at bounding box center [694, 512] width 39 height 39
checkbox input "true"
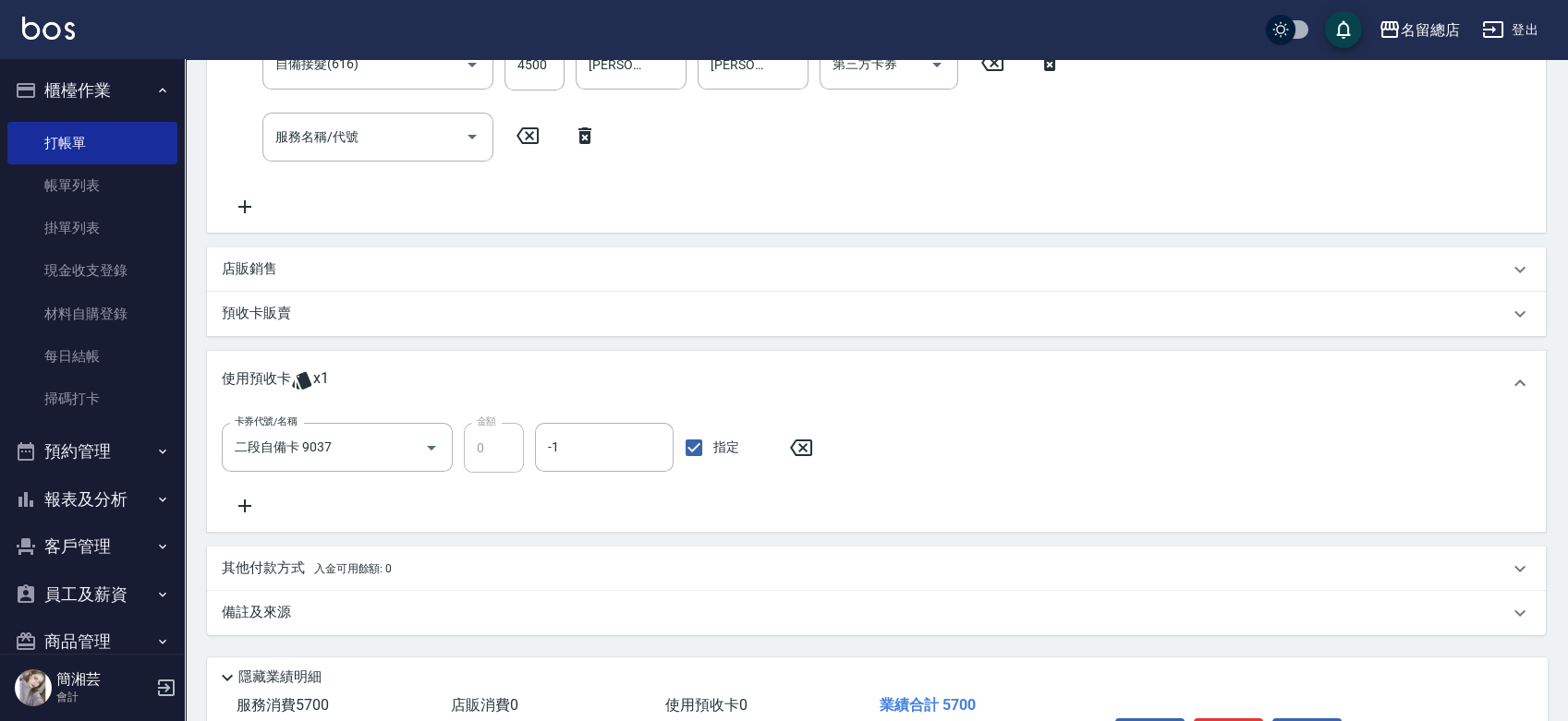
scroll to position [593, 0]
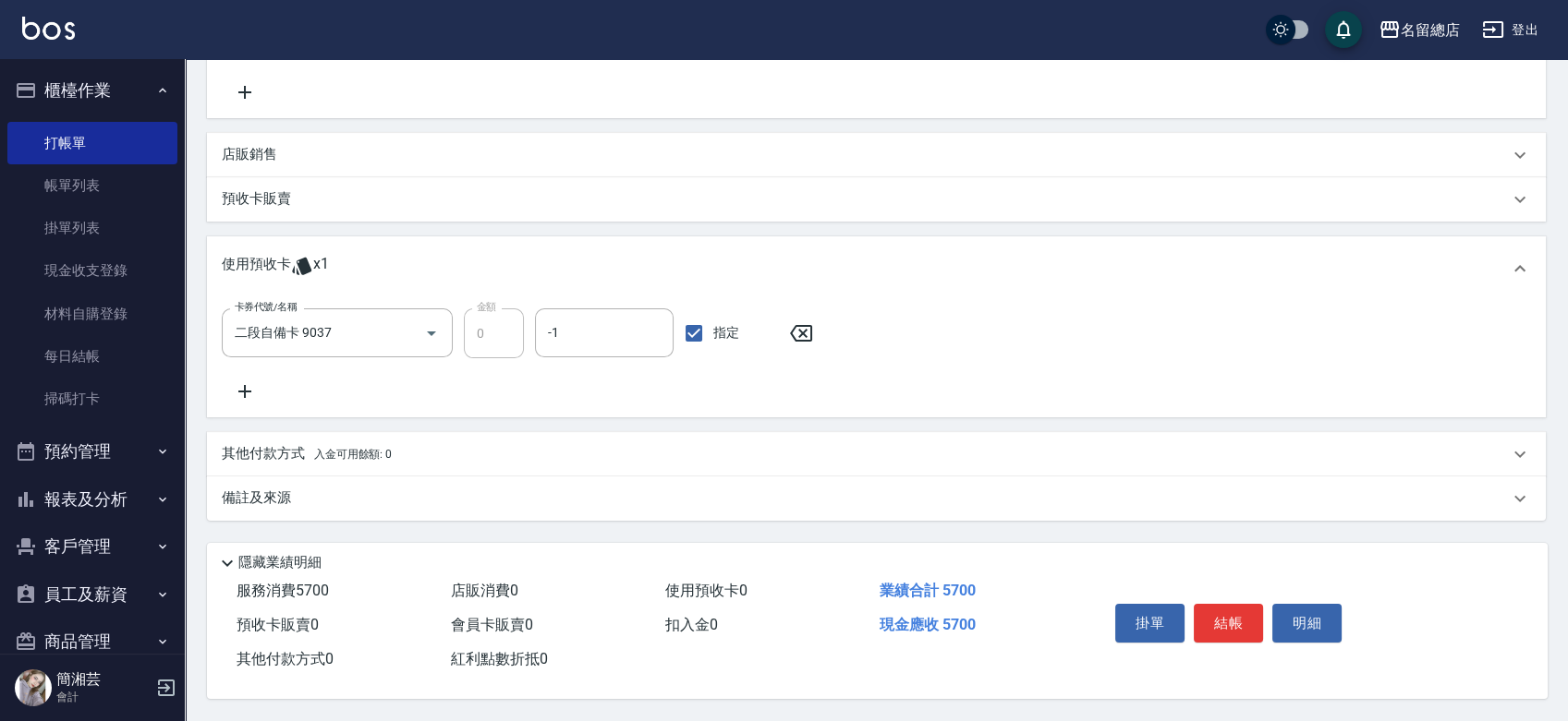
click at [256, 435] on div "其他付款方式 入金可用餘額: 0" at bounding box center [876, 455] width 1339 height 45
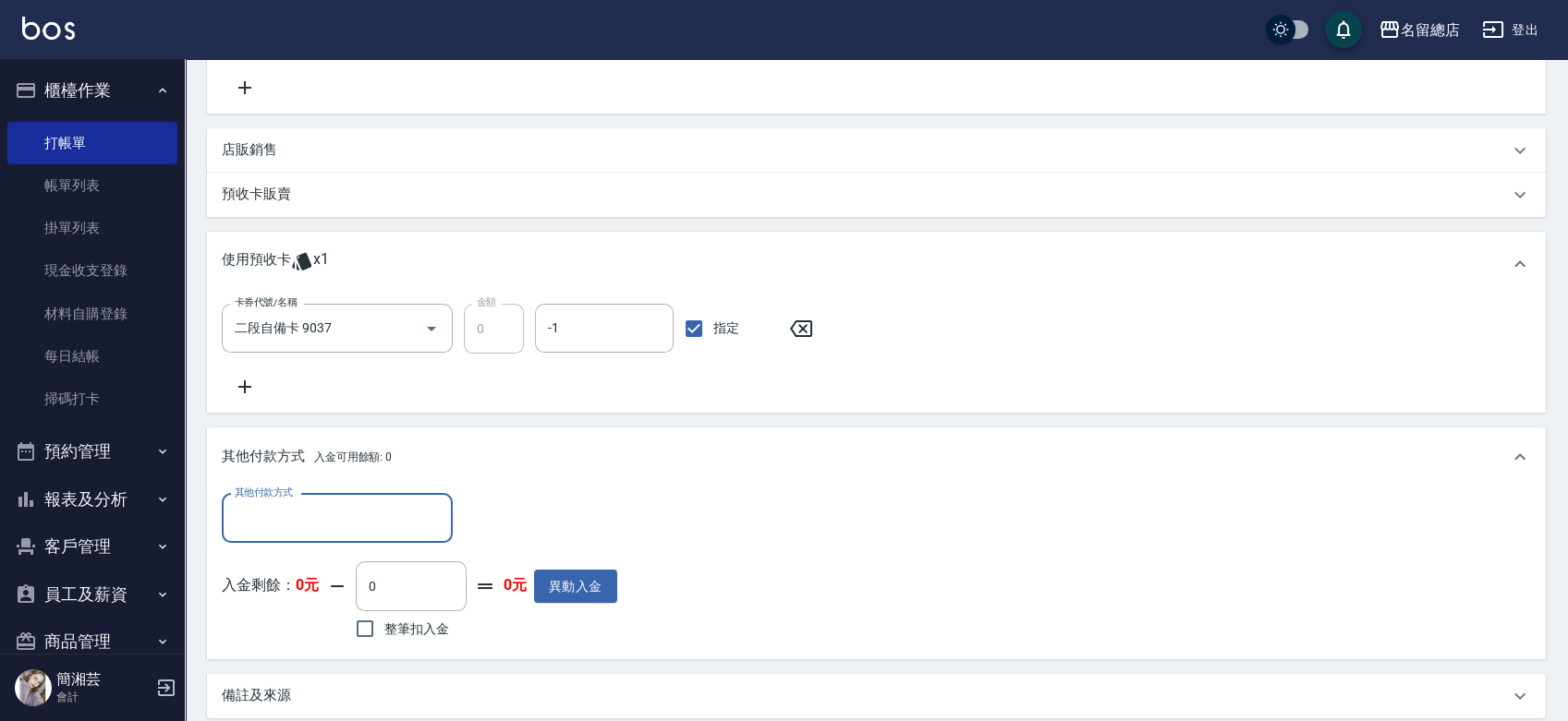
scroll to position [0, 0]
click at [247, 523] on input "其他付款方式" at bounding box center [337, 518] width 214 height 32
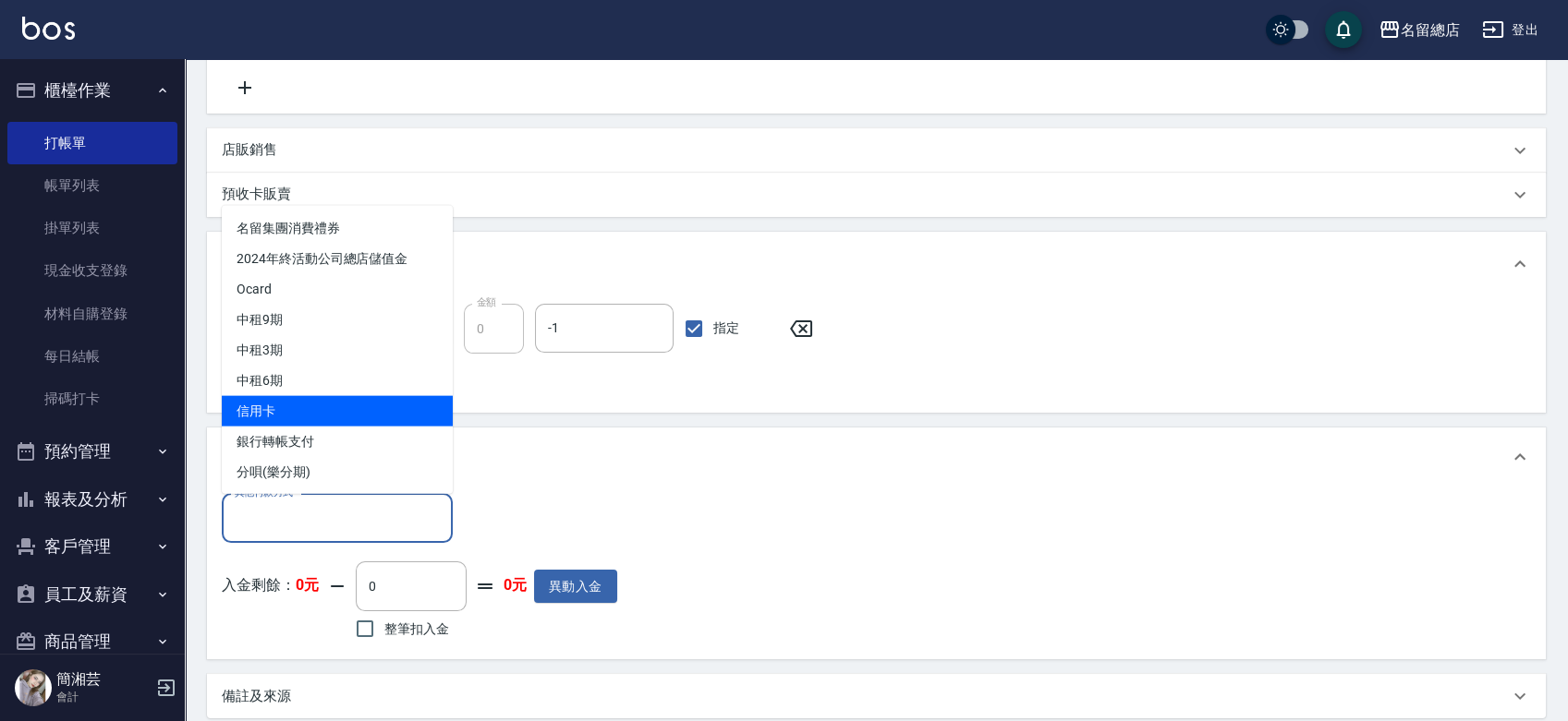
click at [276, 415] on span "信用卡" at bounding box center [337, 410] width 231 height 30
type input "信用卡"
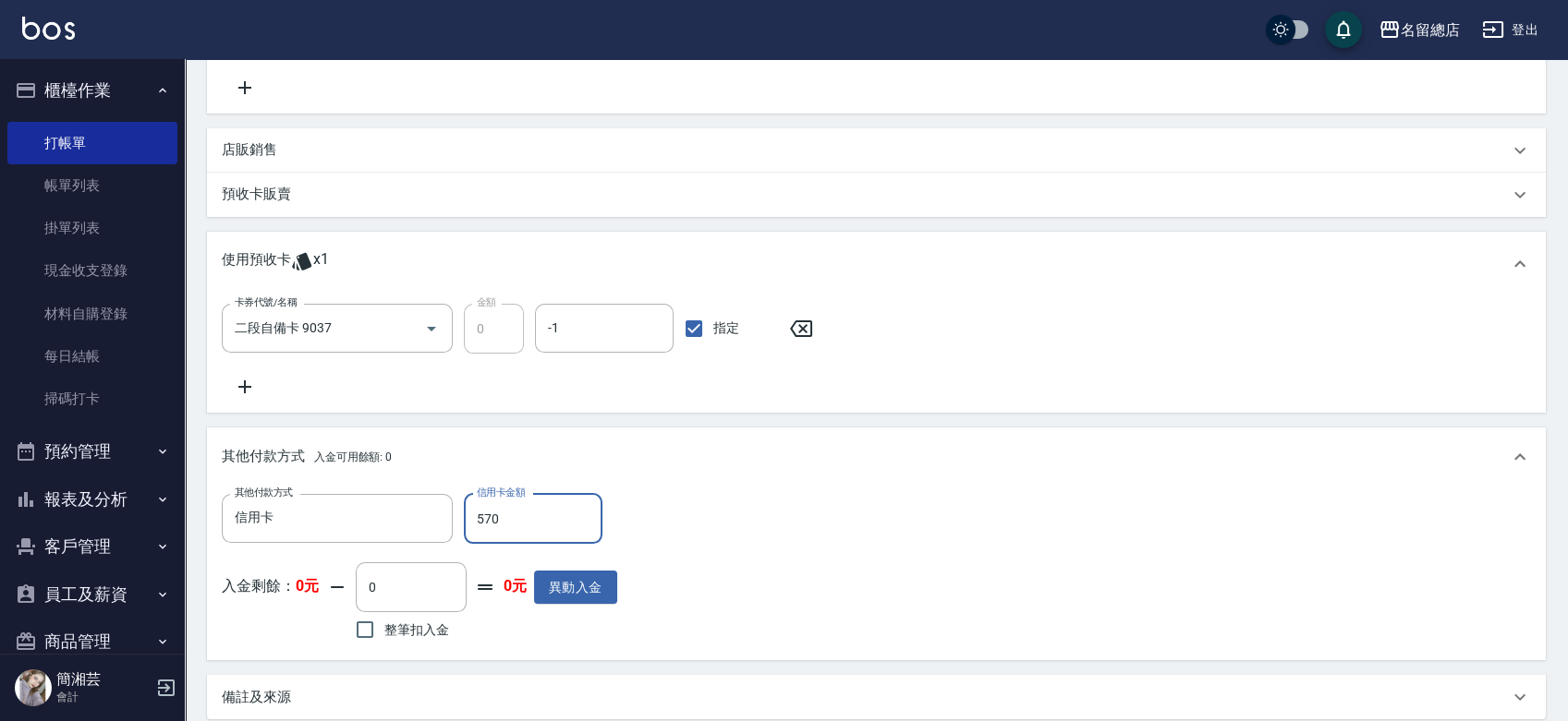
type input "5700"
type input "[DATE] 15:39"
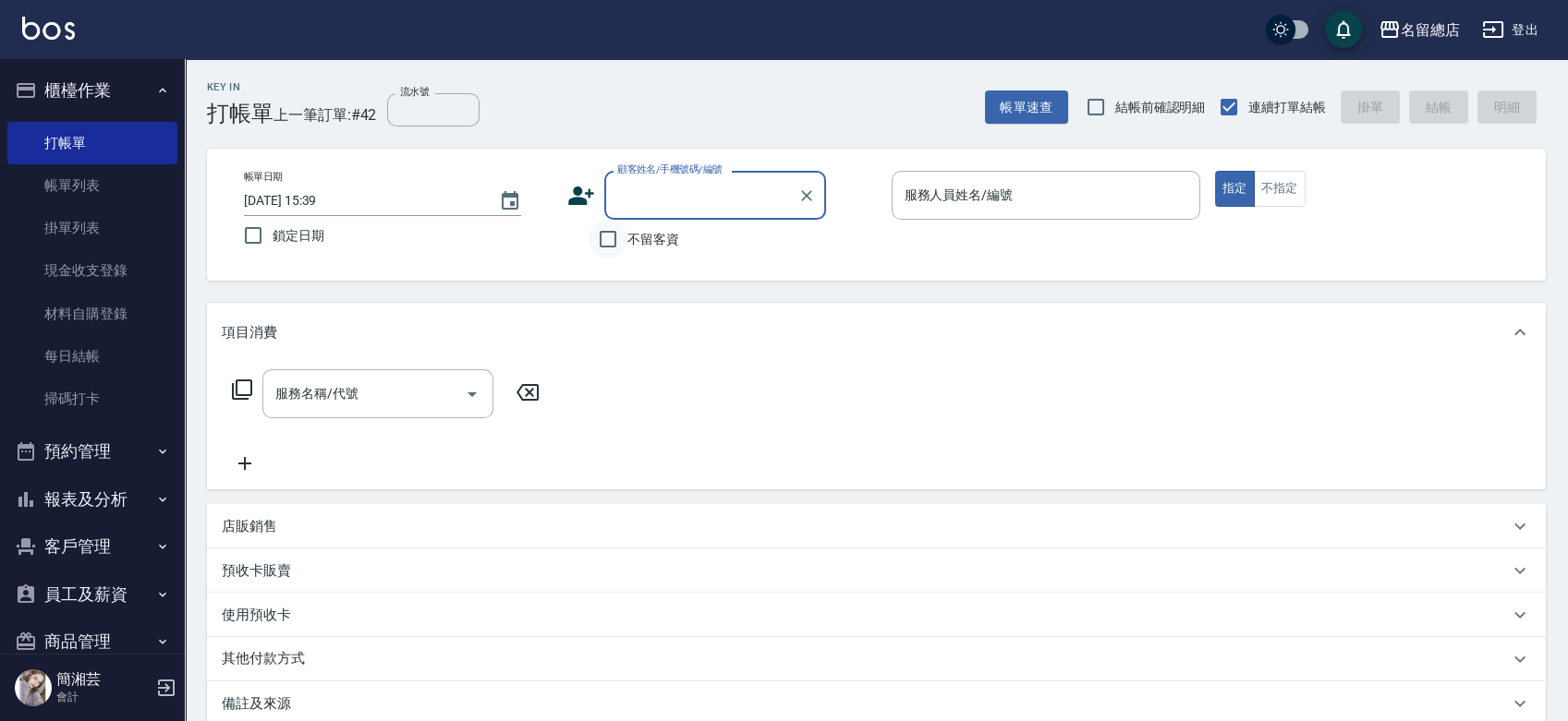
click at [614, 236] on input "不留客資" at bounding box center [608, 240] width 39 height 39
checkbox input "true"
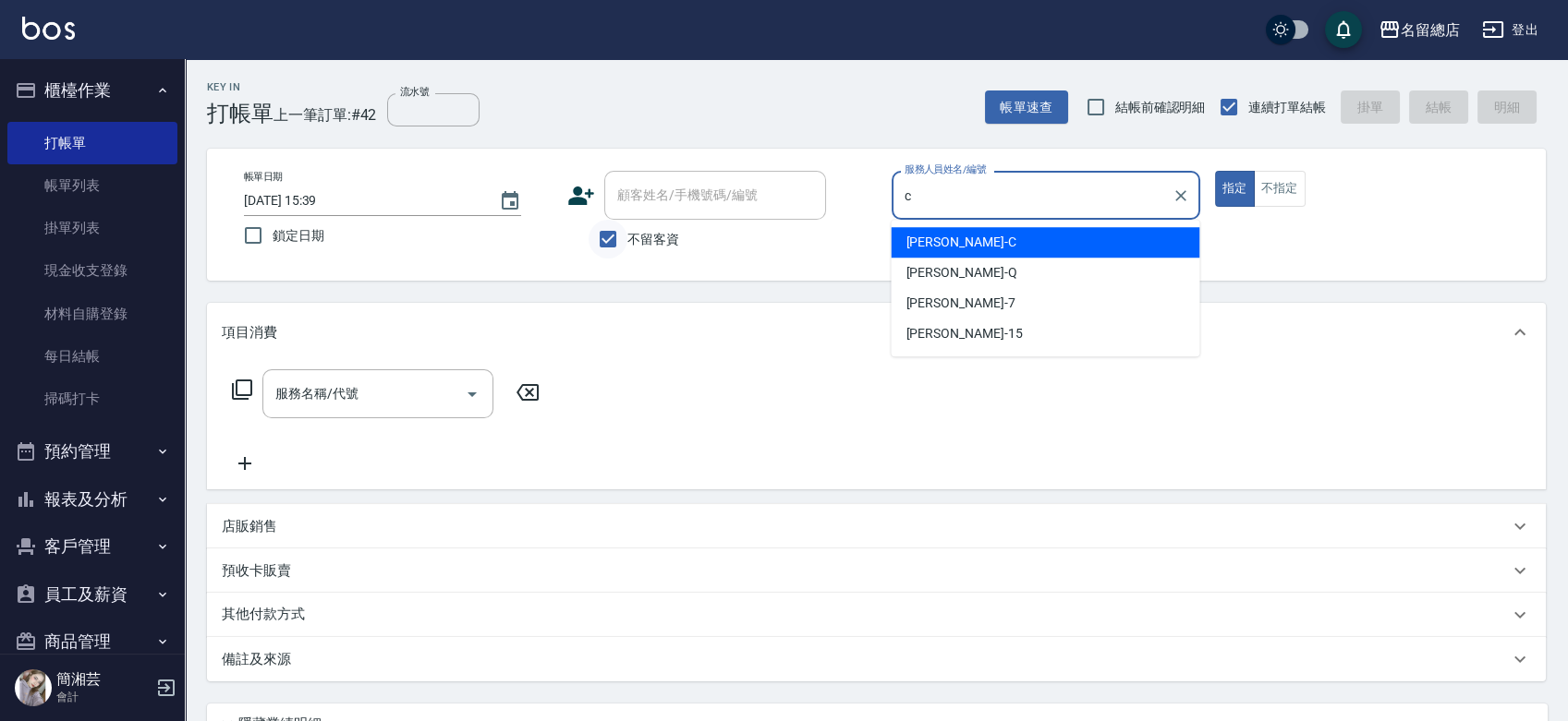
type input "麗花[PERSON_NAME]"
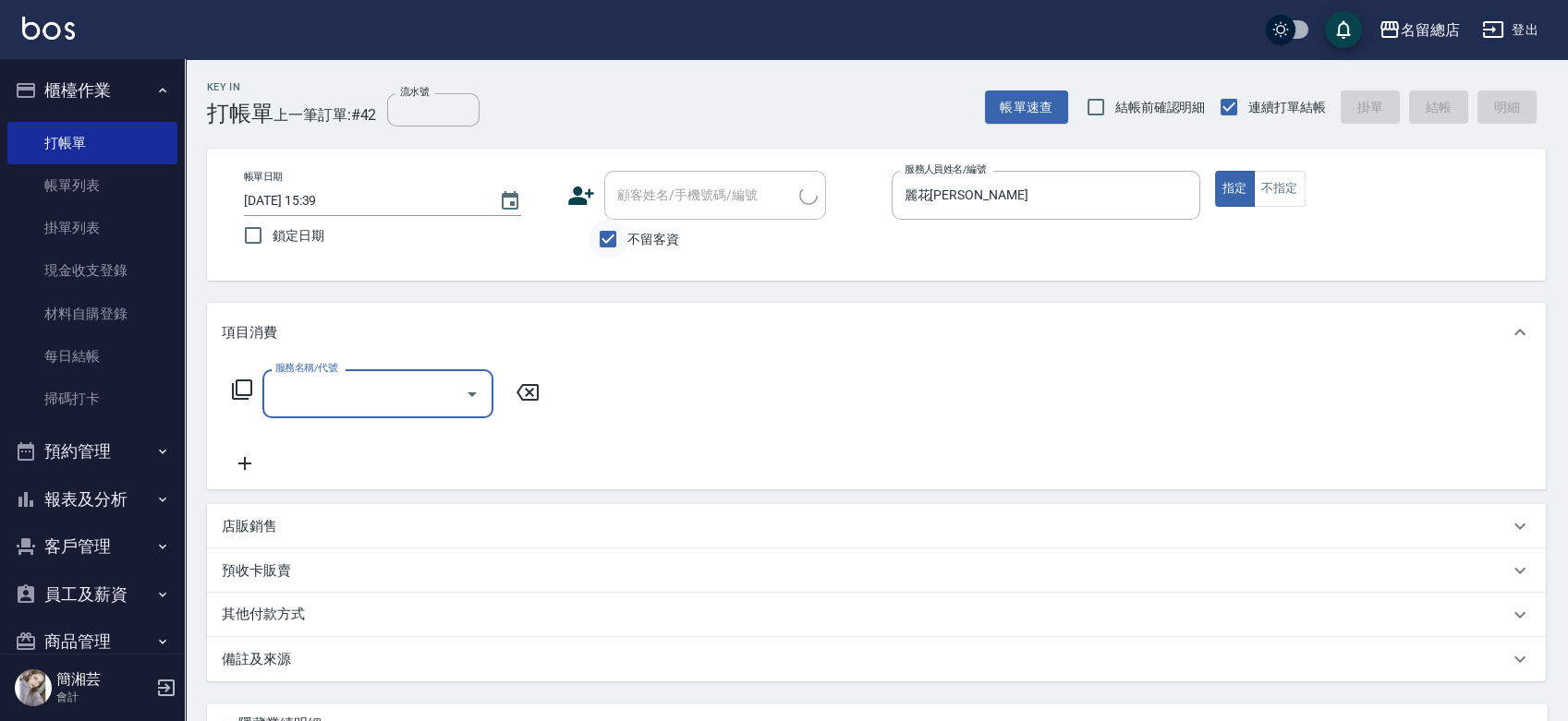
type input "(原)[PERSON_NAME]new)[PERSON_NAME]/0952612818/"
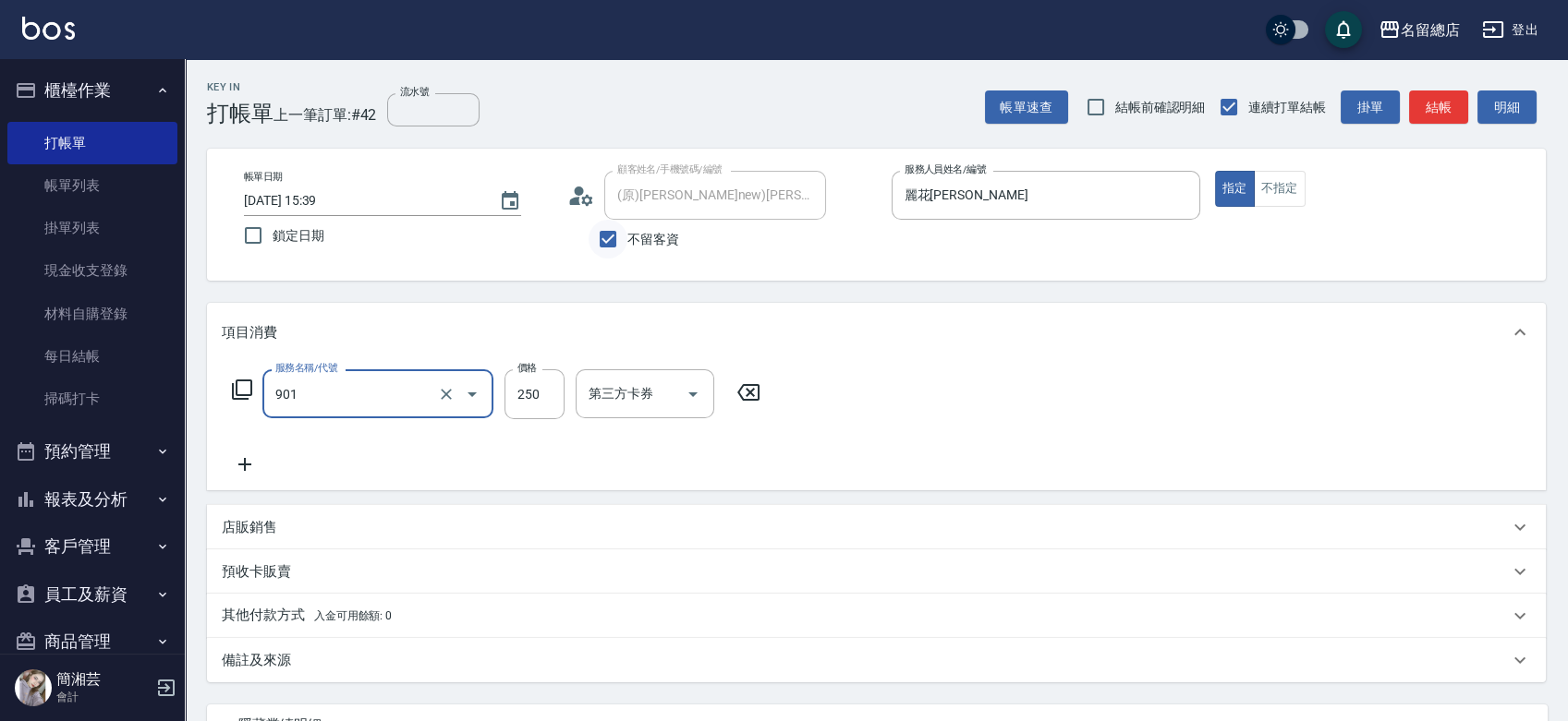
type input "手指甲女(901)"
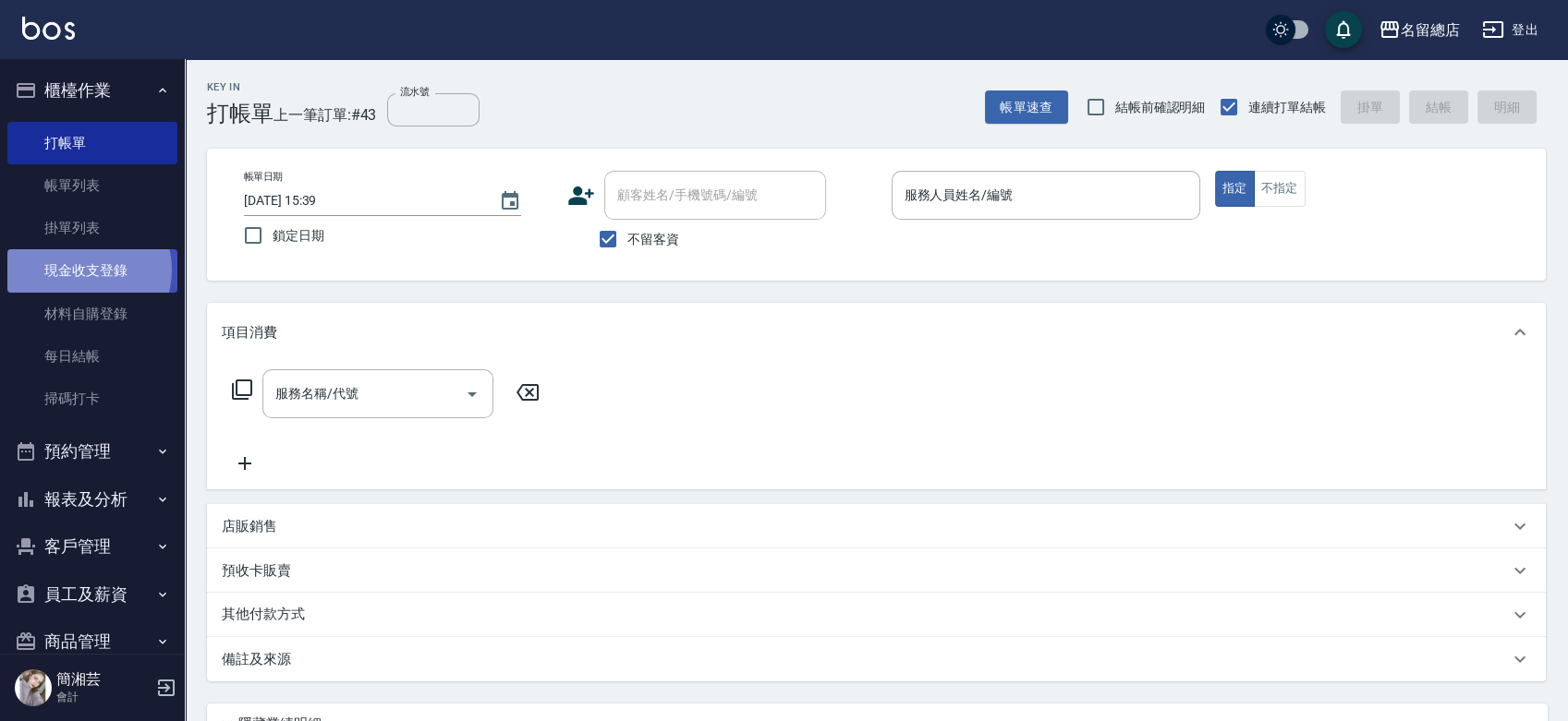
click at [86, 270] on link "現金收支登錄" at bounding box center [93, 271] width 170 height 43
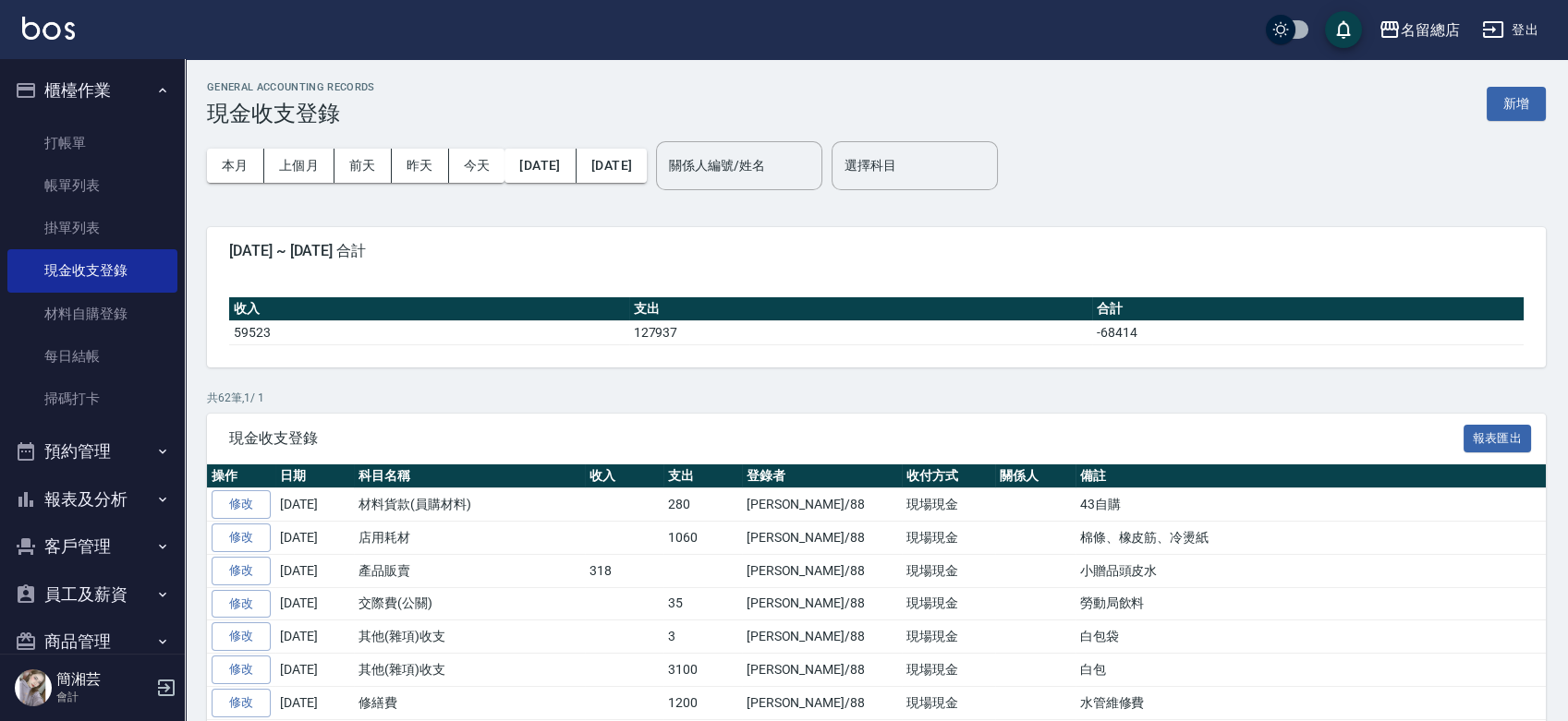
click at [1525, 99] on button "新增" at bounding box center [1515, 103] width 59 height 34
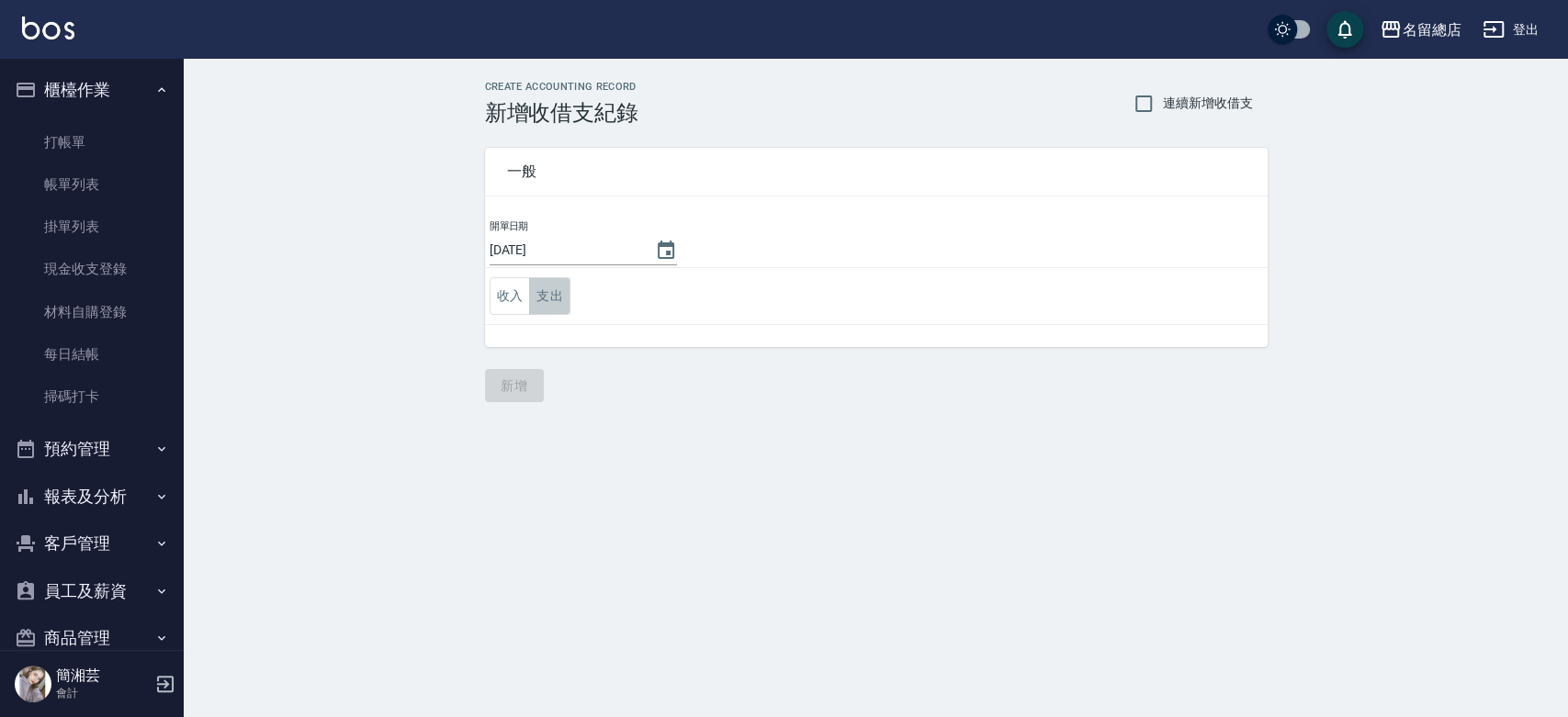
click at [548, 296] on button "支出" at bounding box center [549, 296] width 42 height 38
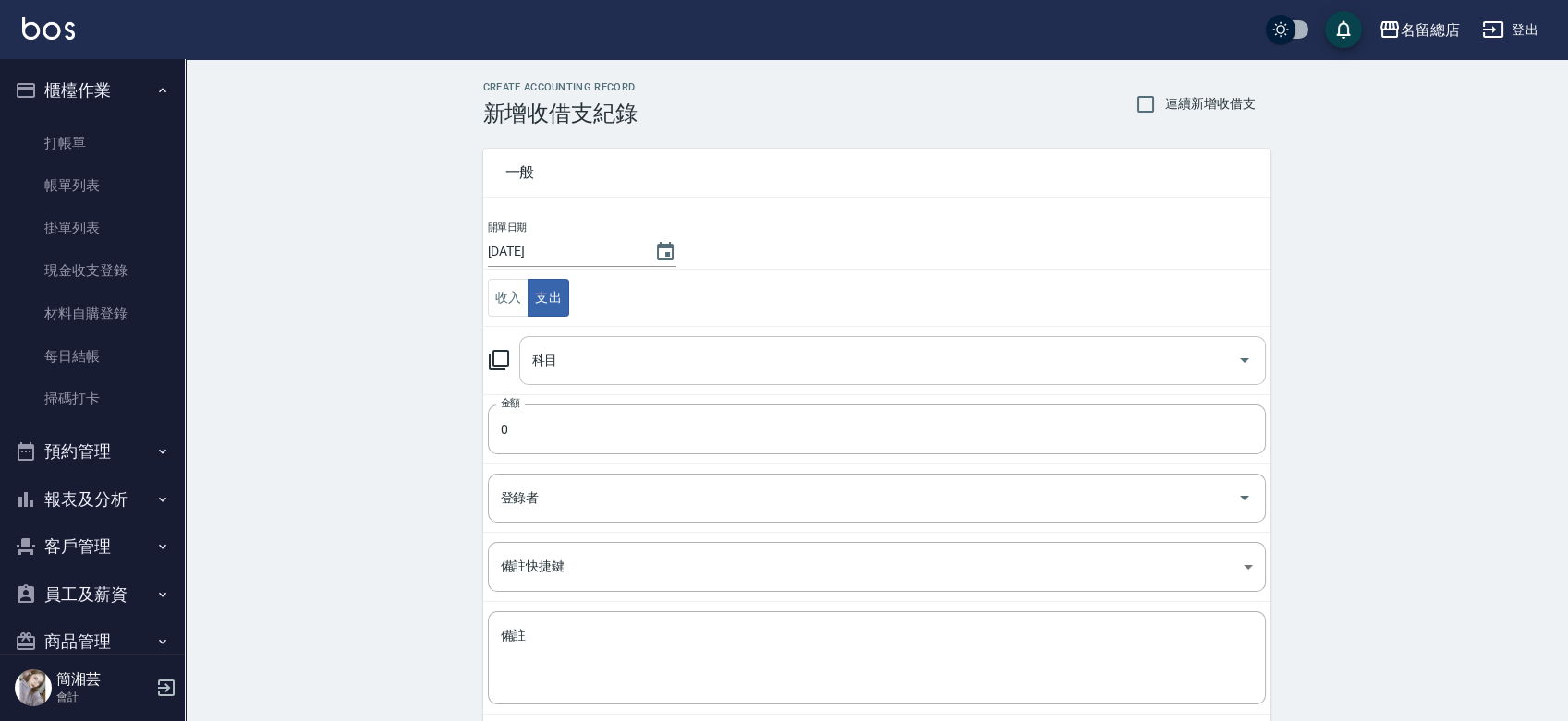
click at [649, 363] on input "科目" at bounding box center [878, 360] width 702 height 32
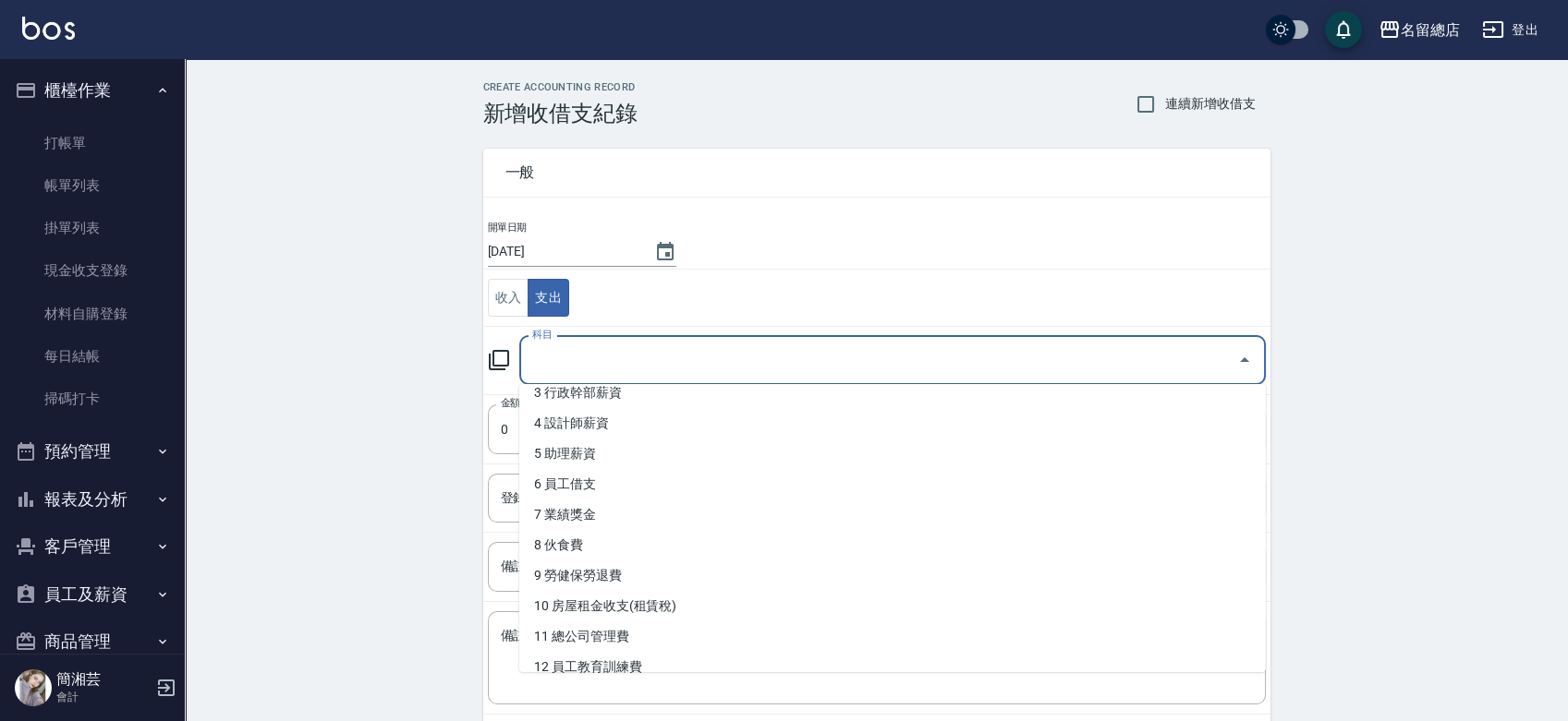
scroll to position [102, 0]
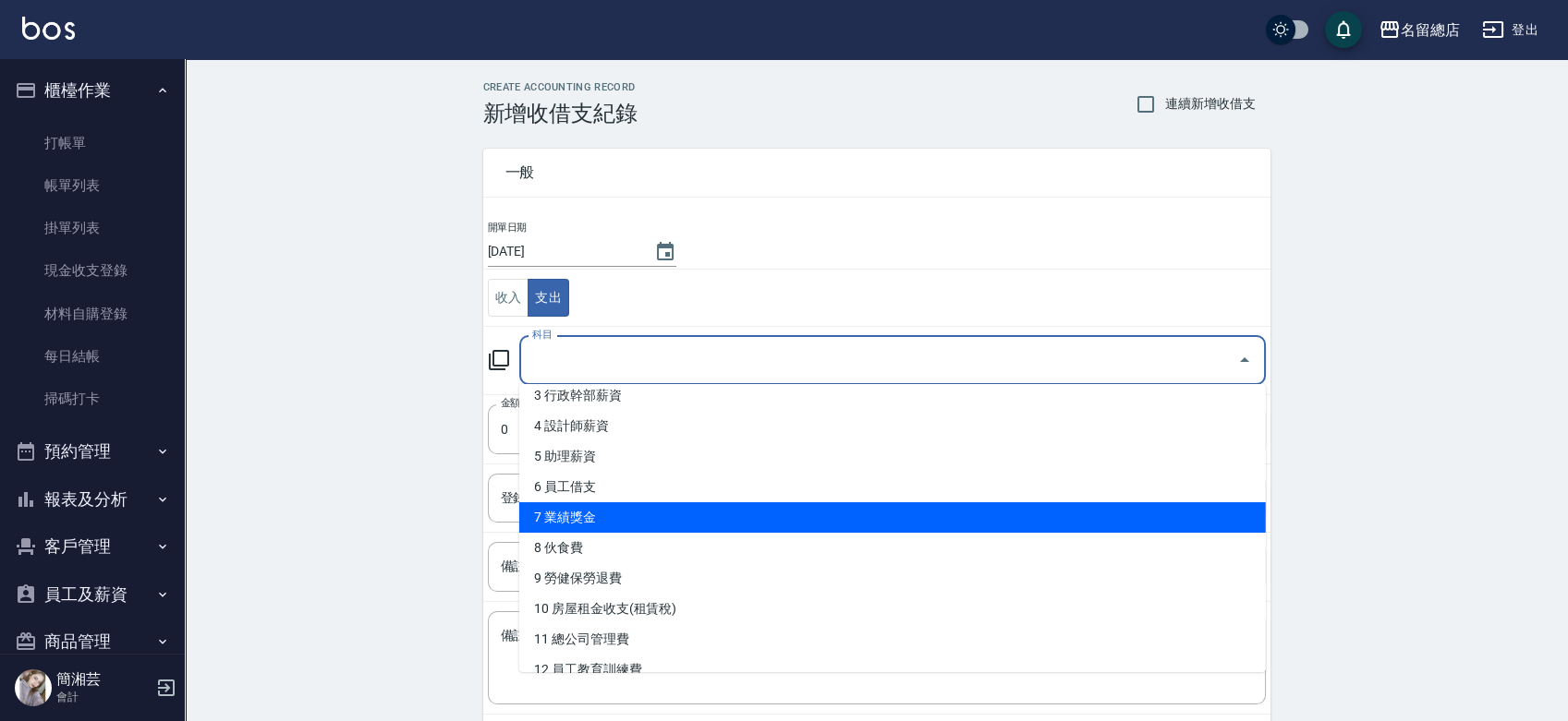
click at [599, 517] on li "7 業績獎金" at bounding box center [893, 517] width 746 height 30
type input "7 業績獎金"
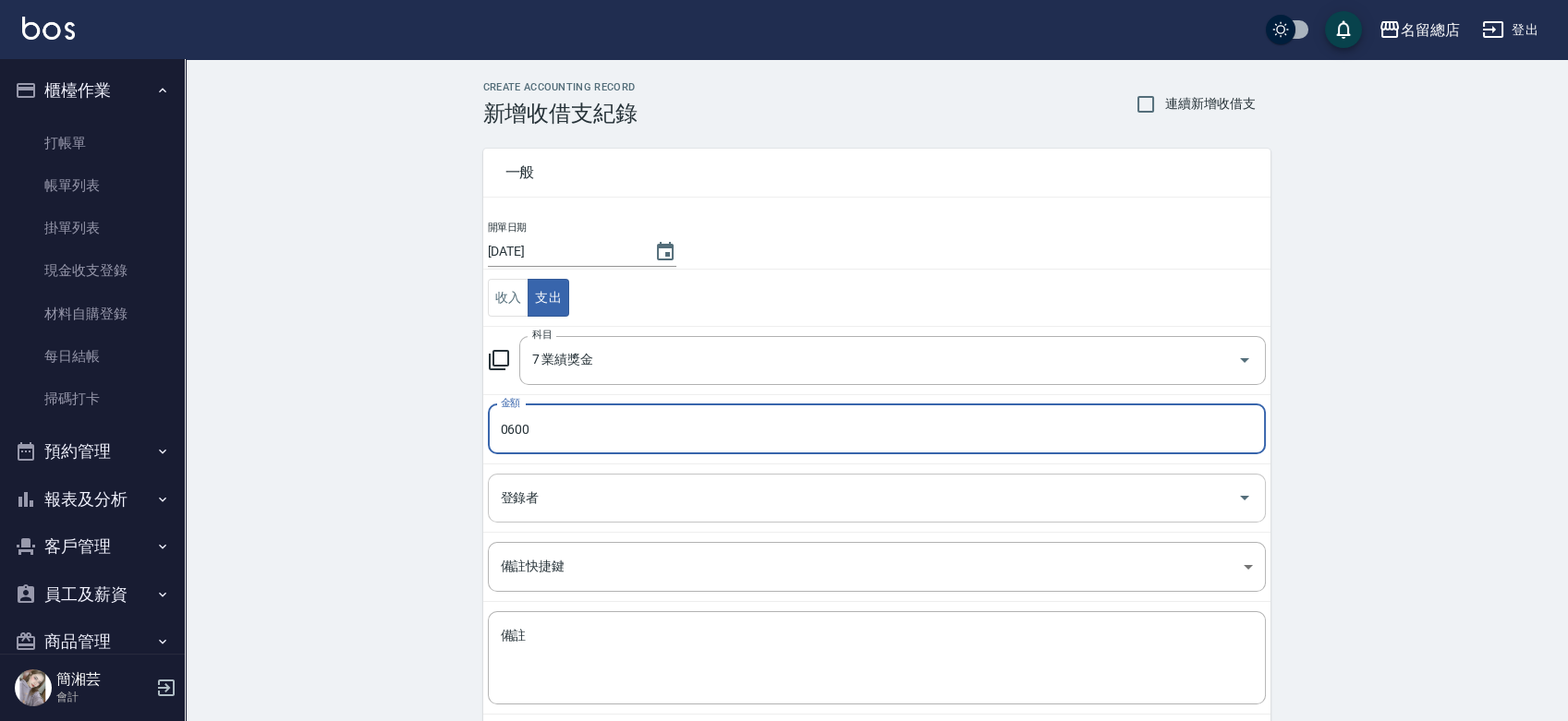
type input "0600"
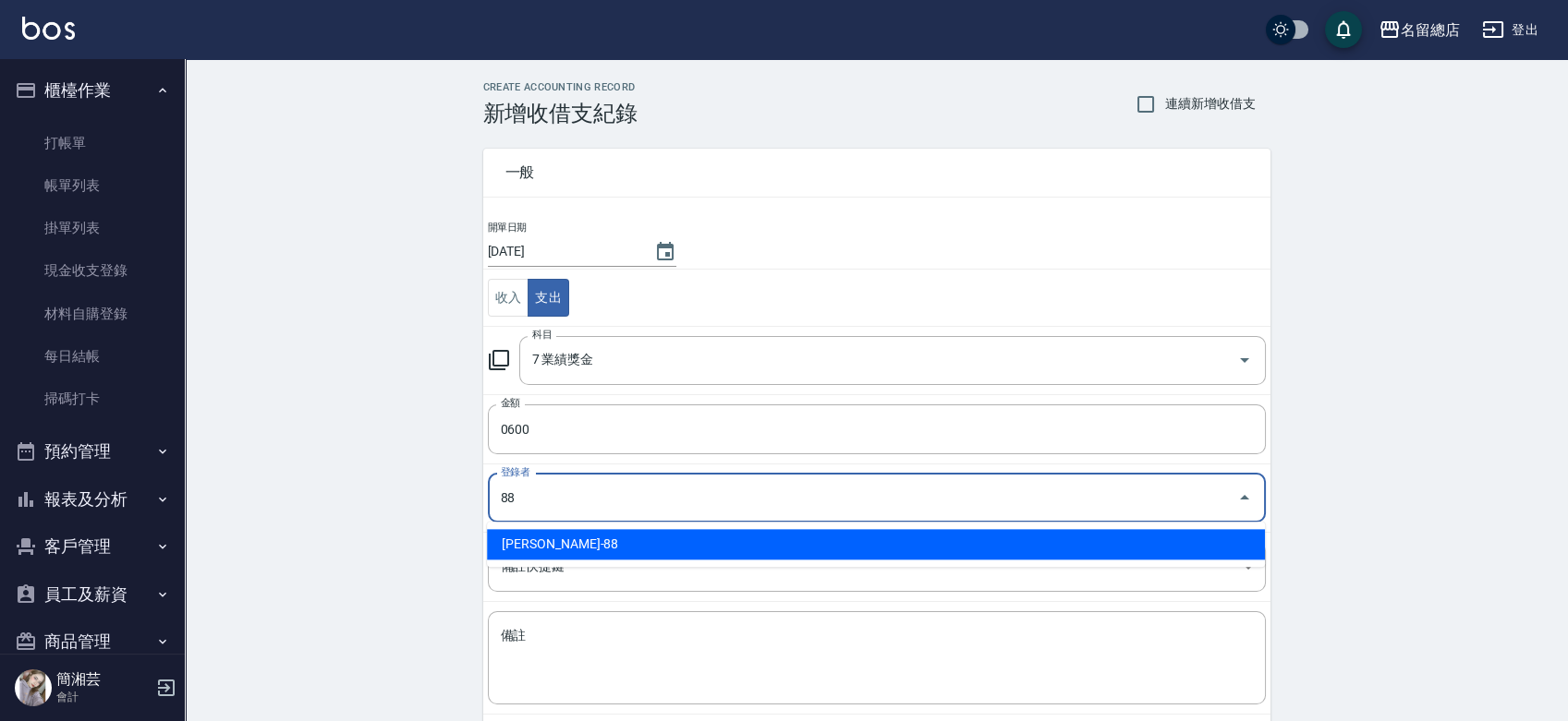
type input "[PERSON_NAME]-88"
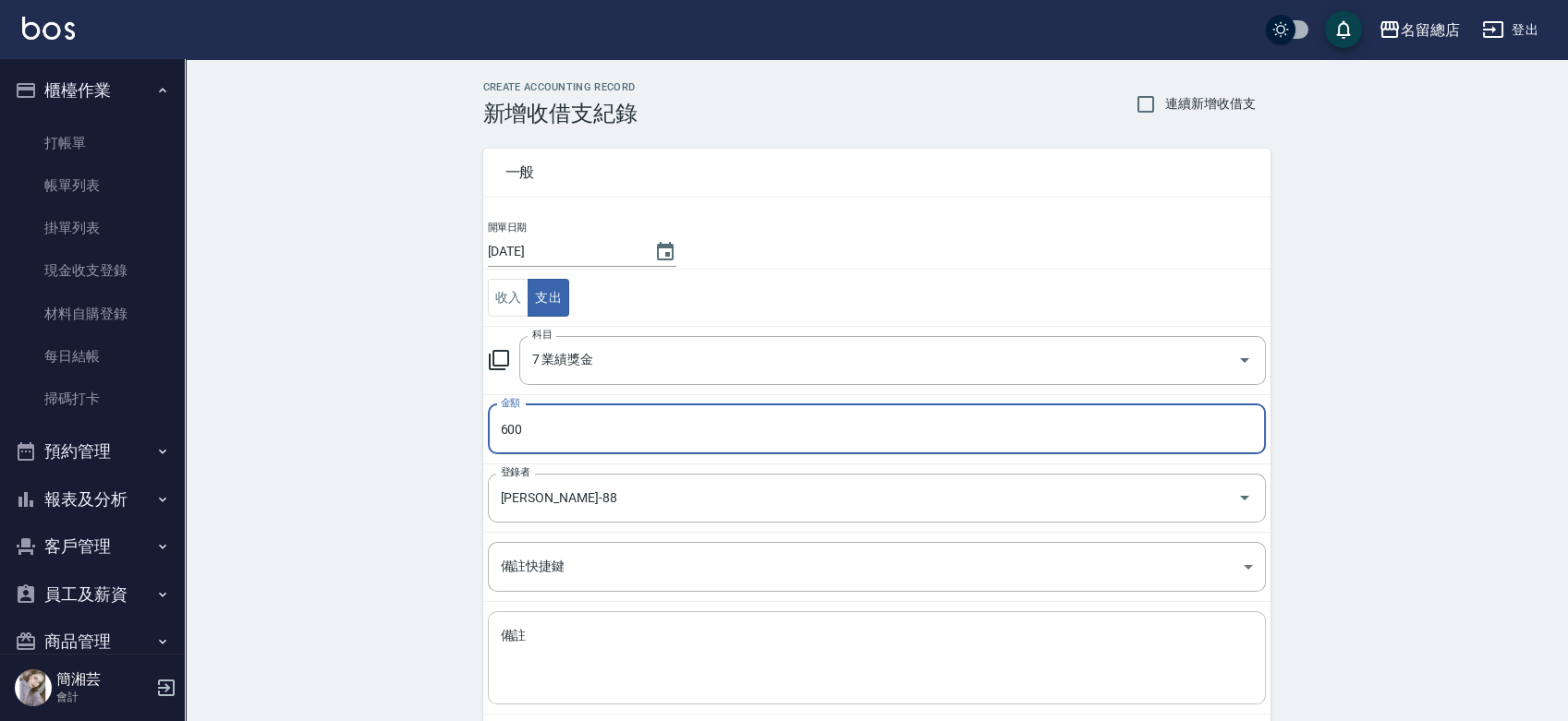
type input "600"
click at [559, 659] on textarea "備註" at bounding box center [877, 659] width 752 height 62
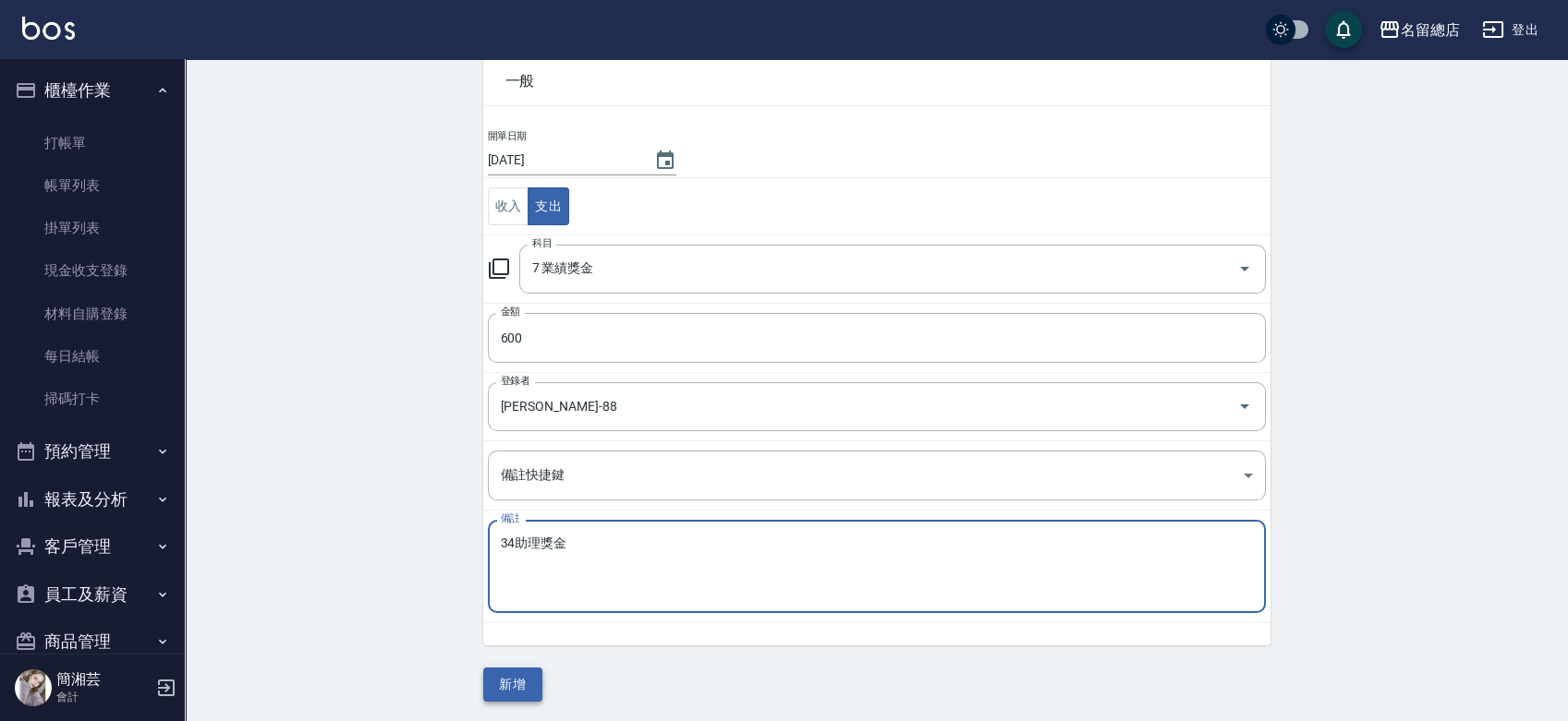
scroll to position [93, 0]
type textarea "34助理獎金"
click at [524, 681] on button "新增" at bounding box center [513, 683] width 59 height 34
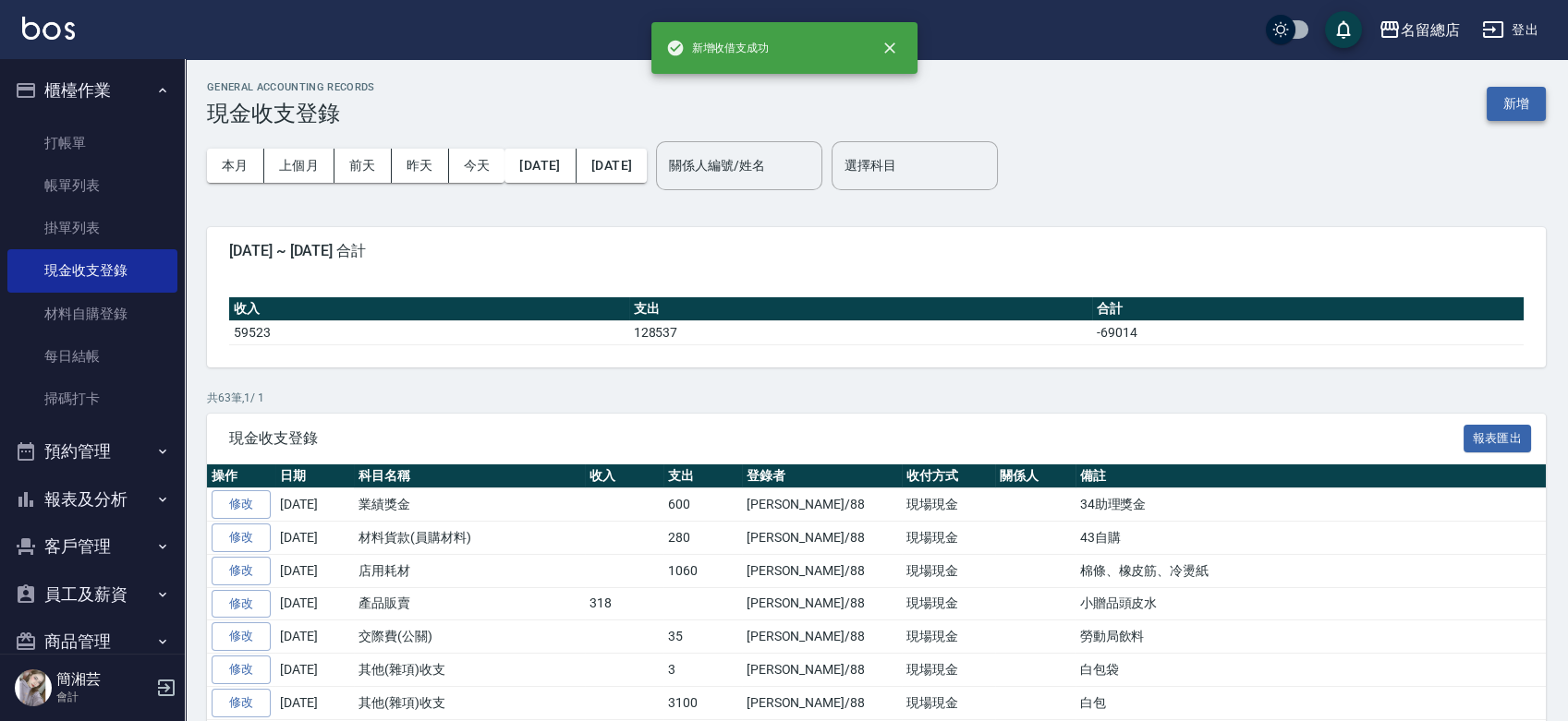
click at [1522, 108] on button "新增" at bounding box center [1515, 103] width 59 height 34
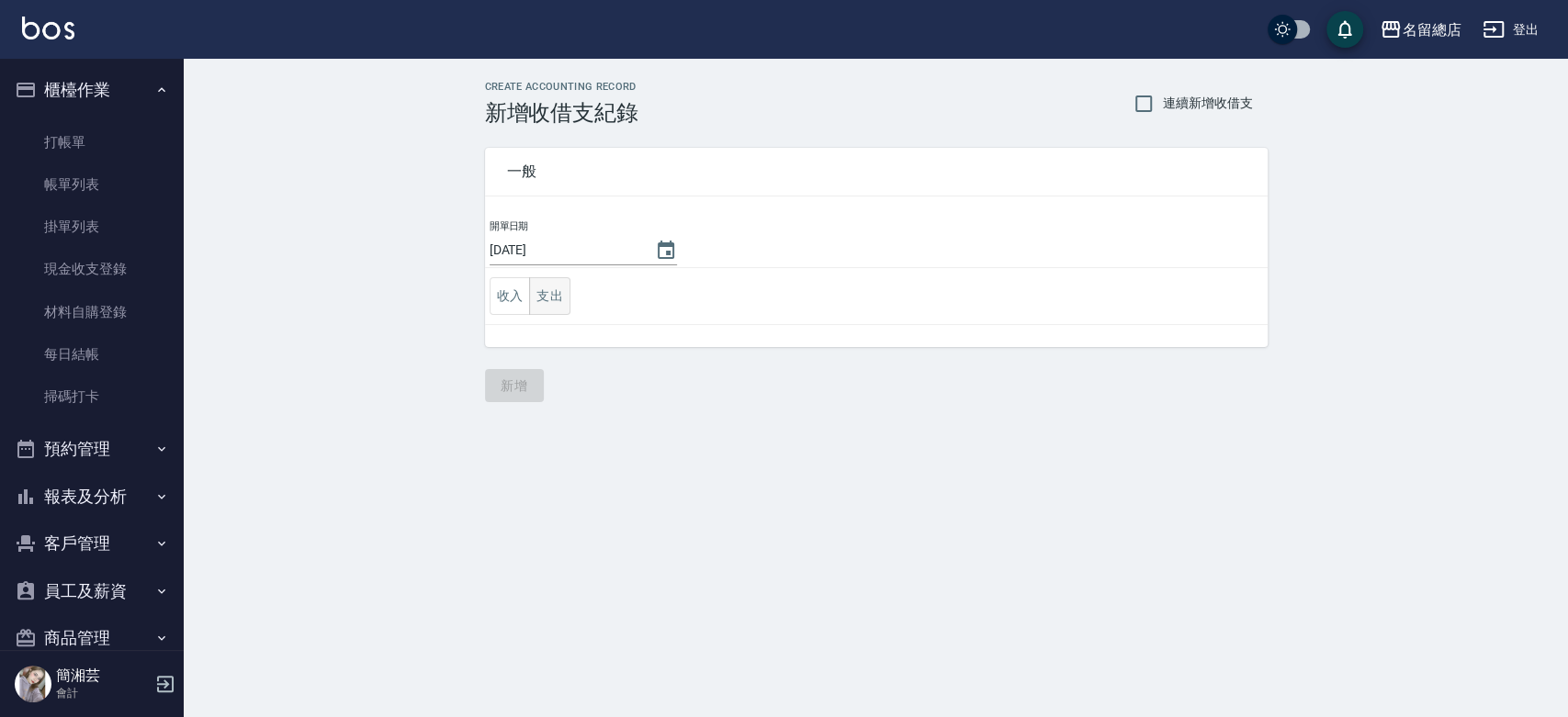
click at [551, 291] on button "支出" at bounding box center [549, 296] width 42 height 38
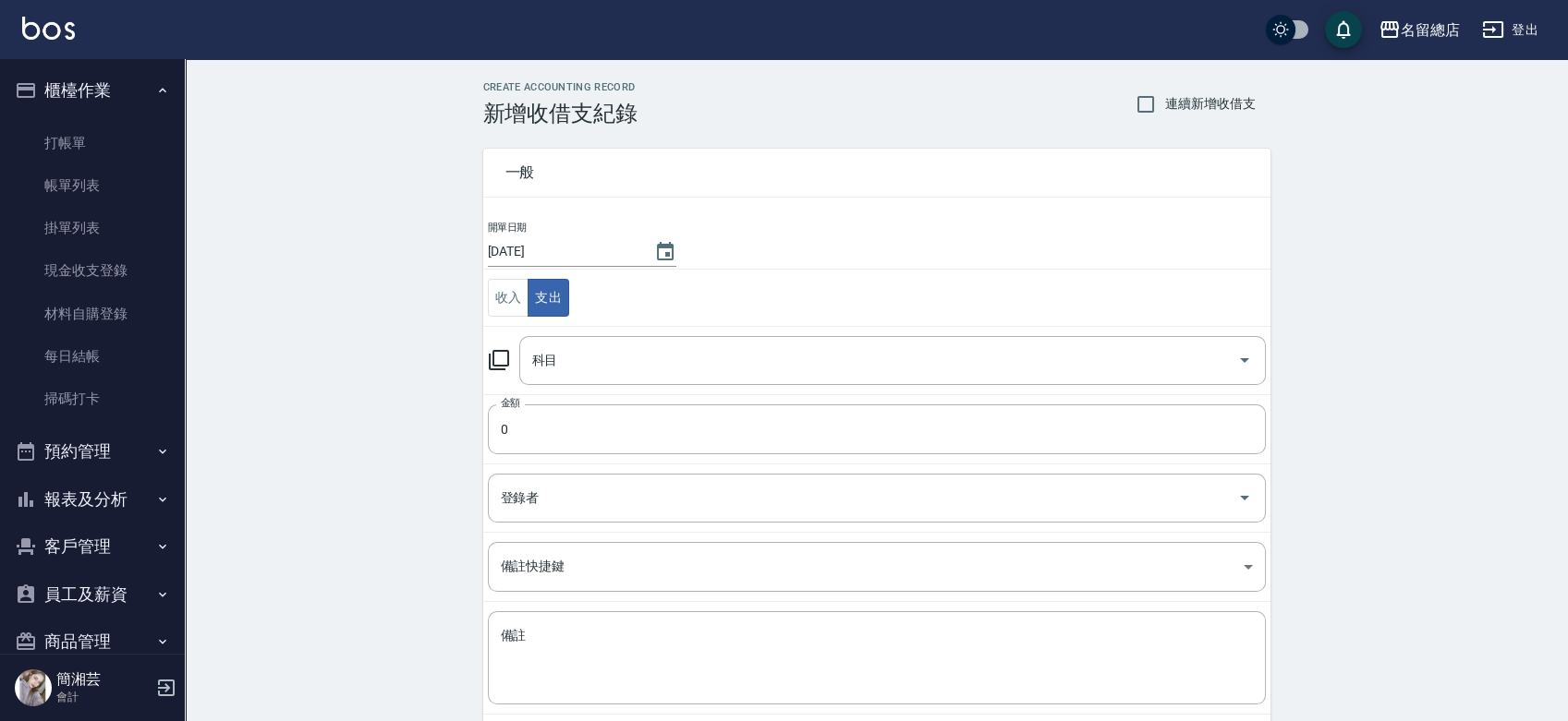
click at [582, 333] on td "科目 科目" at bounding box center [877, 360] width 787 height 68
click at [586, 355] on input "科目" at bounding box center [878, 360] width 702 height 32
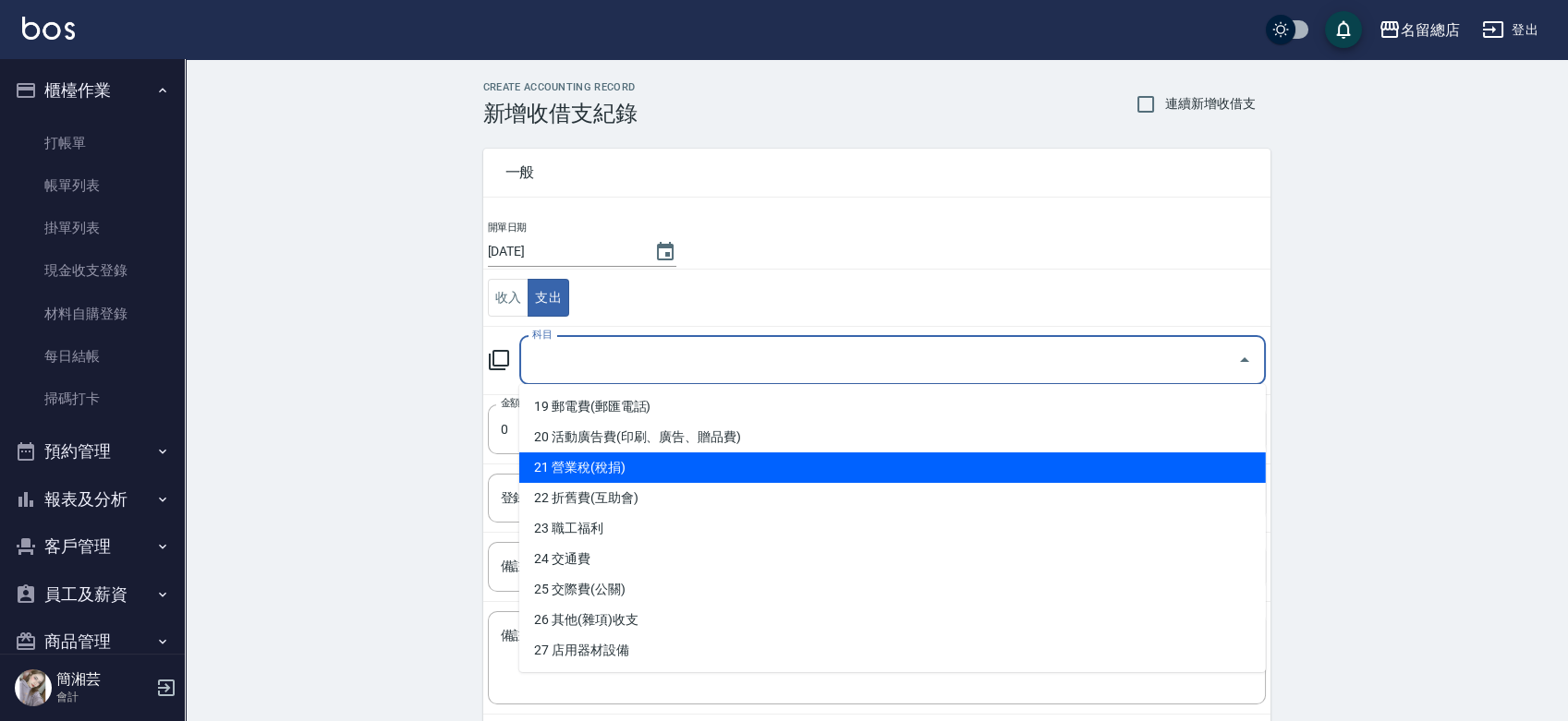
scroll to position [615, 0]
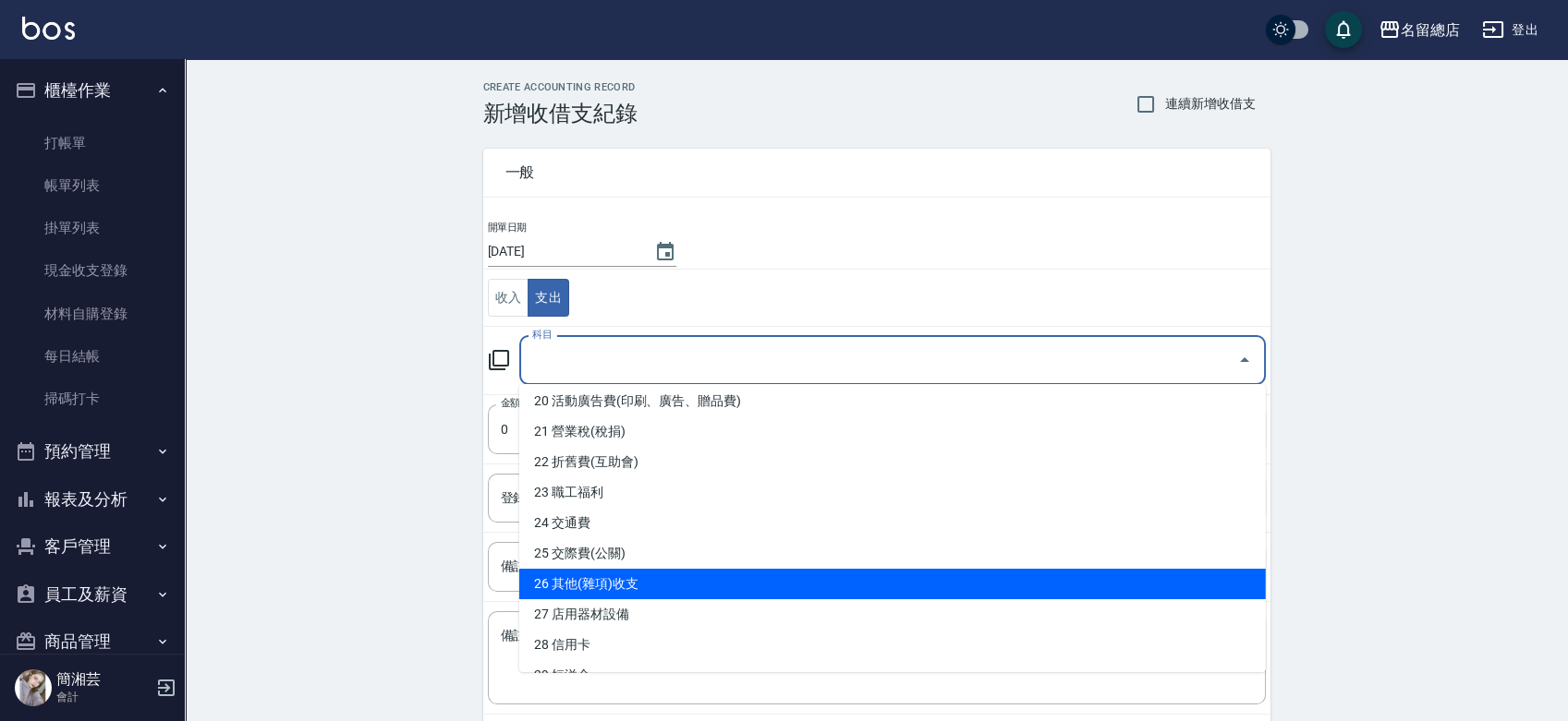
click at [662, 577] on li "26 其他(雜項)收支" at bounding box center [893, 584] width 746 height 30
type input "26 其他(雜項)收支"
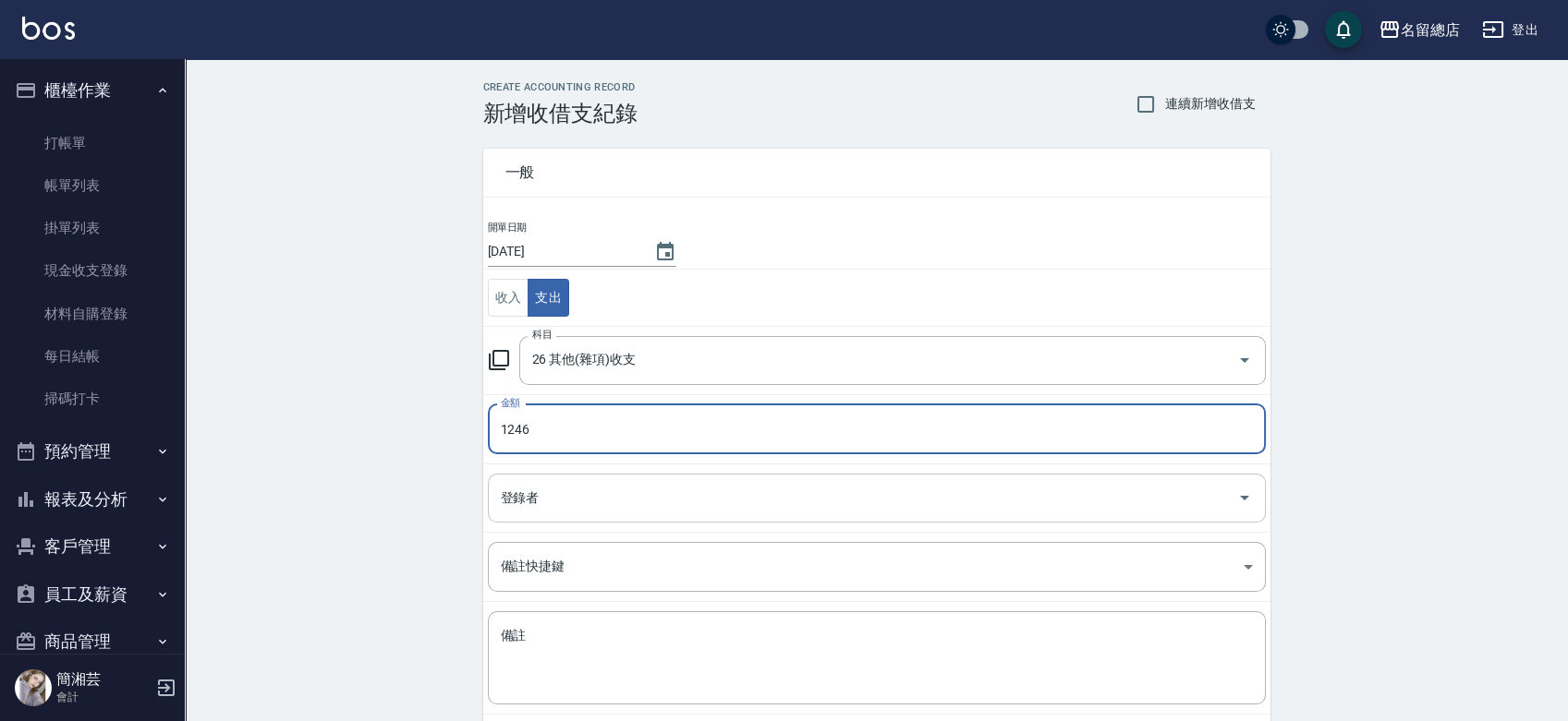
type input "1246"
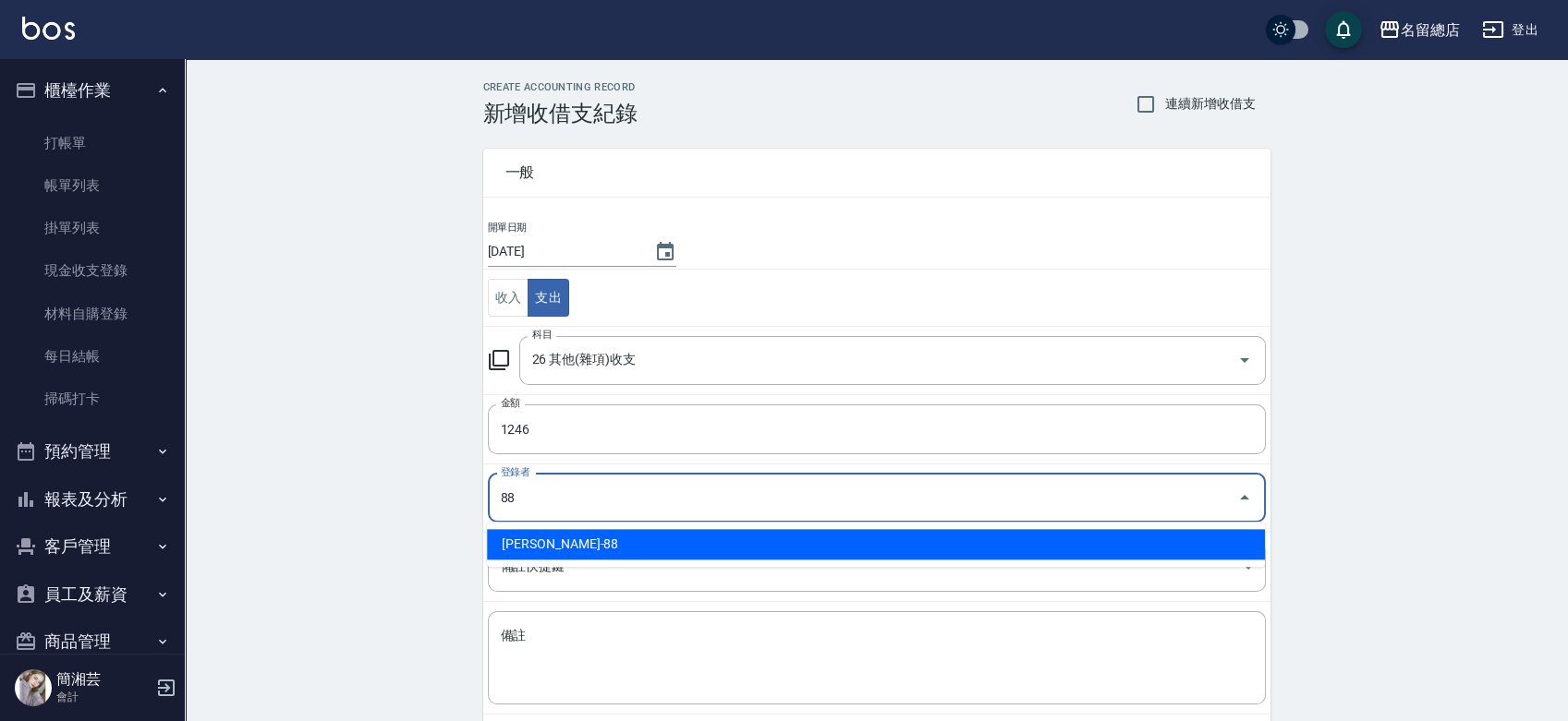
type input "[PERSON_NAME]-88"
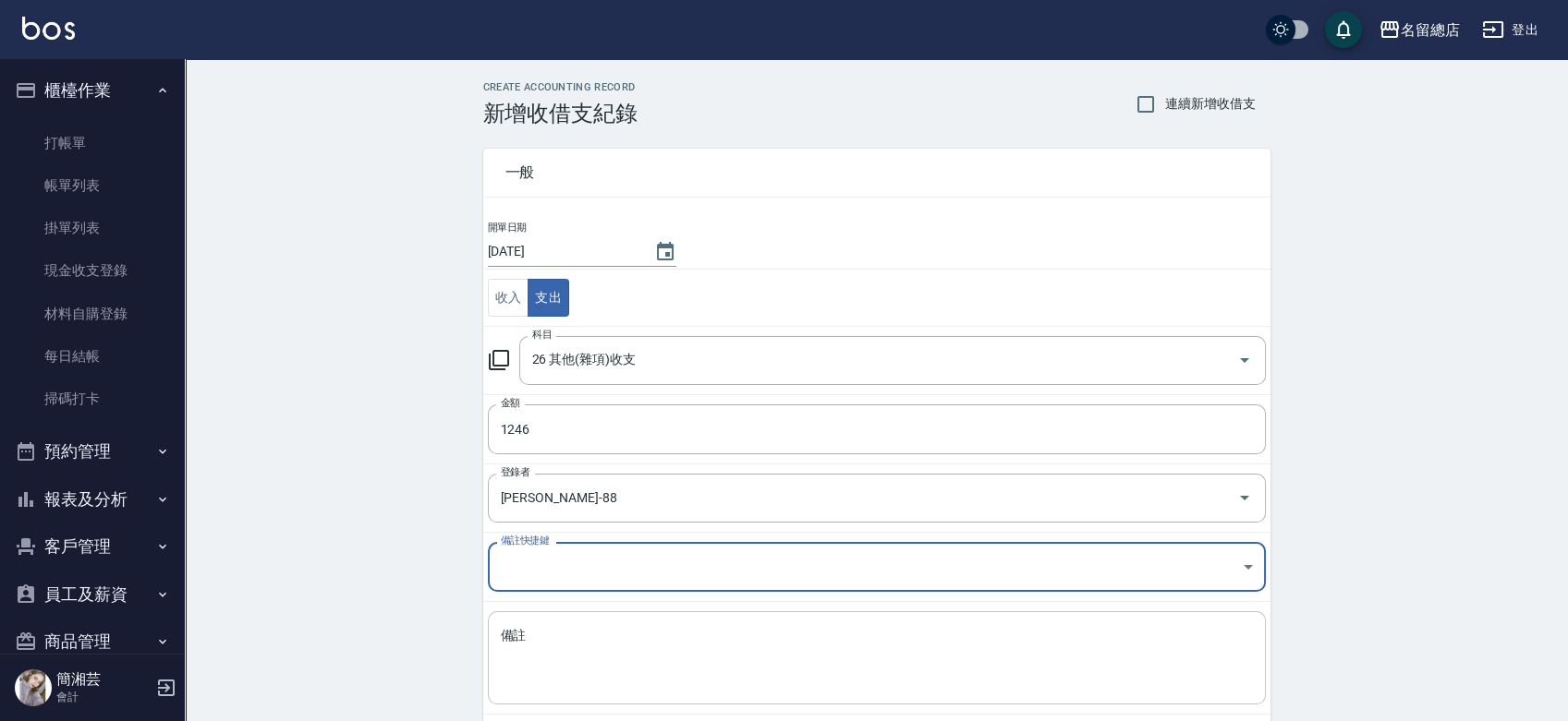
click at [631, 660] on textarea "備註" at bounding box center [877, 659] width 752 height 62
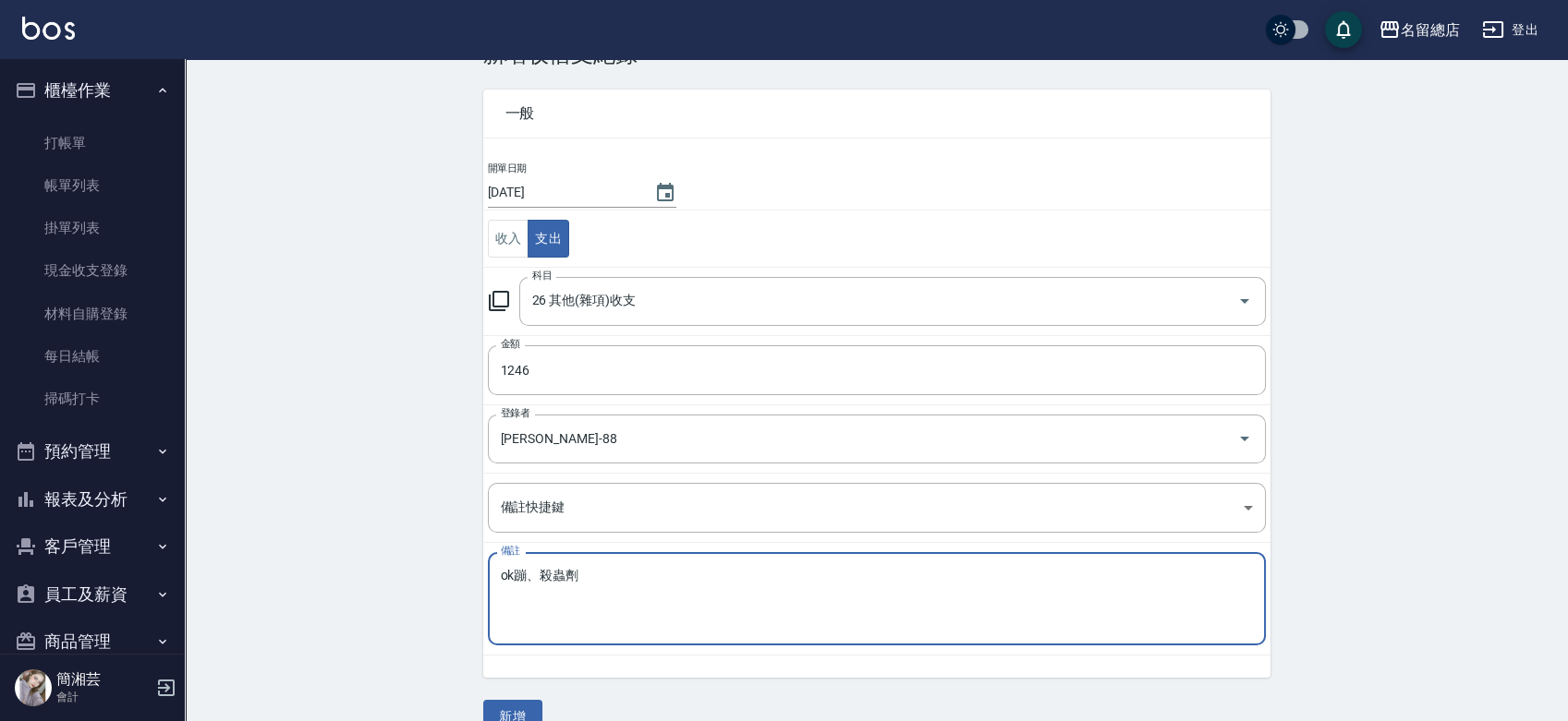
scroll to position [93, 0]
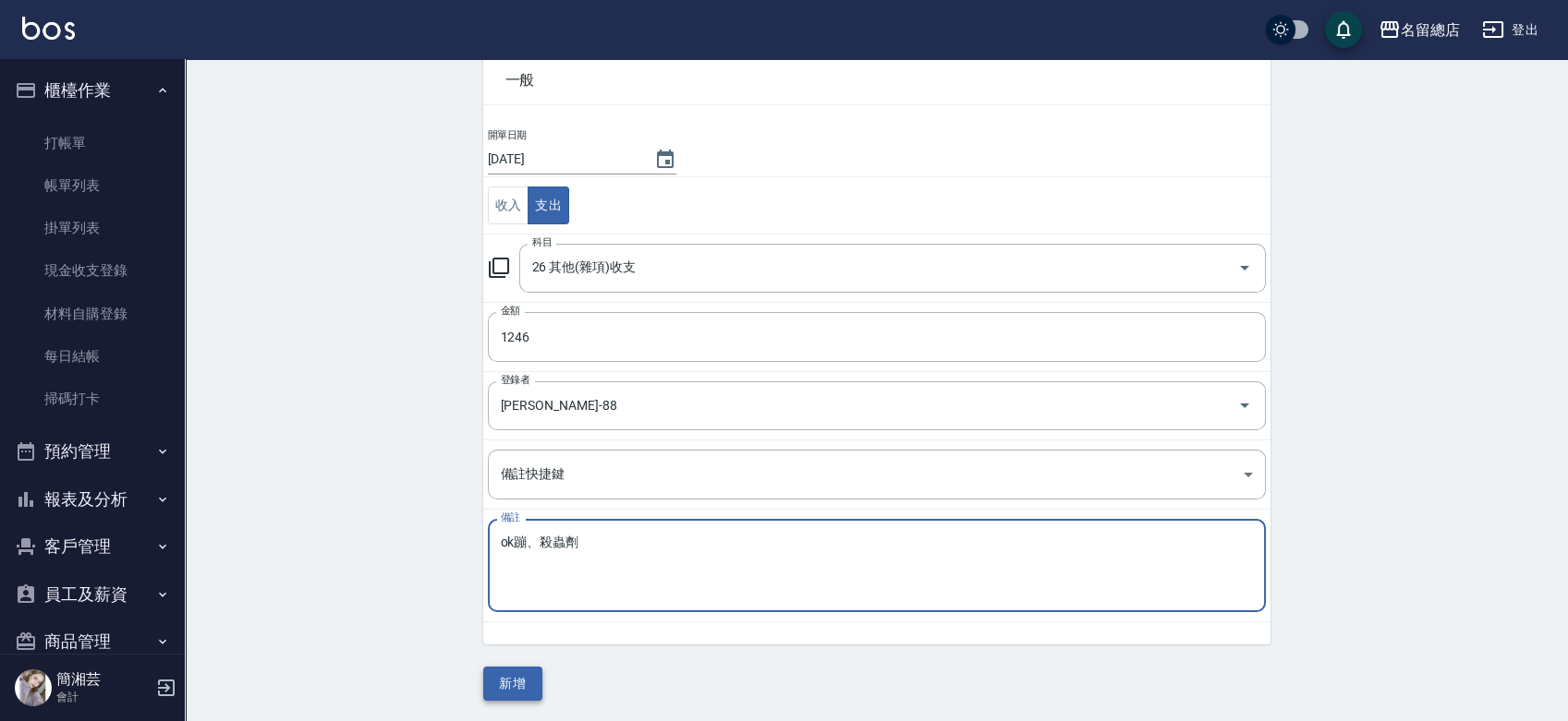
type textarea "ok蹦、殺蟲劑"
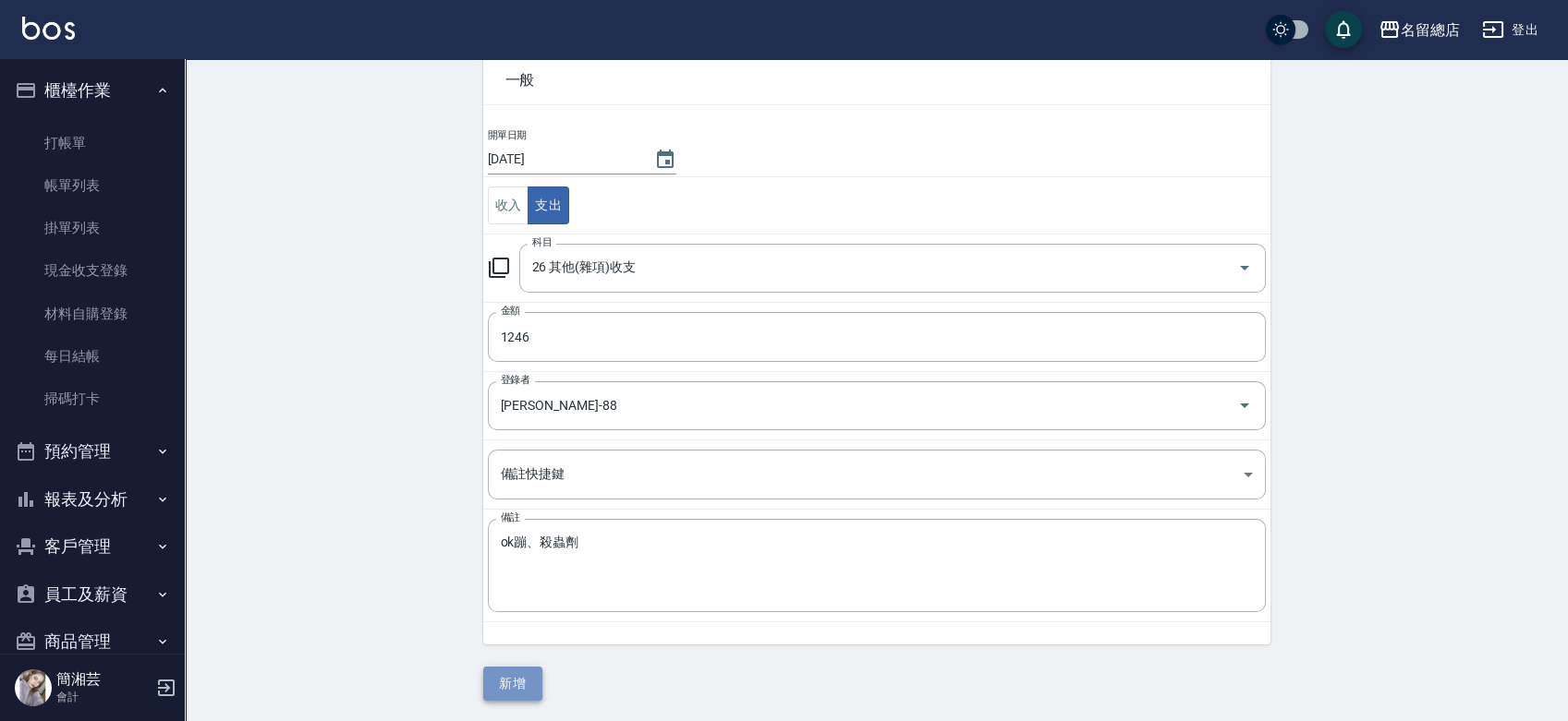
click at [501, 679] on button "新增" at bounding box center [513, 683] width 59 height 34
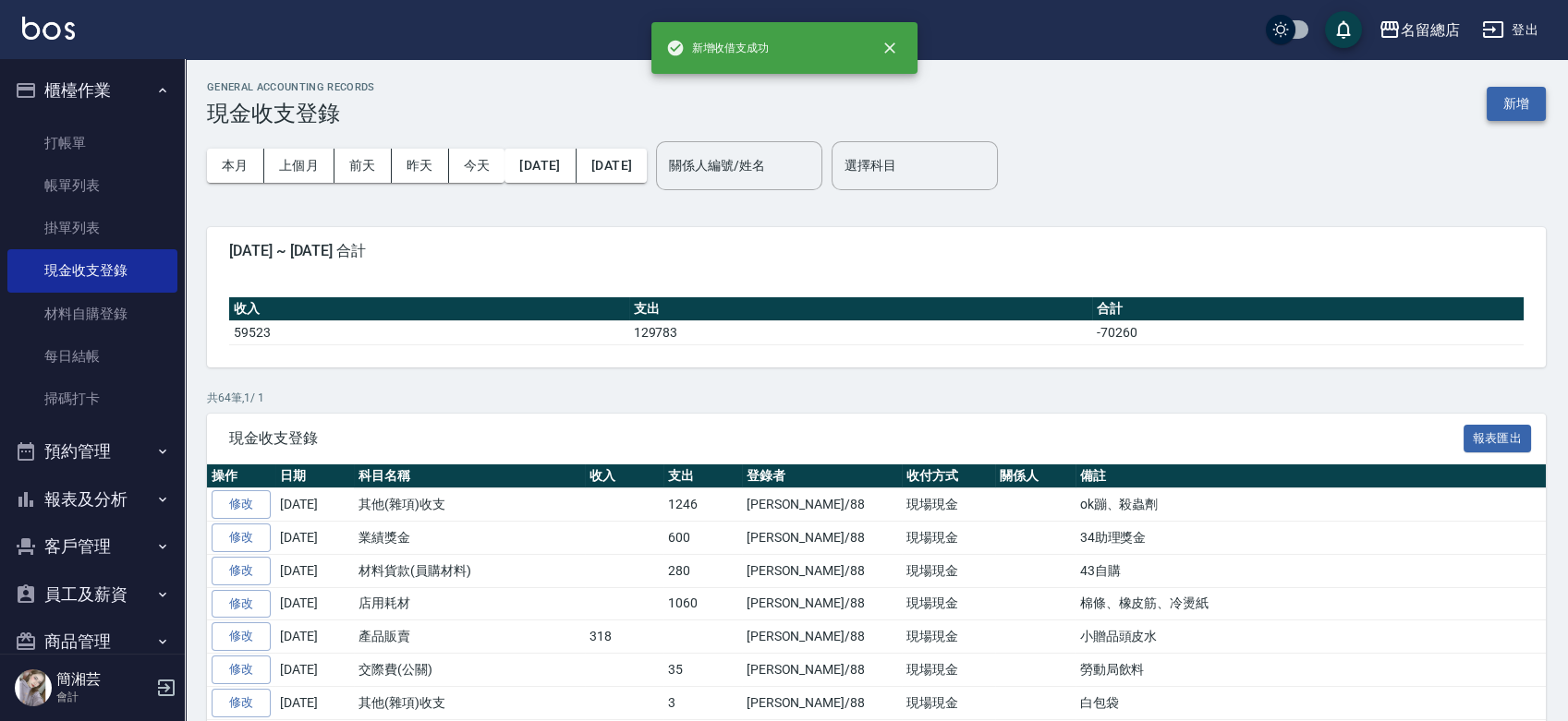
click at [1502, 101] on button "新增" at bounding box center [1515, 103] width 59 height 34
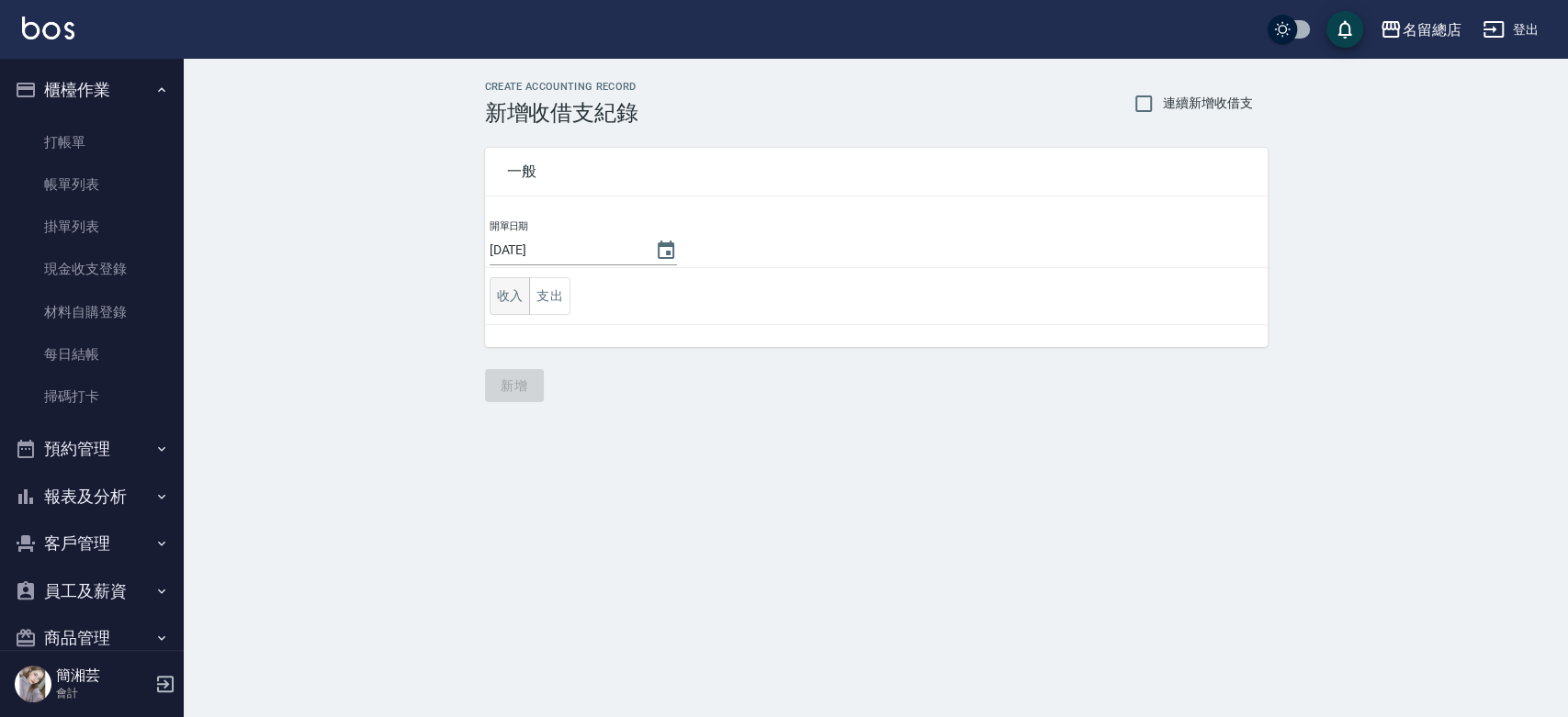
click at [502, 299] on button "收入" at bounding box center [510, 296] width 42 height 38
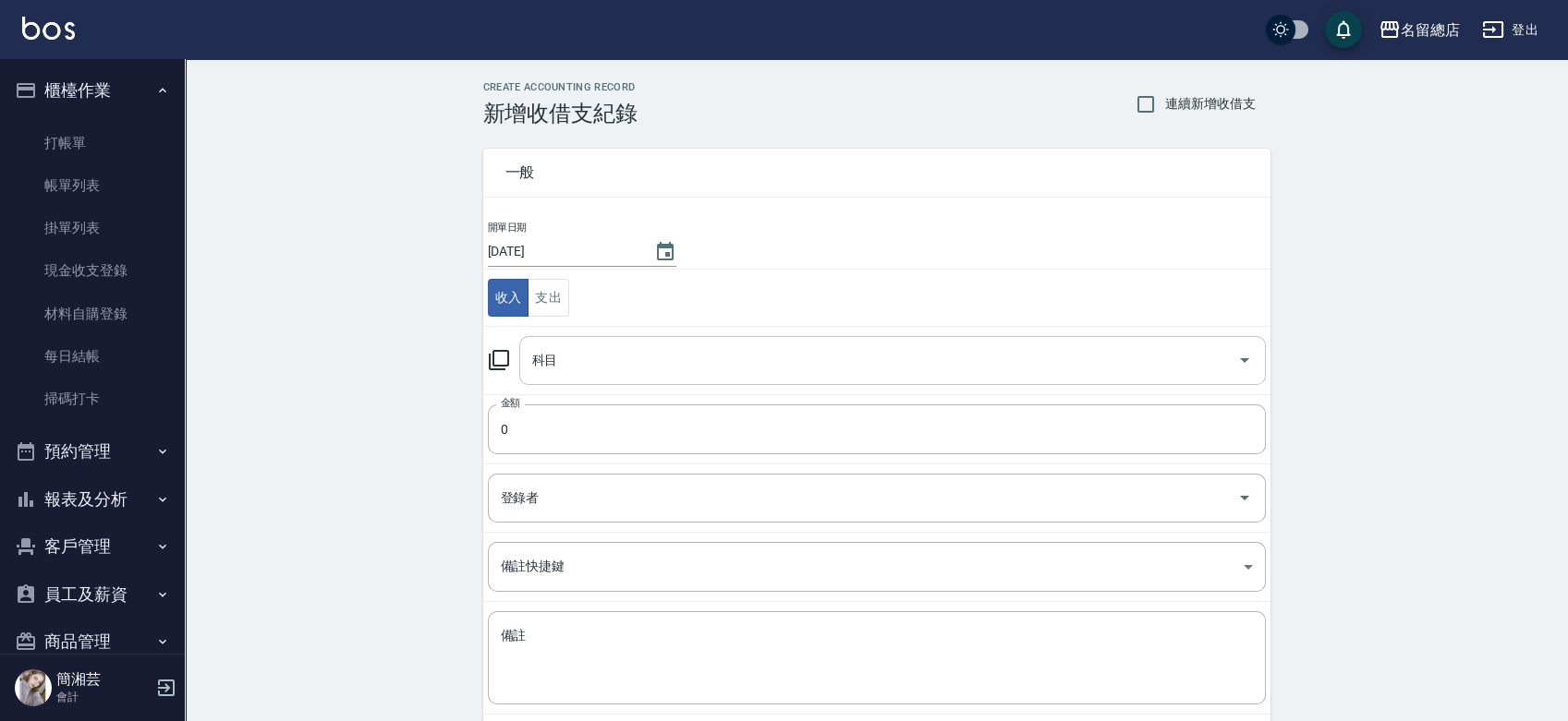
click at [559, 381] on div "科目" at bounding box center [893, 360] width 746 height 49
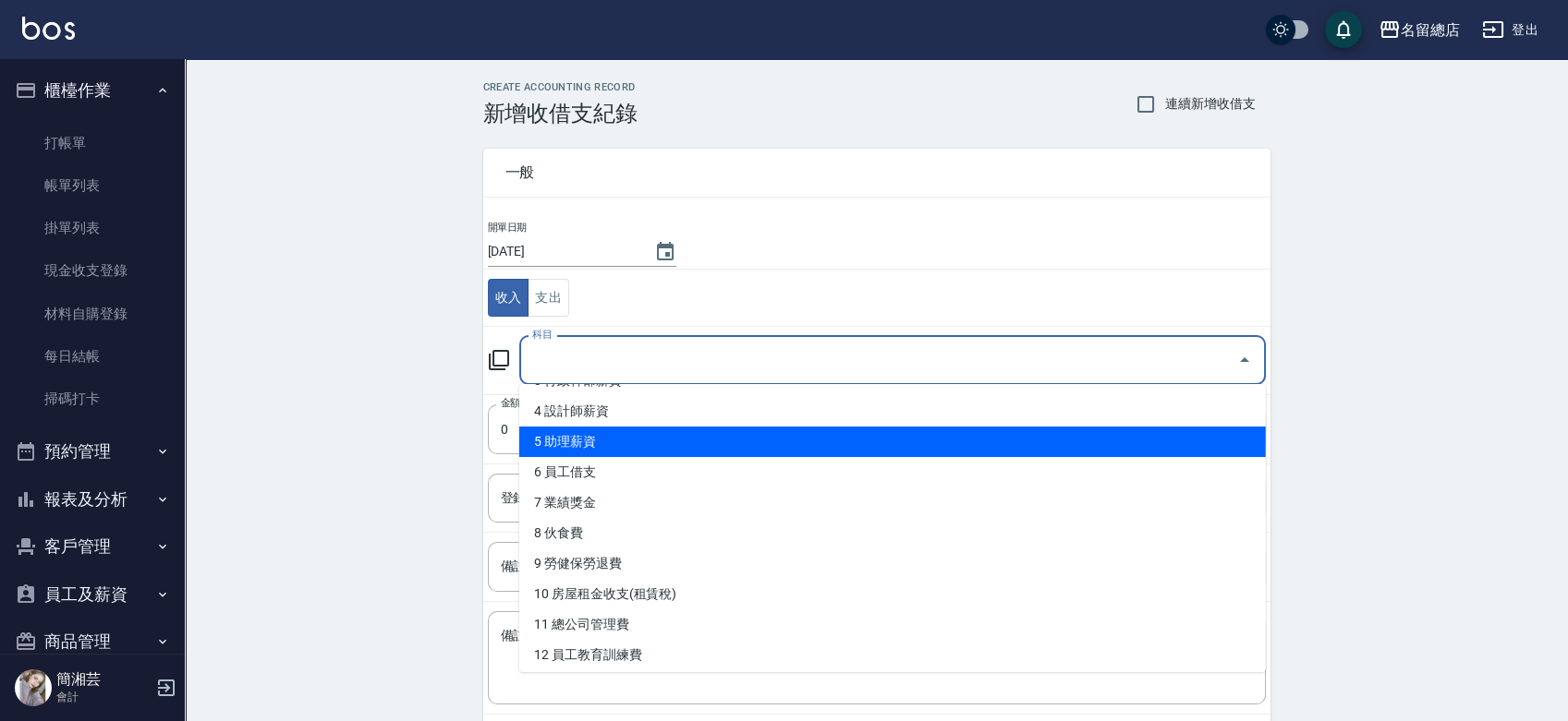
scroll to position [205, 0]
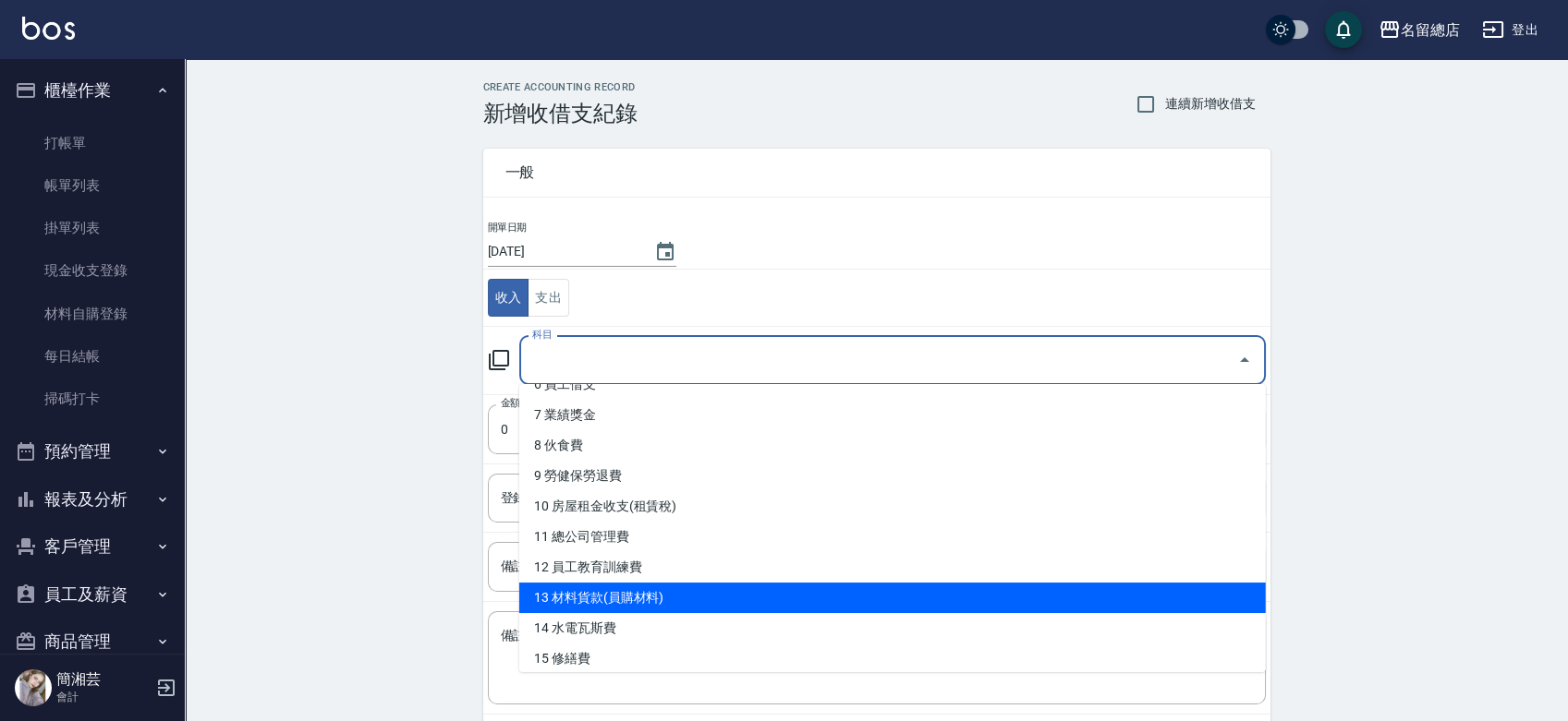
click at [645, 601] on li "13 材料貨款(員購材料)" at bounding box center [893, 597] width 746 height 30
type input "13 材料貨款(員購材料)"
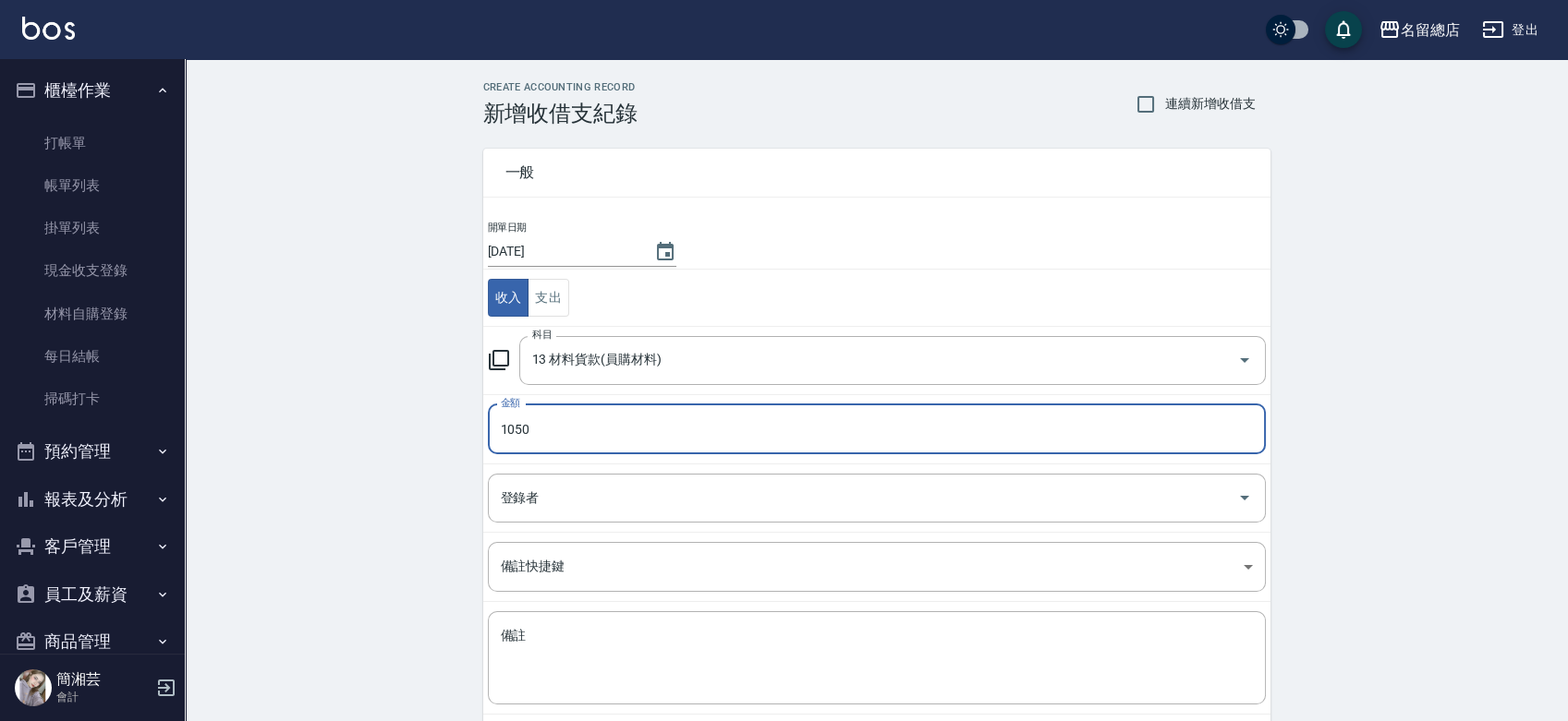
type input "1050"
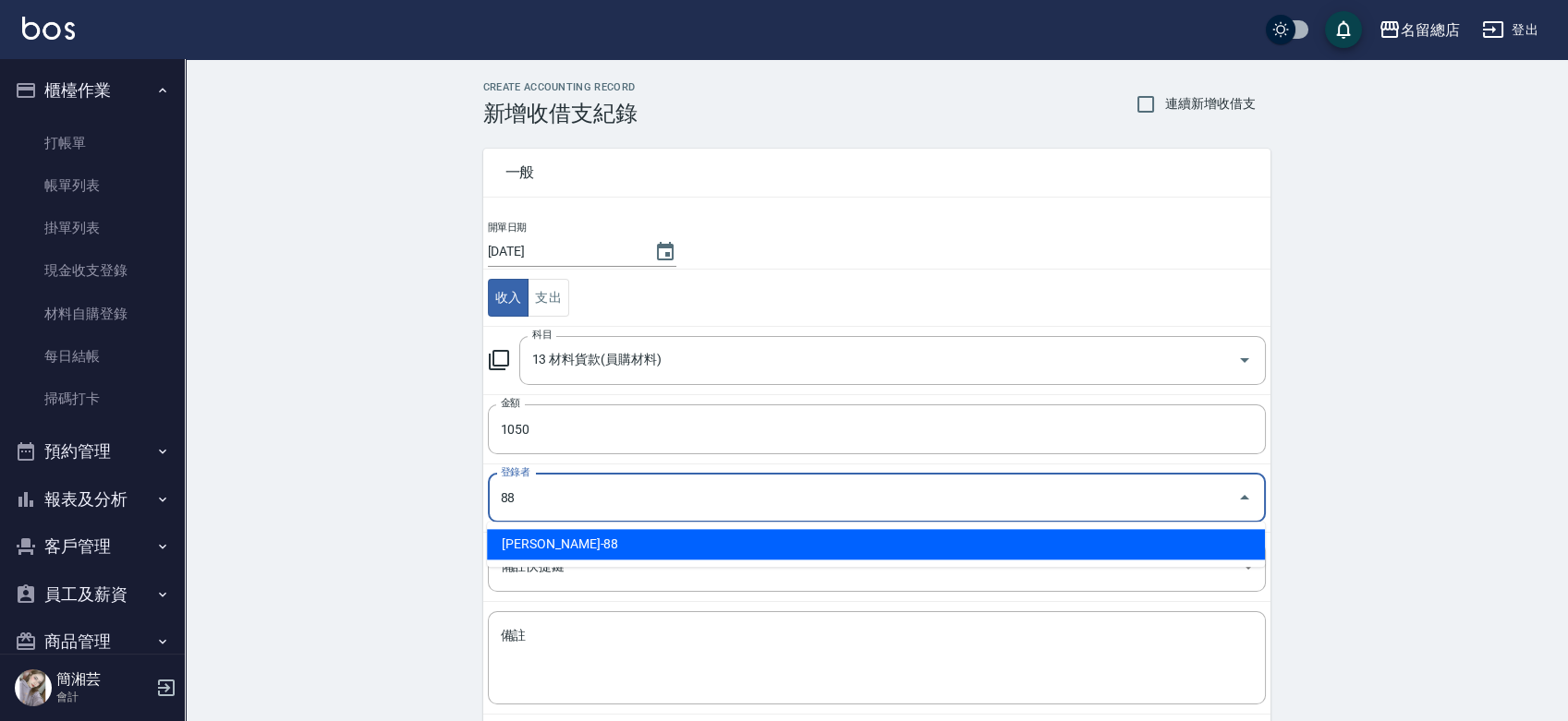
type input "[PERSON_NAME]-88"
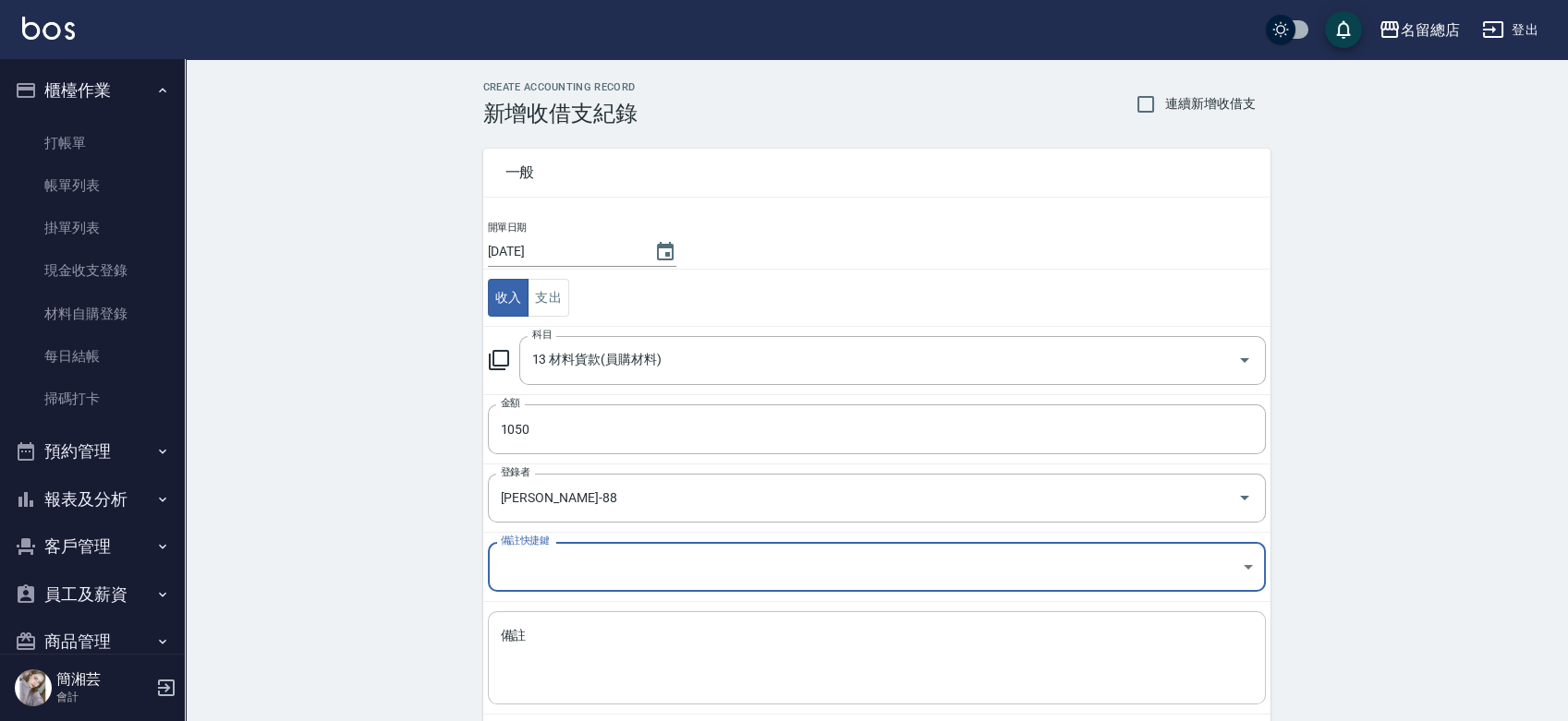
click at [593, 655] on textarea "備註" at bounding box center [877, 659] width 752 height 62
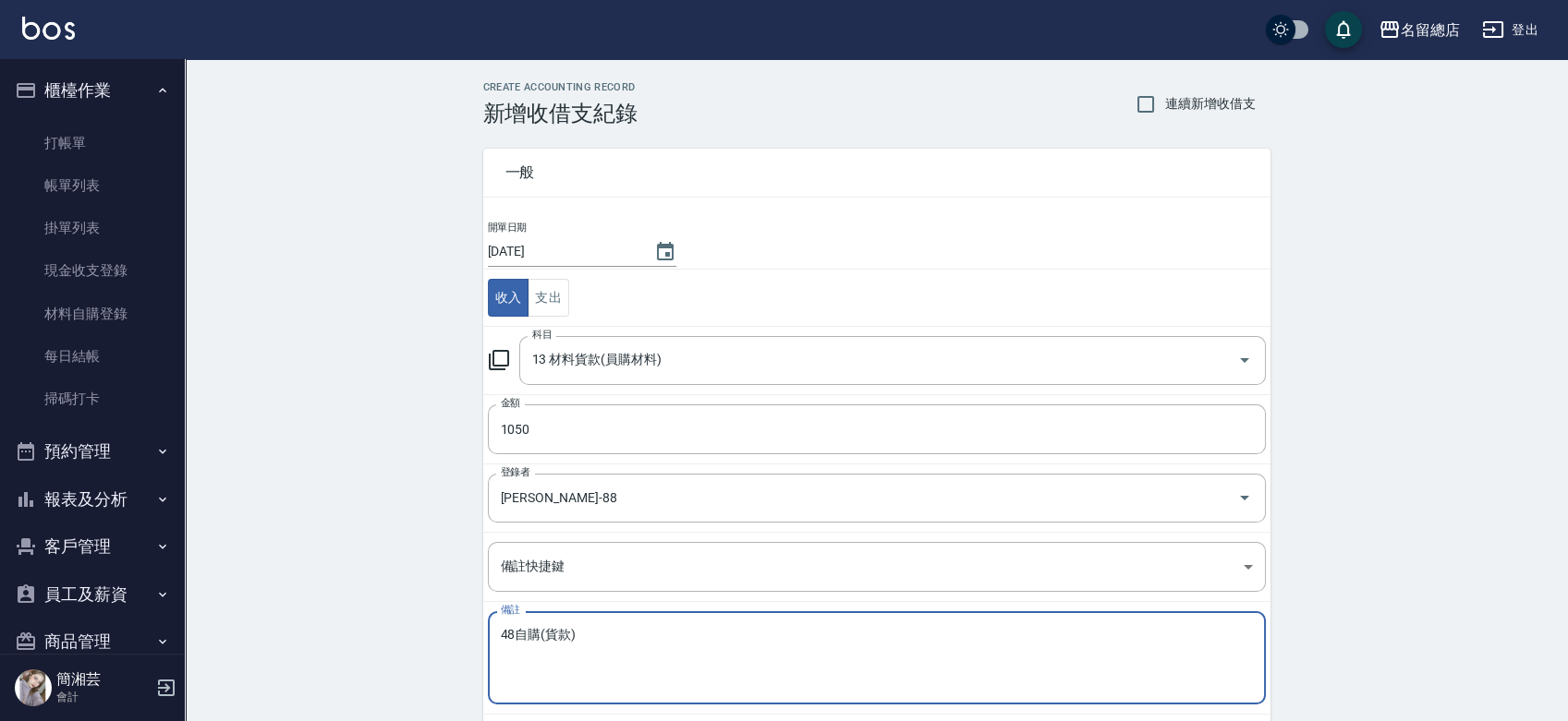
scroll to position [93, 0]
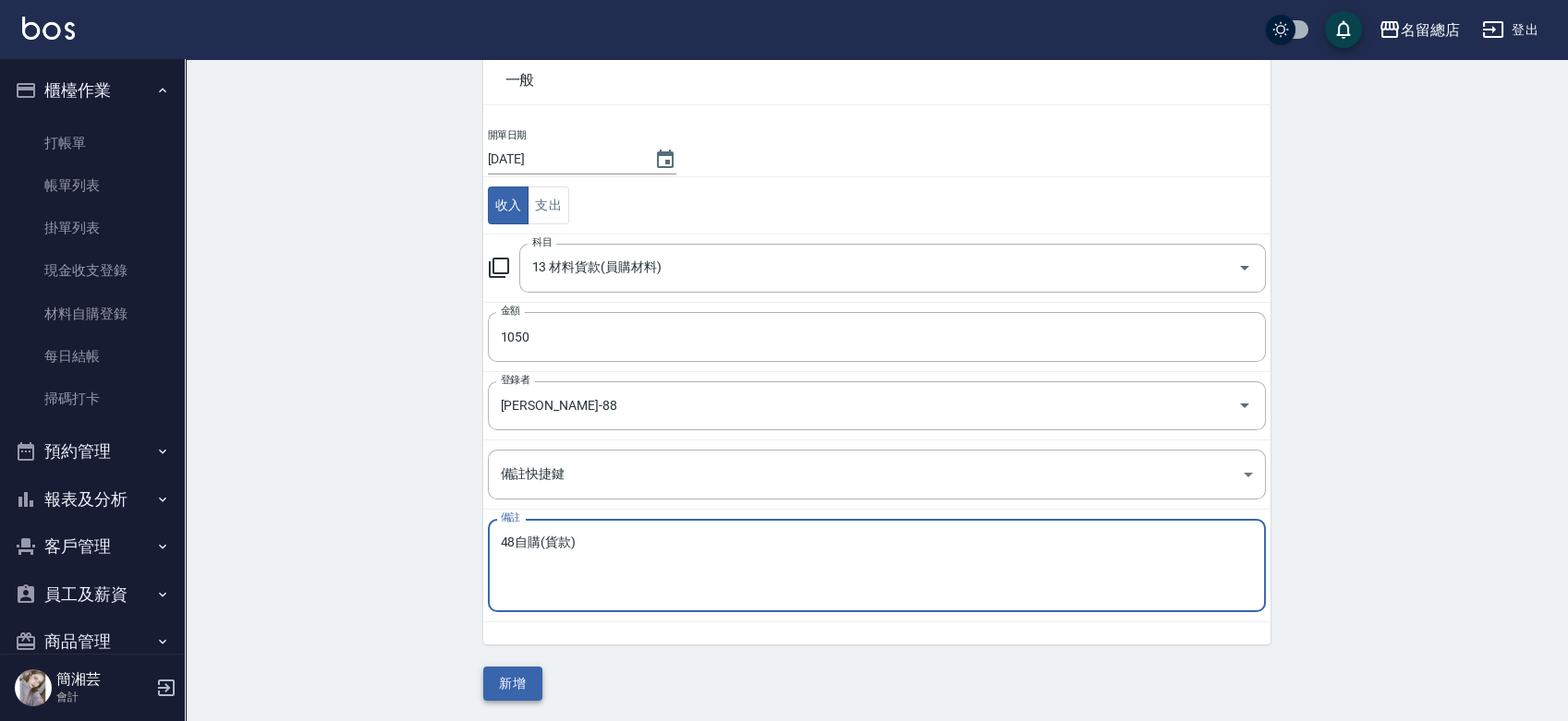
type textarea "48自購(貨款)"
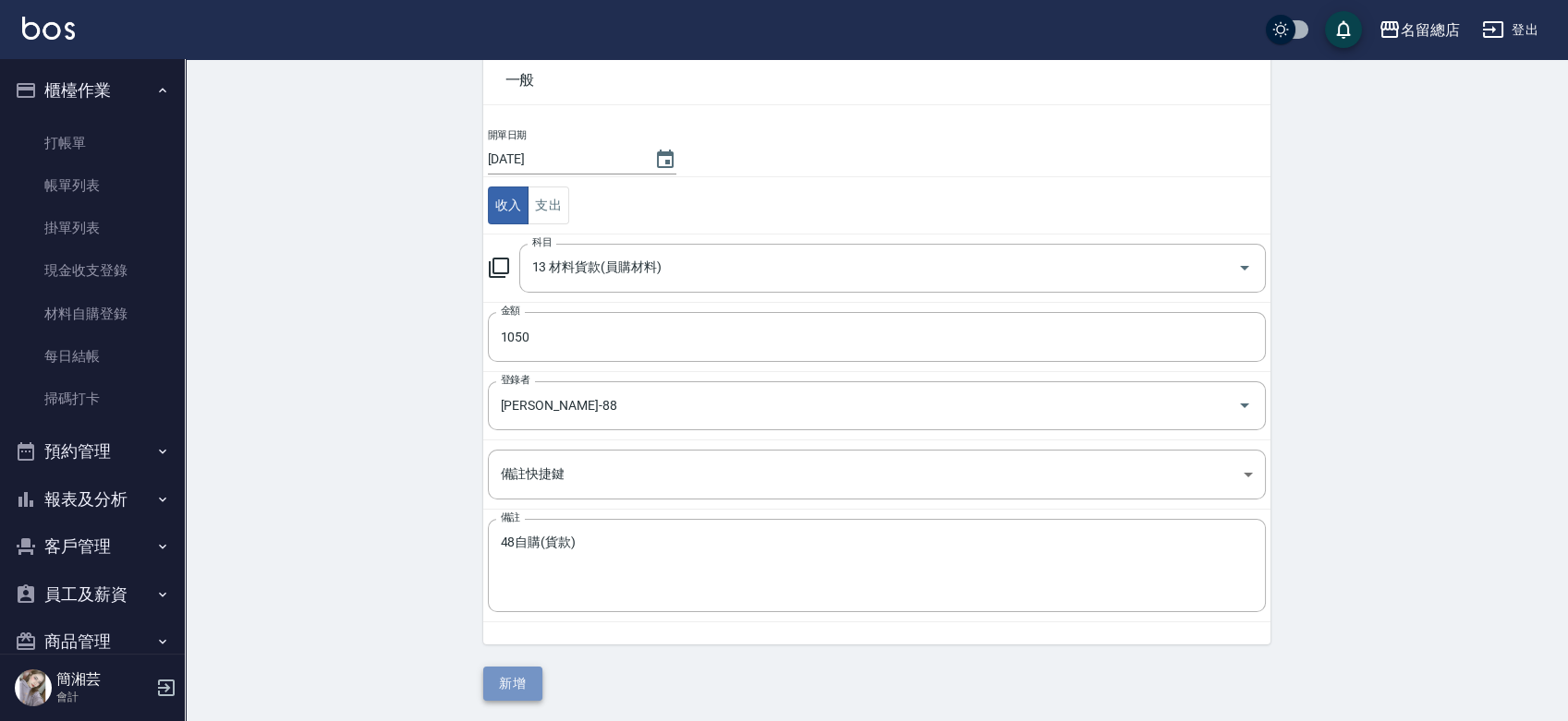
drag, startPoint x: 506, startPoint y: 686, endPoint x: 509, endPoint y: 675, distance: 11.4
click at [506, 684] on button "新增" at bounding box center [513, 683] width 59 height 34
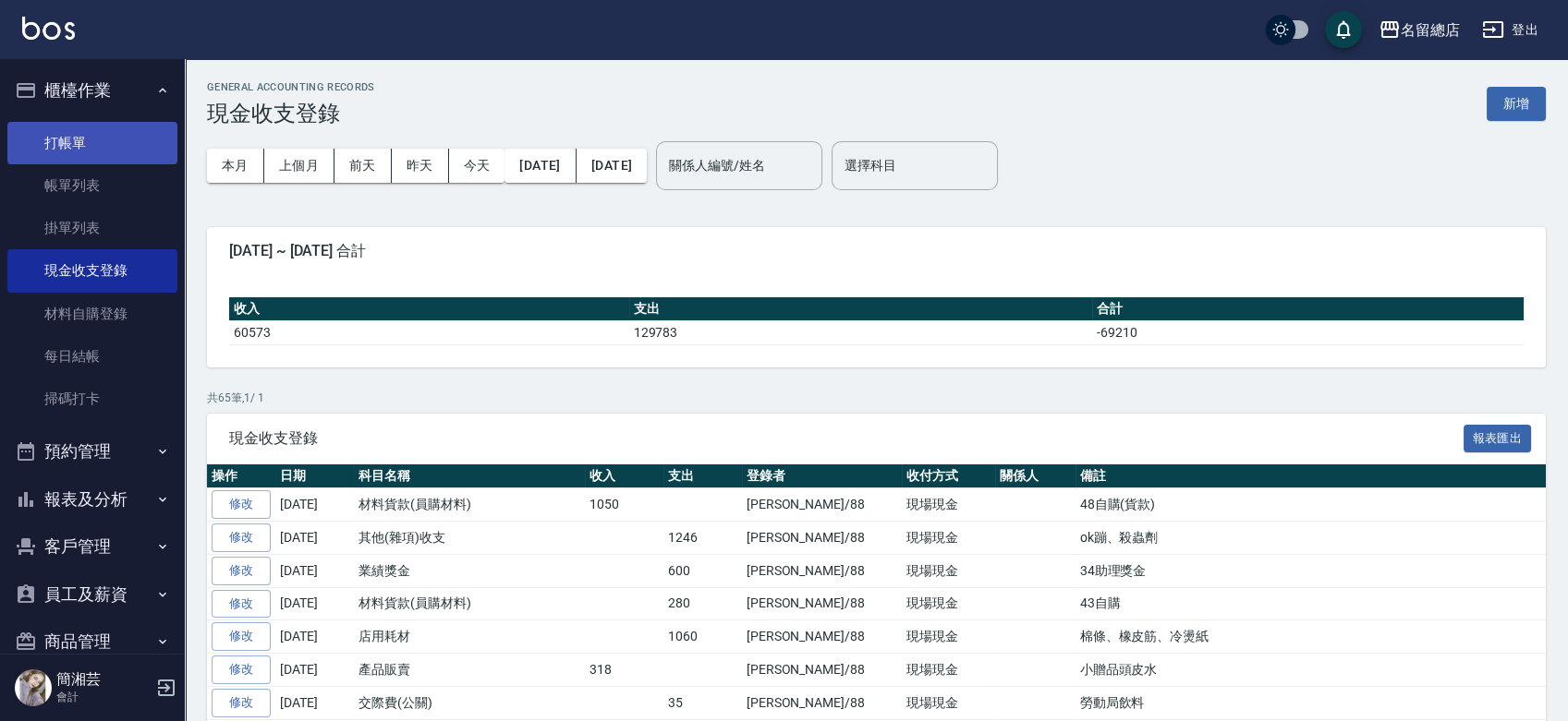
click at [52, 147] on link "打帳單" at bounding box center [93, 143] width 170 height 43
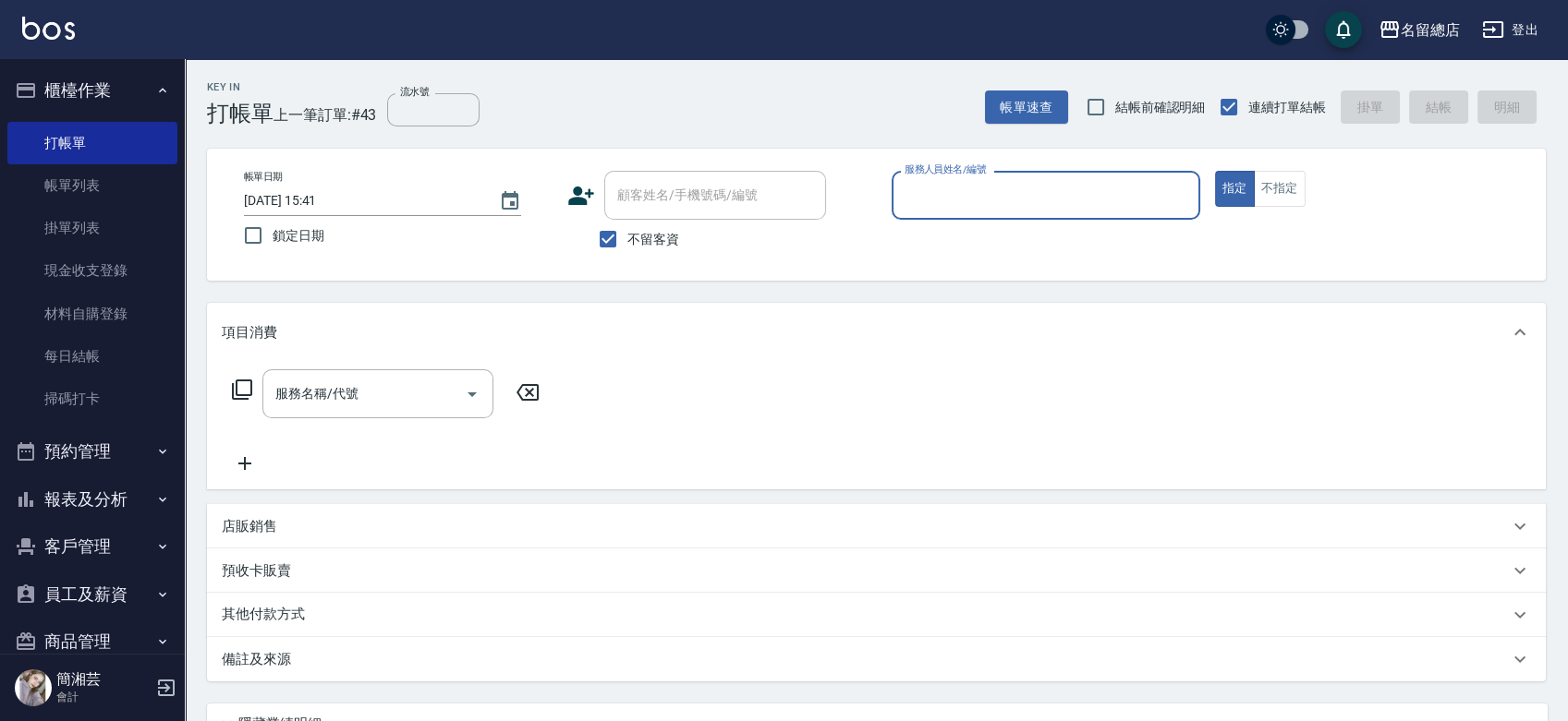
click at [74, 489] on button "報表及分析" at bounding box center [93, 499] width 170 height 48
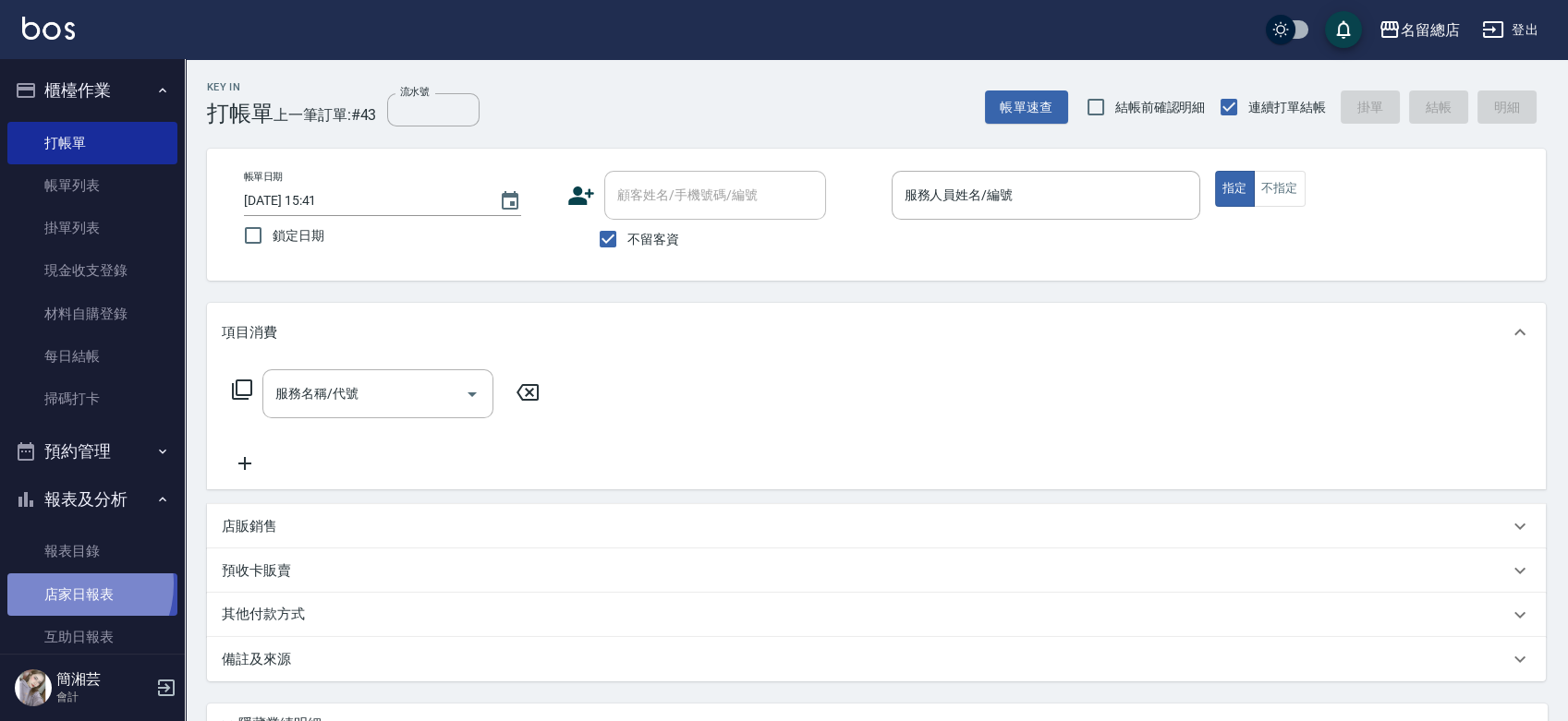
click at [67, 584] on link "店家日報表" at bounding box center [93, 595] width 170 height 43
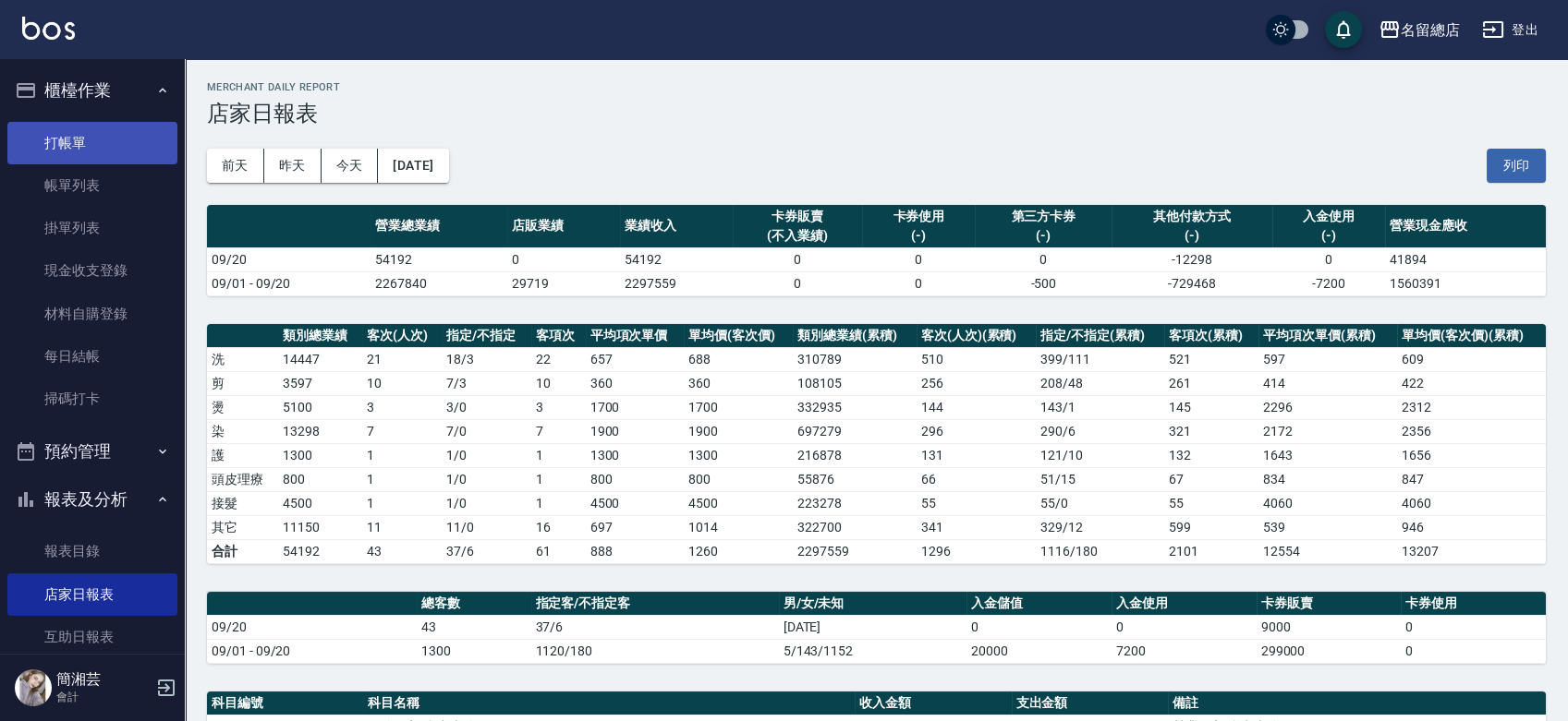
click at [73, 151] on link "打帳單" at bounding box center [93, 143] width 170 height 43
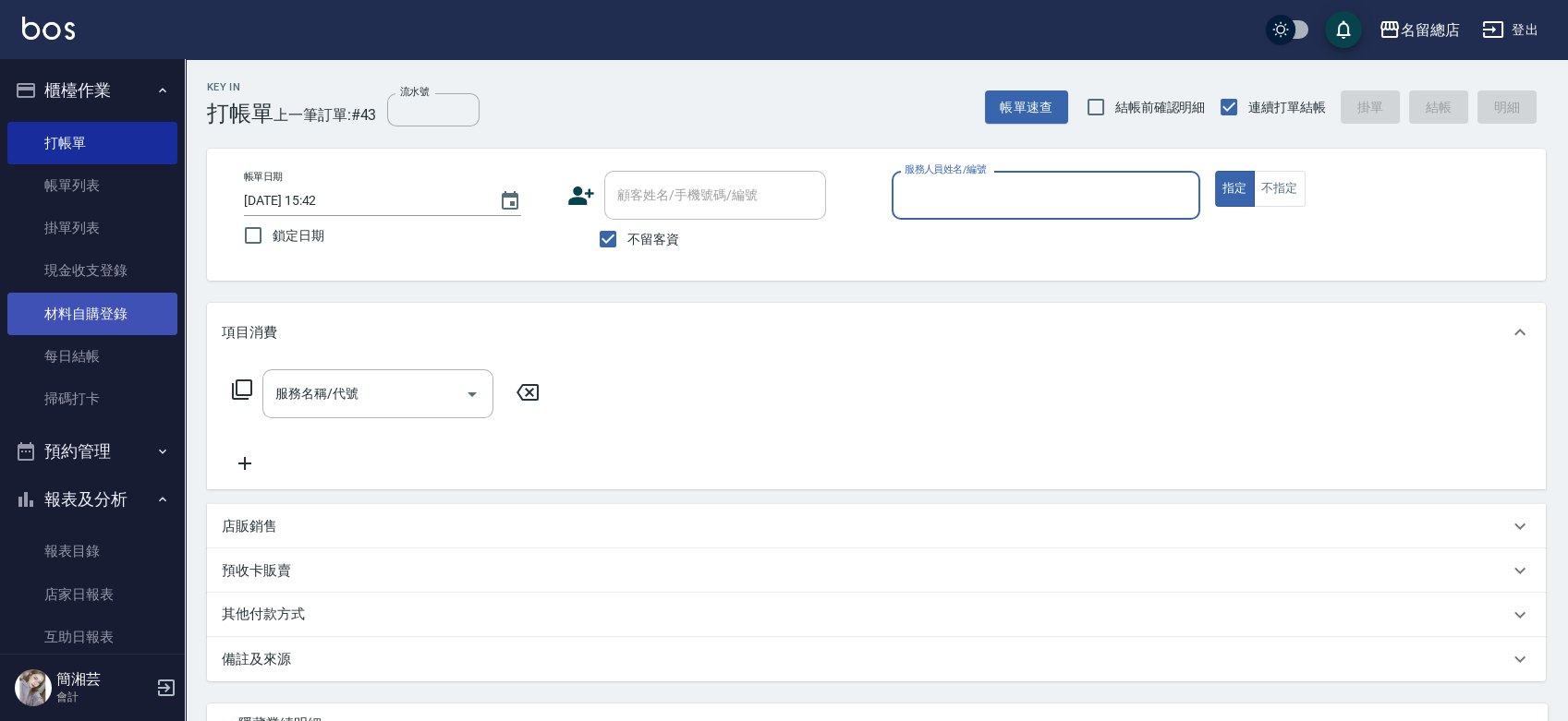
click at [131, 297] on link "材料自購登錄" at bounding box center [93, 315] width 170 height 43
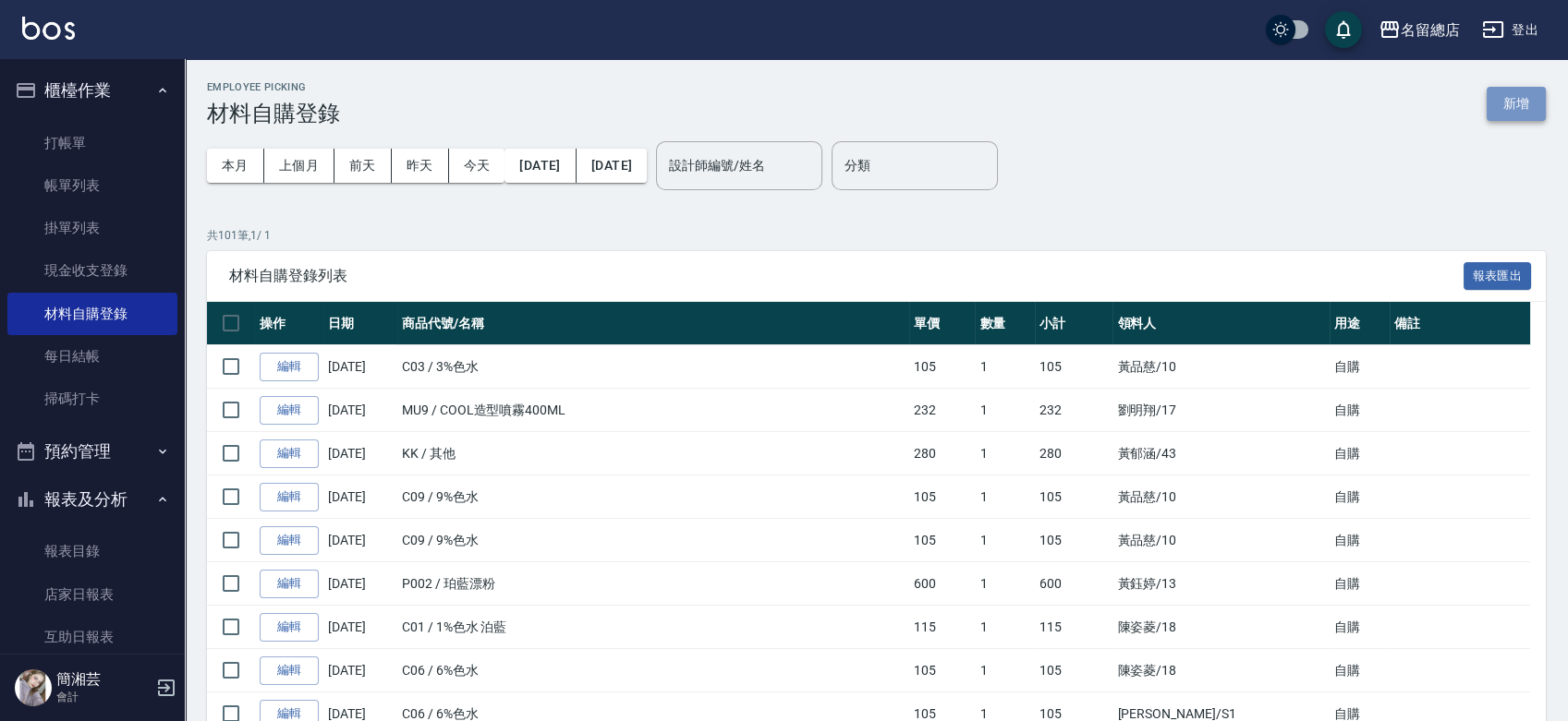
click at [1504, 109] on button "新增" at bounding box center [1515, 103] width 59 height 34
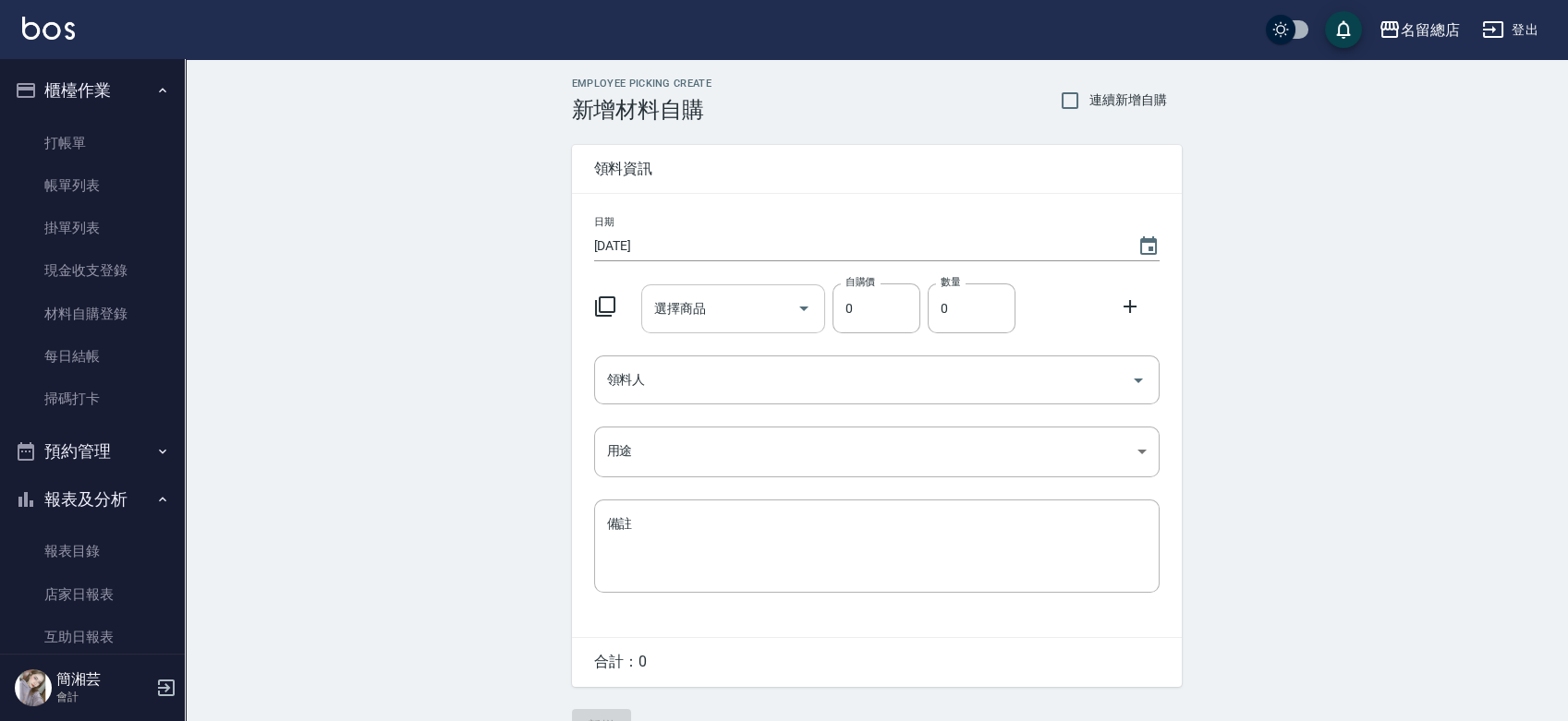
click at [773, 296] on input "選擇商品" at bounding box center [718, 309] width 139 height 32
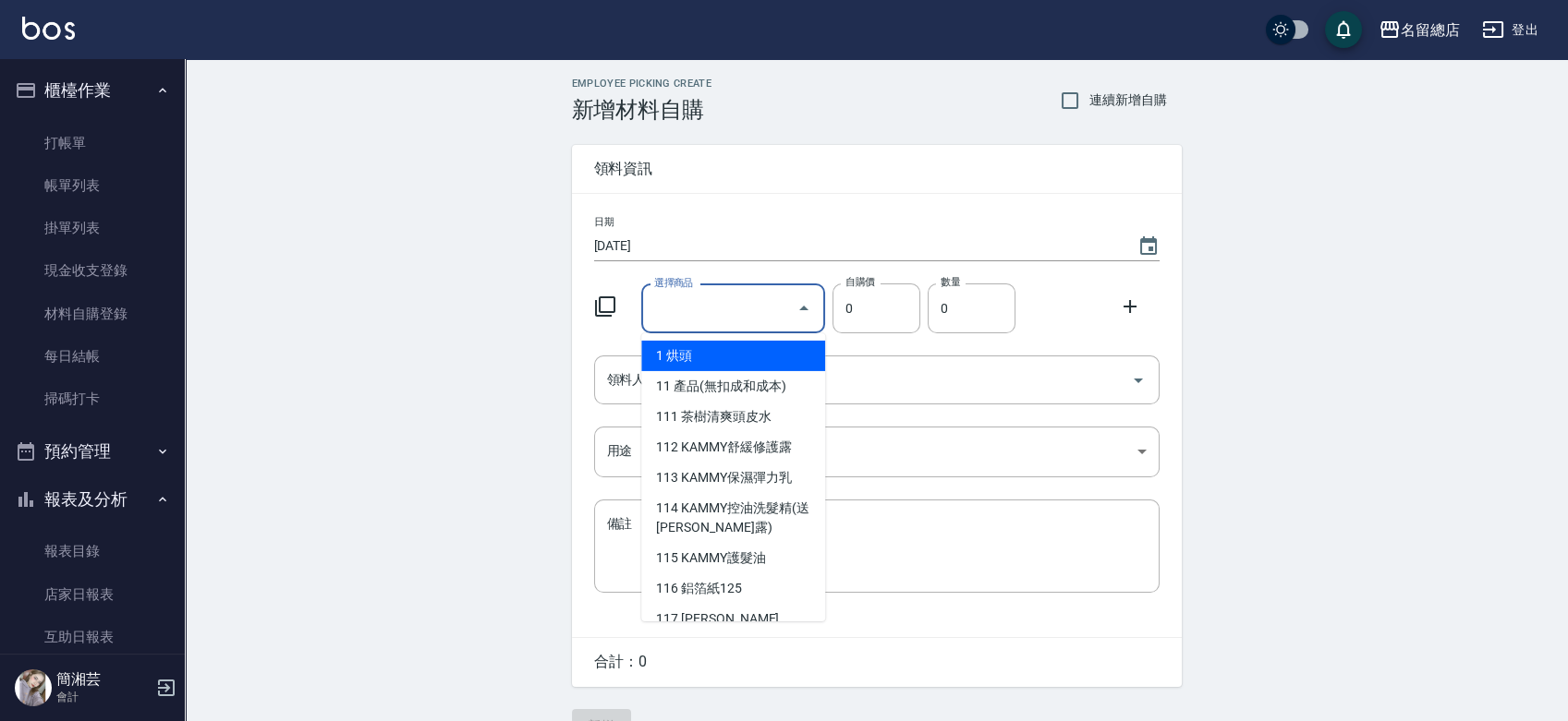
type input "6%色水"
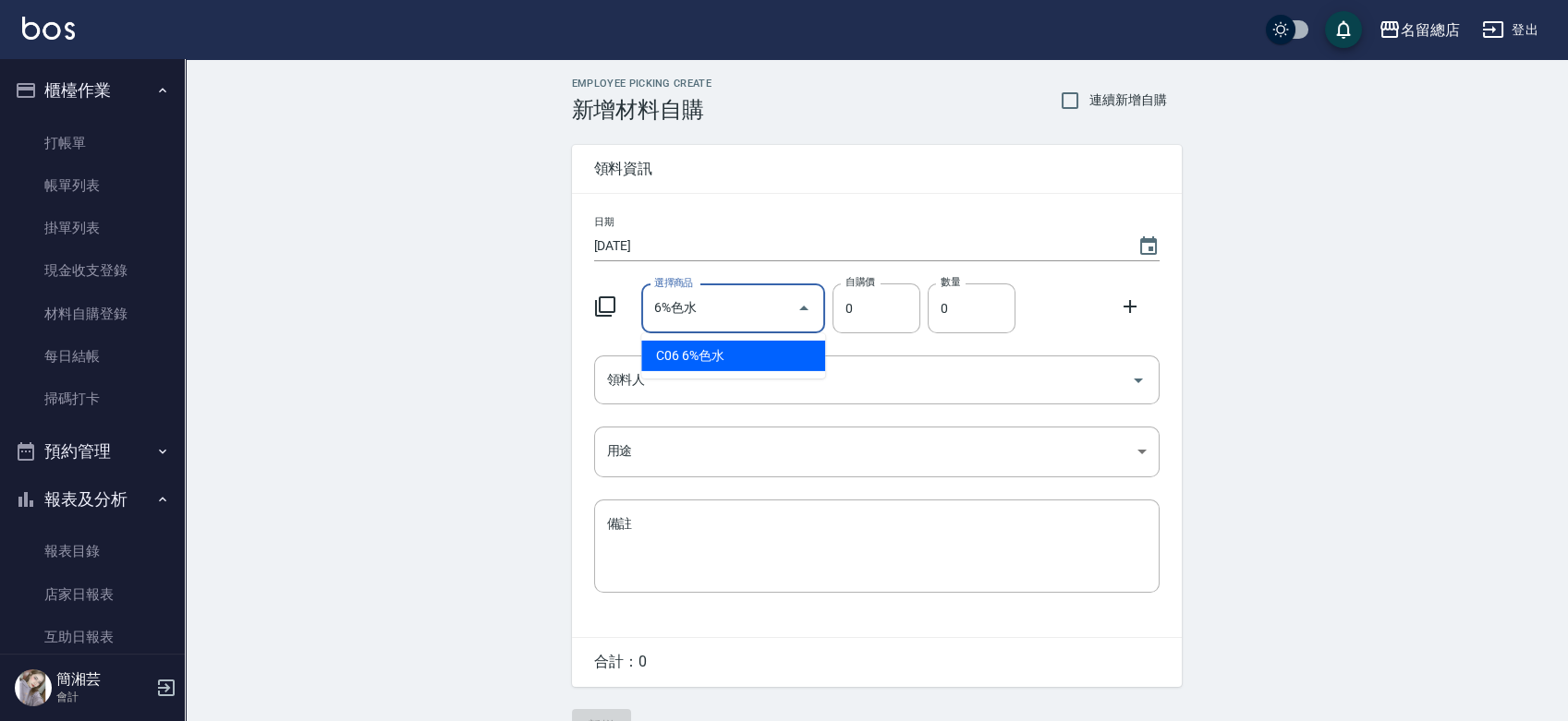
click at [707, 353] on li "C06 6%色水" at bounding box center [733, 356] width 184 height 30
type input "105"
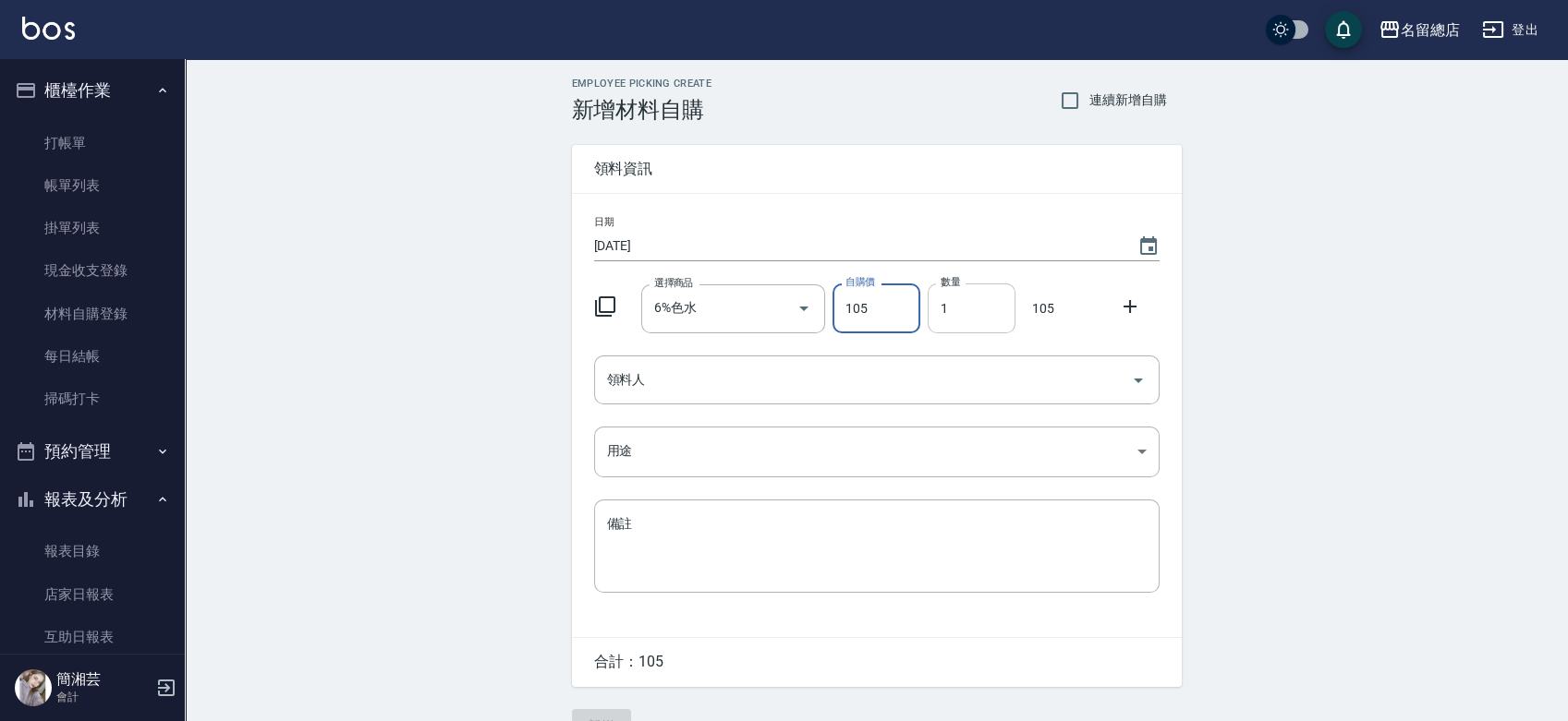
click at [975, 296] on input "1" at bounding box center [972, 308] width 88 height 50
type input "02"
click at [1085, 375] on input "領料人" at bounding box center [862, 380] width 521 height 32
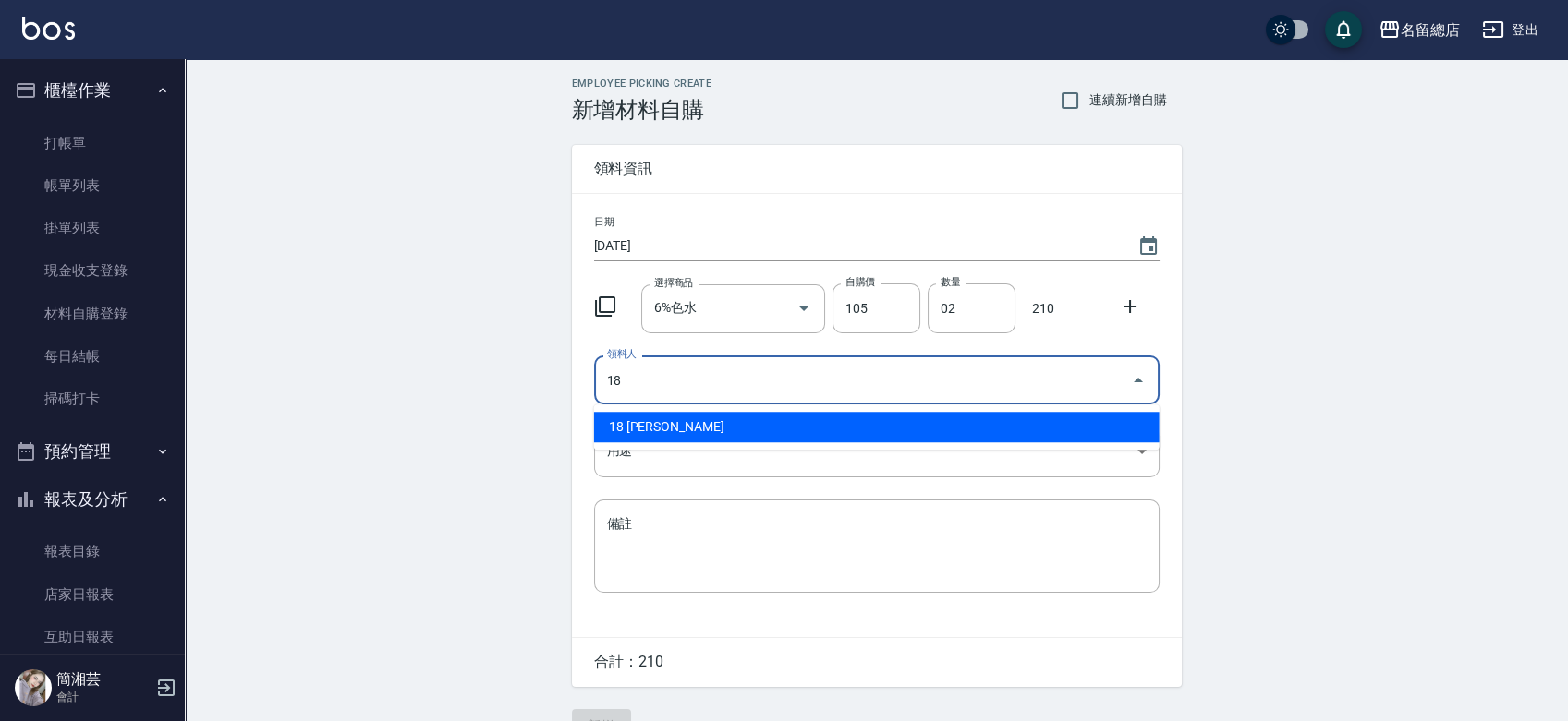
type input "18 [PERSON_NAME]"
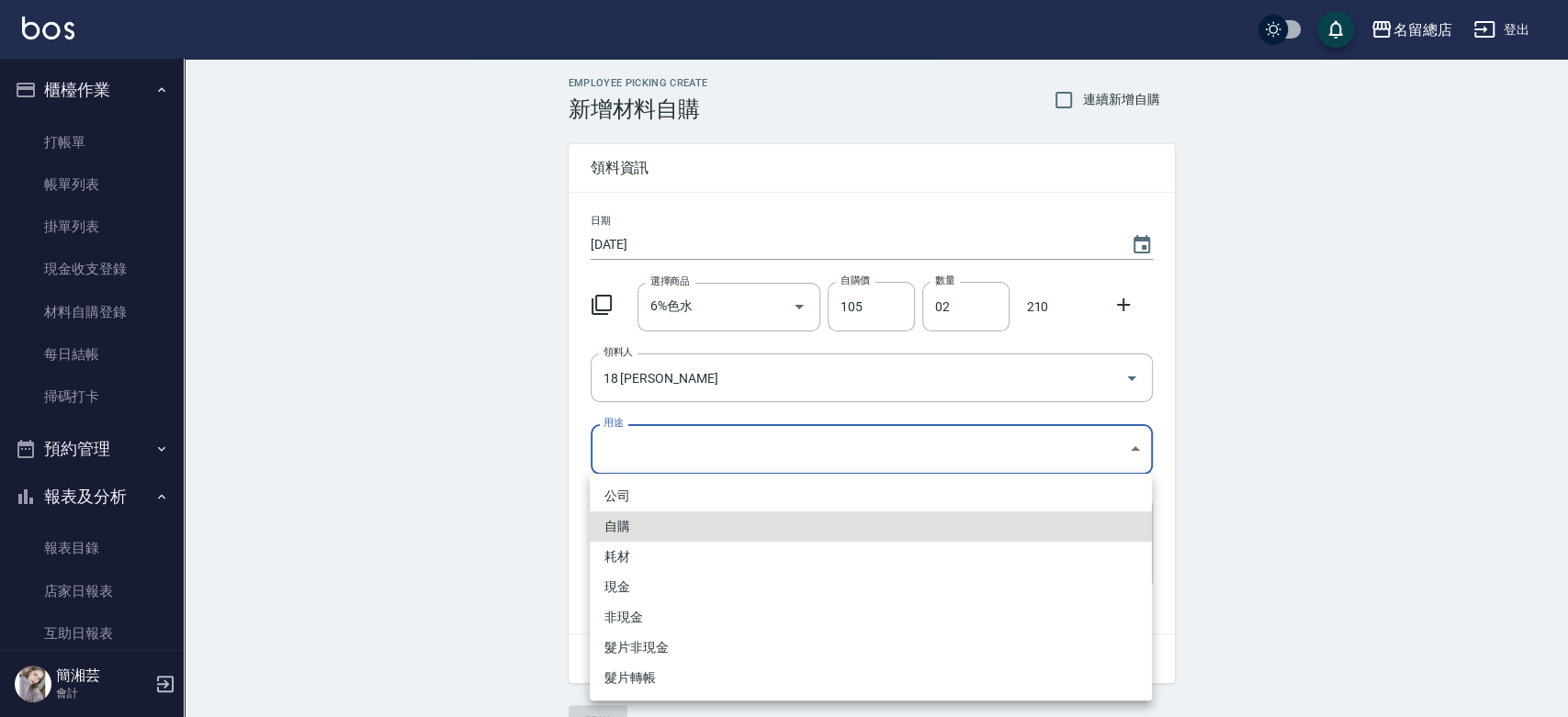
click at [925, 519] on li "自購" at bounding box center [871, 526] width 562 height 30
type input "自購"
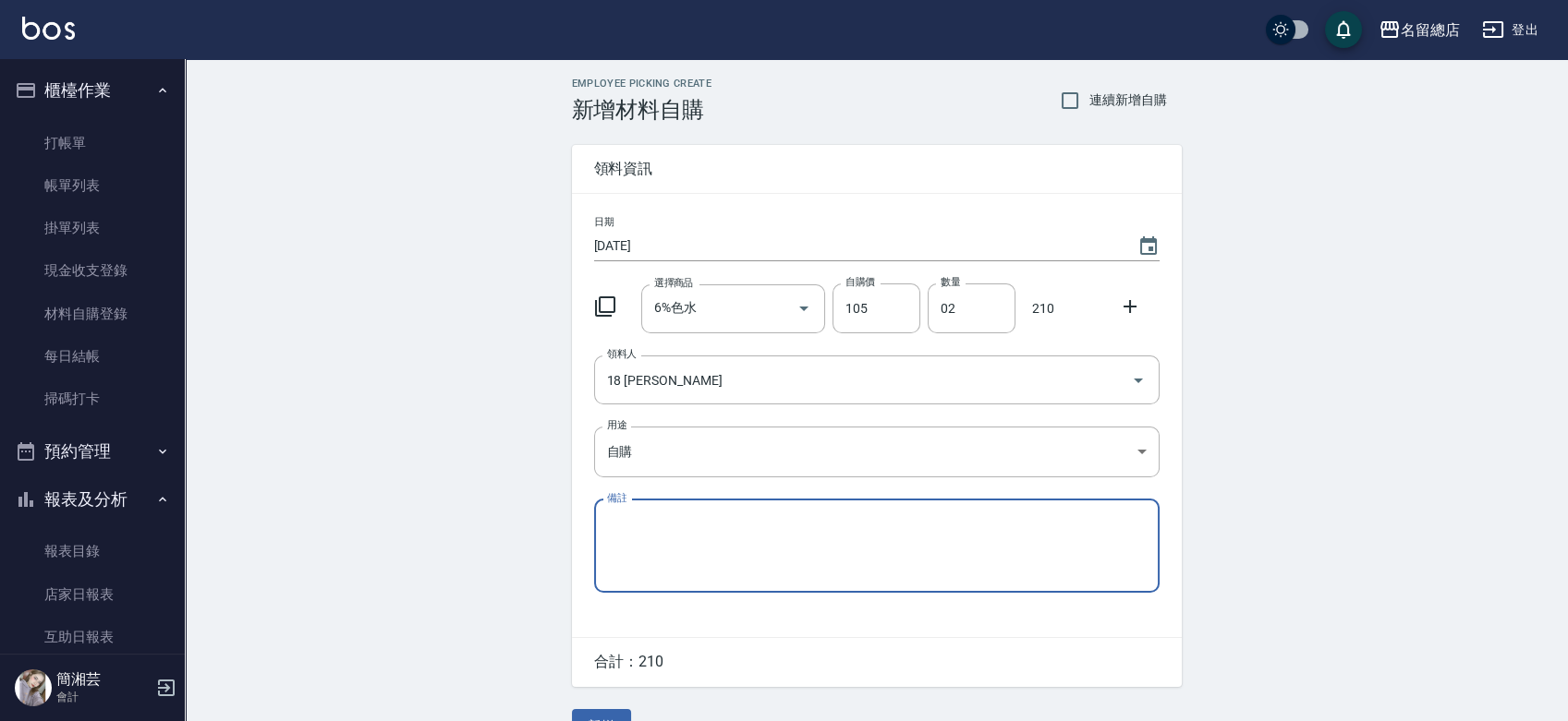
scroll to position [41, 0]
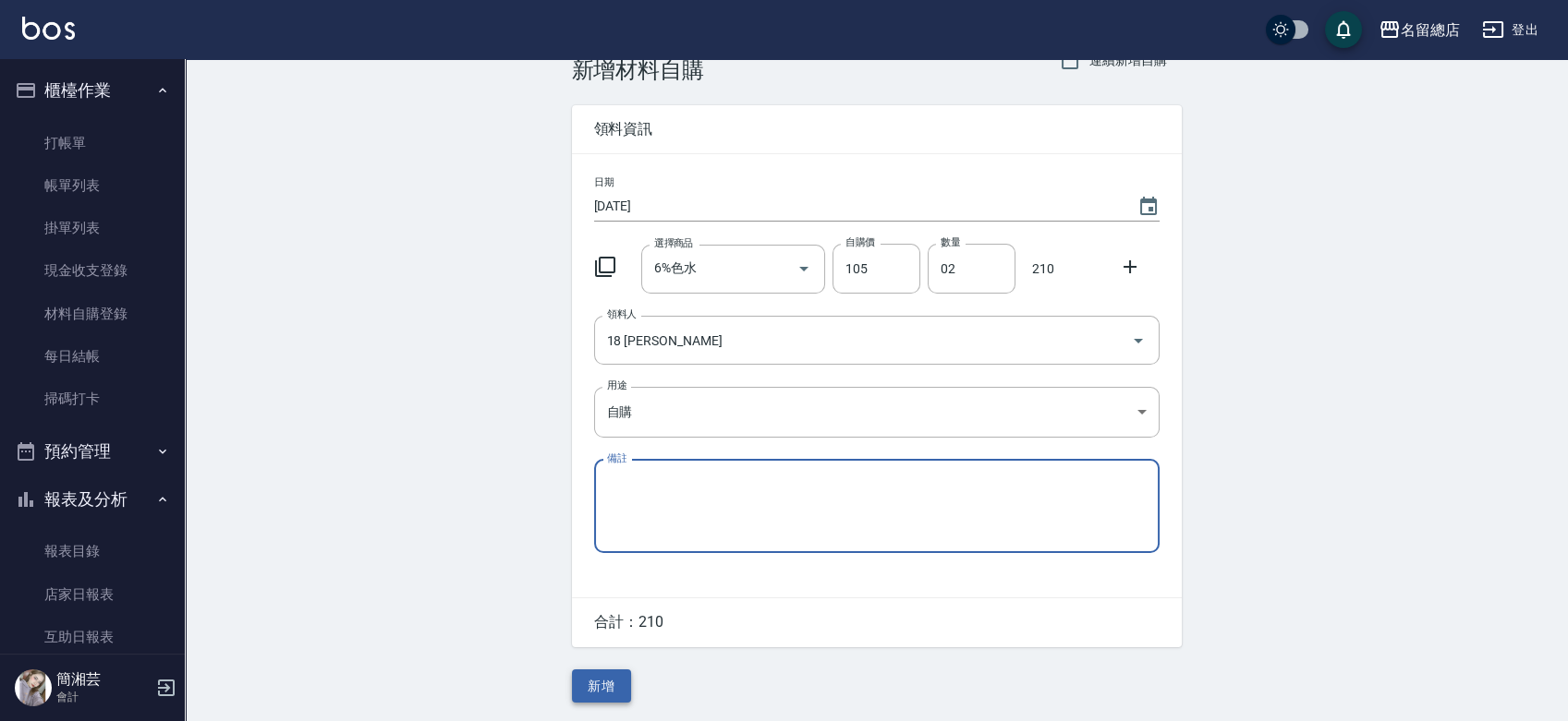
click at [593, 692] on button "新增" at bounding box center [601, 686] width 59 height 34
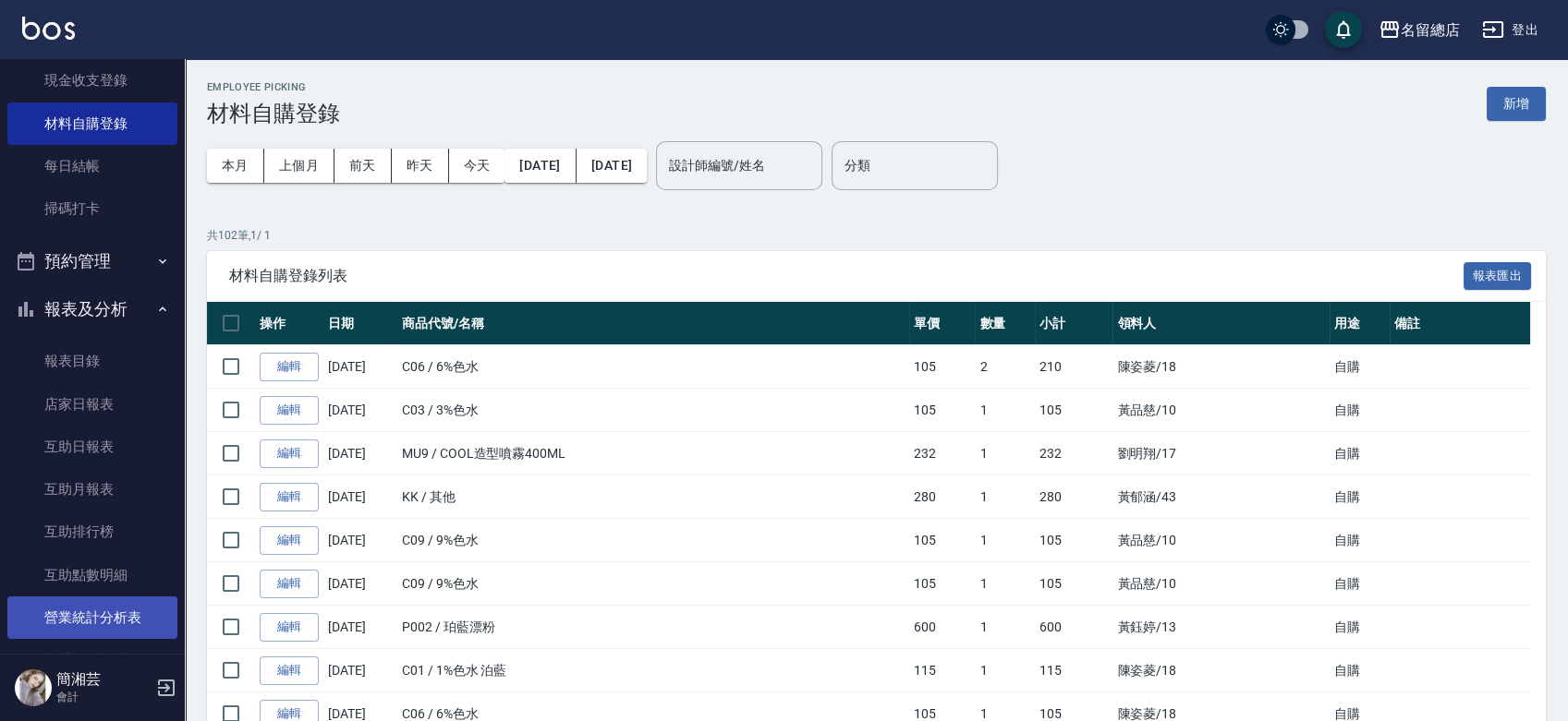
scroll to position [410, 0]
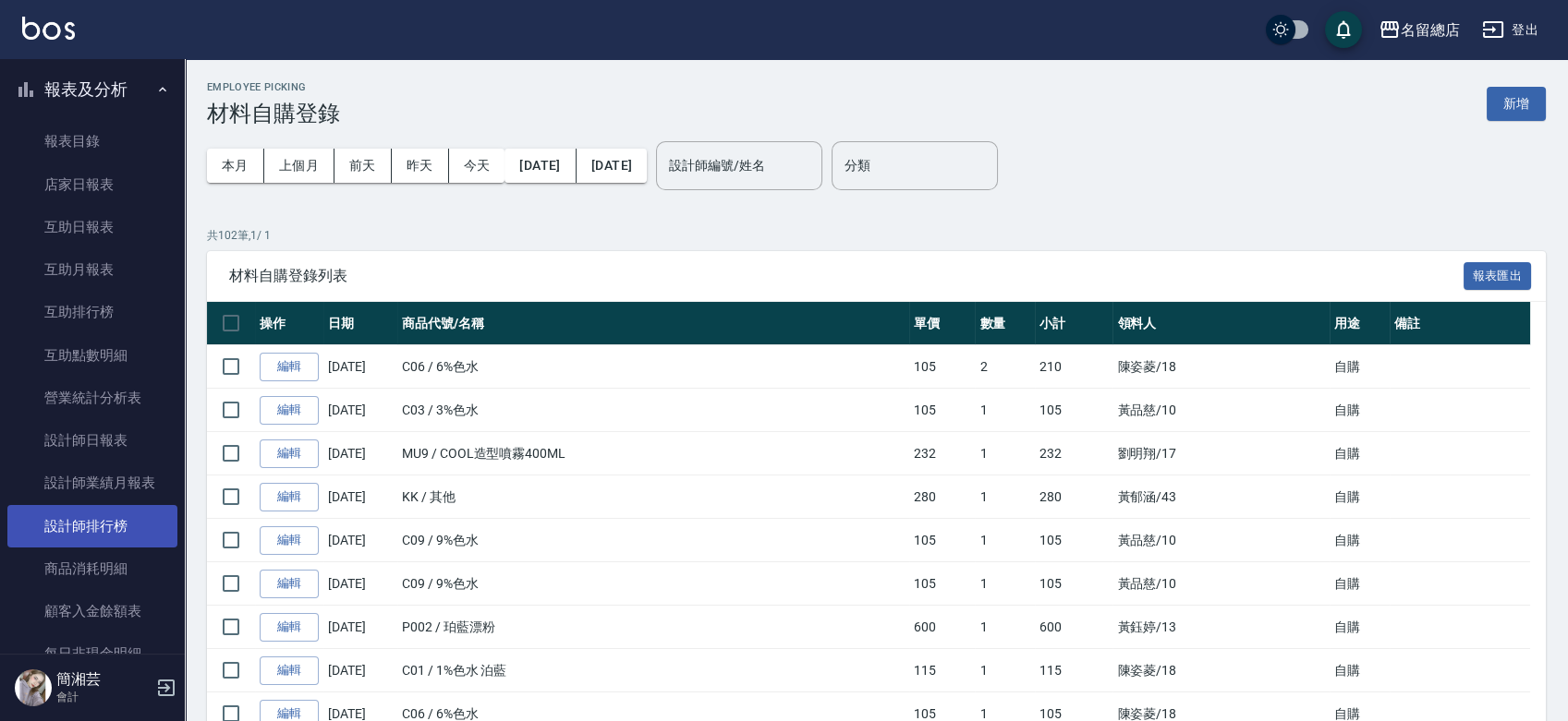
click at [114, 521] on link "設計師排行榜" at bounding box center [93, 527] width 170 height 43
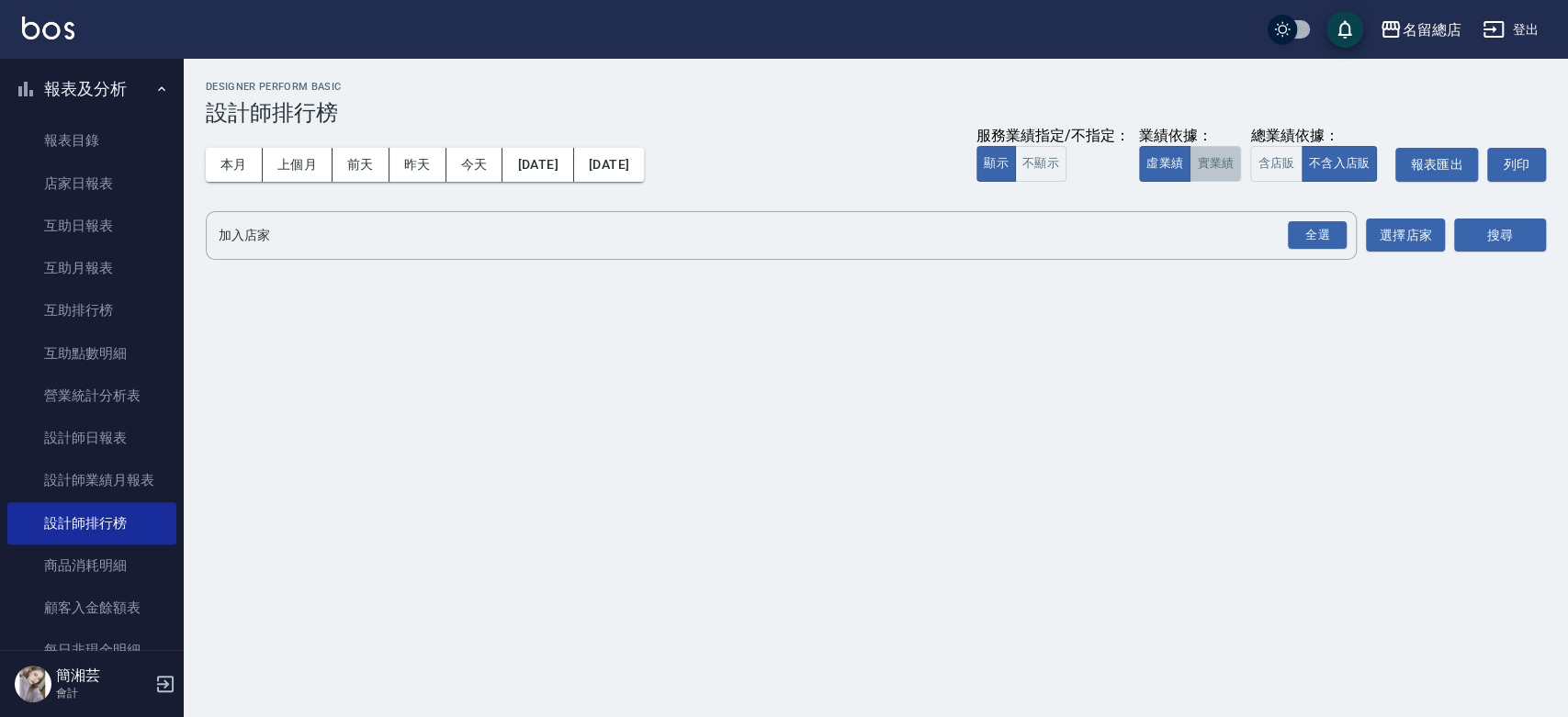
click at [1197, 147] on button "實業績" at bounding box center [1215, 164] width 51 height 36
click at [1326, 244] on div "全選" at bounding box center [1317, 234] width 59 height 28
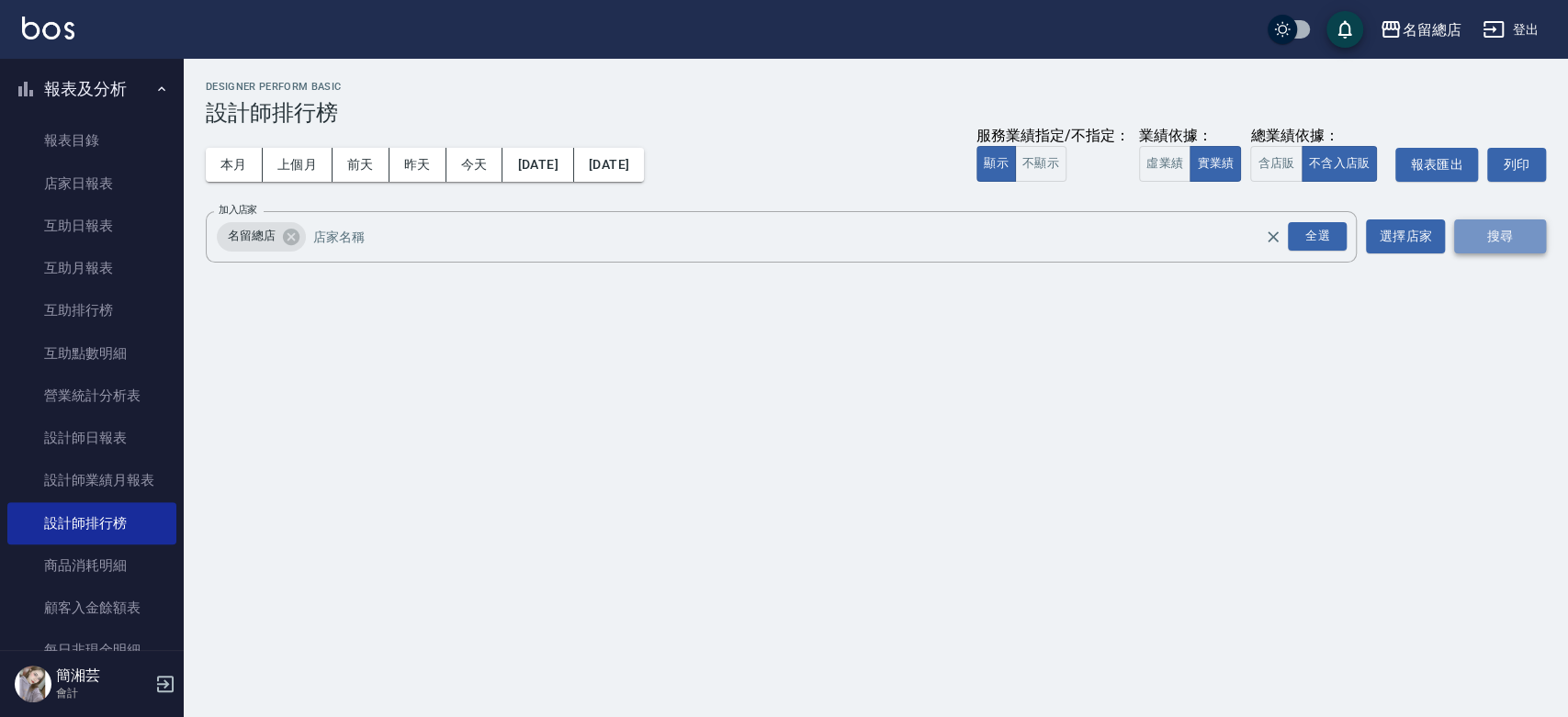
click at [1499, 226] on button "搜尋" at bounding box center [1500, 236] width 92 height 34
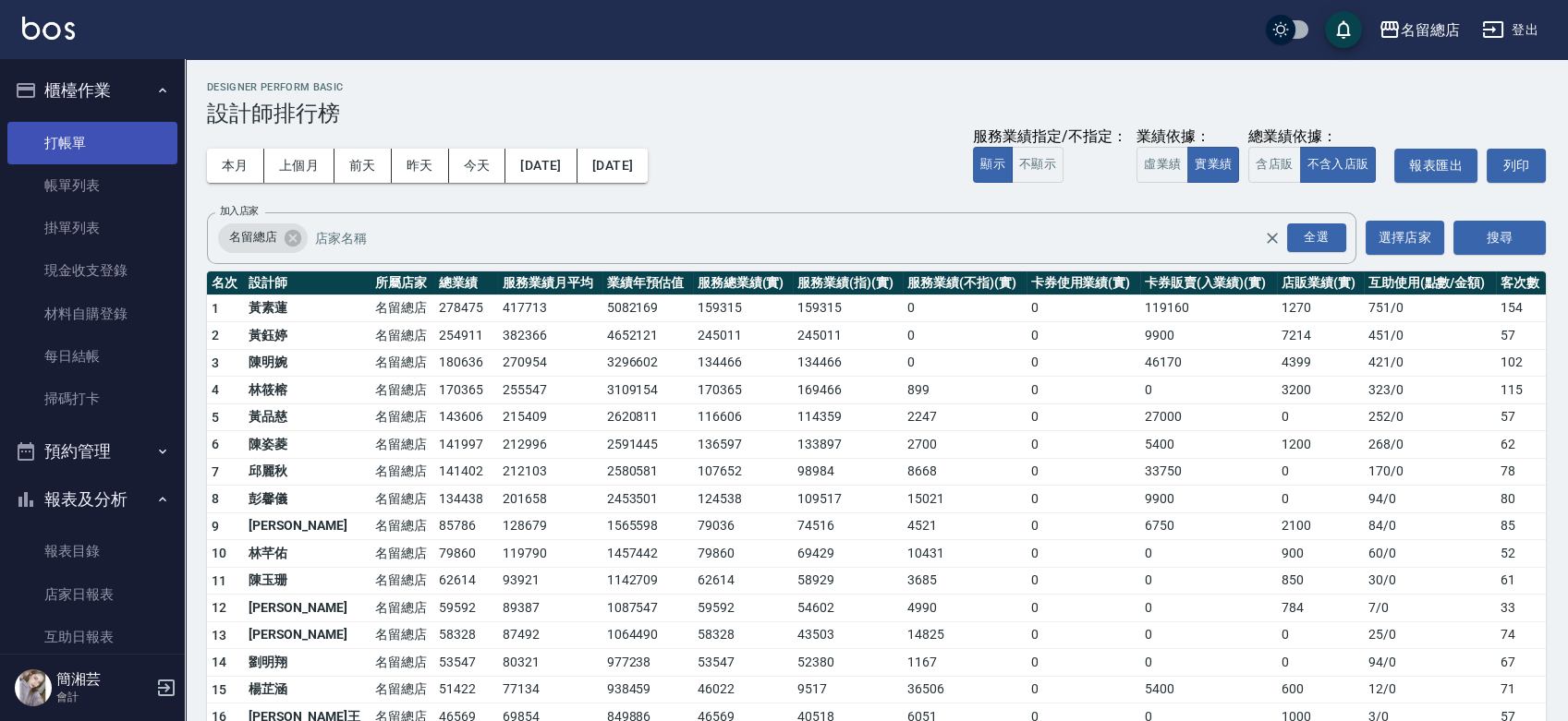
click at [99, 146] on link "打帳單" at bounding box center [93, 143] width 170 height 43
